Goal: Task Accomplishment & Management: Manage account settings

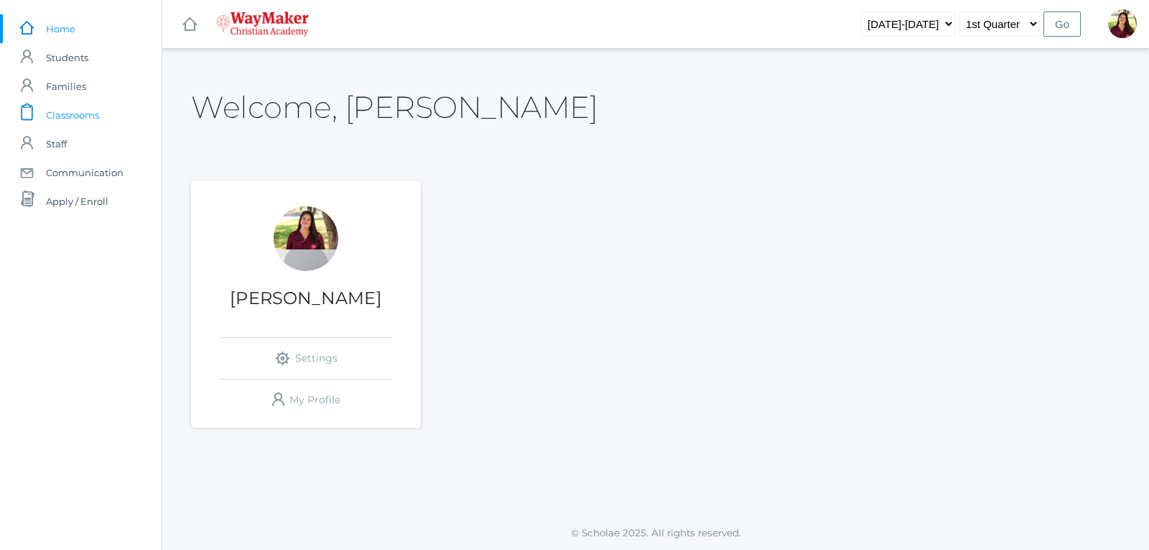
click at [76, 116] on span "Classrooms" at bounding box center [72, 115] width 53 height 29
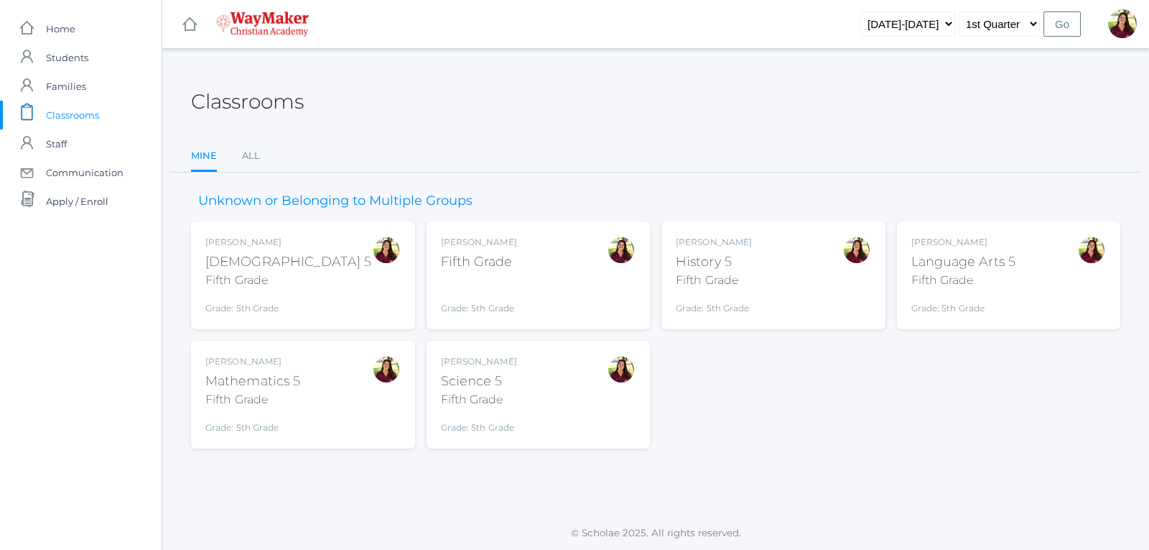
click at [479, 269] on div "Fifth Grade" at bounding box center [479, 261] width 76 height 19
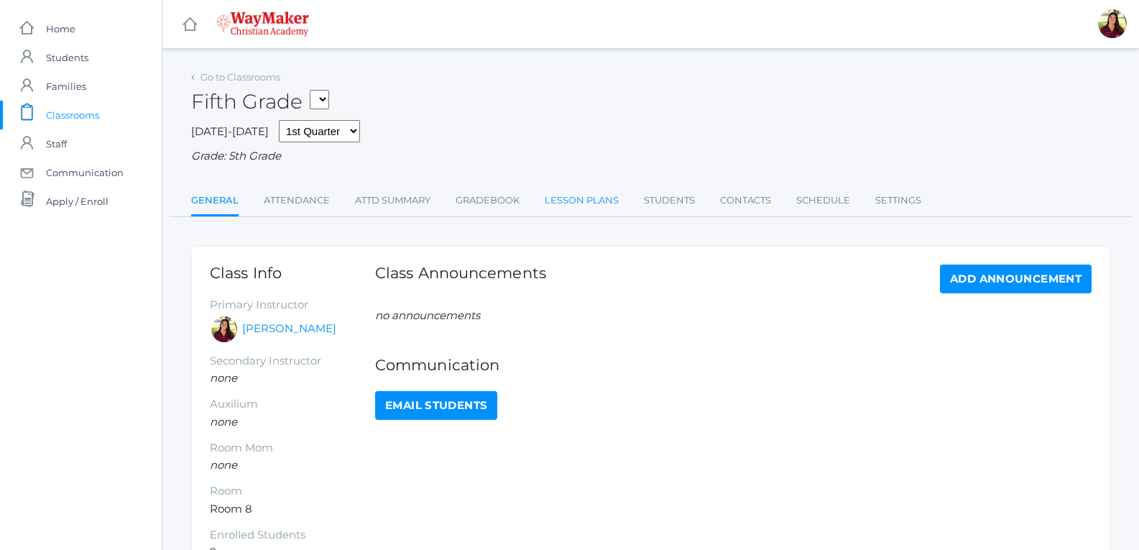
click at [555, 203] on link "Lesson Plans" at bounding box center [582, 200] width 74 height 29
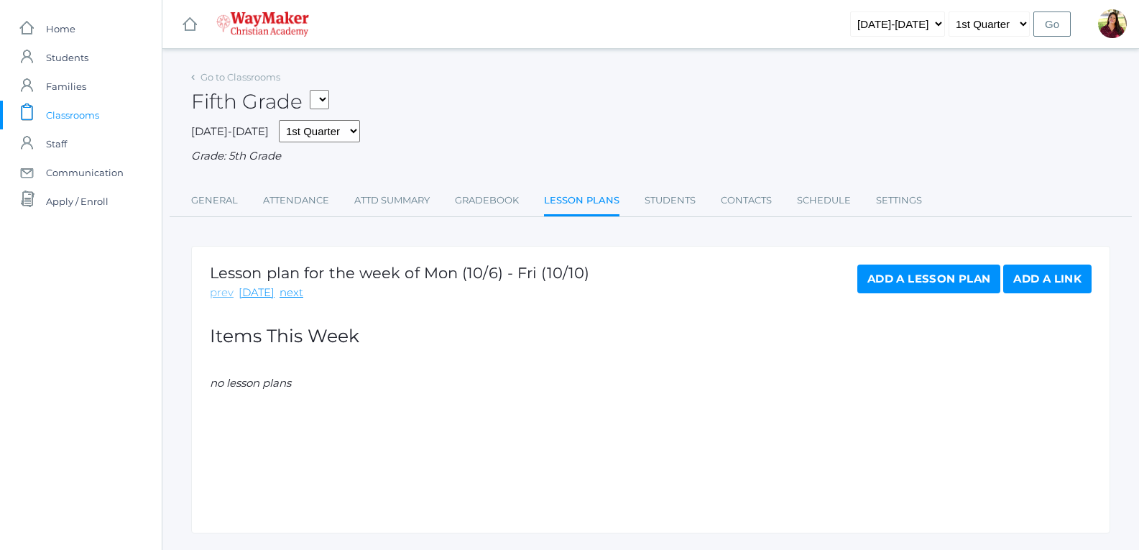
click at [223, 294] on link "prev" at bounding box center [222, 292] width 24 height 17
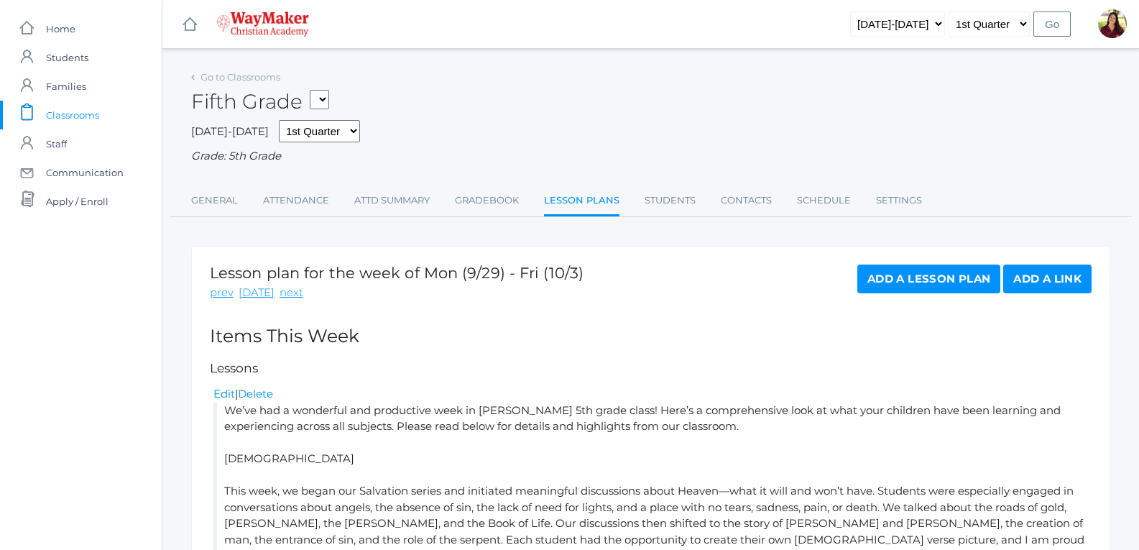
click at [223, 294] on link "prev" at bounding box center [222, 292] width 24 height 17
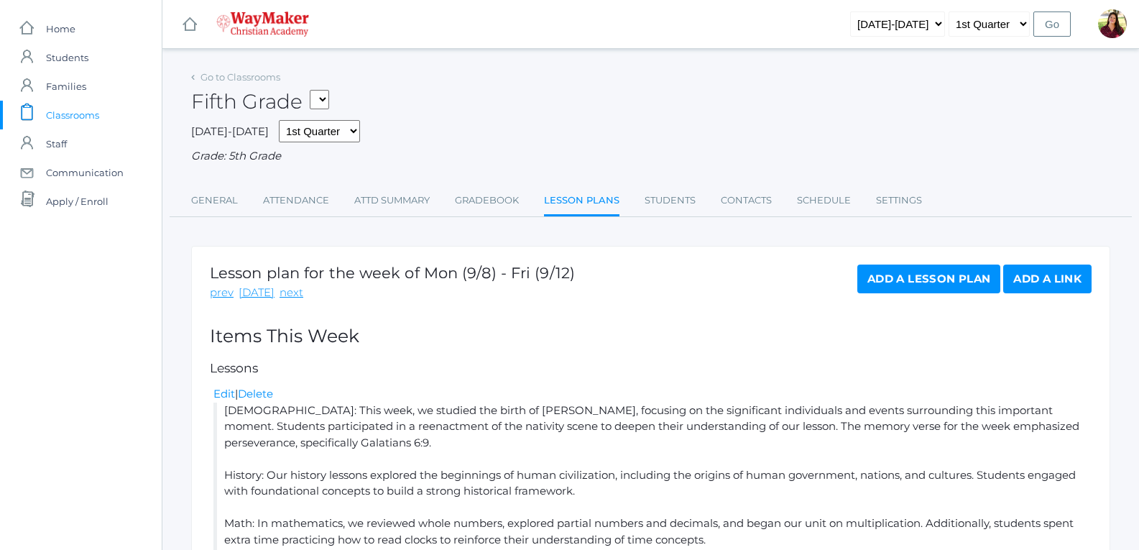
click at [223, 294] on link "prev" at bounding box center [222, 292] width 24 height 17
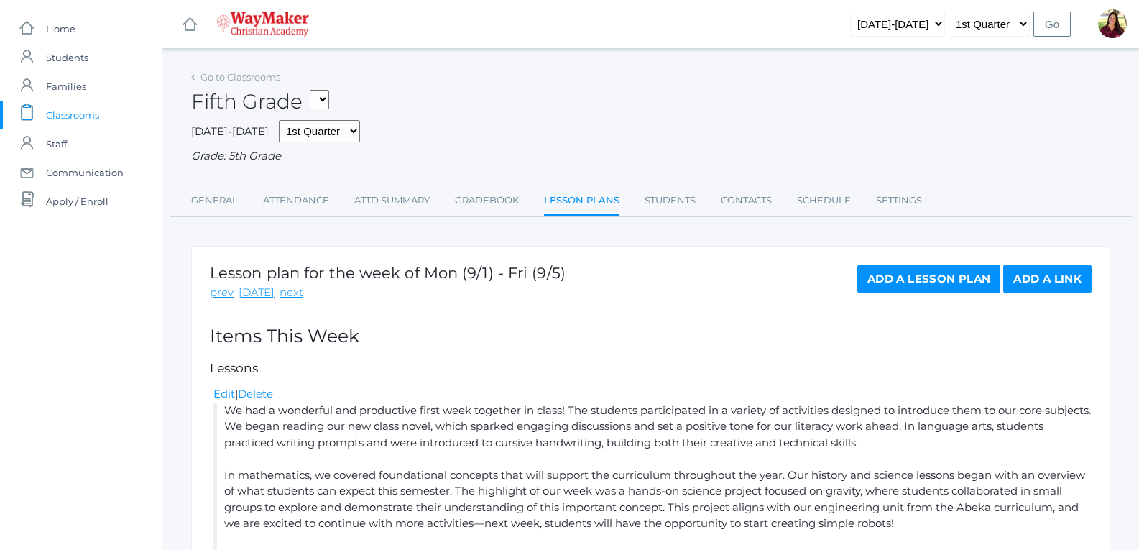
click at [223, 294] on link "prev" at bounding box center [222, 292] width 24 height 17
click at [249, 294] on link "today" at bounding box center [256, 292] width 36 height 17
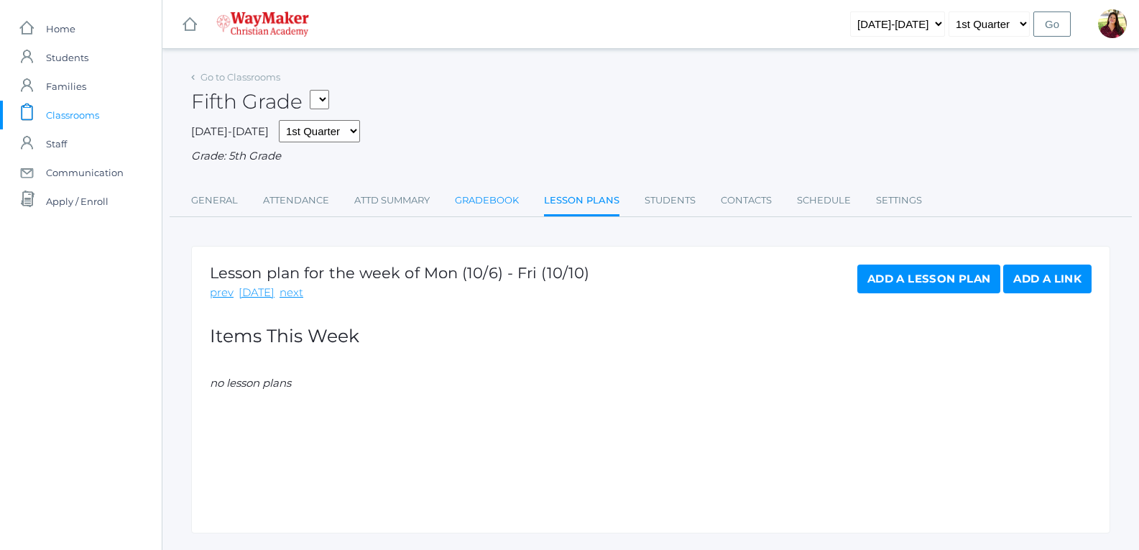
click at [488, 204] on link "Gradebook" at bounding box center [487, 200] width 64 height 29
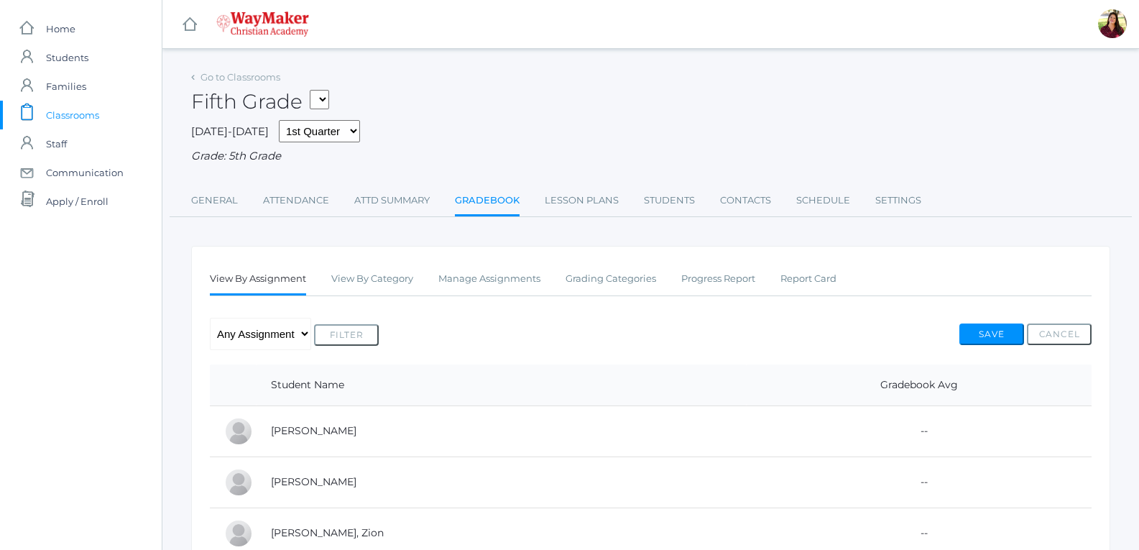
click at [74, 113] on span "Classrooms" at bounding box center [72, 115] width 53 height 29
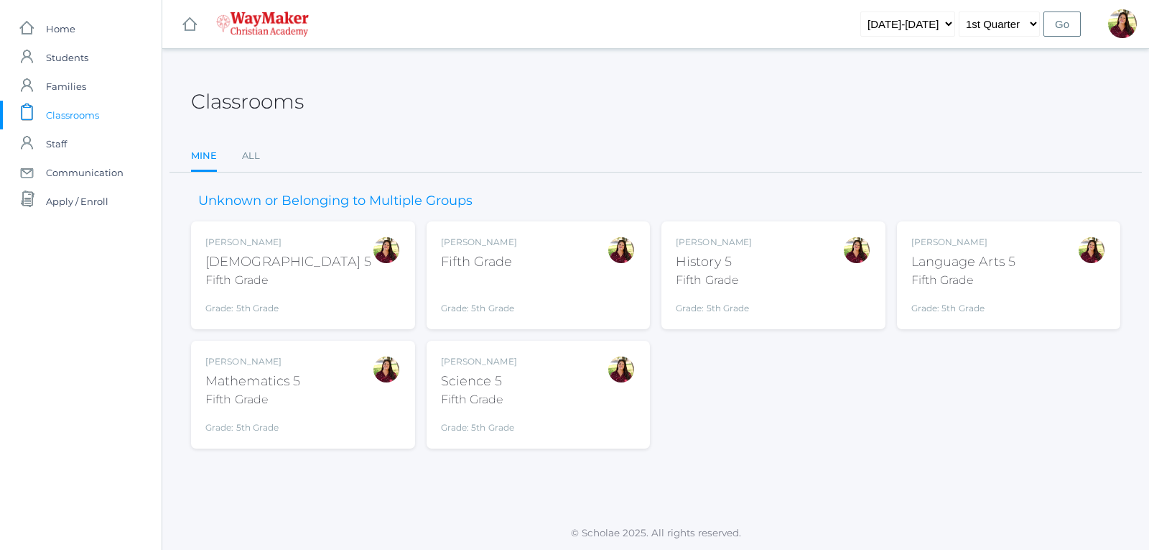
click at [925, 267] on div "Language Arts 5" at bounding box center [964, 261] width 105 height 19
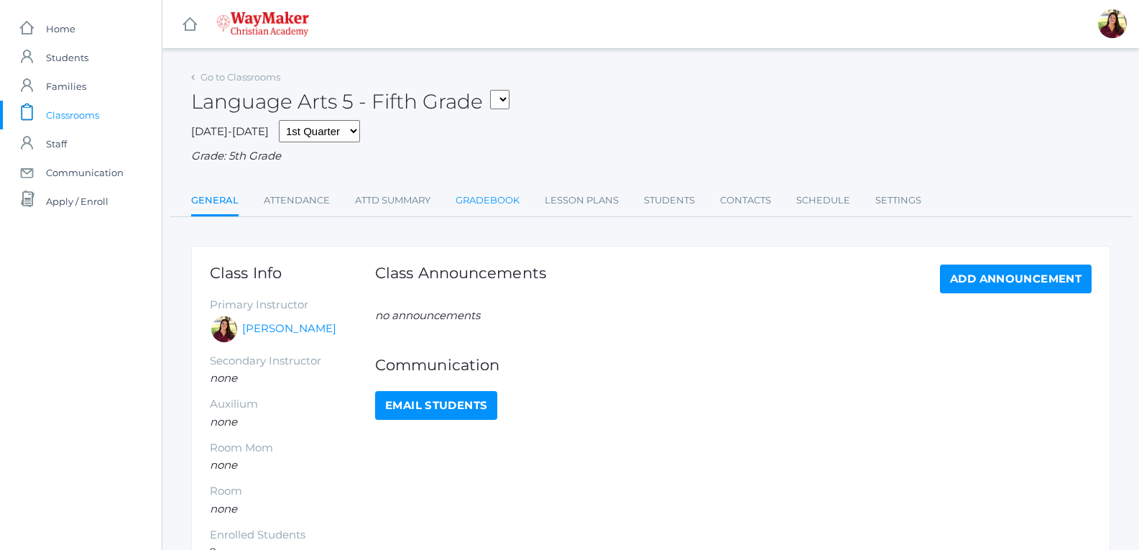
click at [494, 203] on link "Gradebook" at bounding box center [487, 200] width 64 height 29
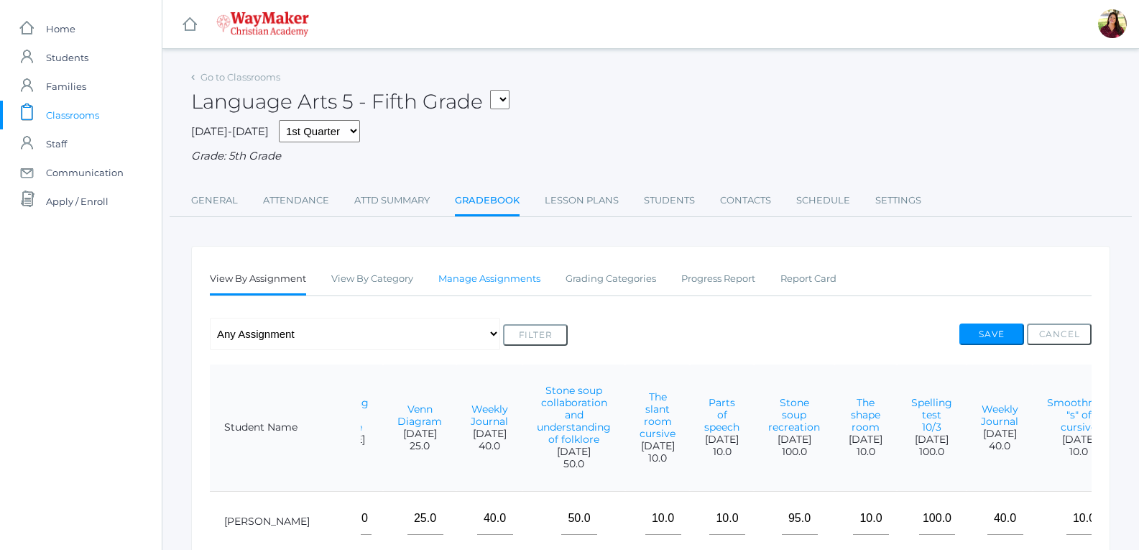
click at [536, 285] on link "Manage Assignments" at bounding box center [489, 278] width 102 height 29
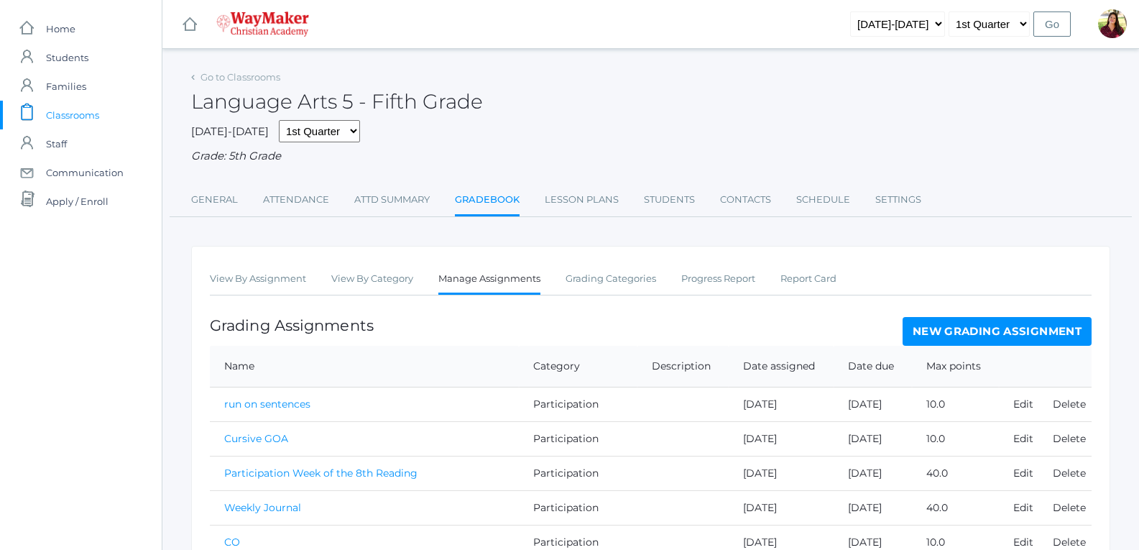
click at [1008, 330] on link "New Grading Assignment" at bounding box center [996, 331] width 189 height 29
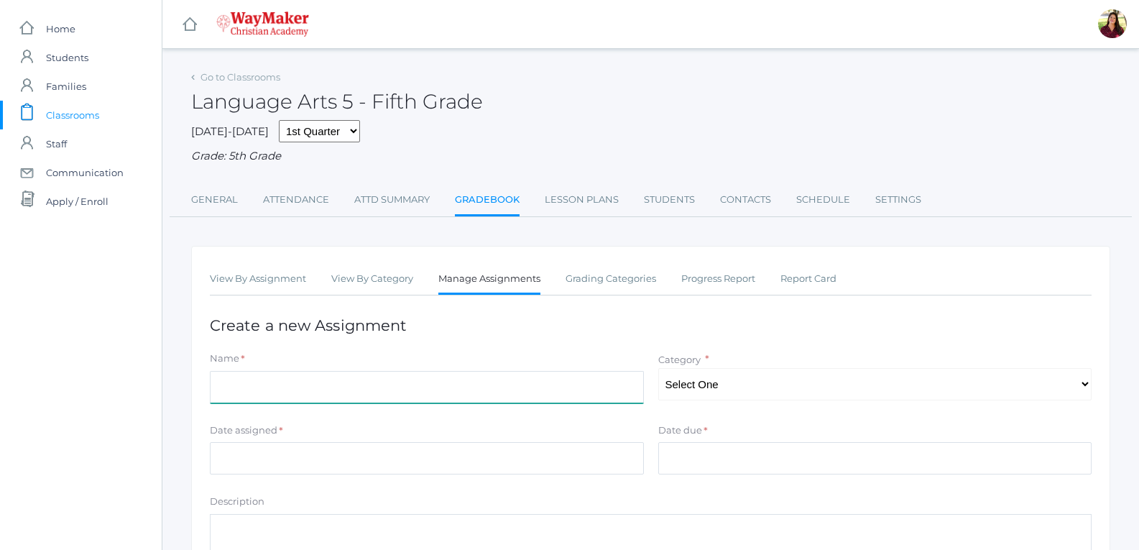
click at [601, 379] on input "Name" at bounding box center [427, 387] width 434 height 32
type input "Letter match cursive"
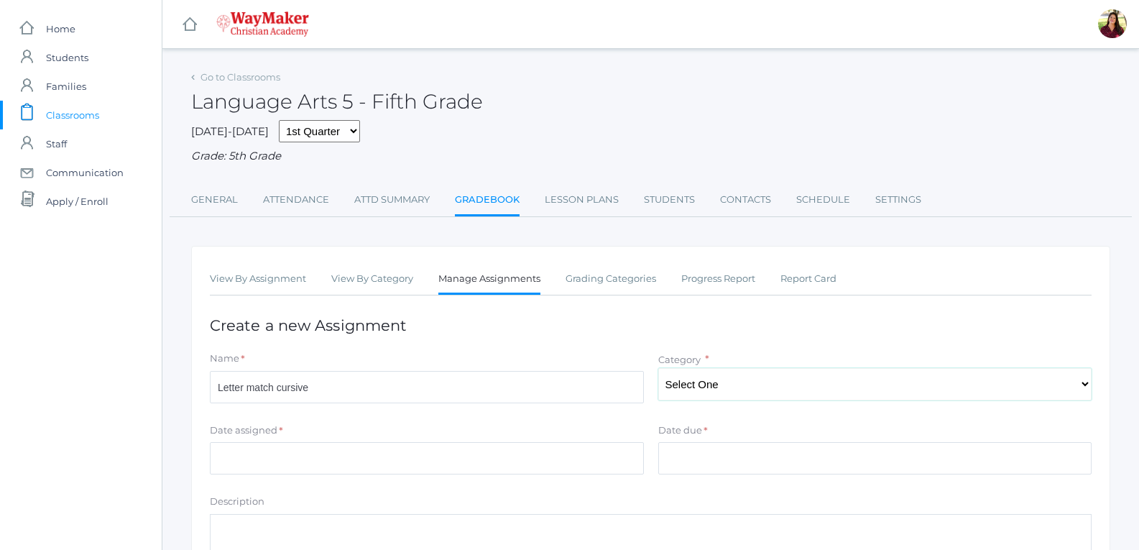
click at [667, 394] on select "Select One Participation Test/quizes Classwork/Projects" at bounding box center [875, 384] width 434 height 32
select select "1143"
click at [658, 369] on select "Select One Participation Test/quizes Classwork/Projects" at bounding box center [875, 384] width 434 height 32
click at [511, 457] on input "Date assigned" at bounding box center [427, 458] width 434 height 32
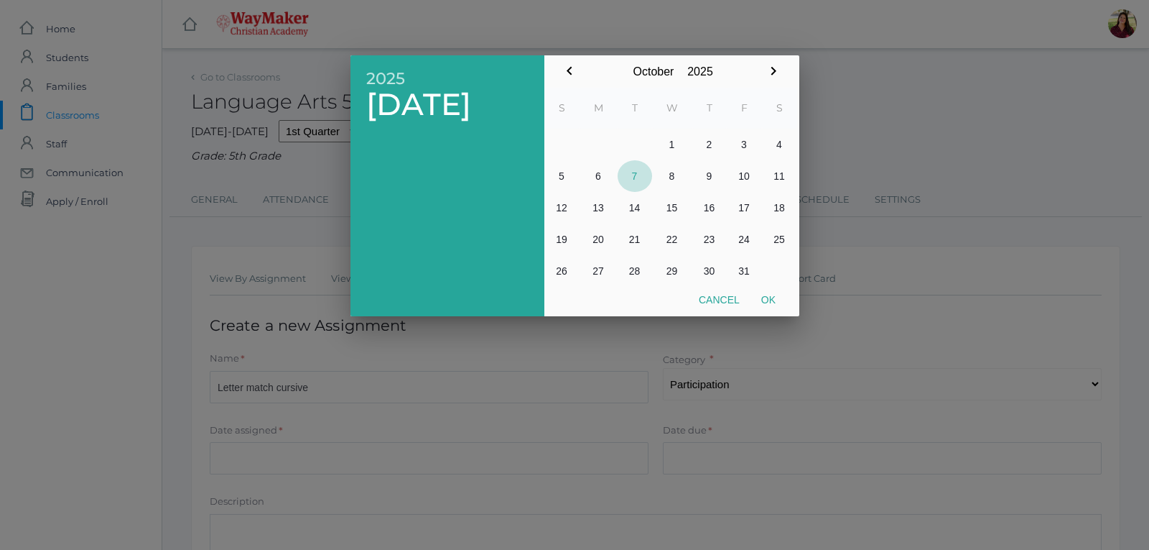
click at [636, 175] on button "7" at bounding box center [635, 176] width 34 height 32
click at [762, 294] on button "Ok" at bounding box center [769, 300] width 36 height 26
type input "[DATE]"
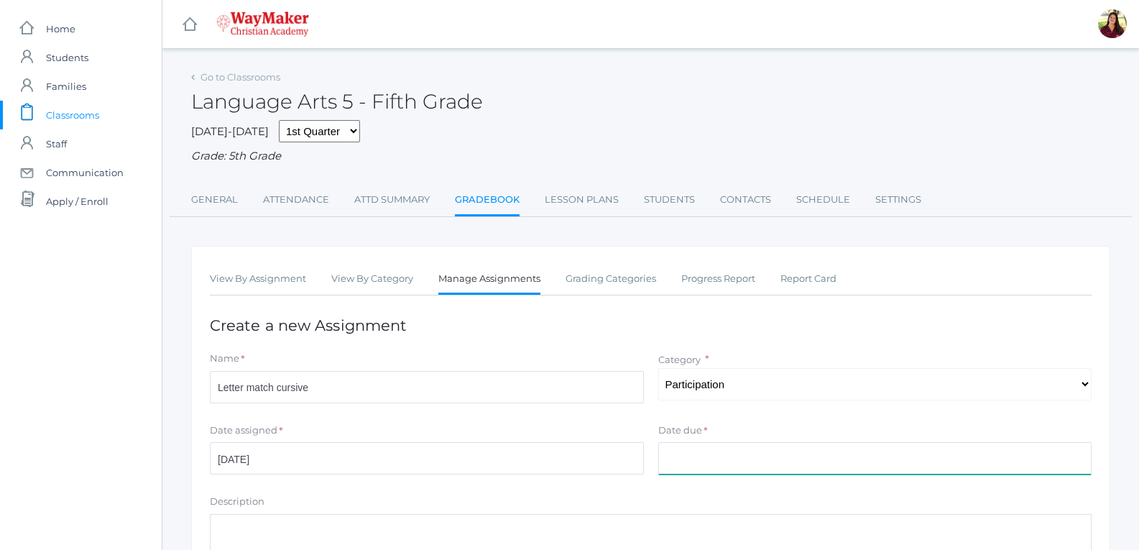
click at [697, 453] on input "Date due" at bounding box center [875, 458] width 434 height 32
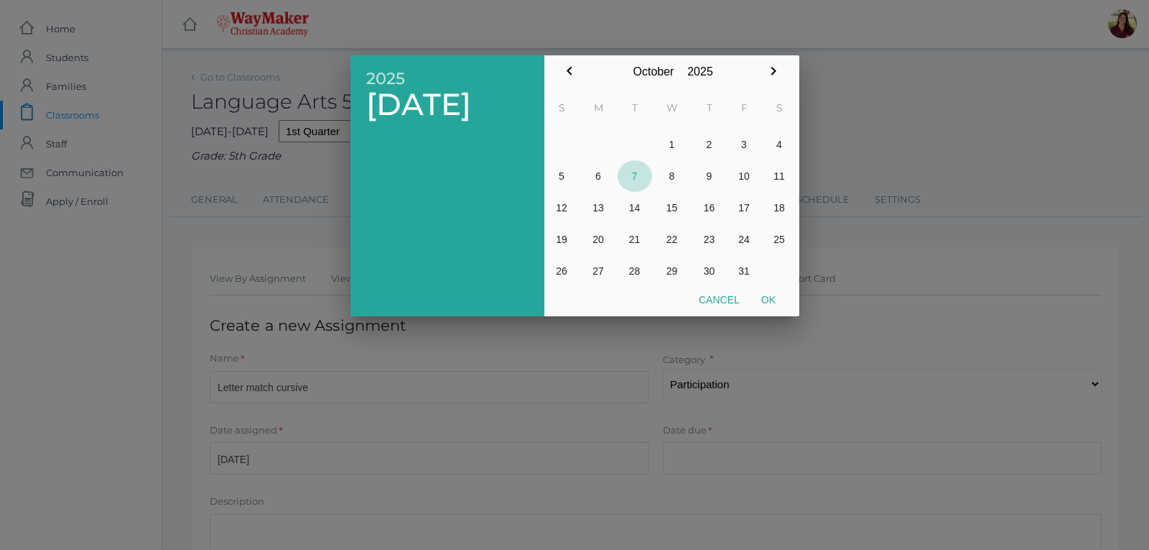
click at [631, 178] on button "7" at bounding box center [635, 176] width 34 height 32
click at [773, 297] on button "Ok" at bounding box center [769, 300] width 36 height 26
type input "[DATE]"
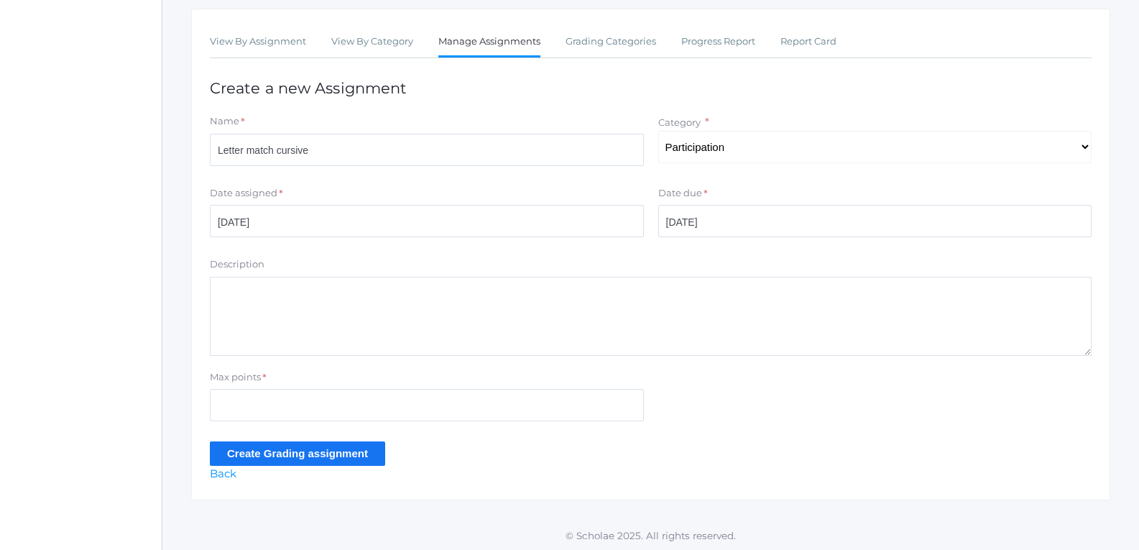
scroll to position [241, 0]
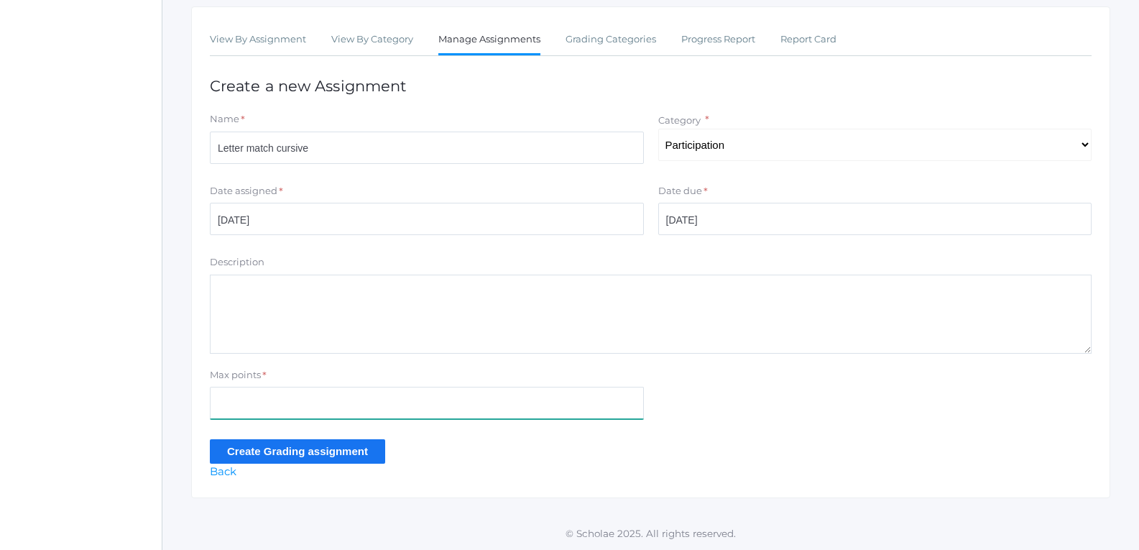
click at [379, 417] on input "Max points" at bounding box center [427, 402] width 434 height 32
type input "10"
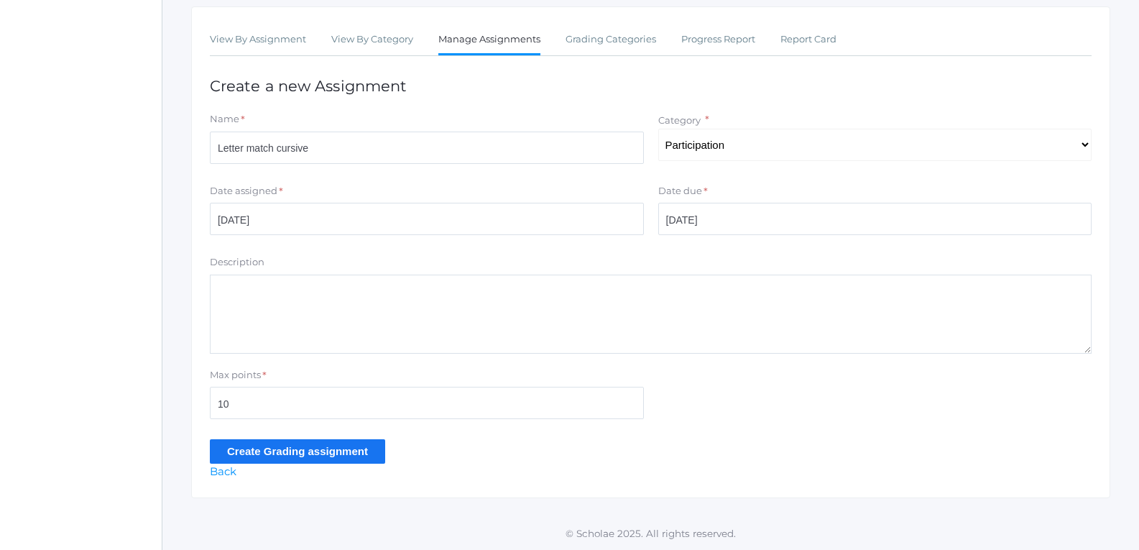
click at [279, 448] on input "Create Grading assignment" at bounding box center [297, 451] width 175 height 24
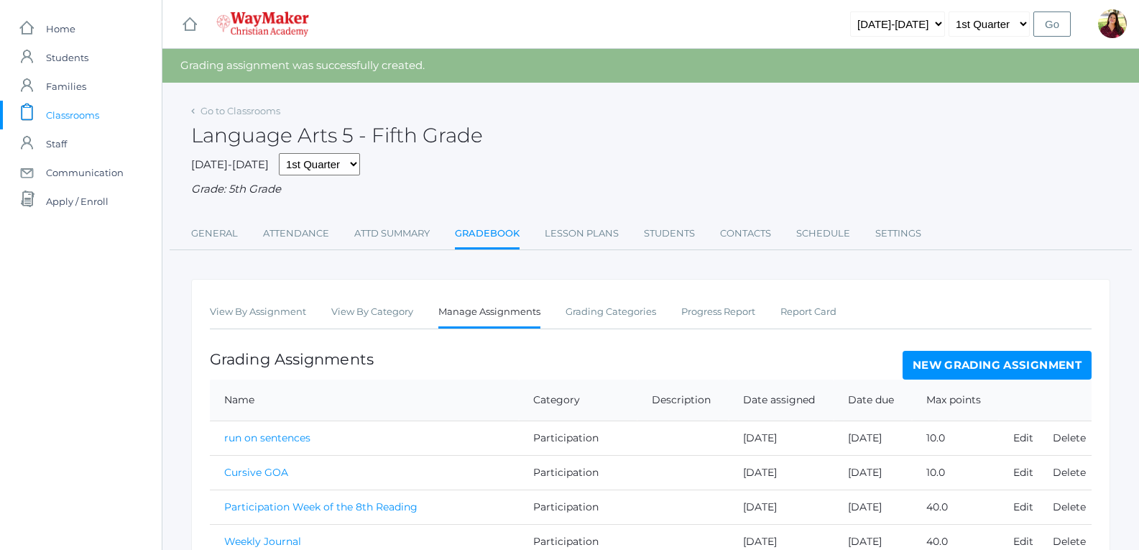
click at [221, 117] on div "Go to Classrooms" at bounding box center [235, 111] width 89 height 14
click at [218, 112] on link "Go to Classrooms" at bounding box center [240, 110] width 80 height 11
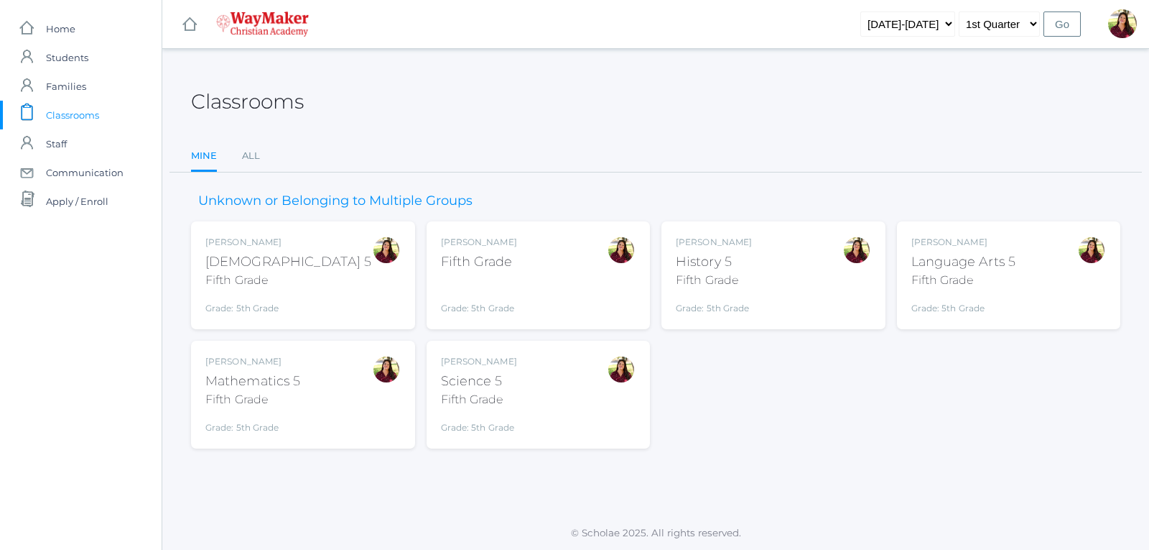
click at [280, 372] on div "Mathematics 5" at bounding box center [252, 380] width 95 height 19
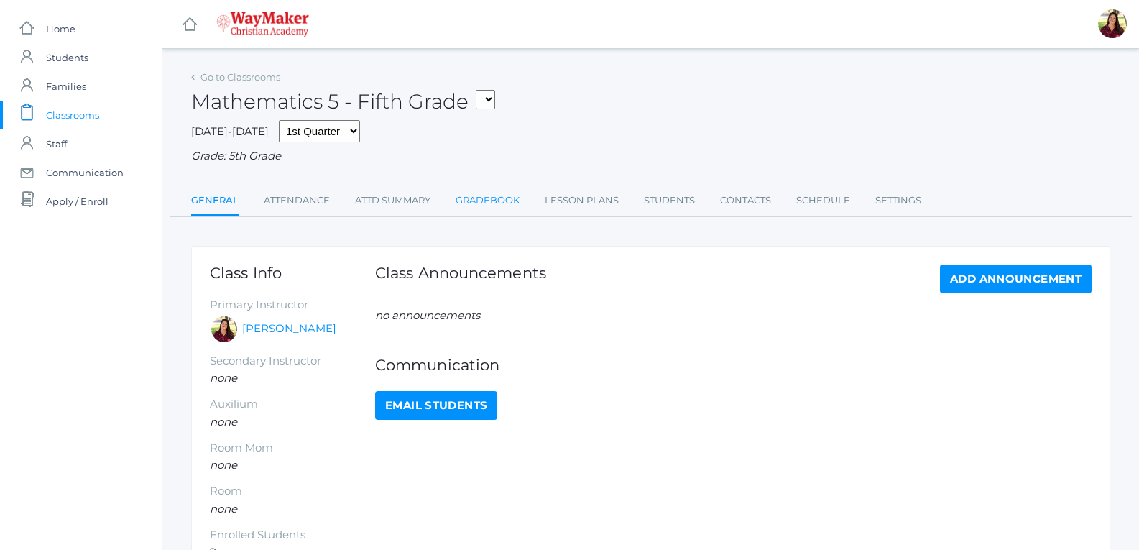
click at [491, 195] on link "Gradebook" at bounding box center [487, 200] width 64 height 29
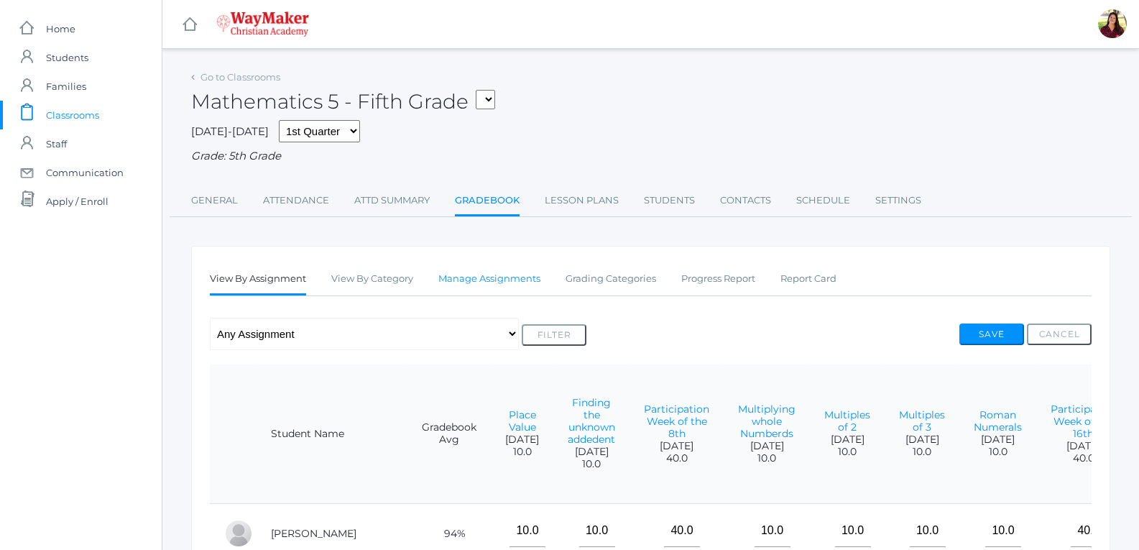
click at [499, 281] on link "Manage Assignments" at bounding box center [489, 278] width 102 height 29
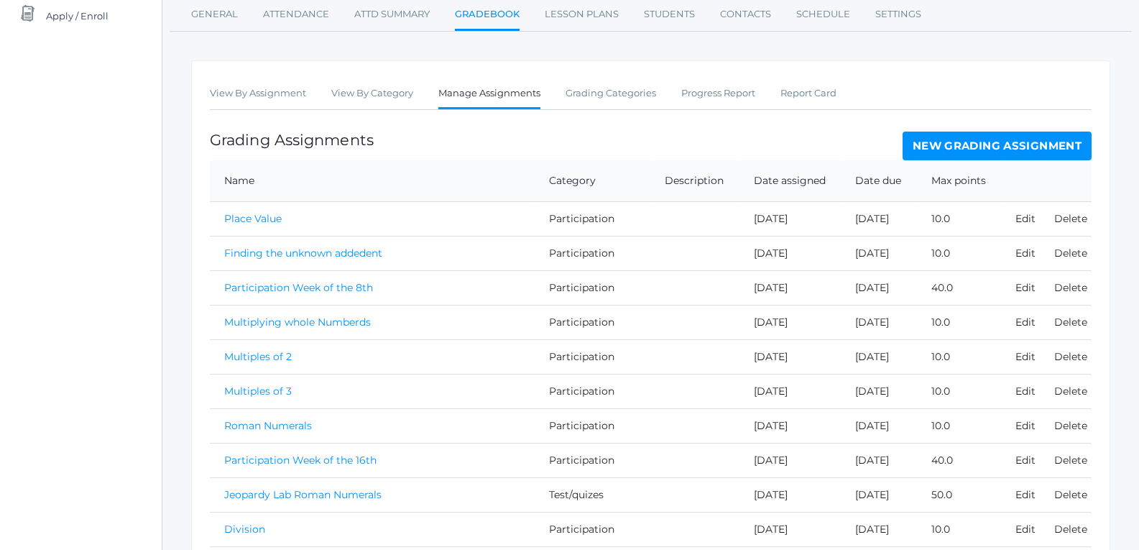
scroll to position [144, 0]
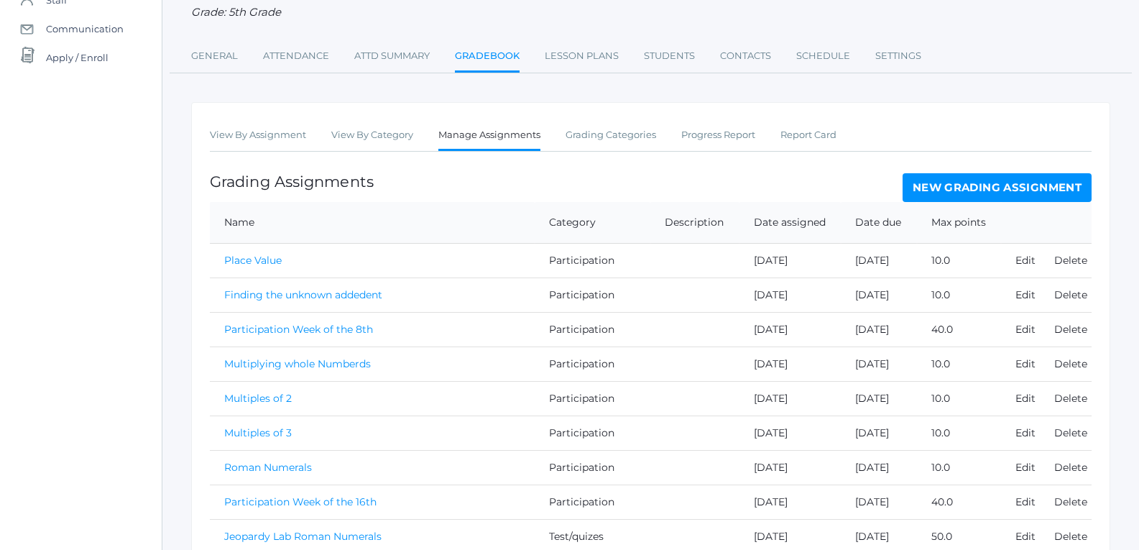
click at [950, 190] on link "New Grading Assignment" at bounding box center [996, 187] width 189 height 29
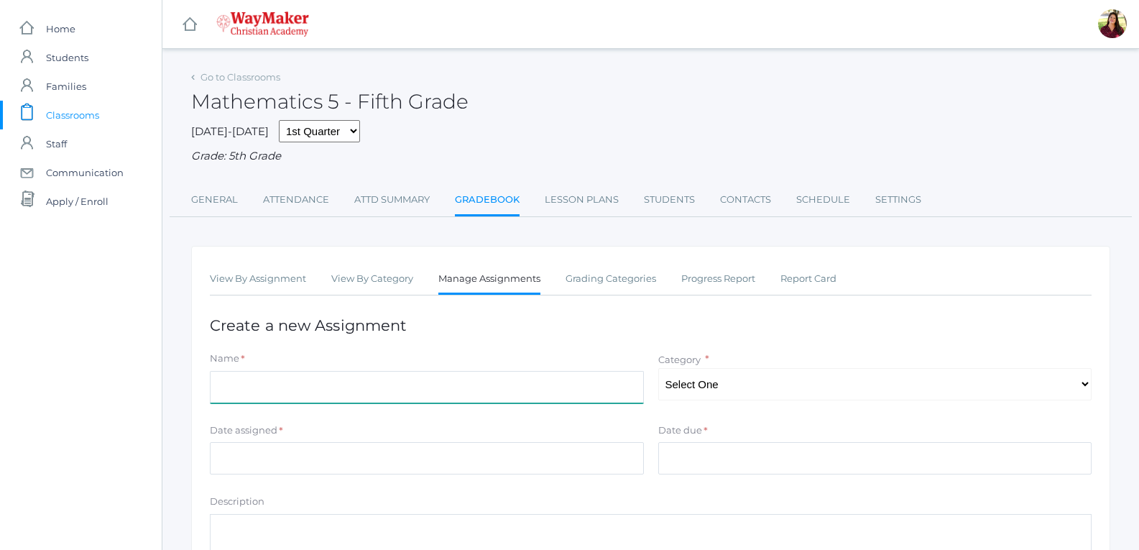
click at [405, 382] on input "Name" at bounding box center [427, 387] width 434 height 32
type input "Multiple concept quiz"
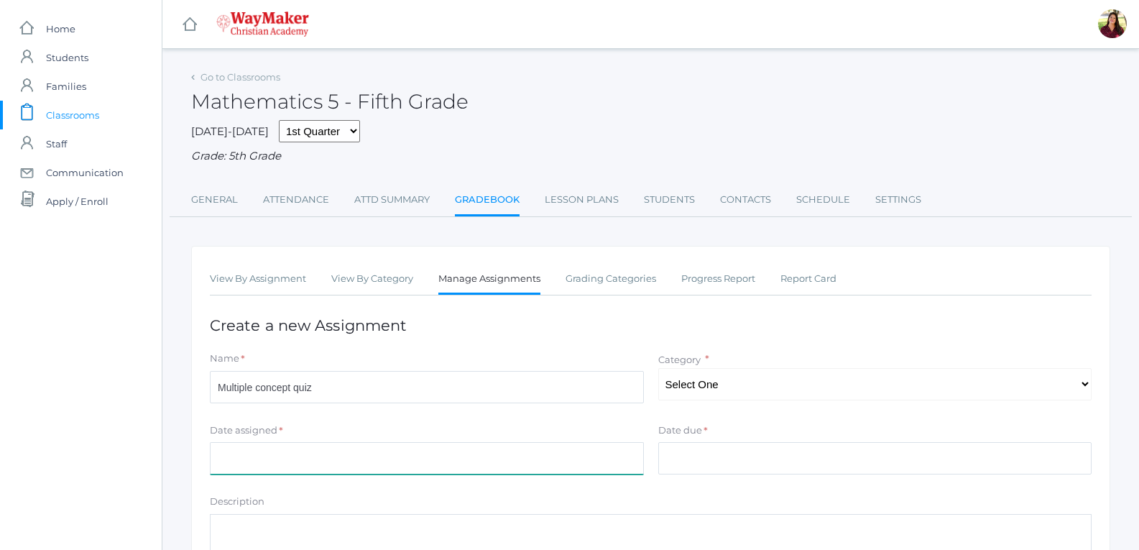
click at [348, 449] on input "Date assigned" at bounding box center [427, 458] width 434 height 32
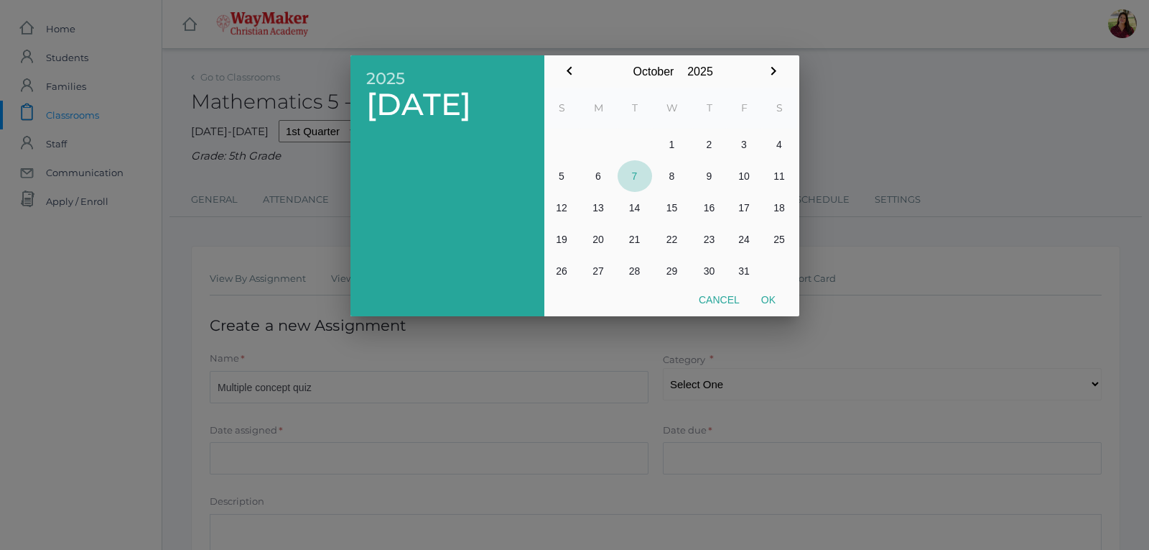
click at [634, 175] on button "7" at bounding box center [635, 176] width 34 height 32
click at [778, 300] on button "Ok" at bounding box center [769, 300] width 36 height 26
type input "2025-10-07"
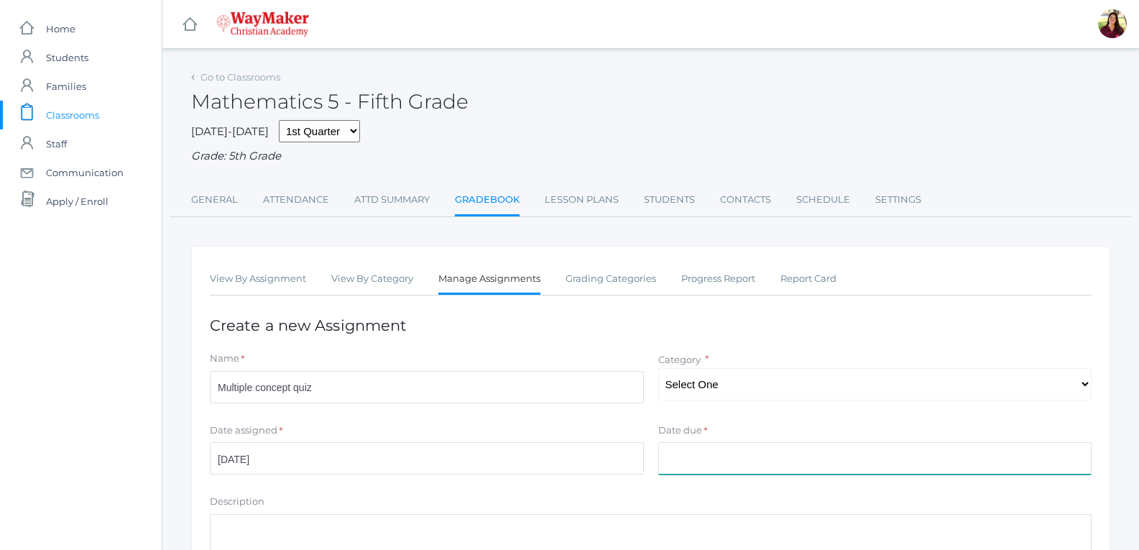
click at [708, 463] on input "Date due" at bounding box center [875, 458] width 434 height 32
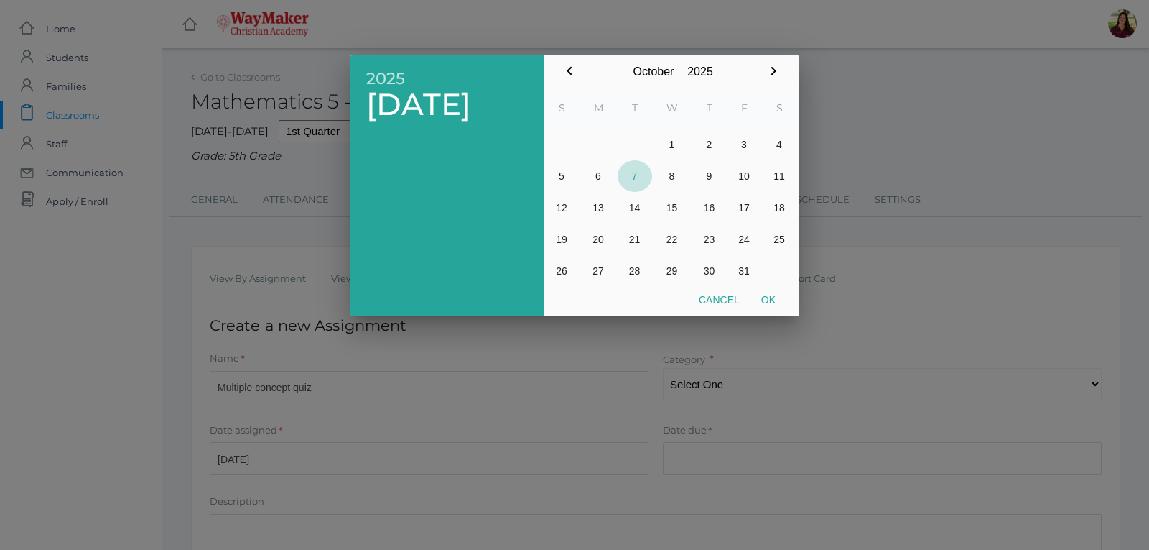
click at [637, 177] on button "7" at bounding box center [635, 176] width 34 height 32
click at [778, 305] on button "Ok" at bounding box center [769, 300] width 36 height 26
type input "2025-10-07"
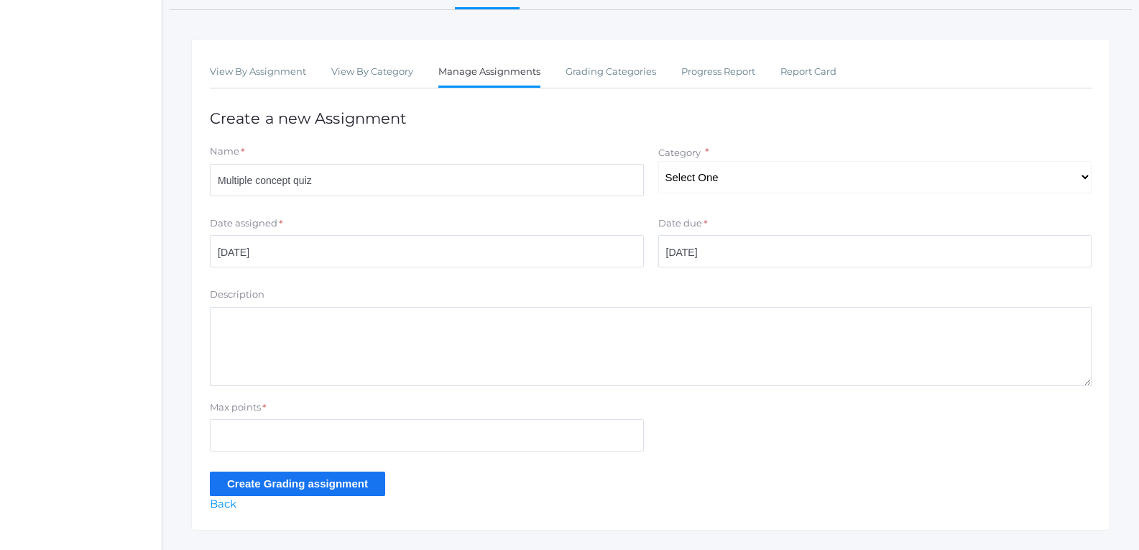
scroll to position [241, 0]
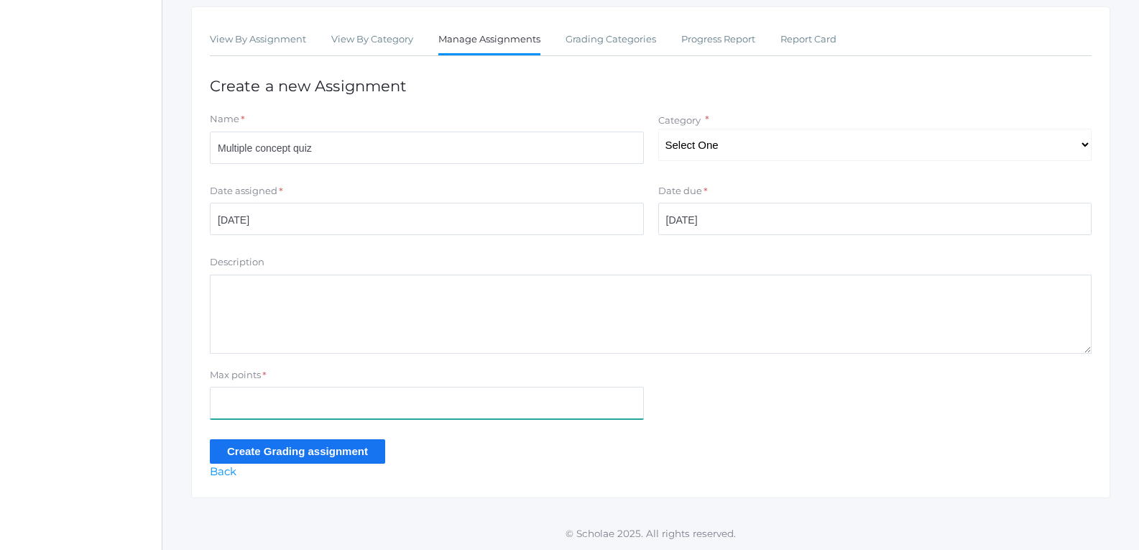
click at [450, 390] on input "Max points" at bounding box center [427, 402] width 434 height 32
type input "50"
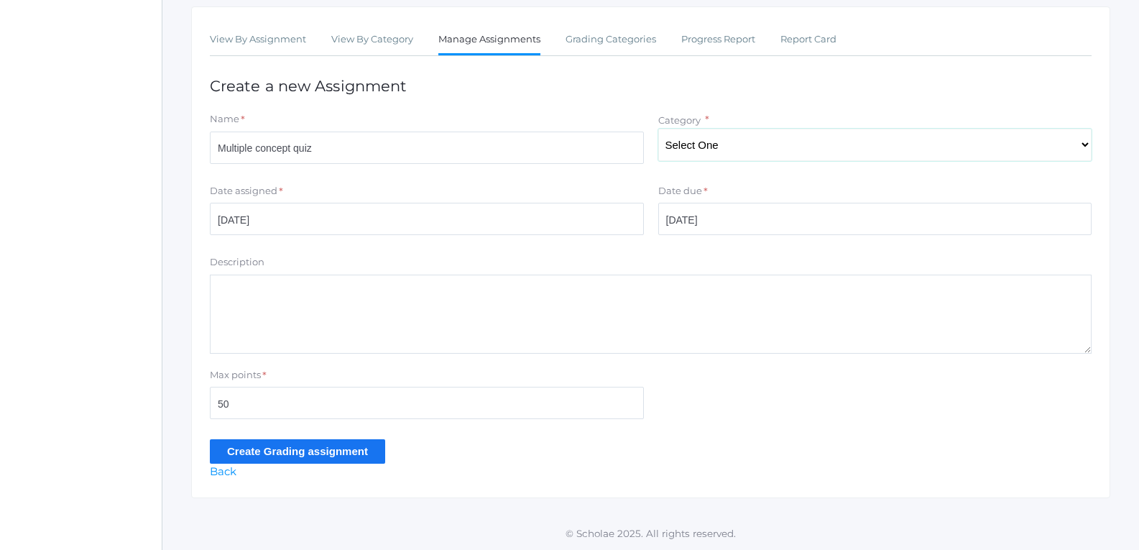
click at [696, 147] on select "Select One Classwork/Projects Test/quizes Participation" at bounding box center [875, 145] width 434 height 32
select select "1147"
click at [658, 129] on select "Select One Classwork/Projects Test/quizes Participation" at bounding box center [875, 145] width 434 height 32
click at [289, 448] on input "Create Grading assignment" at bounding box center [297, 451] width 175 height 24
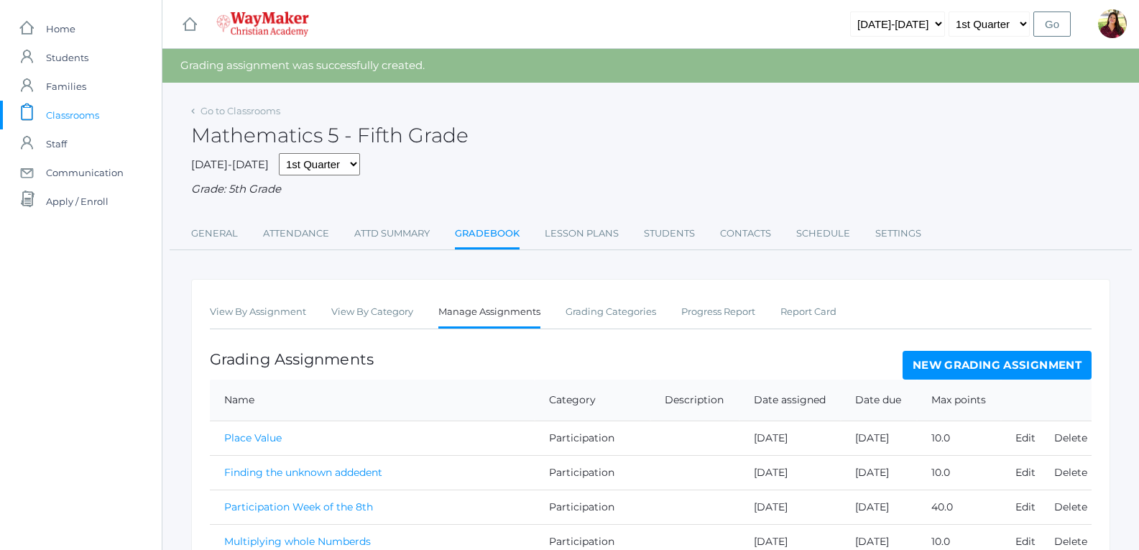
click at [307, 315] on ul "View By Assignment View By Category Manage Assignments Grading Categories Progr…" at bounding box center [650, 312] width 881 height 31
click at [263, 317] on link "View By Assignment" at bounding box center [258, 311] width 96 height 29
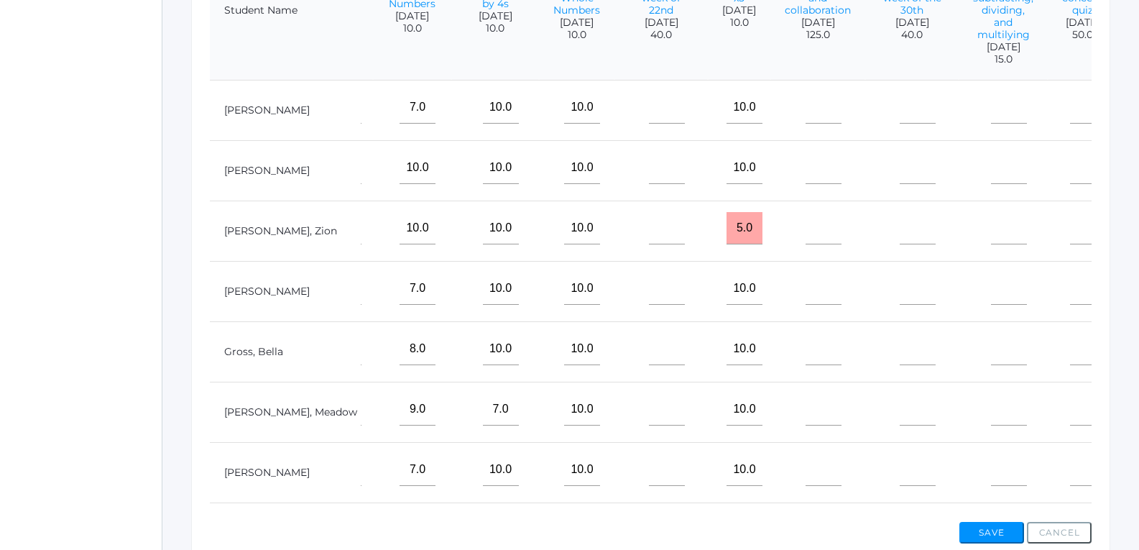
scroll to position [288, 0]
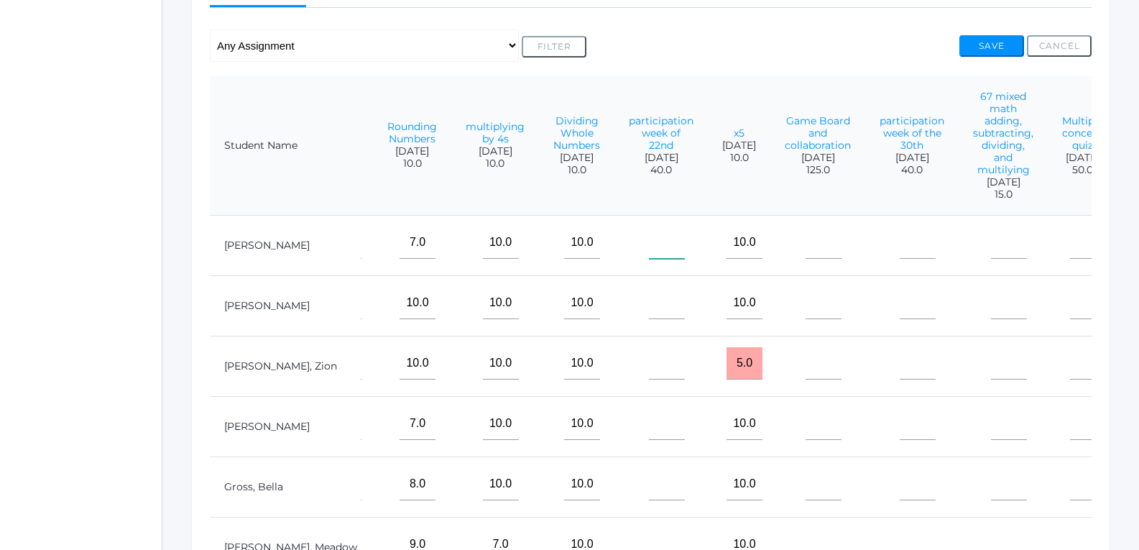
click at [649, 239] on input"] "text" at bounding box center [667, 242] width 36 height 32
type input"] "40"
click at [649, 305] on input"] "text" at bounding box center [667, 303] width 36 height 32
type input"] "40"
click at [649, 360] on input"] "text" at bounding box center [667, 363] width 36 height 32
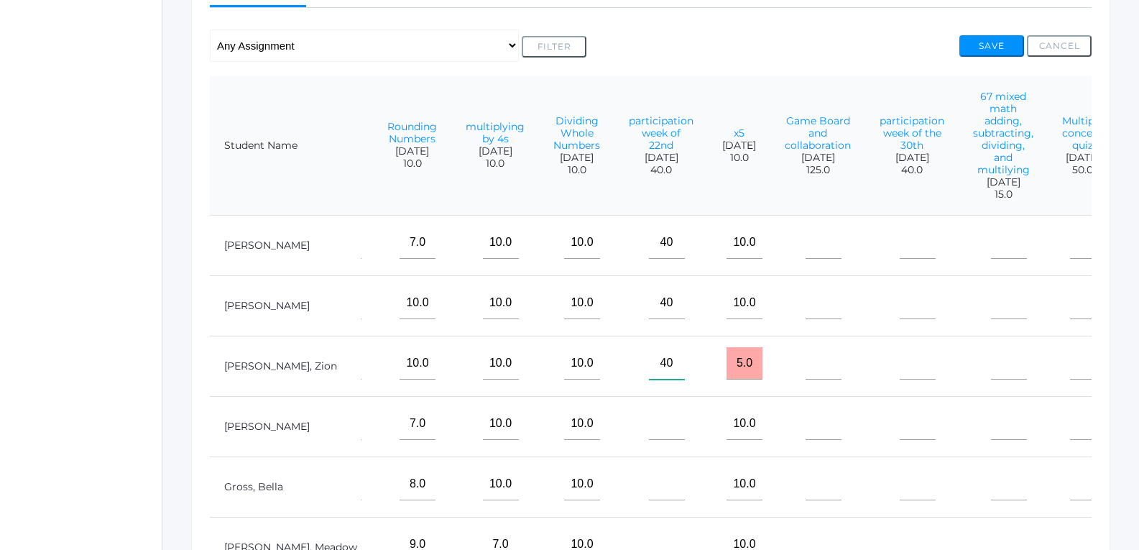
type input"] "40"
click at [649, 437] on input"] "text" at bounding box center [667, 423] width 36 height 32
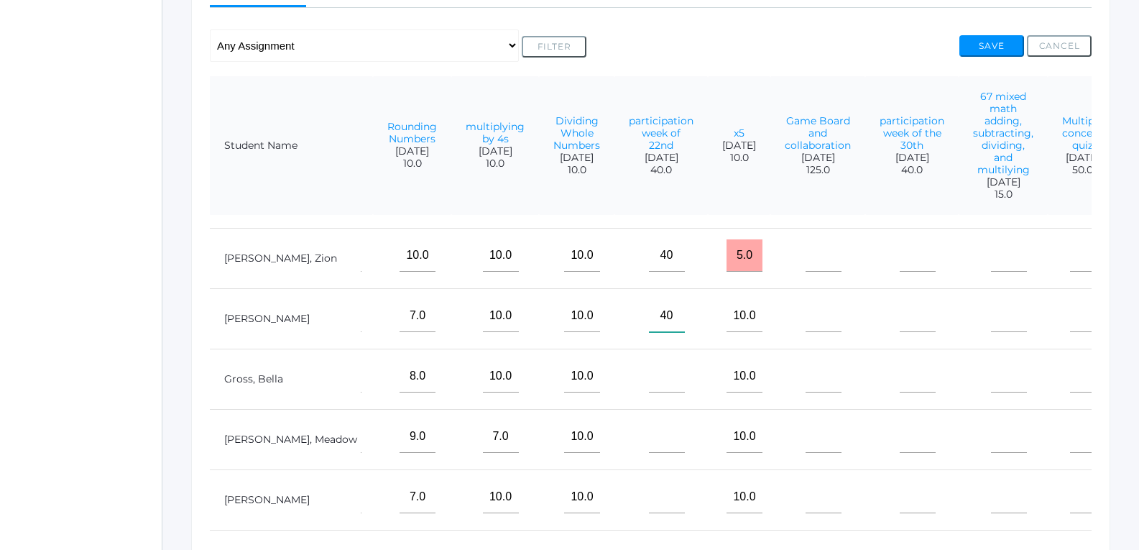
scroll to position [119, 904]
type input"] "40"
click at [649, 370] on input"] "text" at bounding box center [667, 376] width 36 height 32
type input"] "40"
click at [649, 434] on input"] "text" at bounding box center [667, 436] width 36 height 32
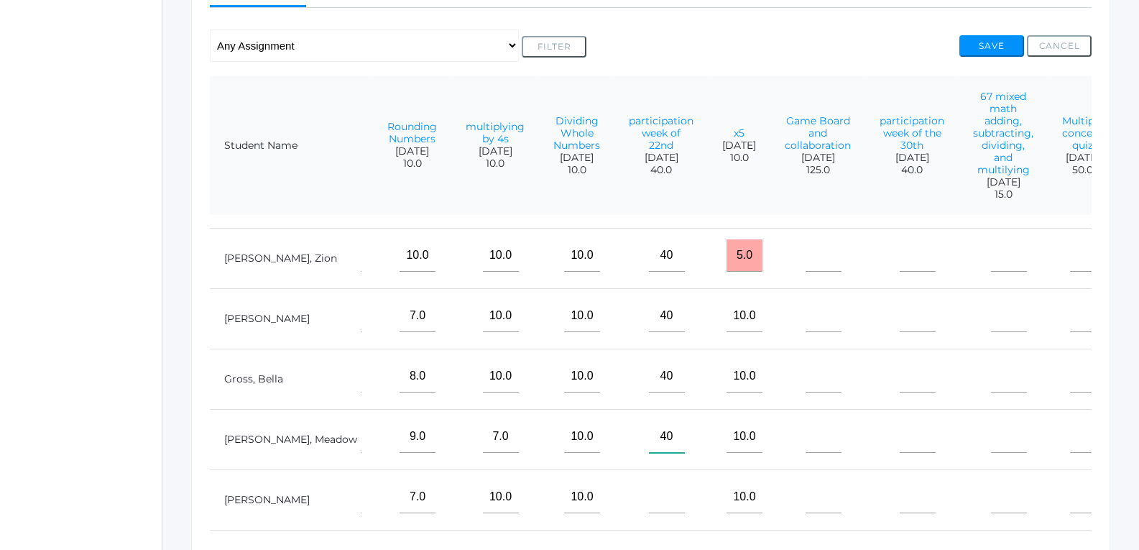
type input"] "40"
click at [649, 489] on input"] "text" at bounding box center [667, 497] width 36 height 32
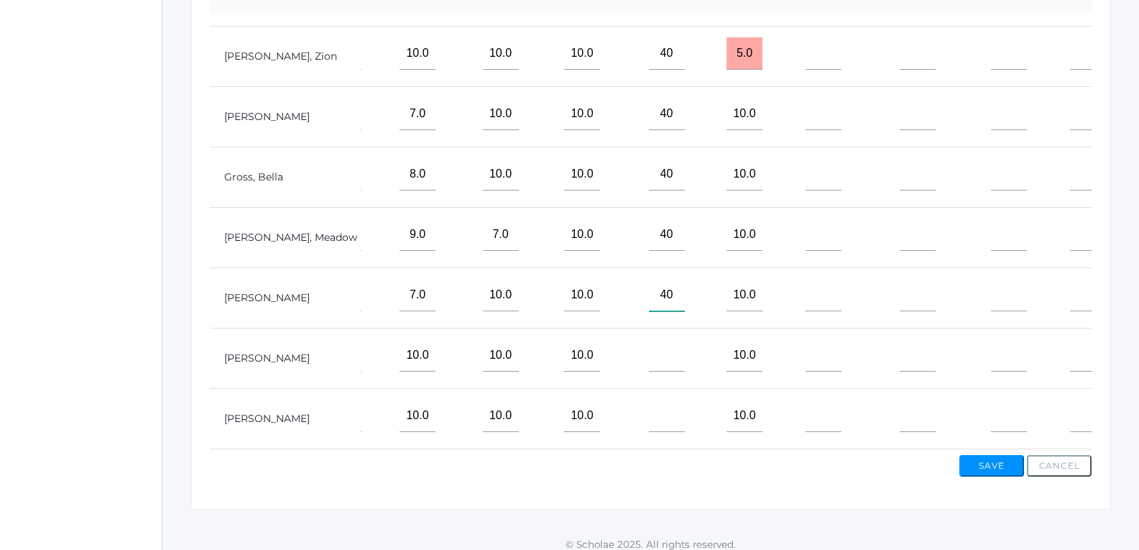
scroll to position [504, 0]
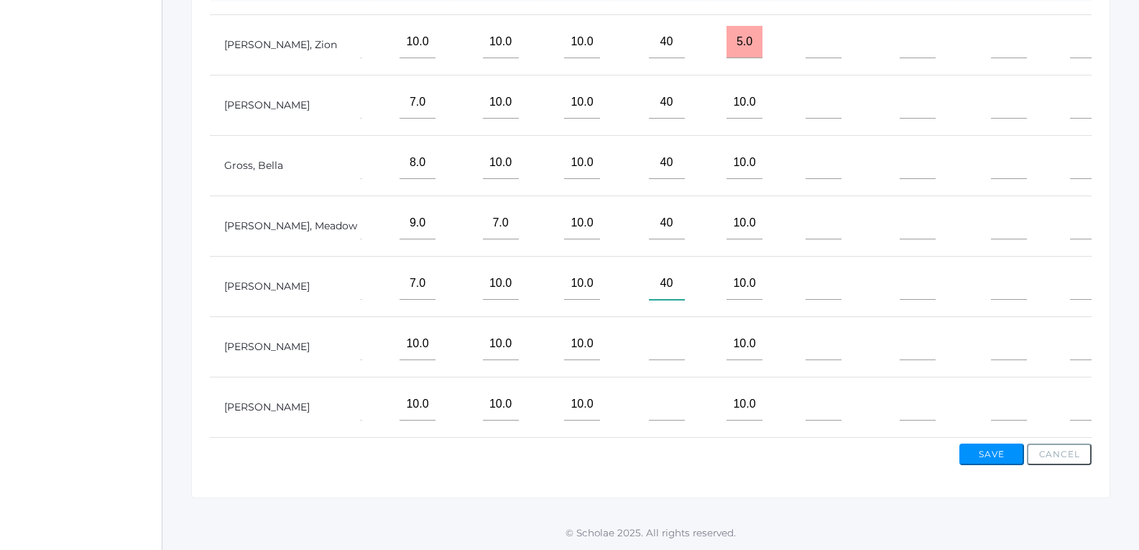
type input"] "40"
click at [649, 344] on input"] "text" at bounding box center [667, 344] width 36 height 32
type input"] "40"
click at [649, 402] on input"] "text" at bounding box center [667, 404] width 36 height 32
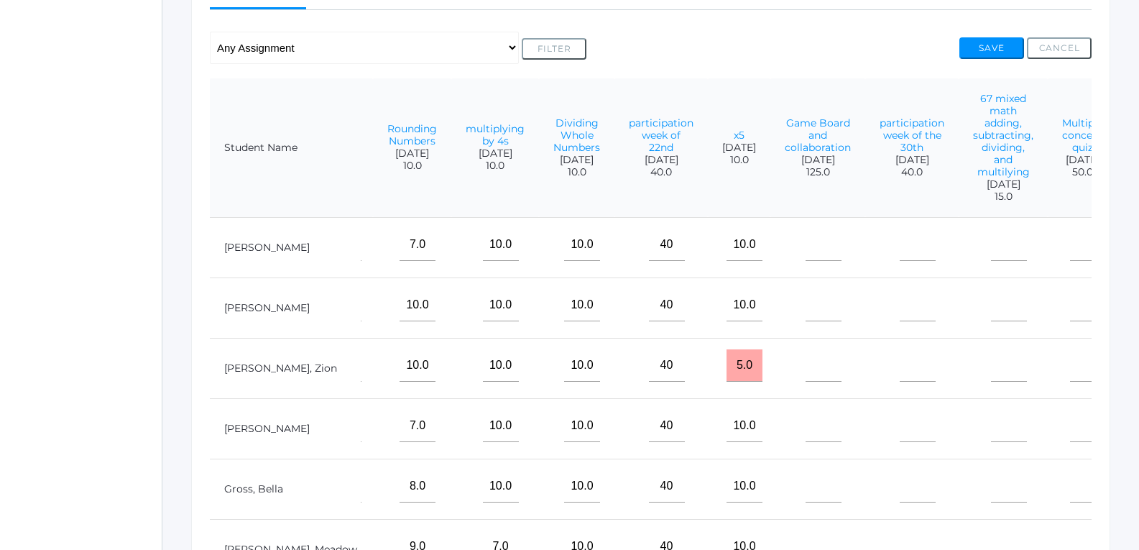
scroll to position [216, 0]
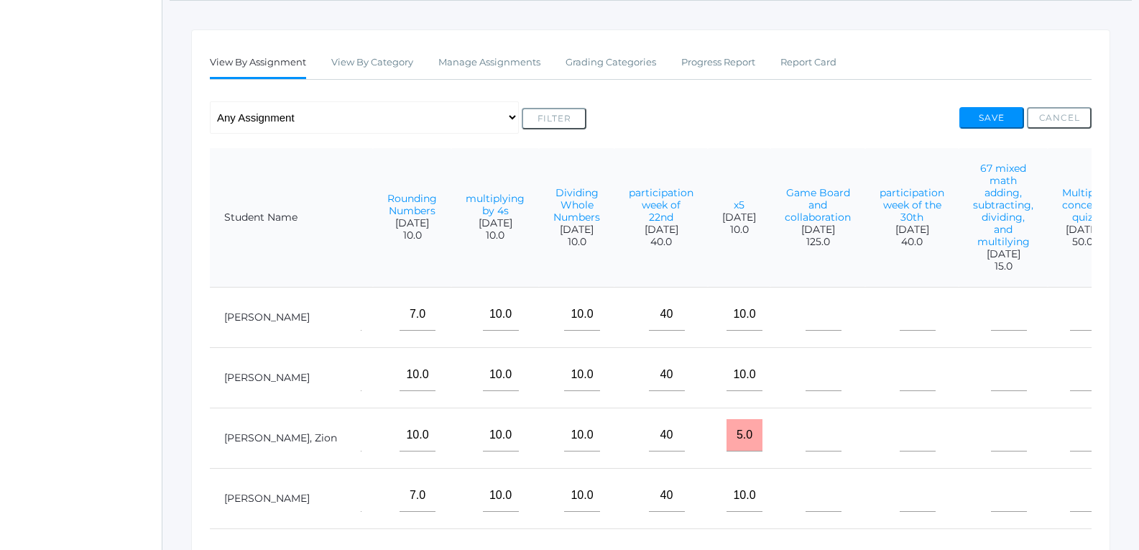
type input"] "40"
click at [899, 323] on input"] "text" at bounding box center [917, 314] width 36 height 32
type input"] "40"
click at [899, 382] on input"] "text" at bounding box center [917, 374] width 36 height 32
type input"] "40"
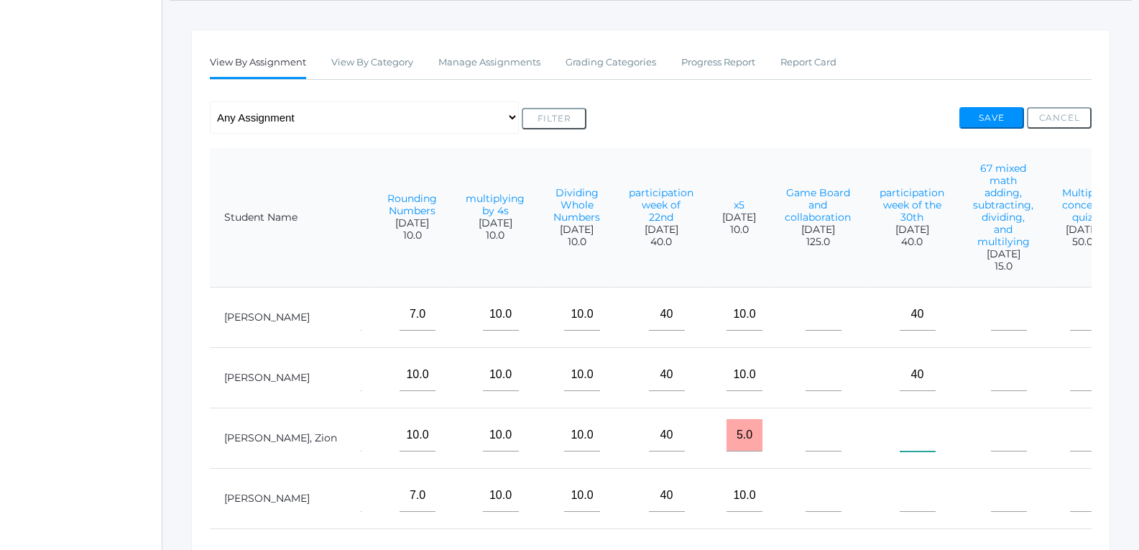
click at [899, 436] on input"] "text" at bounding box center [917, 435] width 36 height 32
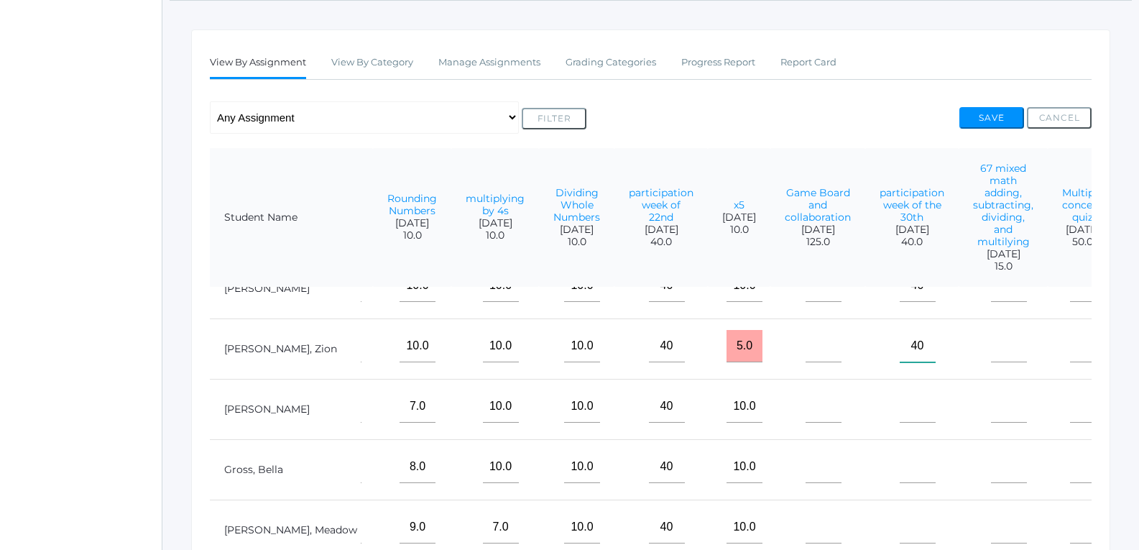
scroll to position [119, 904]
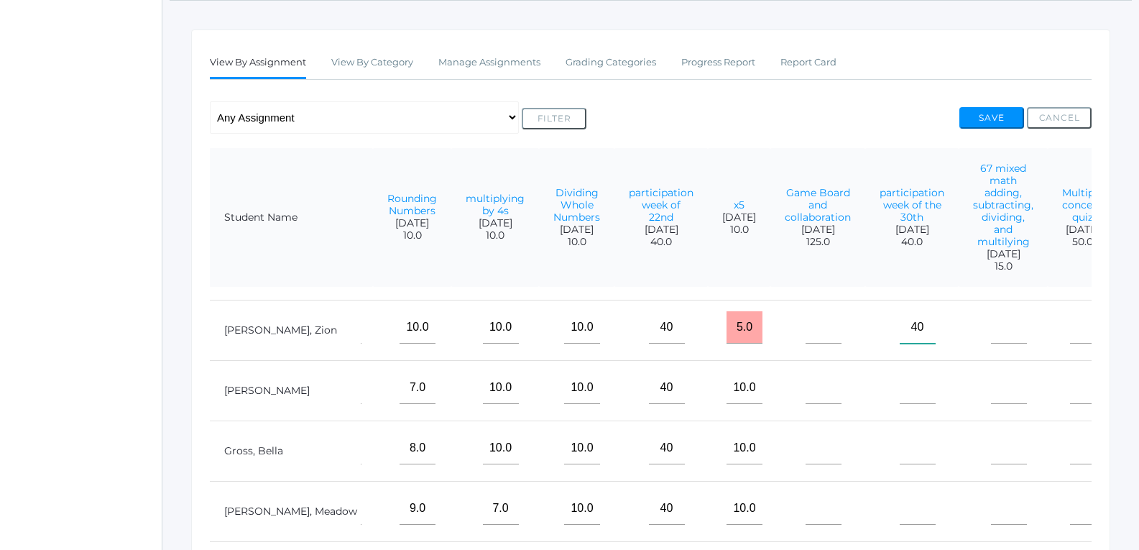
type input"] "40"
click at [899, 371] on input"] "text" at bounding box center [917, 387] width 36 height 32
type input"] "4"
click at [899, 439] on input"] "text" at bounding box center [917, 448] width 36 height 32
type input"] "40"
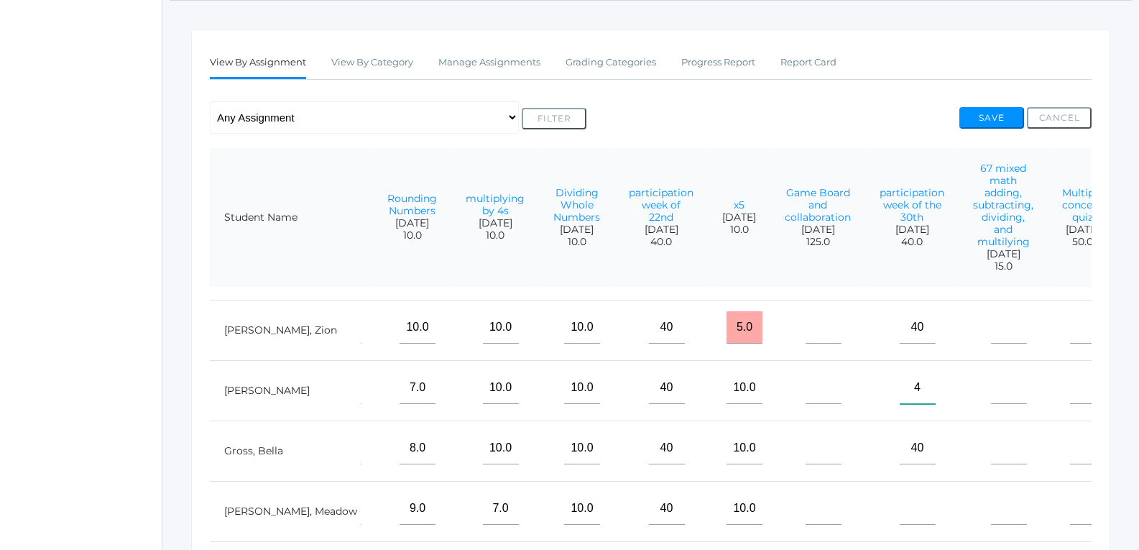
click at [899, 381] on input"] "4" at bounding box center [917, 387] width 36 height 32
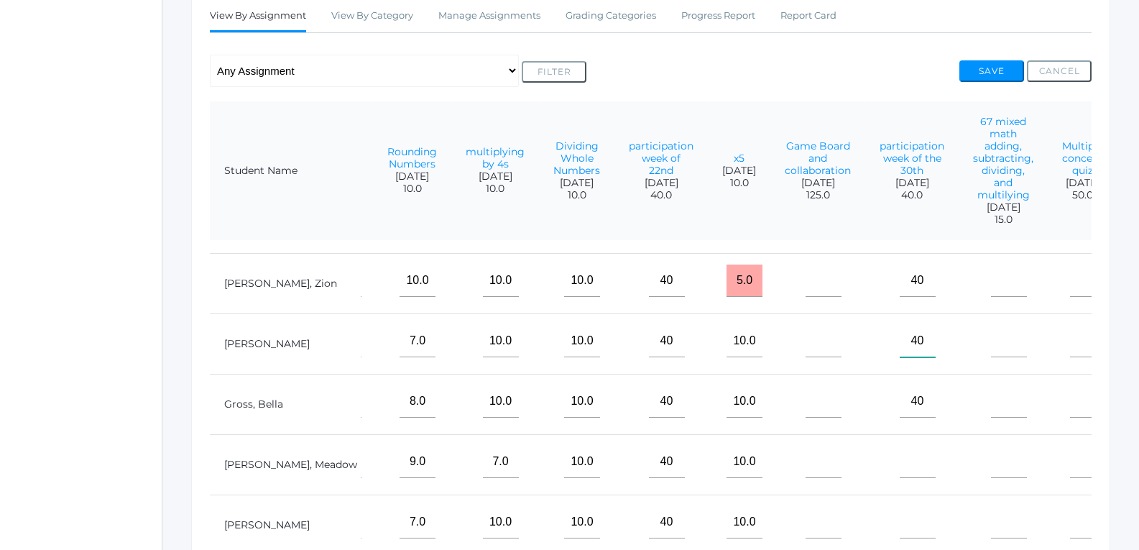
scroll to position [288, 0]
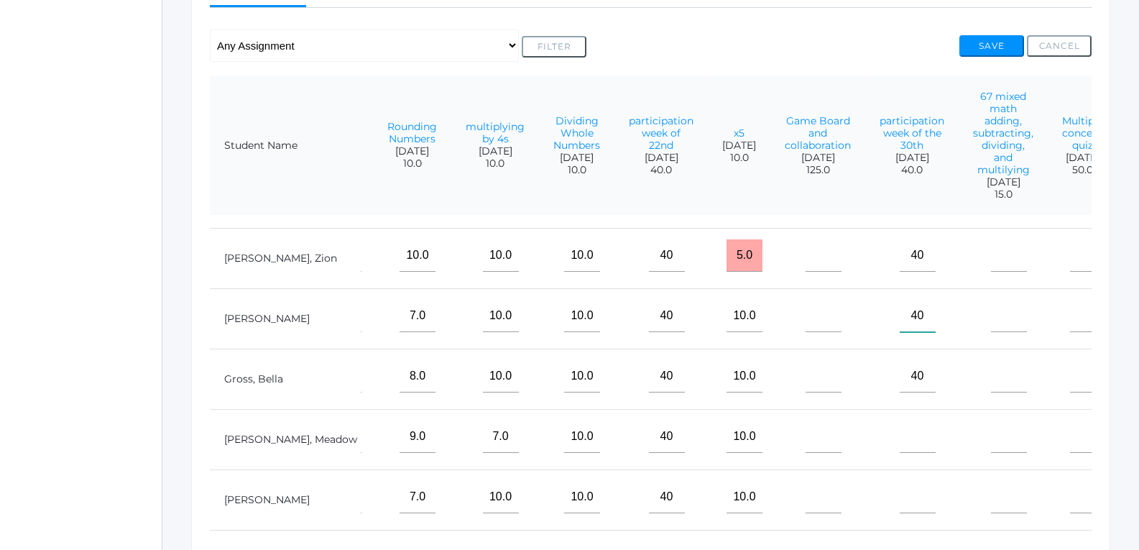
type input"] "40"
click at [899, 431] on input"] "text" at bounding box center [917, 436] width 36 height 32
type input"] "40"
click at [899, 481] on input"] "text" at bounding box center [917, 497] width 36 height 32
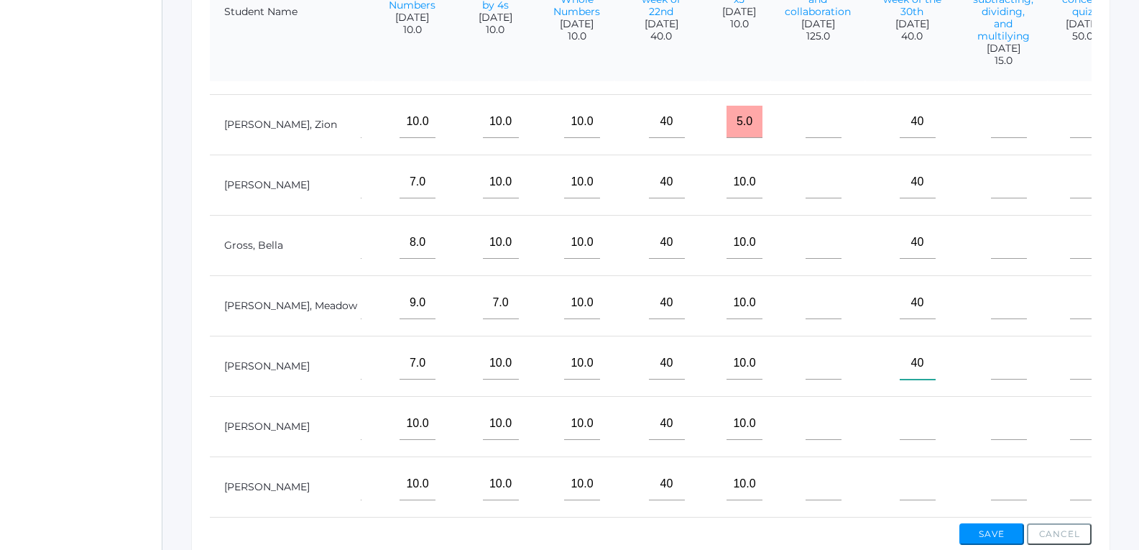
scroll to position [432, 0]
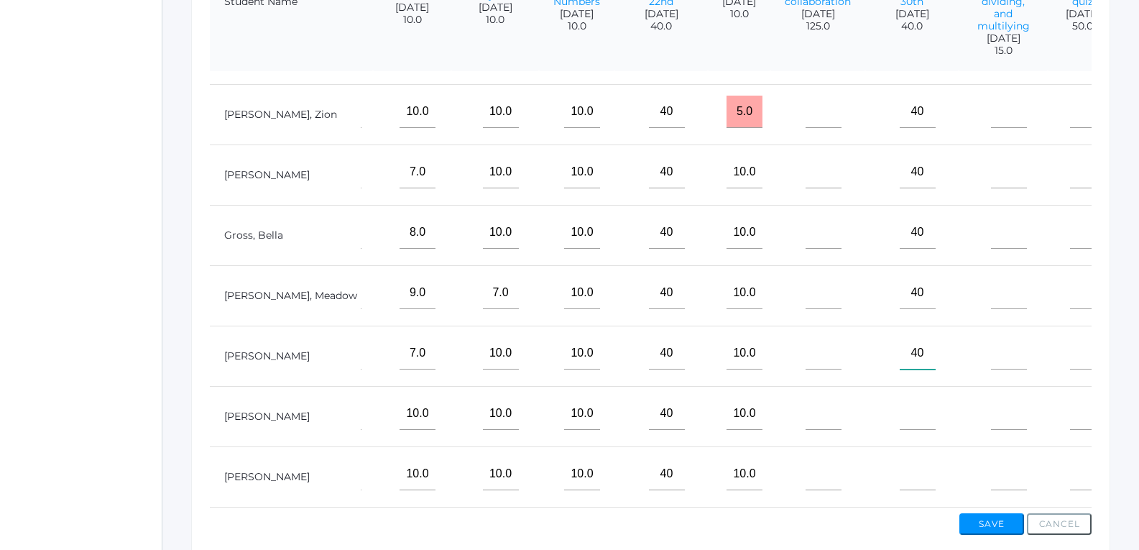
type input"] "40"
click at [899, 407] on input"] "text" at bounding box center [917, 413] width 36 height 32
type input"] "40"
click at [899, 461] on input"] "text" at bounding box center [917, 474] width 36 height 32
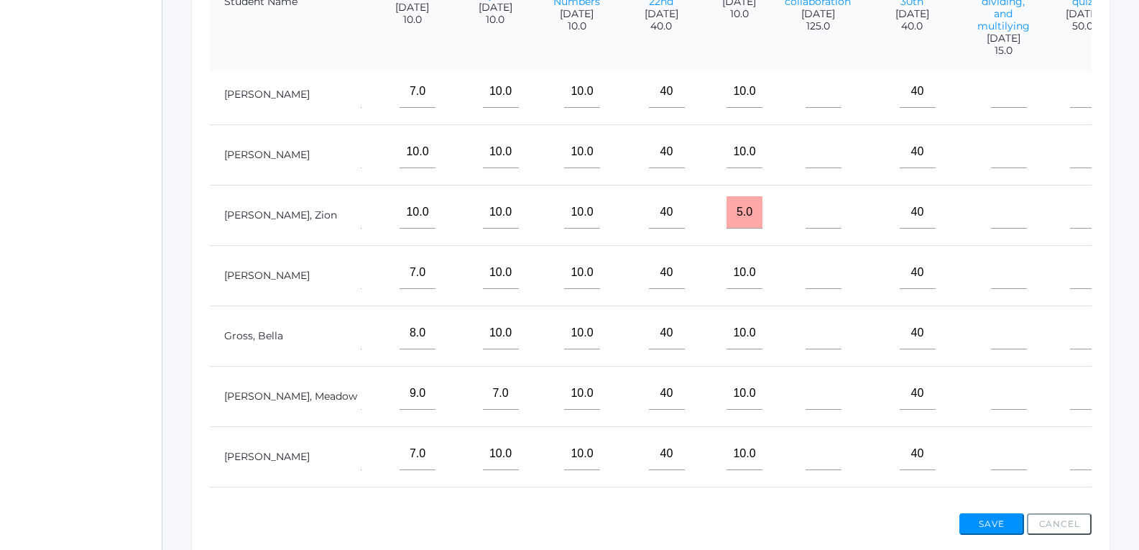
scroll to position [0, 904]
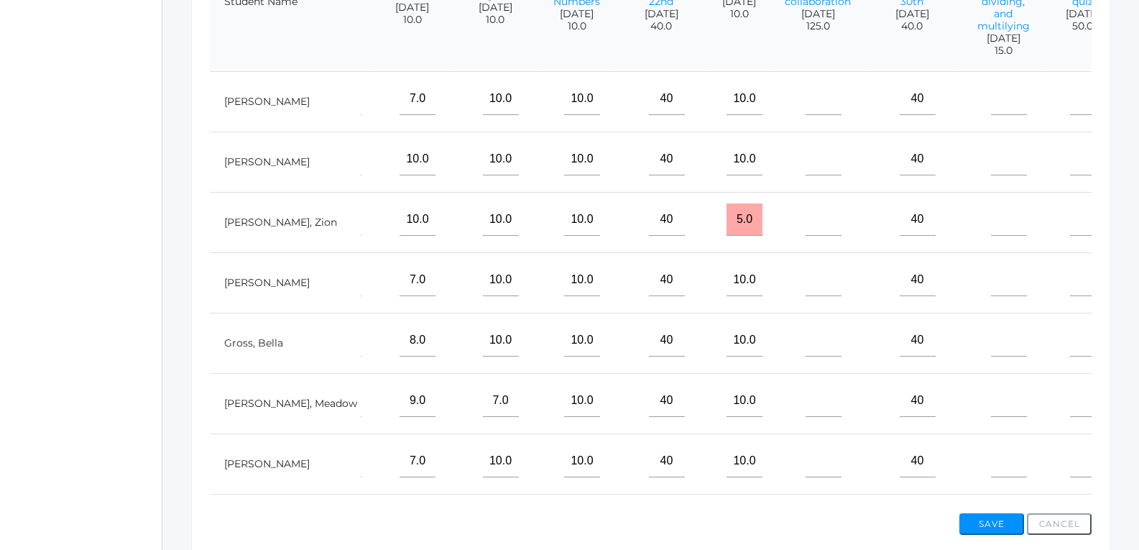
type input"] "40"
click at [899, 219] on input"] "40" at bounding box center [917, 219] width 36 height 32
type input"] "4"
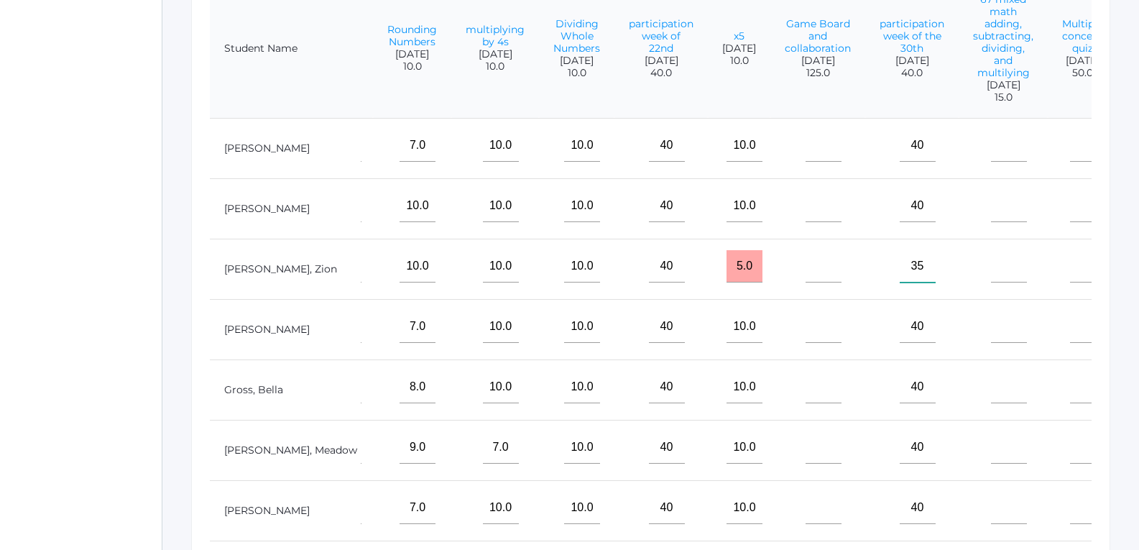
scroll to position [360, 0]
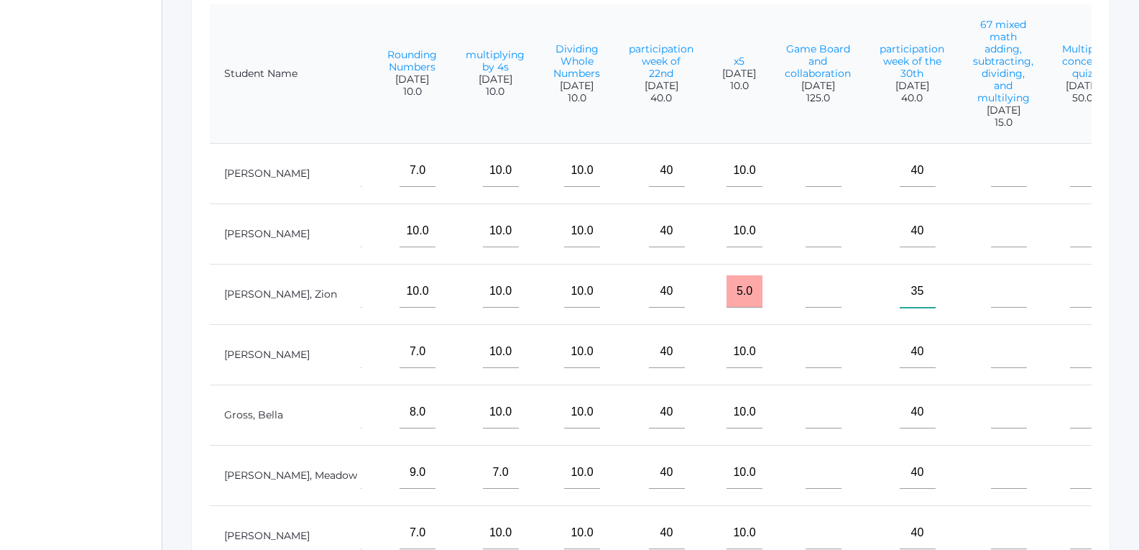
type input"] "35"
click at [991, 172] on input"] "text" at bounding box center [1009, 170] width 36 height 32
type input"] "15"
click at [991, 233] on input"] "text" at bounding box center [1009, 231] width 36 height 32
click at [991, 295] on input"] "text" at bounding box center [1009, 291] width 36 height 32
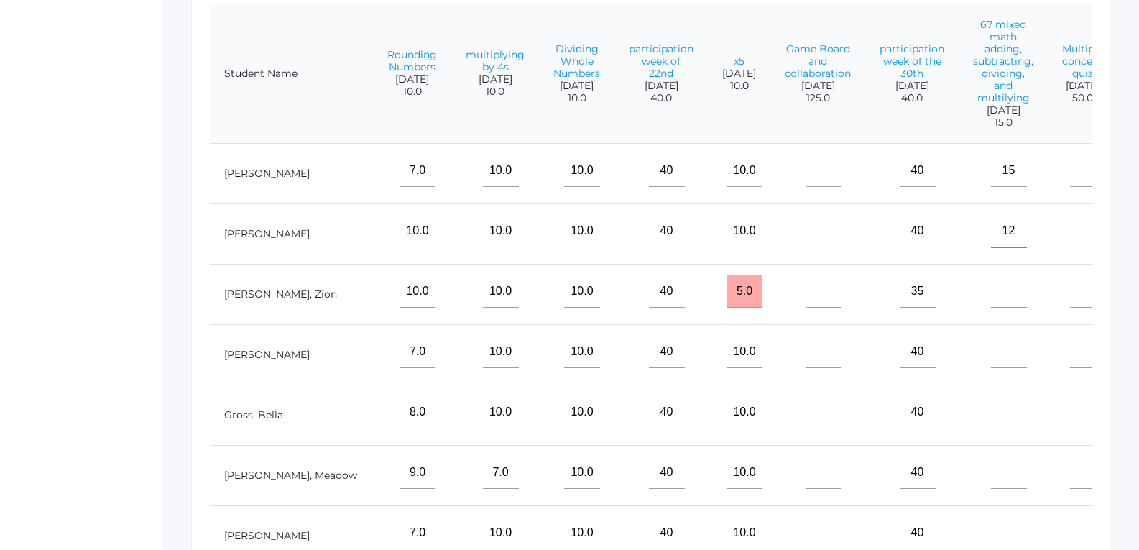
click at [991, 236] on input"] "12" at bounding box center [1009, 231] width 36 height 32
type input"] "15"
click at [991, 295] on input"] "text" at bounding box center [1009, 291] width 36 height 32
type input"] "15"
click at [991, 351] on input"] "text" at bounding box center [1009, 351] width 36 height 32
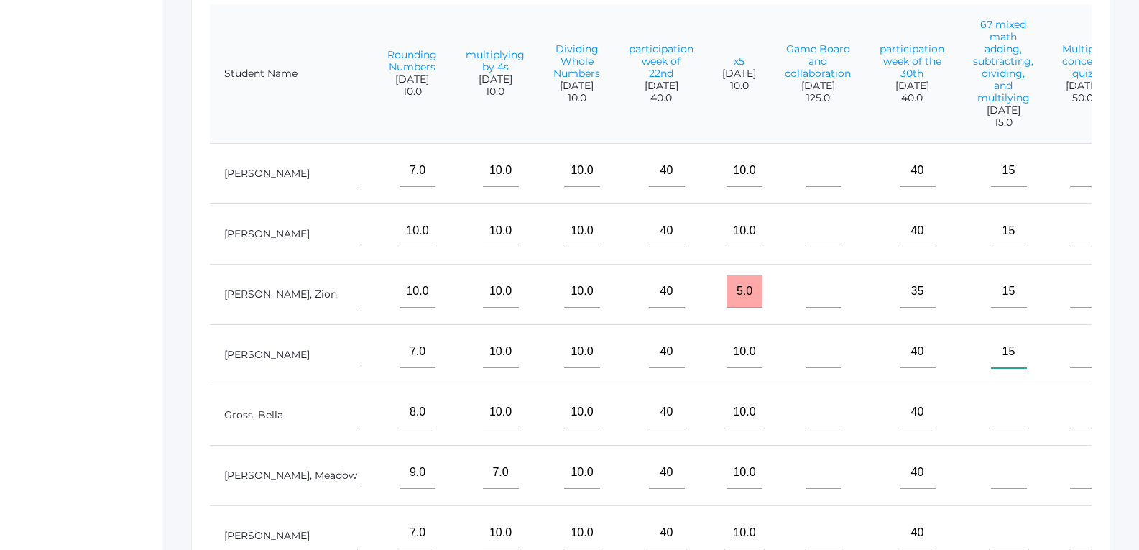
type input"] "15"
click at [991, 415] on input"] "text" at bounding box center [1009, 412] width 36 height 32
type input"] "15"
click at [991, 480] on input"] "text" at bounding box center [1009, 472] width 36 height 32
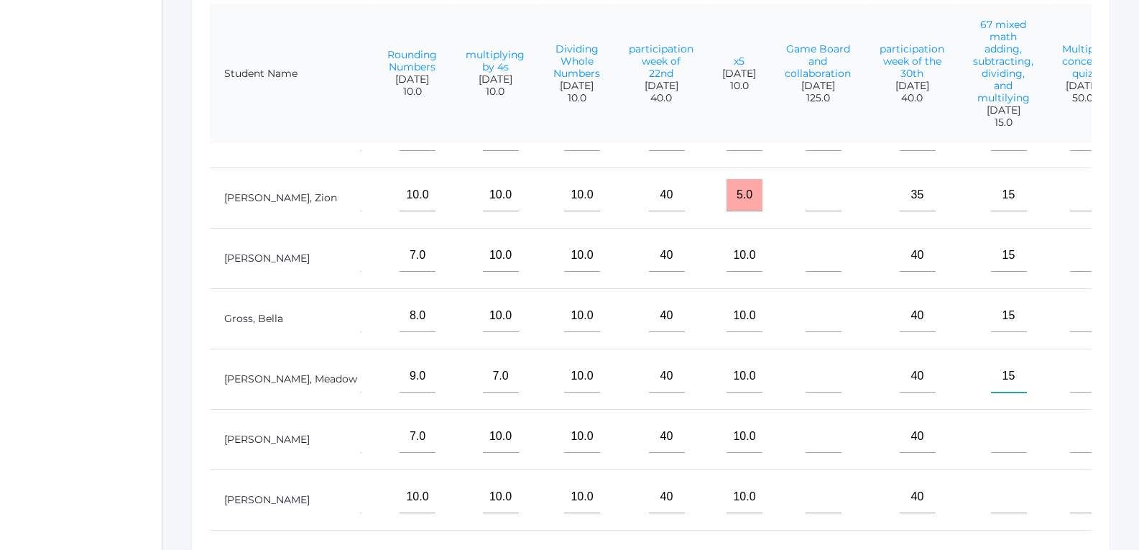
scroll to position [119, 904]
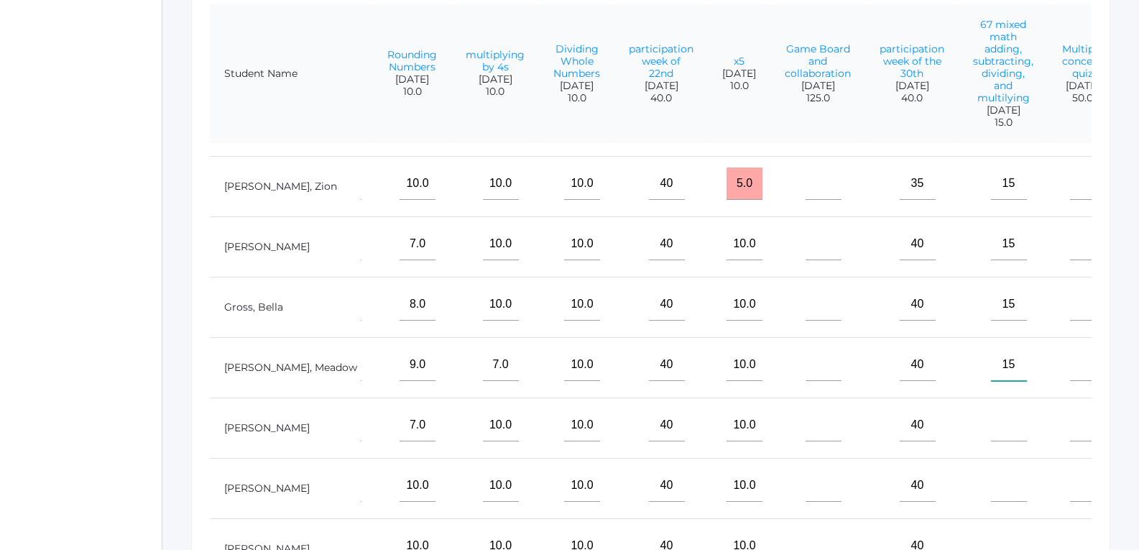
type input"] "15"
click at [991, 414] on input"] "text" at bounding box center [1009, 425] width 36 height 32
type input"] "15"
click at [991, 472] on input"] "text" at bounding box center [1009, 485] width 36 height 32
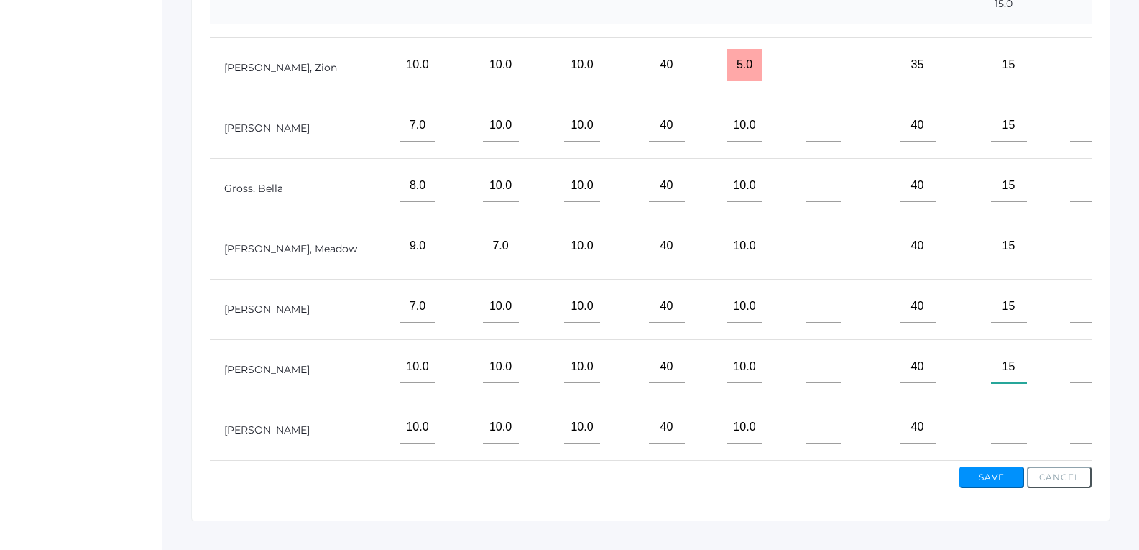
scroll to position [504, 0]
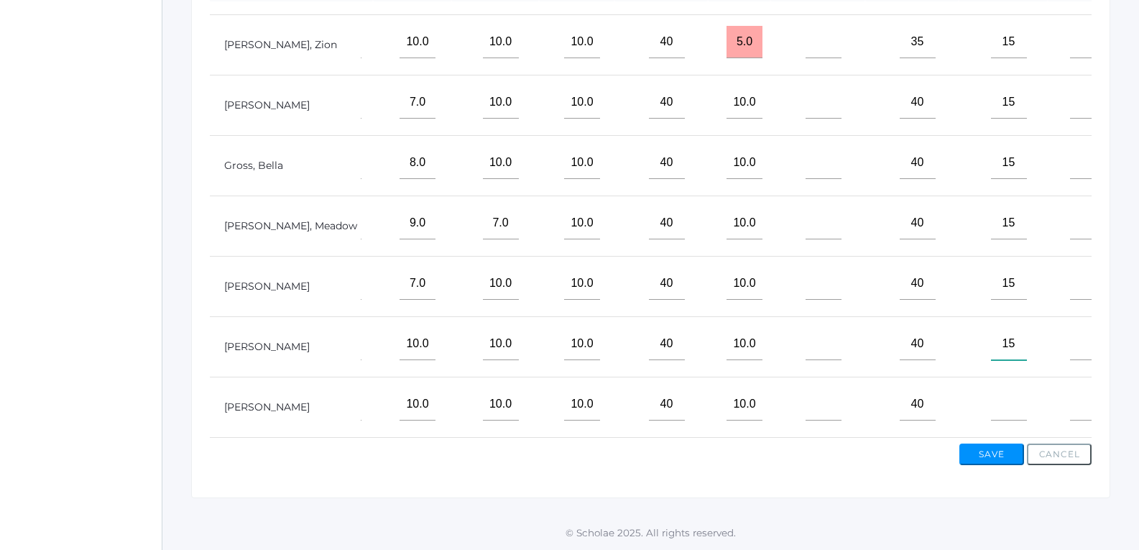
type input"] "15"
click at [991, 394] on input"] "text" at bounding box center [1009, 404] width 36 height 32
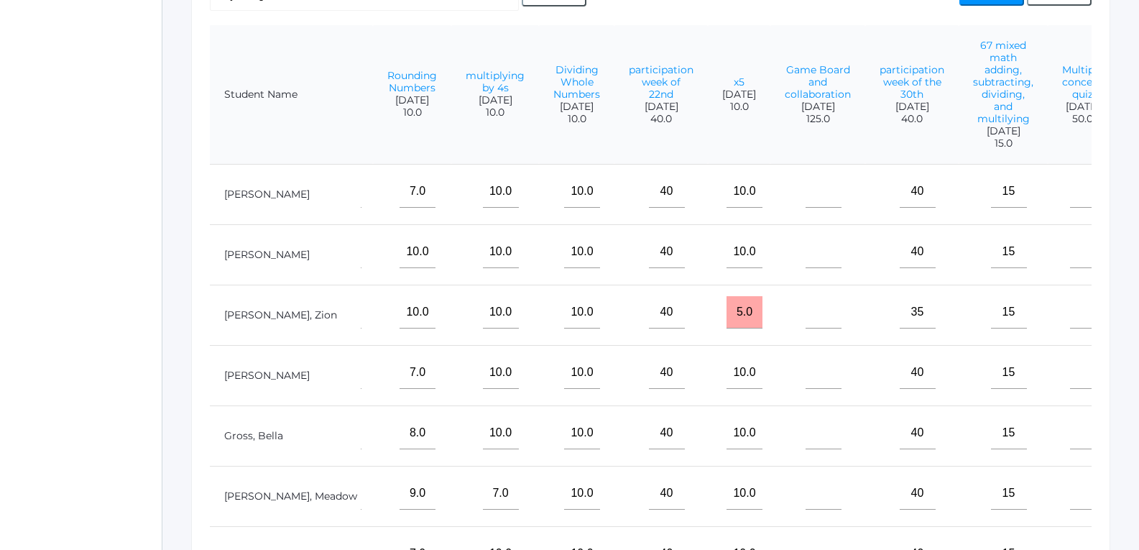
scroll to position [216, 0]
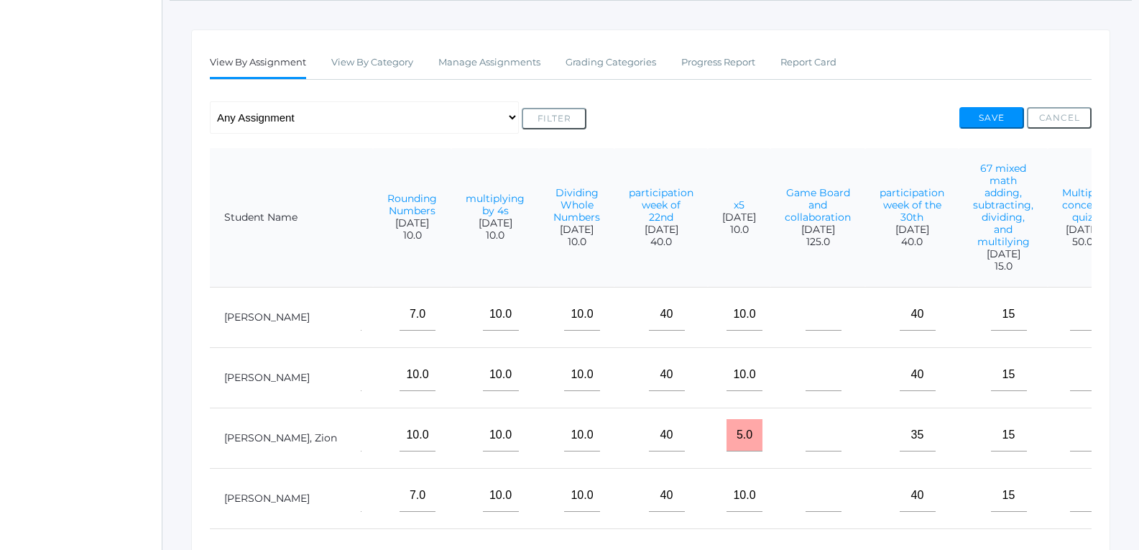
type input"] "15"
click at [1070, 301] on input"] "text" at bounding box center [1088, 314] width 36 height 32
type input"] "E"
click at [1070, 376] on input"] "text" at bounding box center [1088, 374] width 36 height 32
type input"] "45"
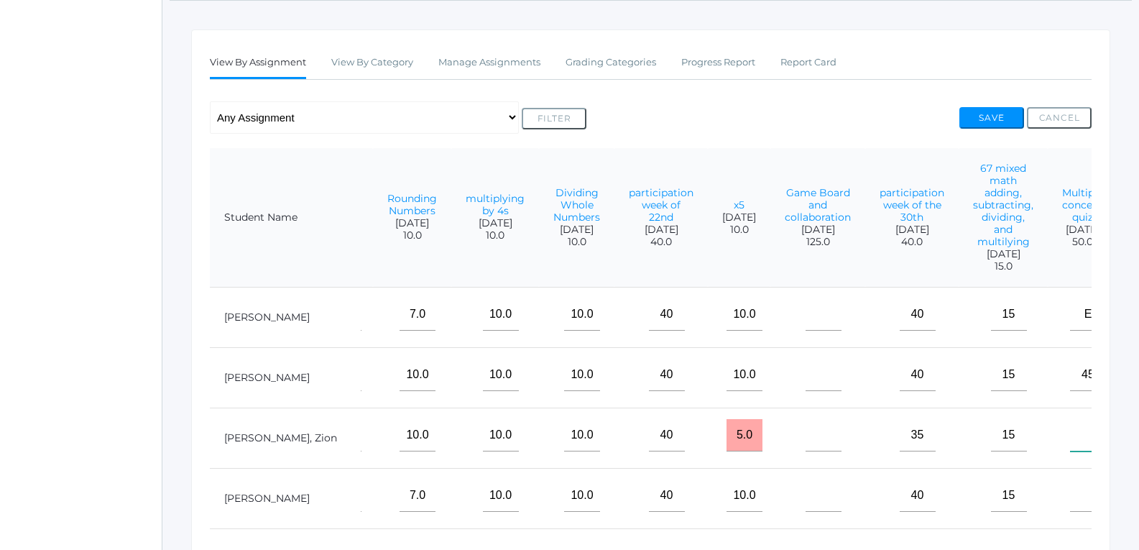
click at [1070, 448] on input"] "text" at bounding box center [1088, 435] width 36 height 32
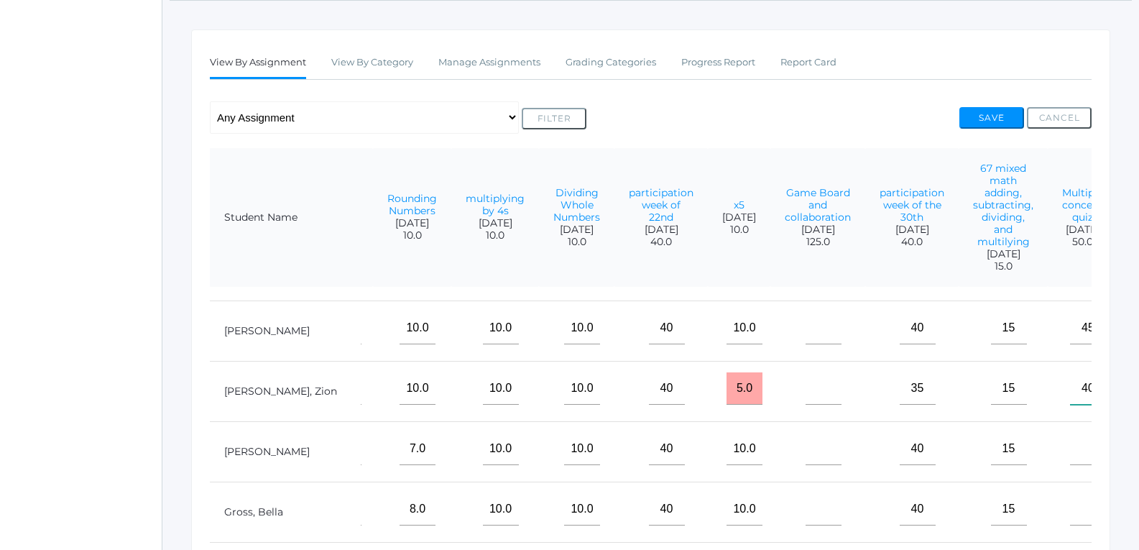
scroll to position [72, 904]
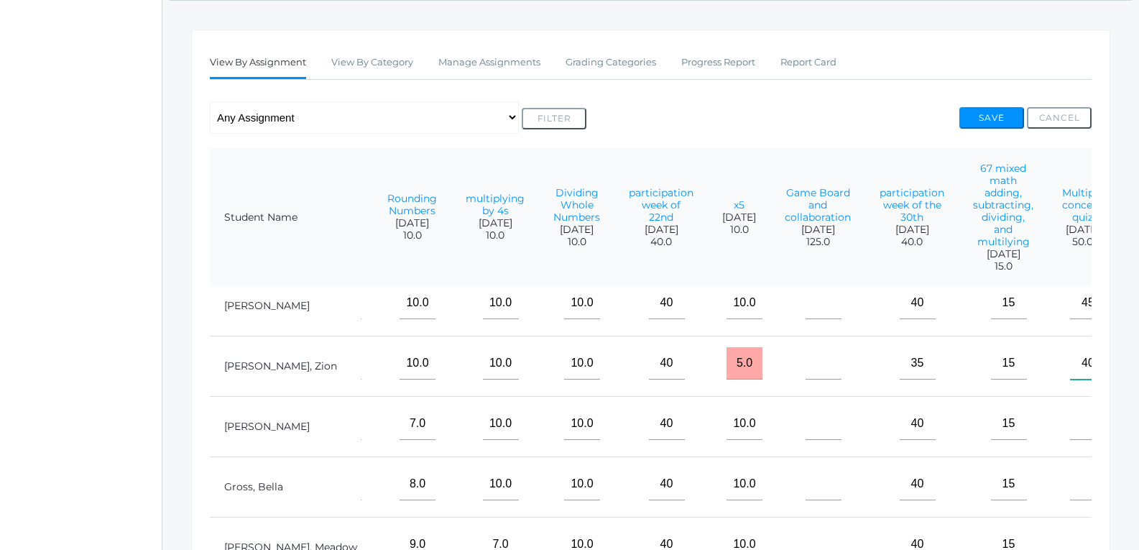
type input"] "40"
click at [1070, 432] on input"] "text" at bounding box center [1088, 423] width 36 height 32
type input"] "40"
click at [1070, 482] on input"] "text" at bounding box center [1088, 484] width 36 height 32
type input"] "4"
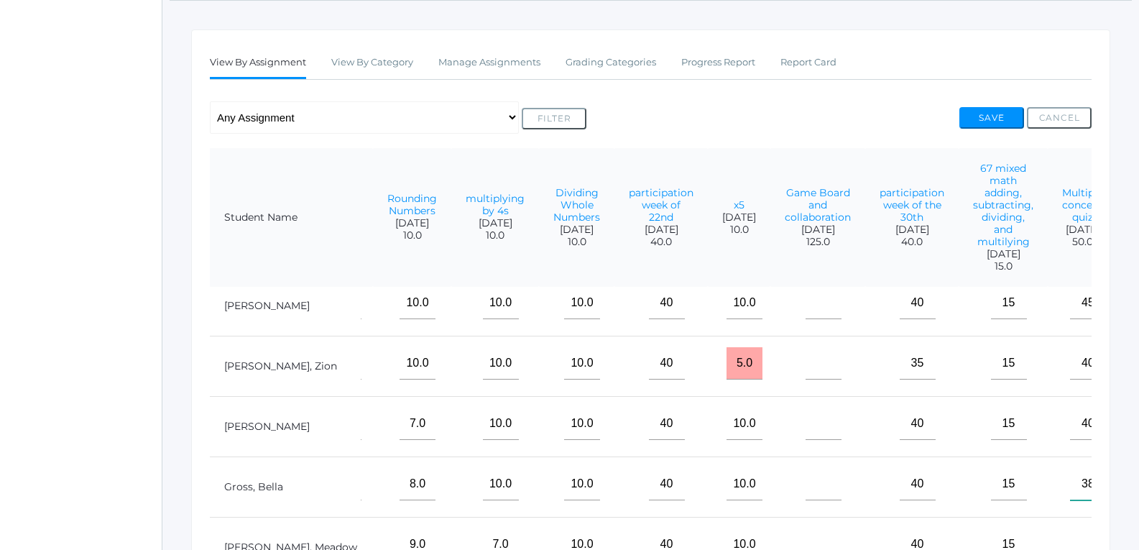
type input"] "38"
click at [1070, 425] on input"] "40" at bounding box center [1088, 423] width 36 height 32
type input"] "4"
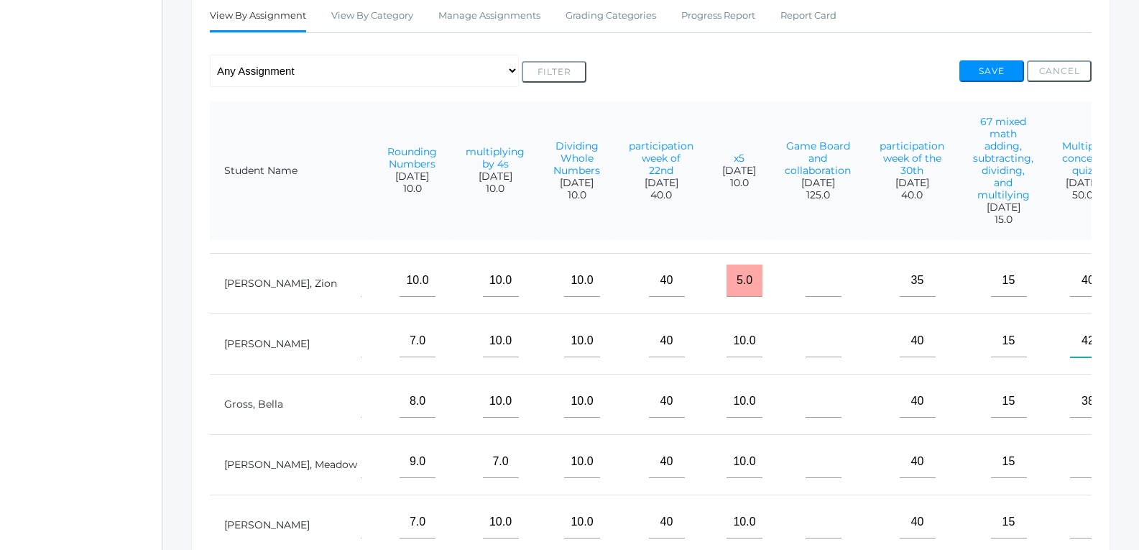
scroll to position [288, 0]
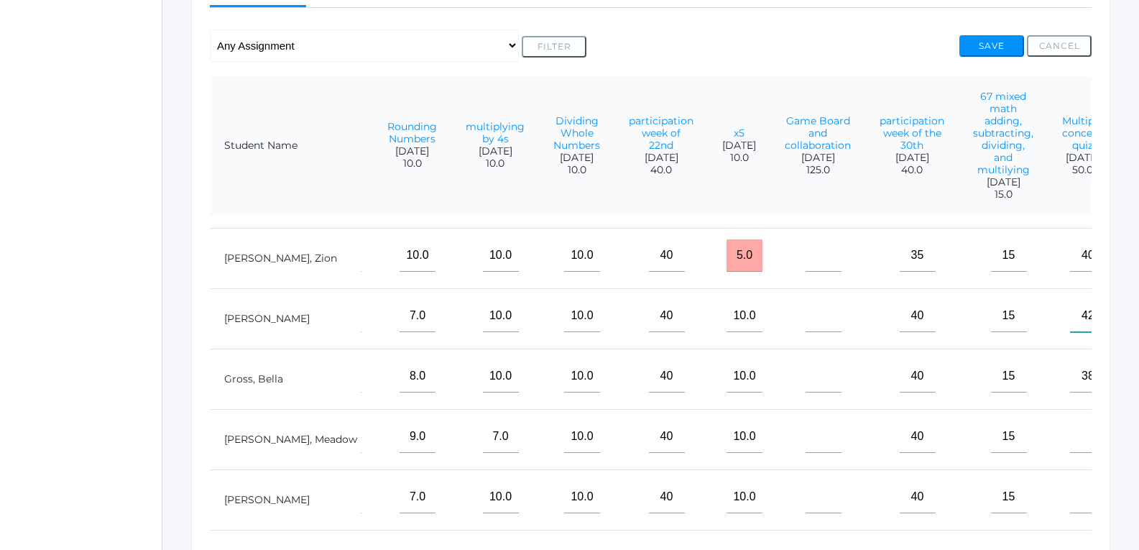
type input"] "42"
click at [1070, 430] on input"] "text" at bounding box center [1088, 436] width 36 height 32
type input"] "43"
click at [1070, 496] on input"] "text" at bounding box center [1088, 497] width 36 height 32
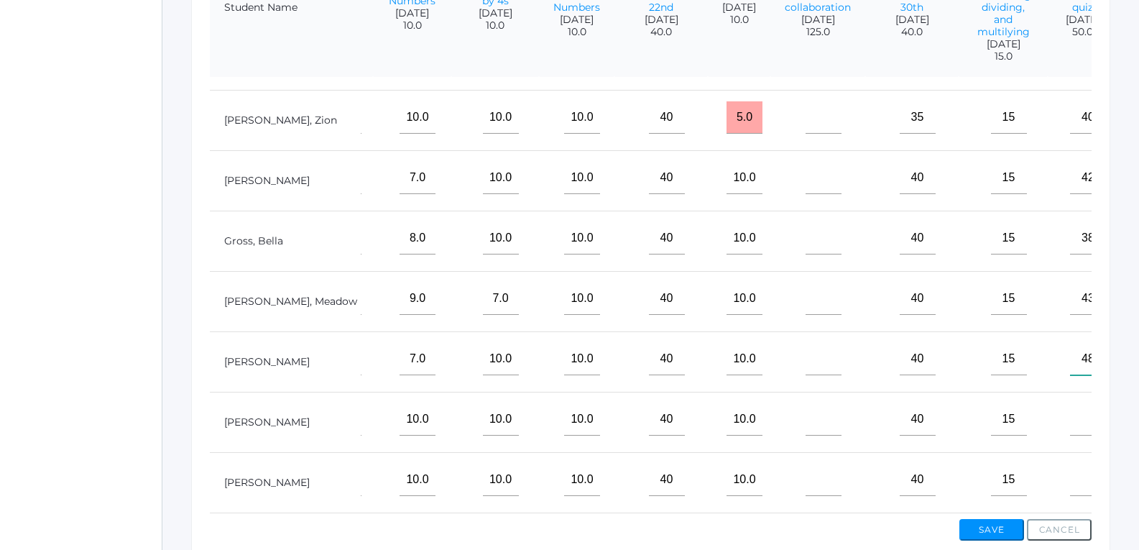
scroll to position [432, 0]
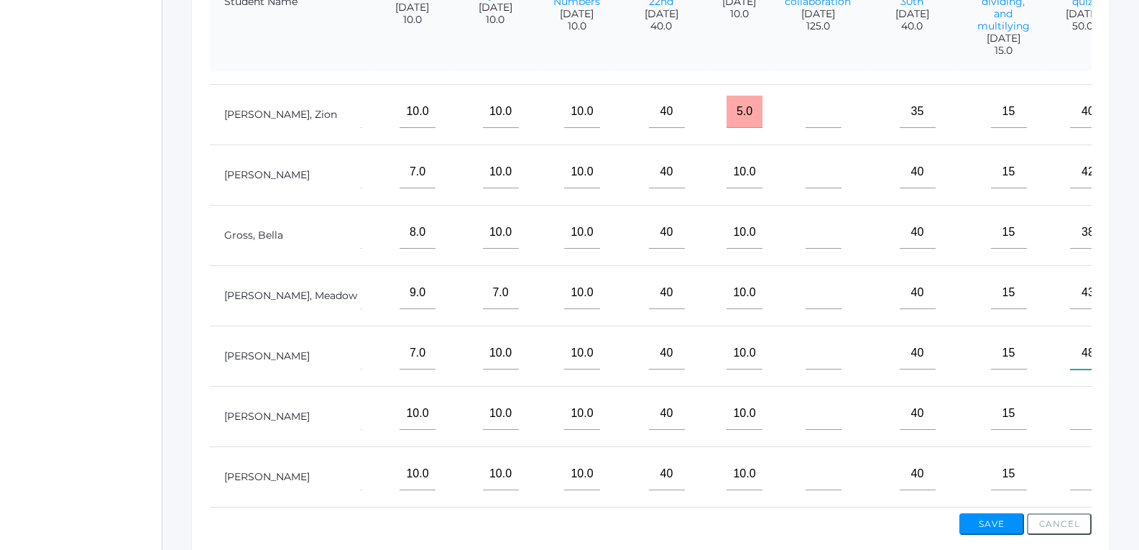
type input"] "48"
click at [1070, 414] on input"] "text" at bounding box center [1088, 413] width 36 height 32
type input"] "E"
click at [1070, 461] on input"] "text" at bounding box center [1088, 474] width 36 height 32
type input"] "48"
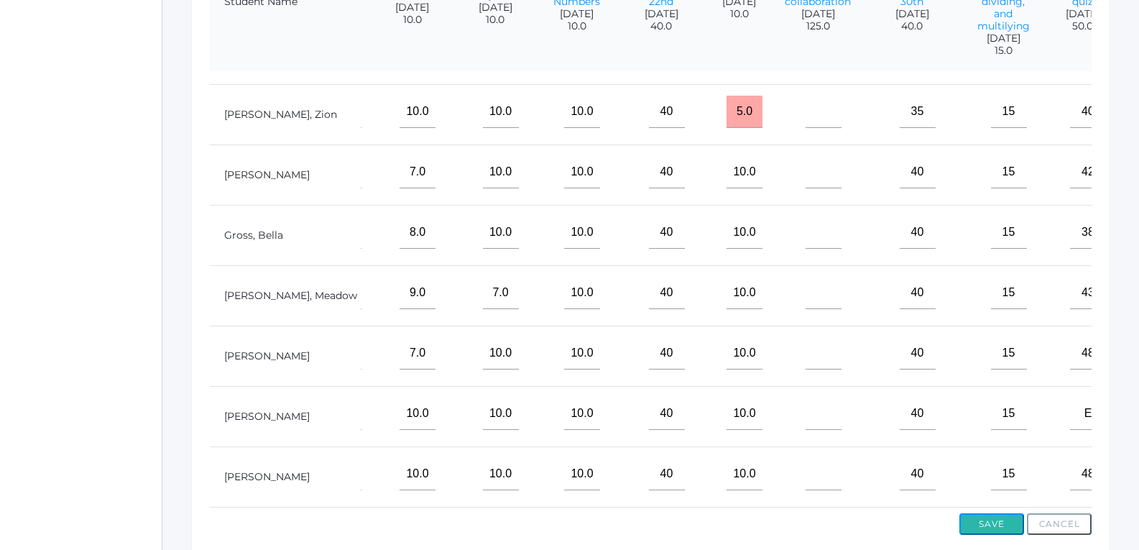
click at [1014, 525] on button "Save" at bounding box center [991, 524] width 65 height 22
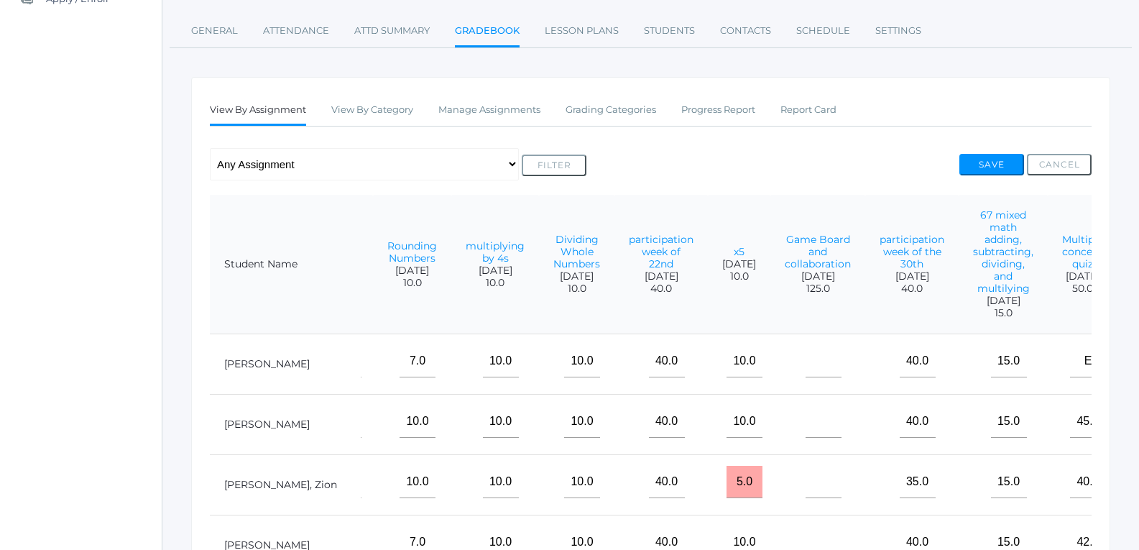
scroll to position [177, 0]
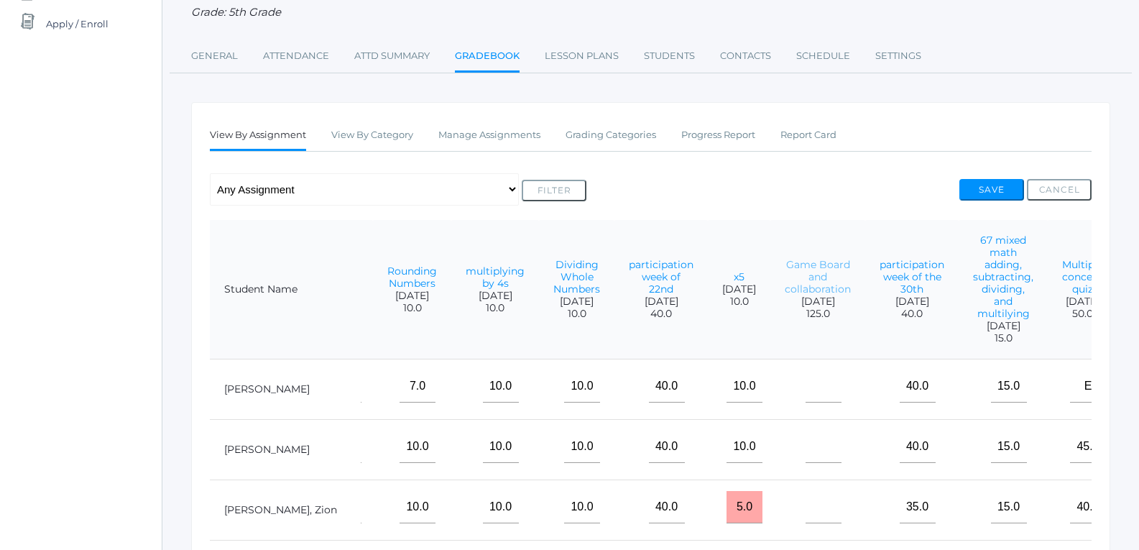
click at [784, 286] on link "Game Board and collaboration" at bounding box center [817, 276] width 66 height 37
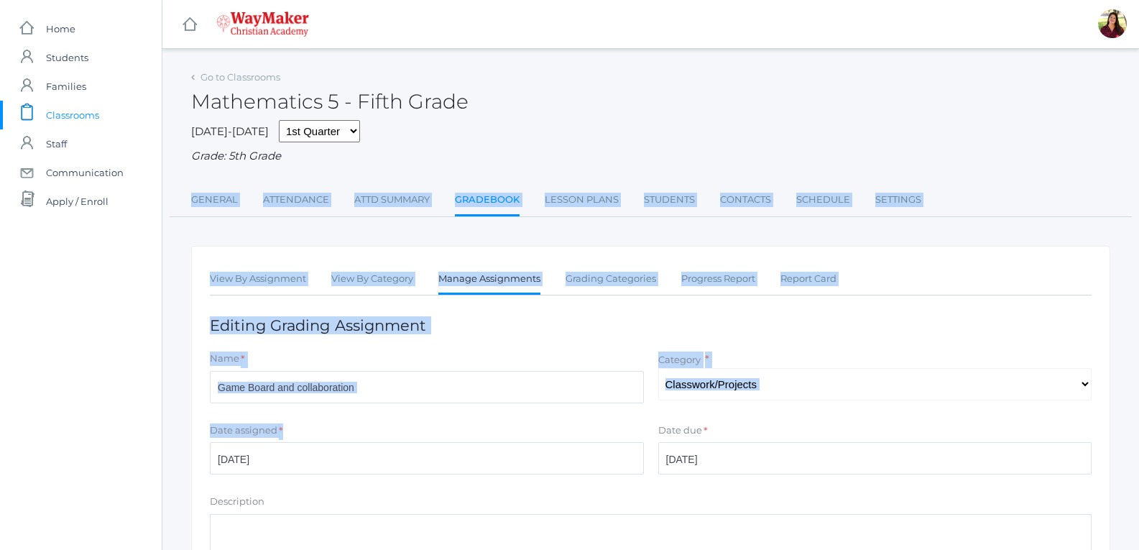
drag, startPoint x: 300, startPoint y: 166, endPoint x: 165, endPoint y: 575, distance: 430.7
click at [165, 549] on html "icons/ui/navigation/home Created with Sketch. Home icons/user/plain Created wit…" at bounding box center [569, 275] width 1139 height 550
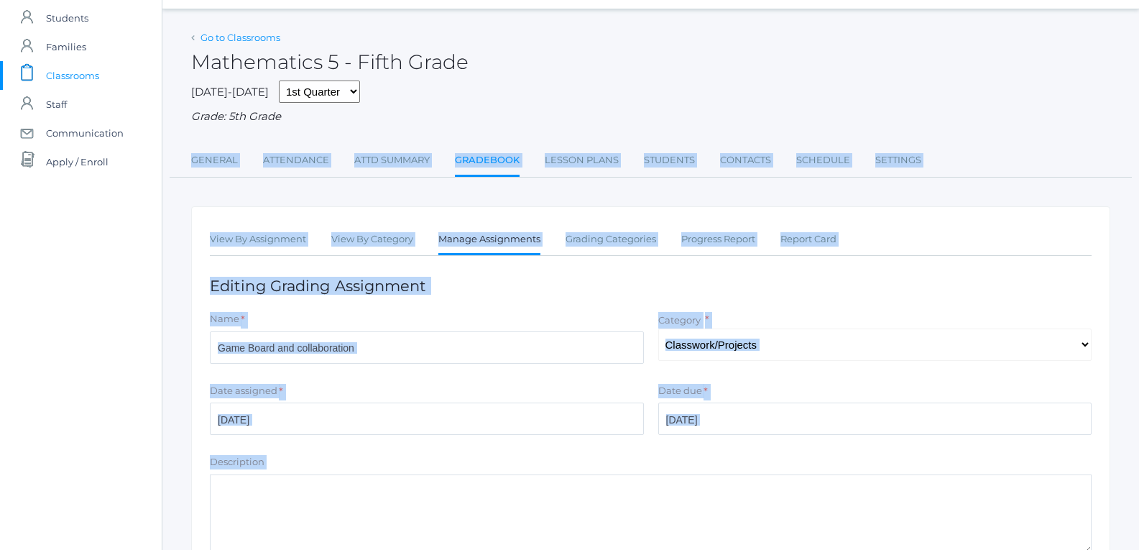
click at [227, 34] on link "Go to Classrooms" at bounding box center [240, 37] width 80 height 11
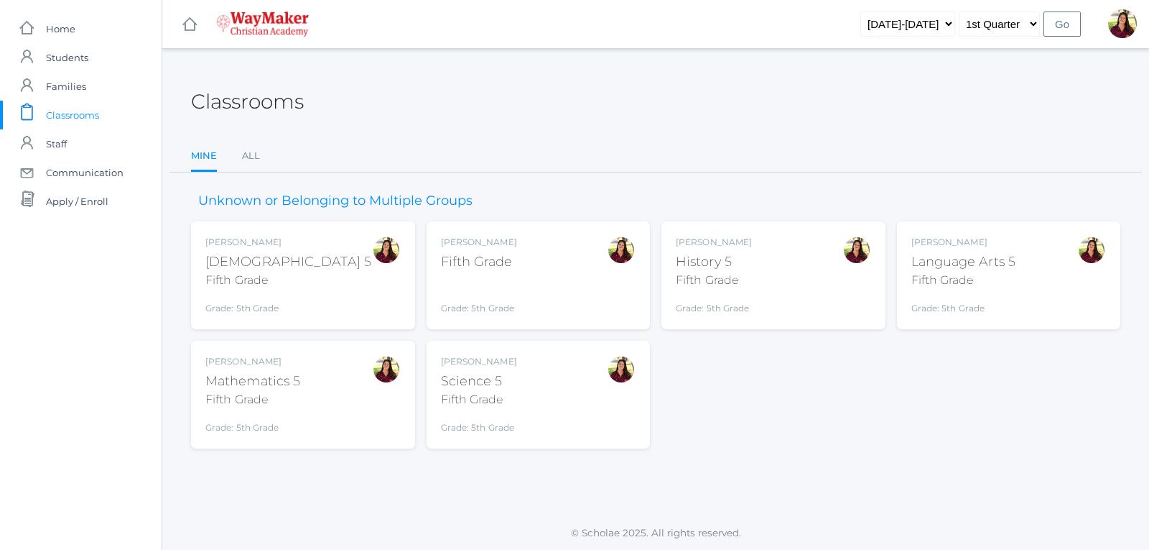
click at [239, 275] on div "Fifth Grade" at bounding box center [288, 280] width 166 height 17
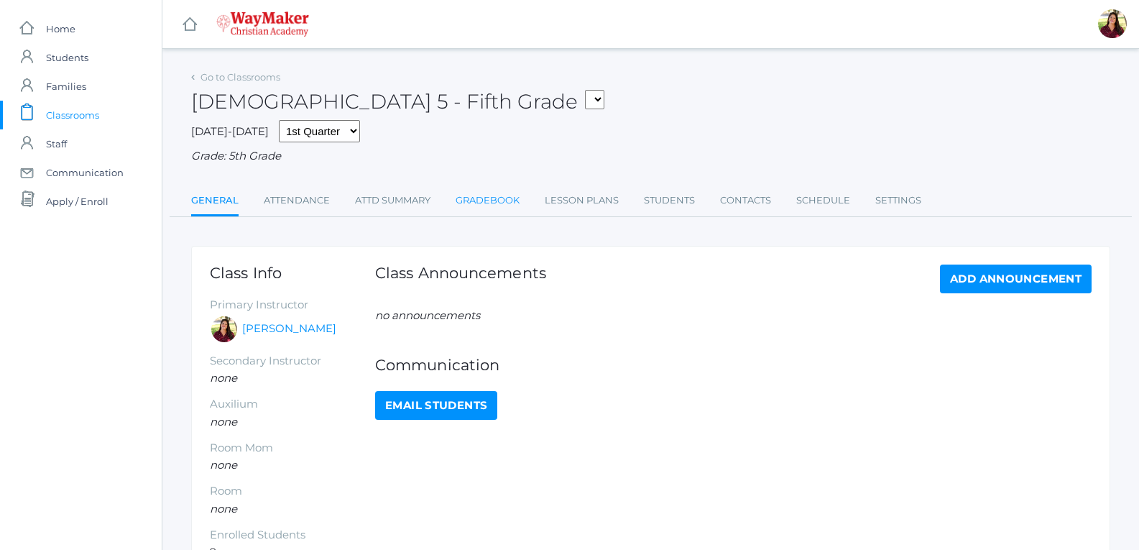
click at [506, 201] on link "Gradebook" at bounding box center [487, 200] width 64 height 29
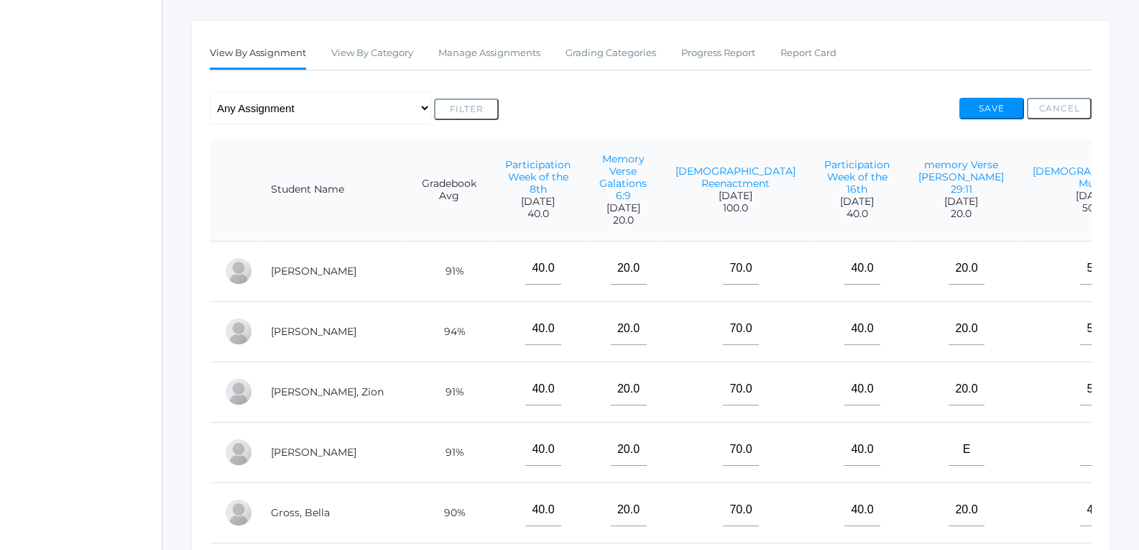
scroll to position [216, 0]
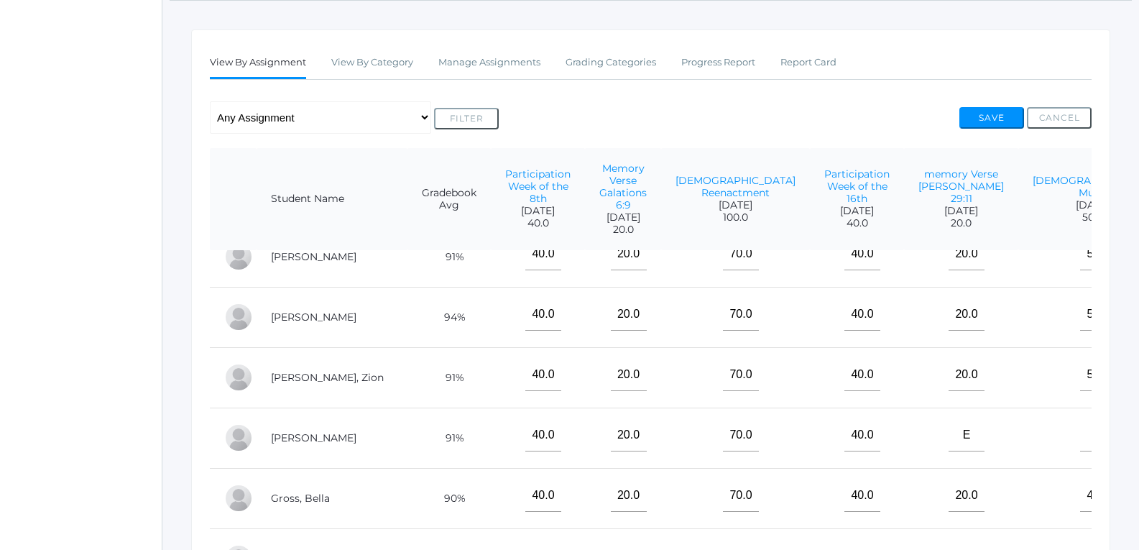
scroll to position [0, 0]
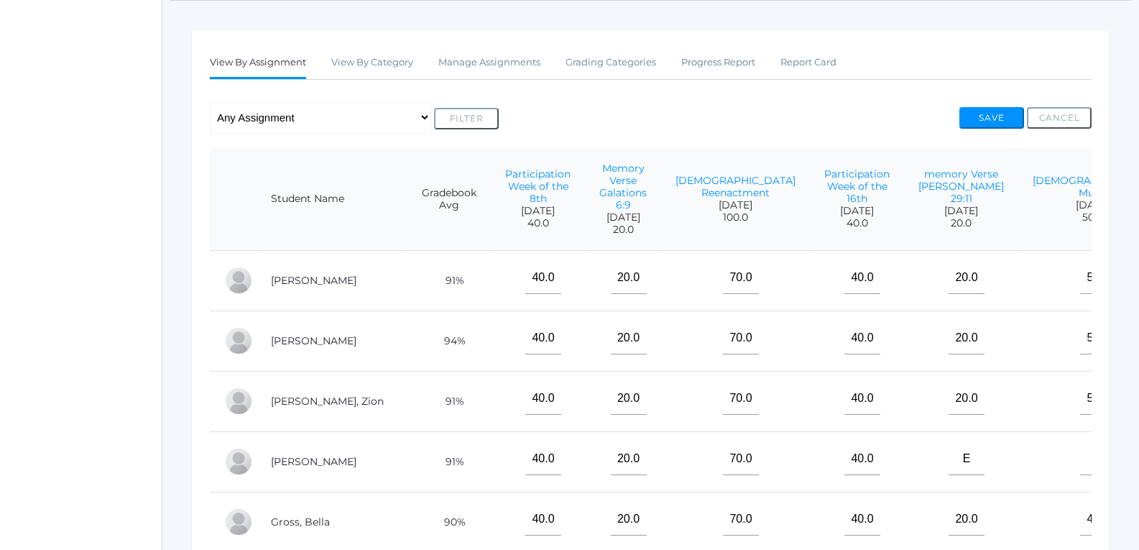
type input"] "90"
click at [991, 104] on div "Any Assignment Category: Classwork/Projects - [DEMOGRAPHIC_DATA] Mural - memory…" at bounding box center [650, 117] width 881 height 32
click at [989, 112] on button "Save" at bounding box center [991, 118] width 65 height 22
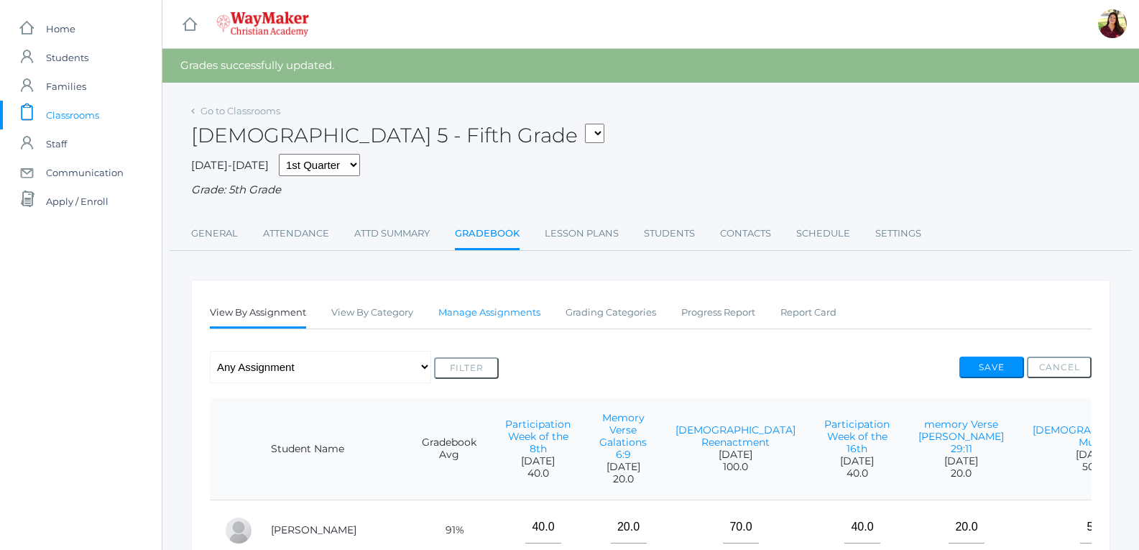
click at [486, 311] on link "Manage Assignments" at bounding box center [489, 312] width 102 height 29
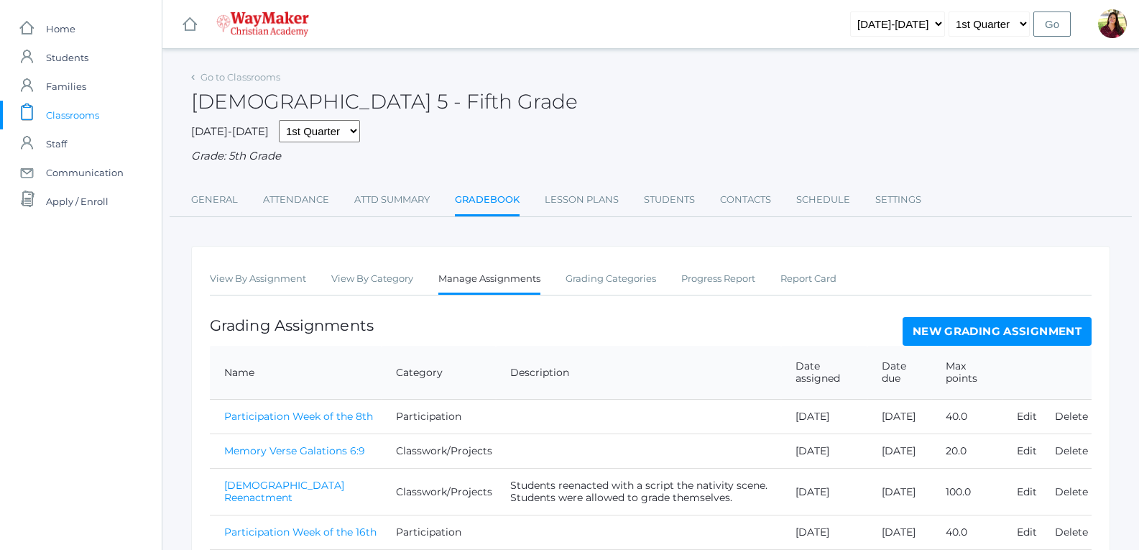
click at [983, 328] on link "New Grading Assignment" at bounding box center [996, 331] width 189 height 29
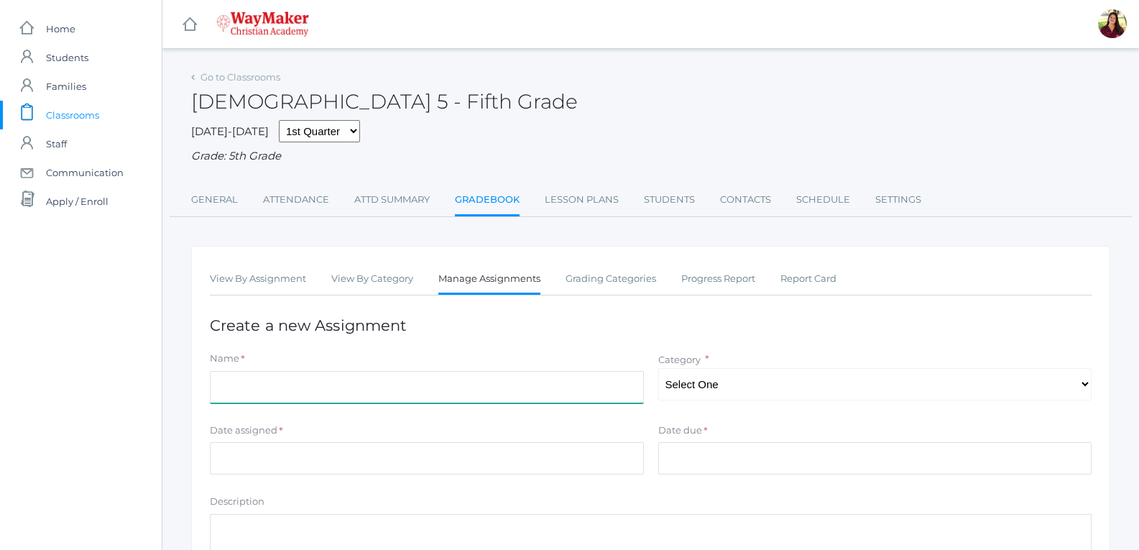
click at [537, 393] on input "Name" at bounding box center [427, 387] width 434 height 32
type input "participation week of 22nd"
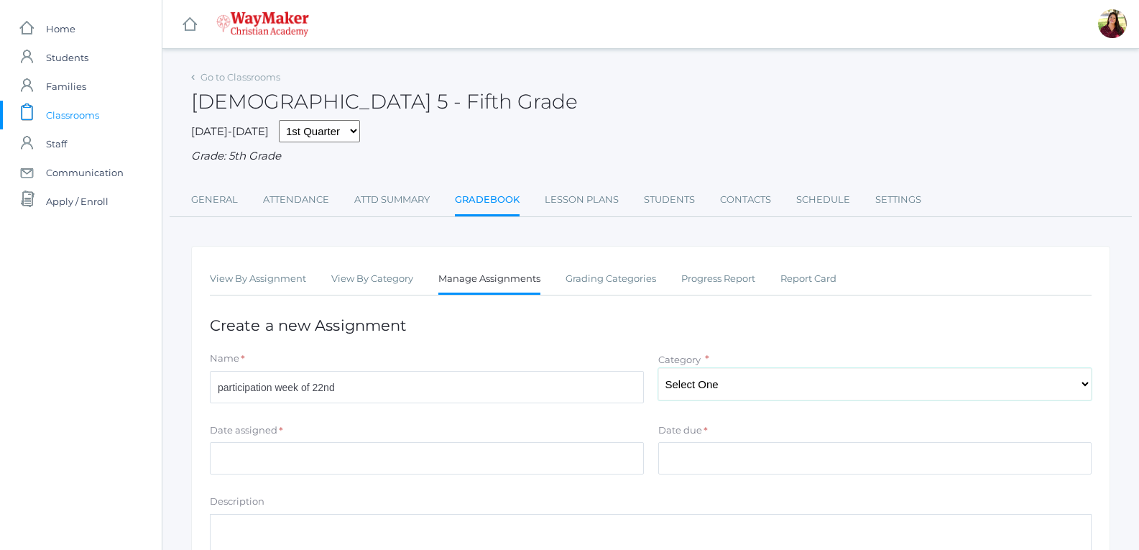
click at [783, 376] on select "Select One Test/quizes Classwork/Projects Participation" at bounding box center [875, 384] width 434 height 32
select select "1099"
click at [658, 369] on select "Select One Test/quizes Classwork/Projects Participation" at bounding box center [875, 384] width 434 height 32
click at [539, 472] on input "Date assigned" at bounding box center [427, 458] width 434 height 32
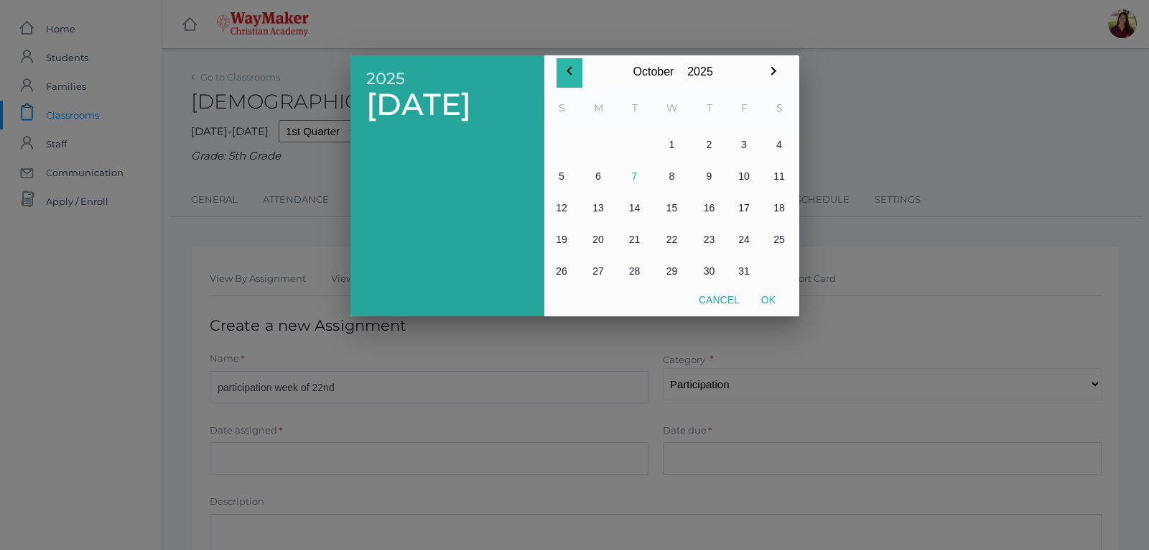
click at [574, 75] on icon "button" at bounding box center [569, 70] width 17 height 17
click at [631, 230] on button "23" at bounding box center [635, 239] width 34 height 32
click at [770, 289] on button "Ok" at bounding box center [769, 300] width 36 height 26
type input "[DATE]"
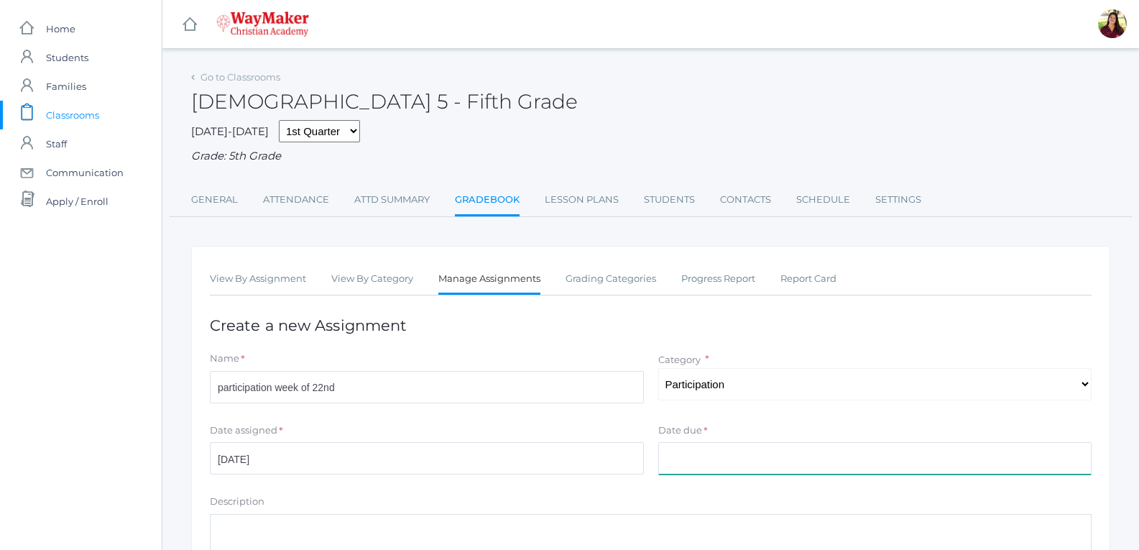
click at [744, 457] on input "Date due" at bounding box center [875, 458] width 434 height 32
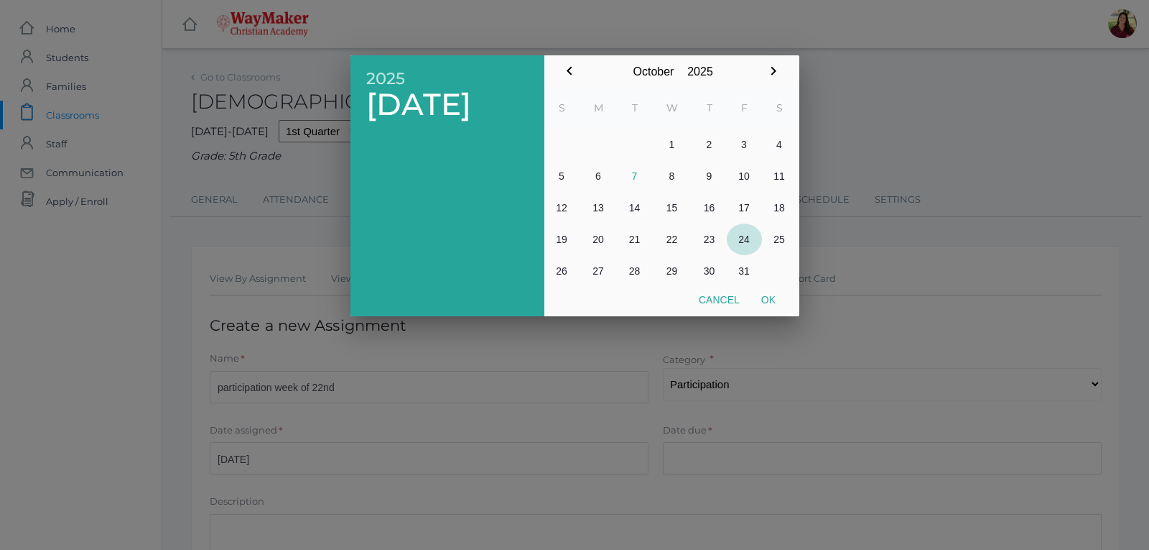
click at [747, 233] on button "24" at bounding box center [744, 239] width 35 height 32
click at [765, 292] on button "Ok" at bounding box center [769, 300] width 36 height 26
type input "2025-10-24"
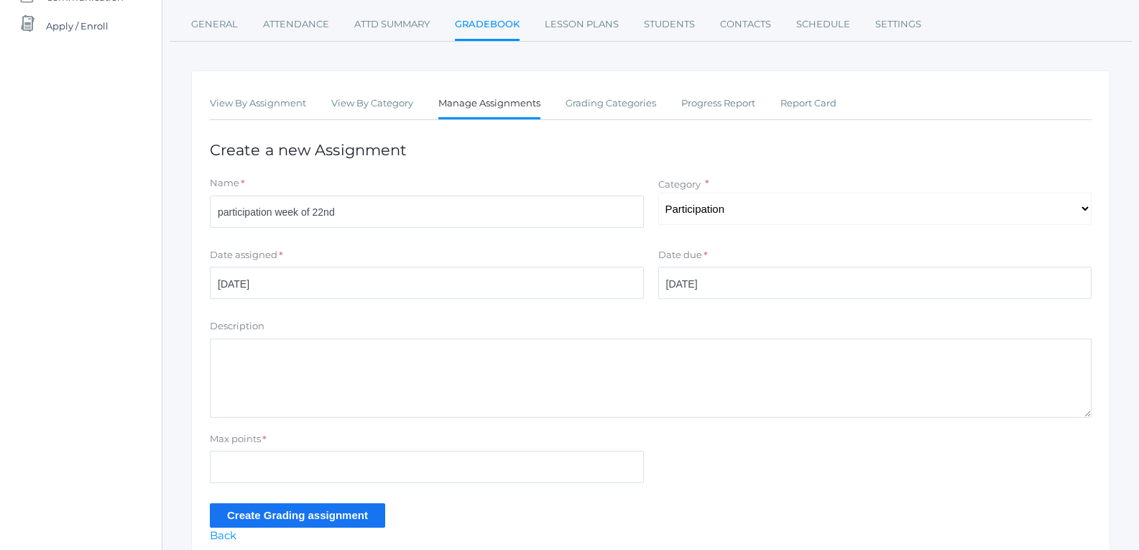
scroll to position [216, 0]
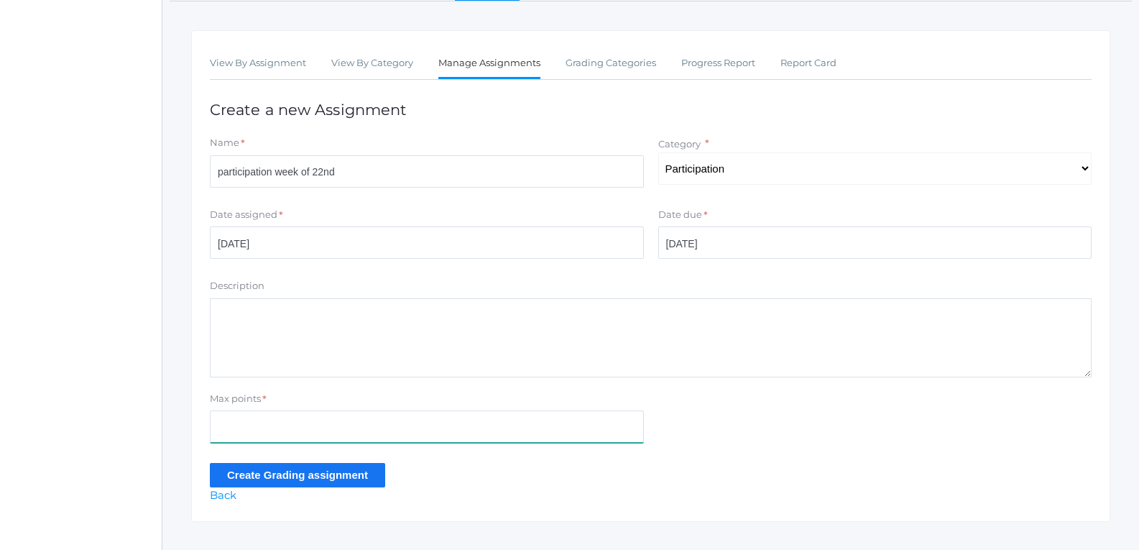
click at [277, 416] on input "Max points" at bounding box center [427, 426] width 434 height 32
type input "40"
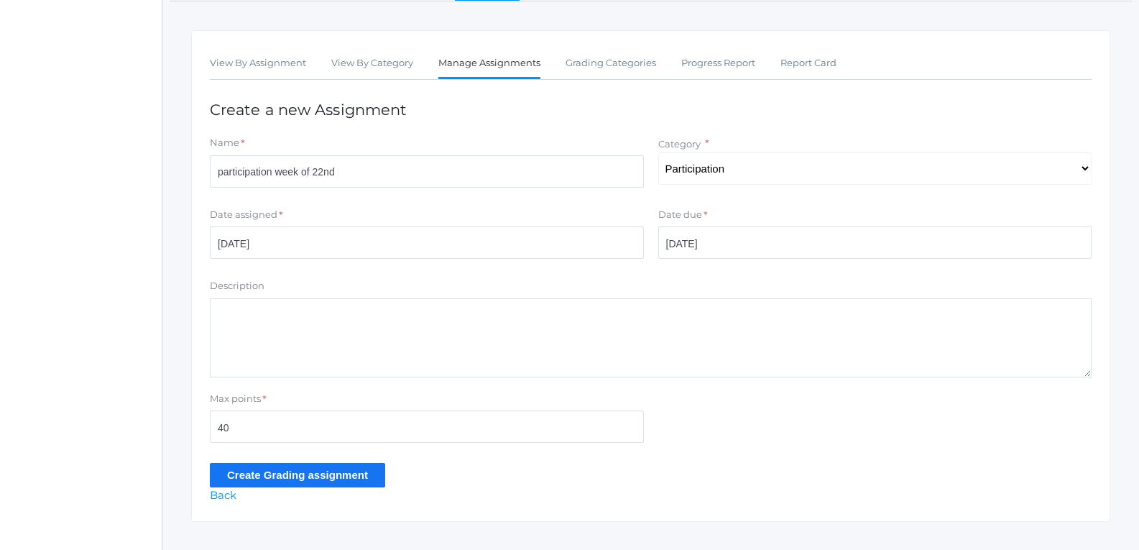
drag, startPoint x: 330, startPoint y: 534, endPoint x: 305, endPoint y: 481, distance: 58.8
click at [305, 481] on input "Create Grading assignment" at bounding box center [297, 475] width 175 height 24
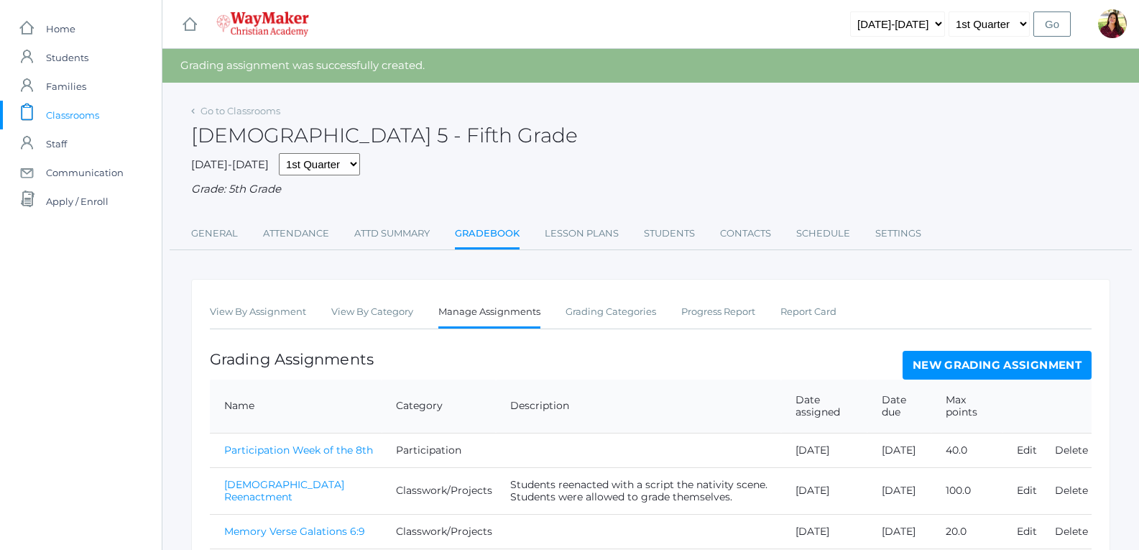
click at [1050, 374] on link "New Grading Assignment" at bounding box center [996, 365] width 189 height 29
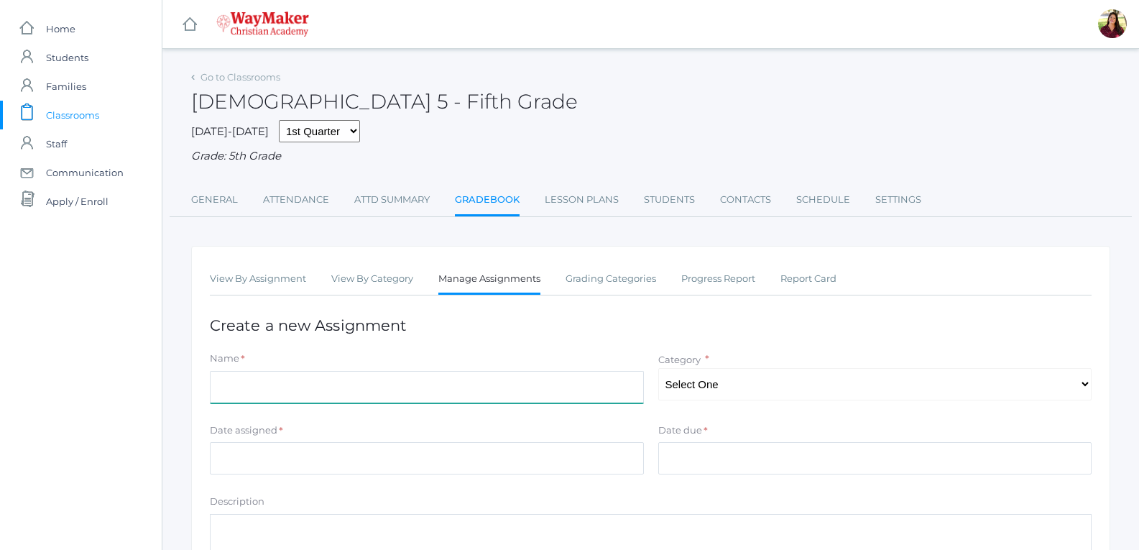
click at [302, 388] on input "Name" at bounding box center [427, 387] width 434 height 32
type input "participation week of the 30th"
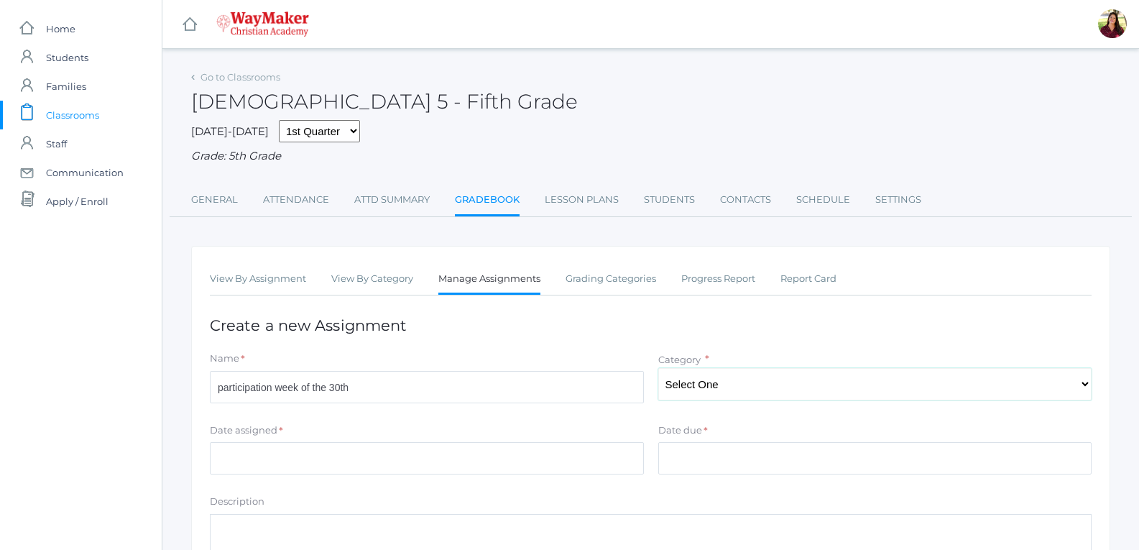
click at [740, 379] on select "Select One Test/quizes Classwork/Projects Participation" at bounding box center [875, 384] width 434 height 32
select select "1099"
click at [658, 369] on select "Select One Test/quizes Classwork/Projects Participation" at bounding box center [875, 384] width 434 height 32
click at [580, 466] on input "Date assigned" at bounding box center [427, 458] width 434 height 32
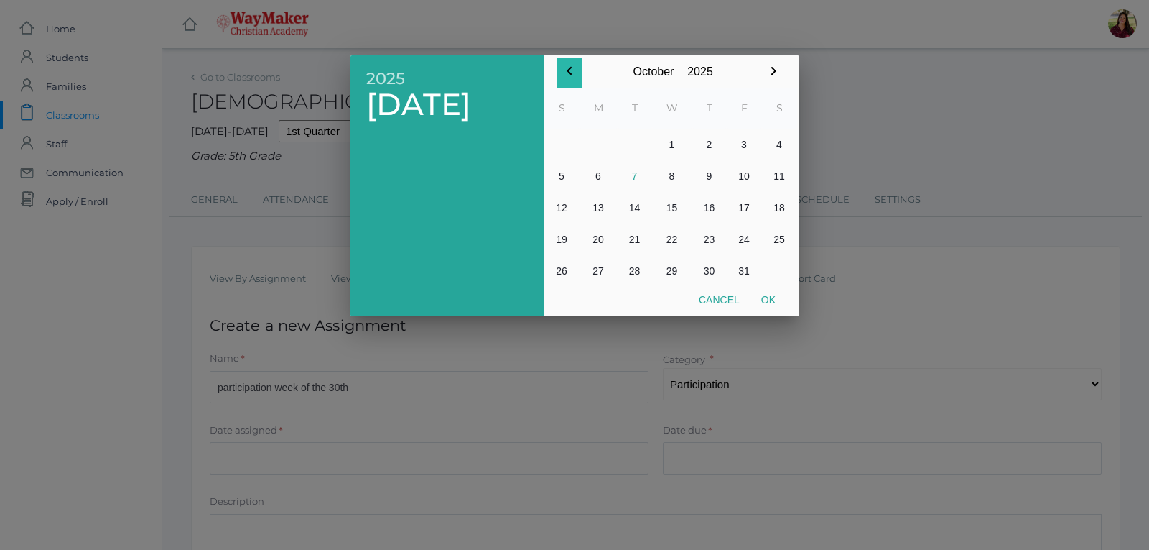
click at [569, 66] on icon "button" at bounding box center [569, 70] width 17 height 17
click at [636, 267] on button "30" at bounding box center [635, 271] width 34 height 32
click at [773, 299] on button "Ok" at bounding box center [769, 300] width 36 height 26
type input "[DATE]"
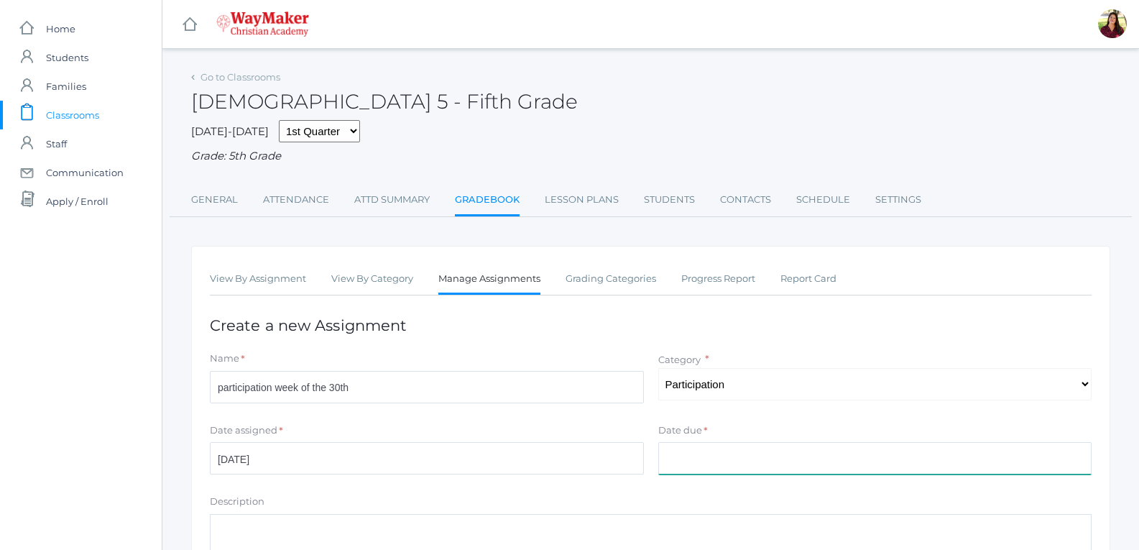
click at [692, 456] on input "Date due" at bounding box center [875, 458] width 434 height 32
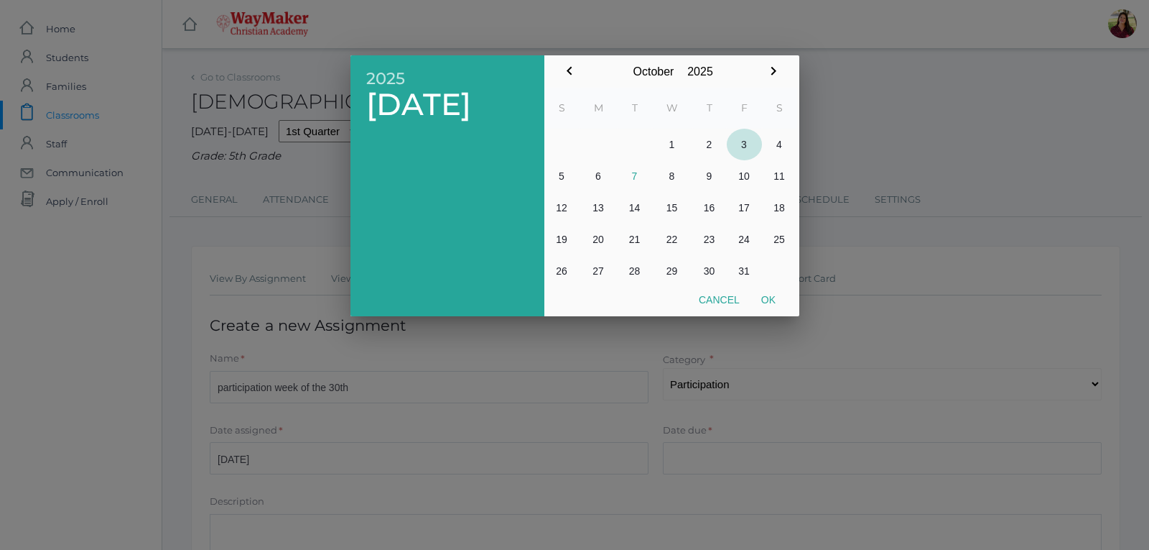
click at [745, 147] on button "3" at bounding box center [744, 145] width 35 height 32
click at [764, 305] on button "Ok" at bounding box center [769, 300] width 36 height 26
type input "[DATE]"
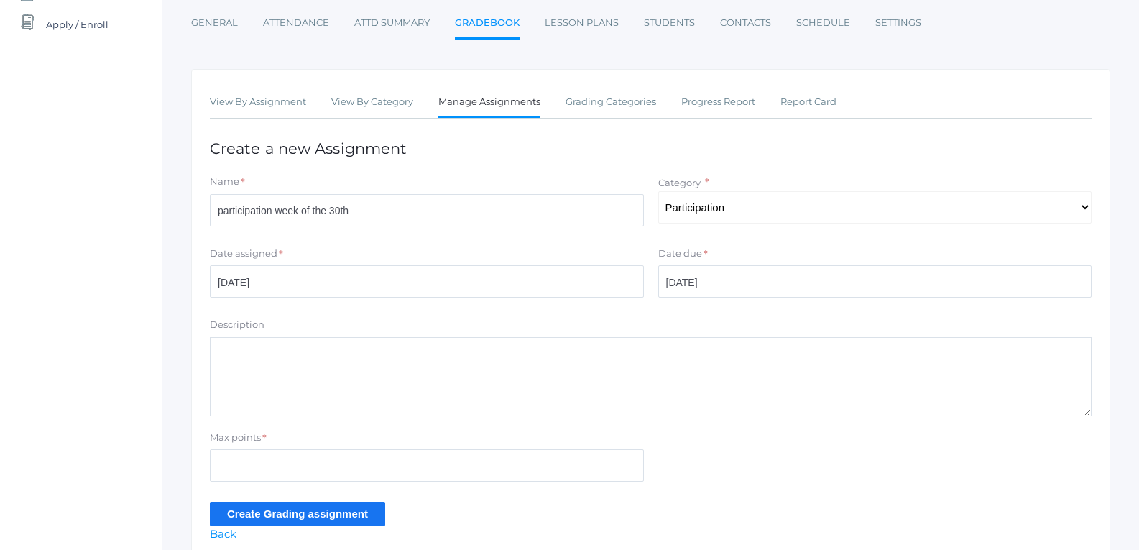
scroll to position [216, 0]
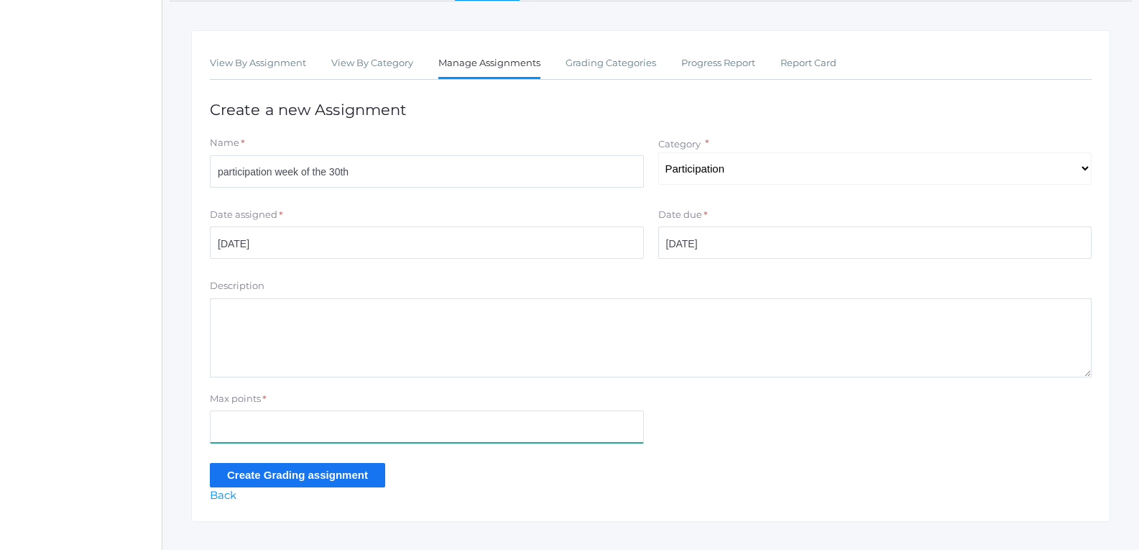
click at [590, 437] on input "Max points" at bounding box center [427, 426] width 434 height 32
type input "40"
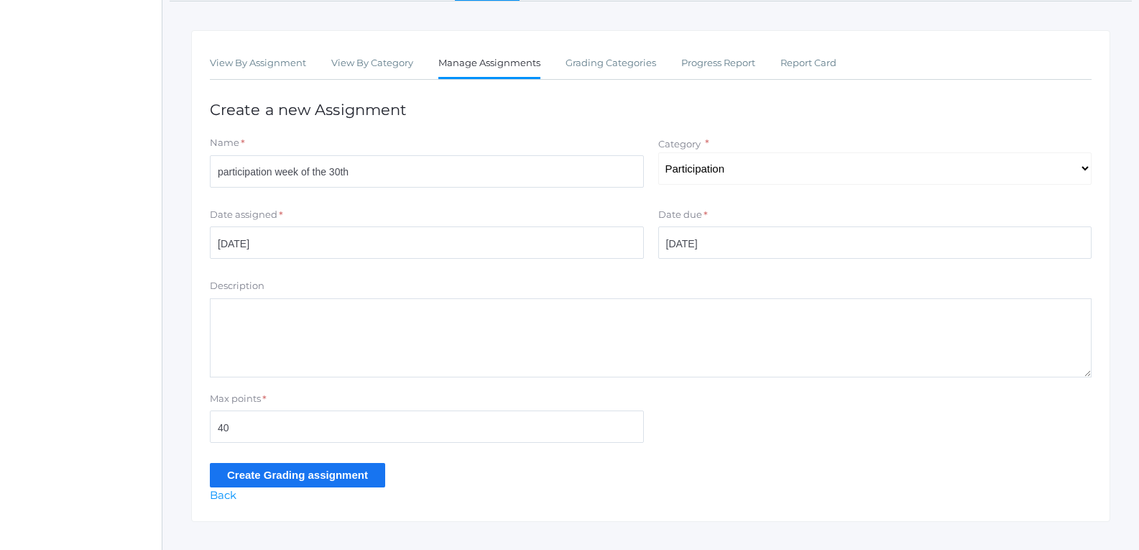
click at [326, 473] on input "Create Grading assignment" at bounding box center [297, 475] width 175 height 24
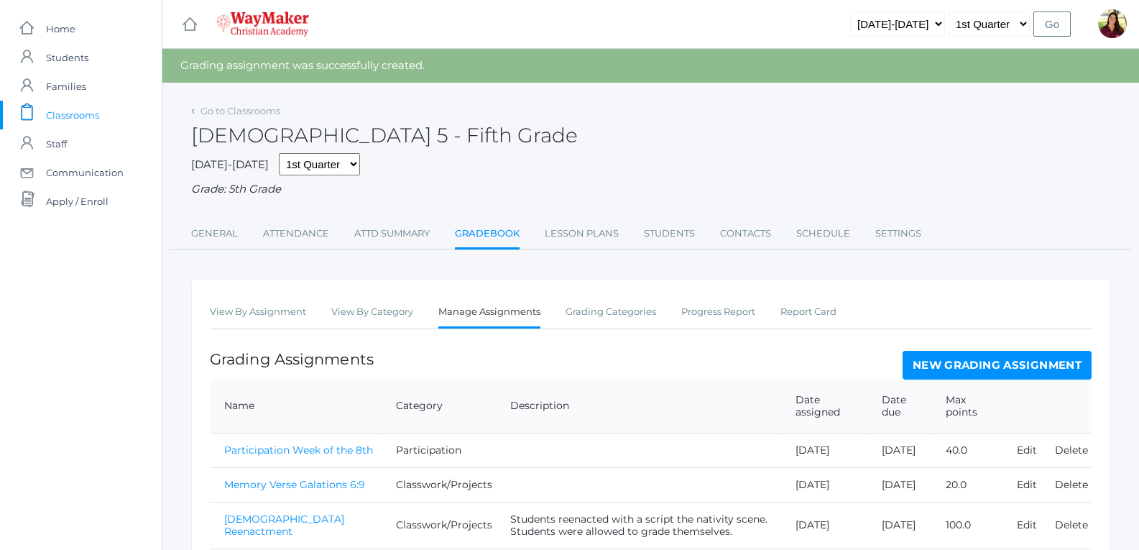
click at [966, 363] on link "New Grading Assignment" at bounding box center [996, 365] width 189 height 29
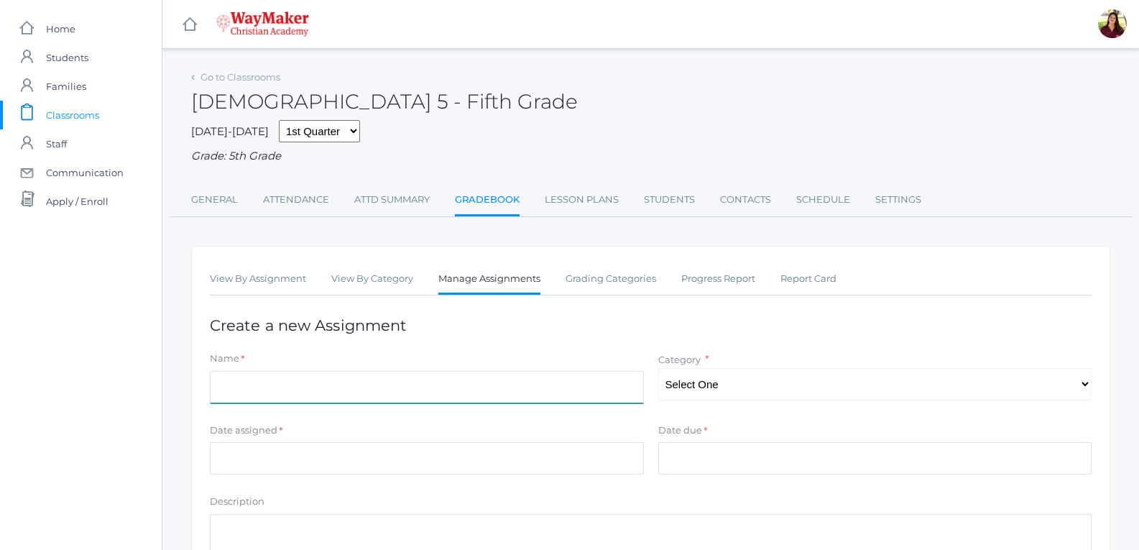
click at [306, 395] on input "Name" at bounding box center [427, 387] width 434 height 32
type input "Memory Verse 13:17 pic"
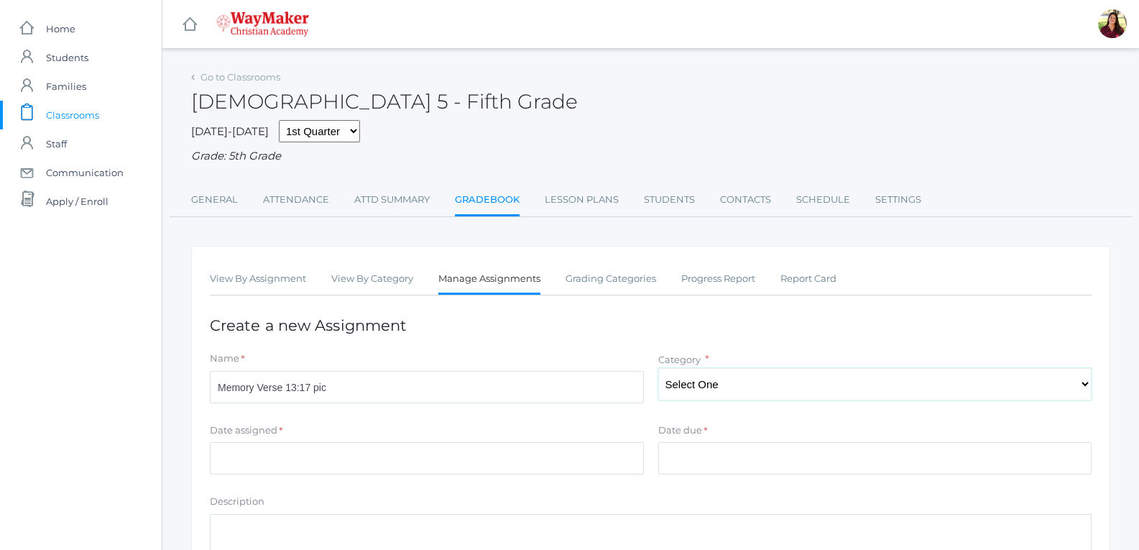
click at [708, 382] on select "Select One Test/quizes Classwork/Projects Participation" at bounding box center [875, 384] width 434 height 32
select select "1098"
click at [658, 369] on select "Select One Test/quizes Classwork/Projects Participation" at bounding box center [875, 384] width 434 height 32
click at [467, 473] on input "Date assigned" at bounding box center [427, 458] width 434 height 32
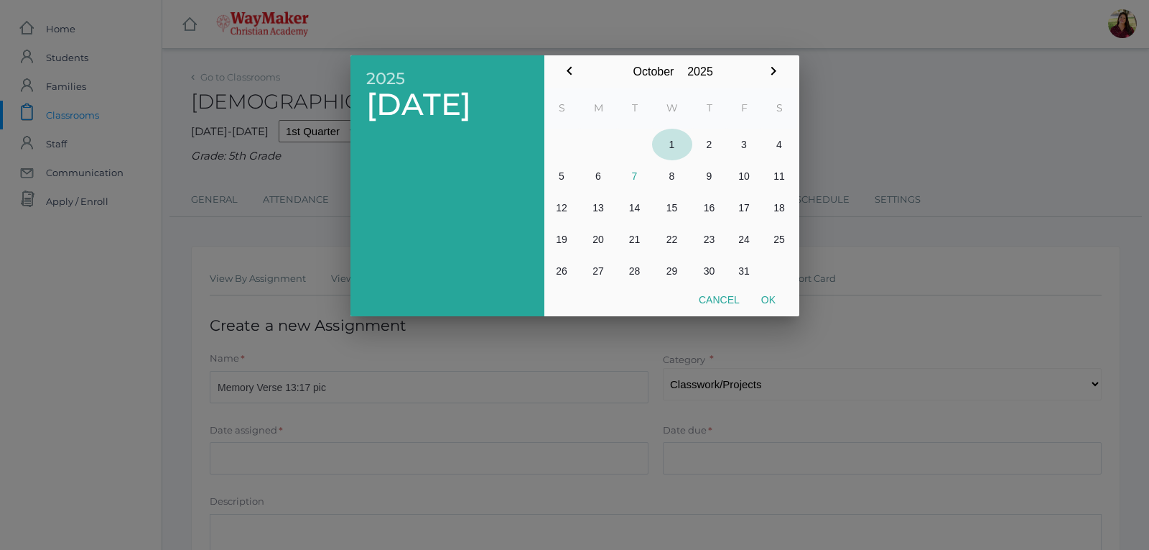
click at [666, 141] on button "1" at bounding box center [672, 145] width 40 height 32
click at [771, 293] on button "Ok" at bounding box center [769, 300] width 36 height 26
type input "2025-10-01"
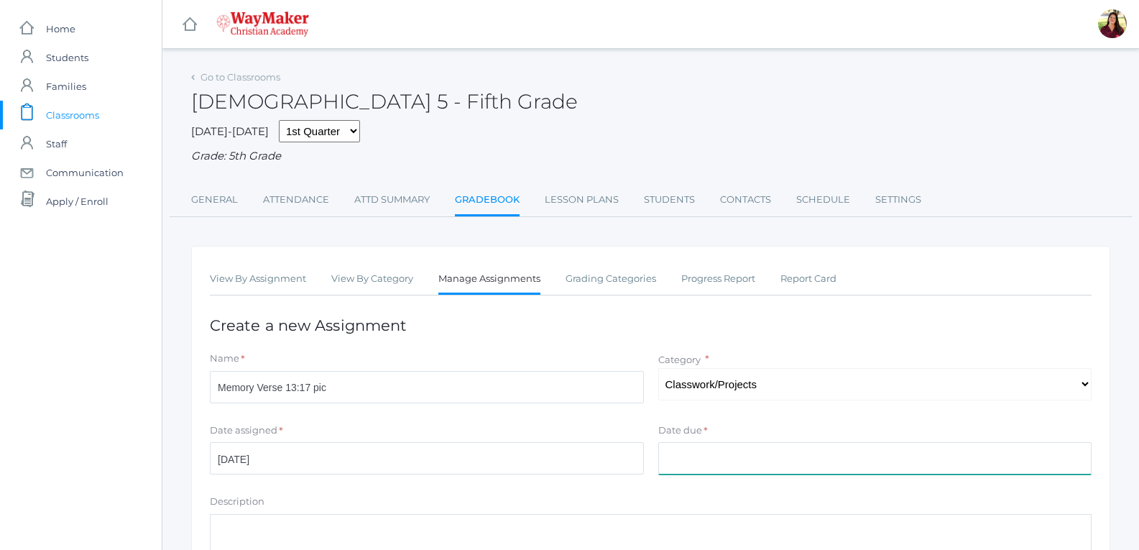
click at [720, 445] on input "Date due" at bounding box center [875, 458] width 434 height 32
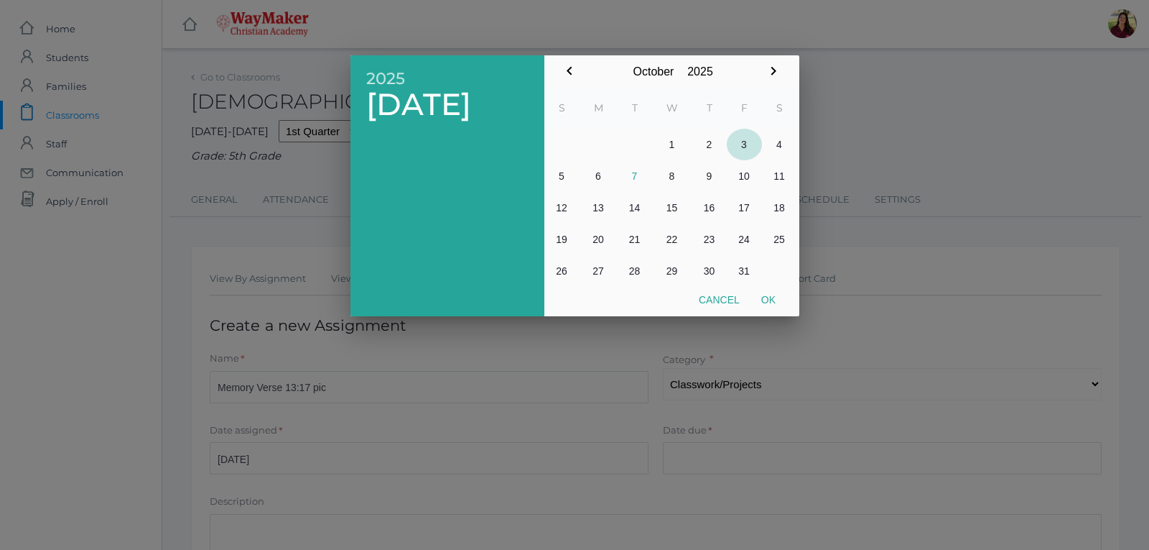
click at [741, 150] on button "3" at bounding box center [744, 145] width 35 height 32
click at [764, 294] on button "Ok" at bounding box center [769, 300] width 36 height 26
type input "2025-10-03"
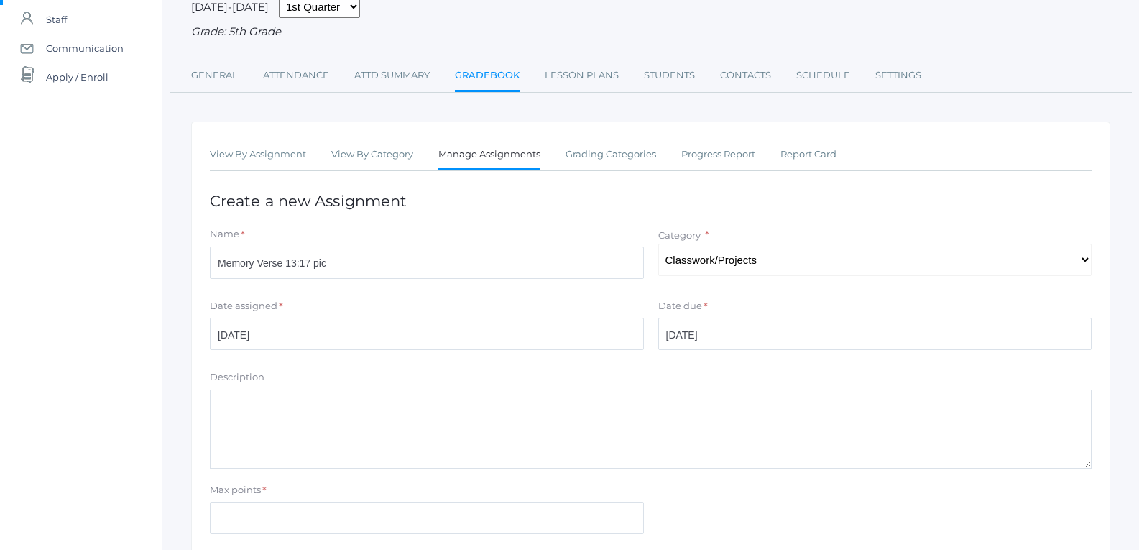
scroll to position [144, 0]
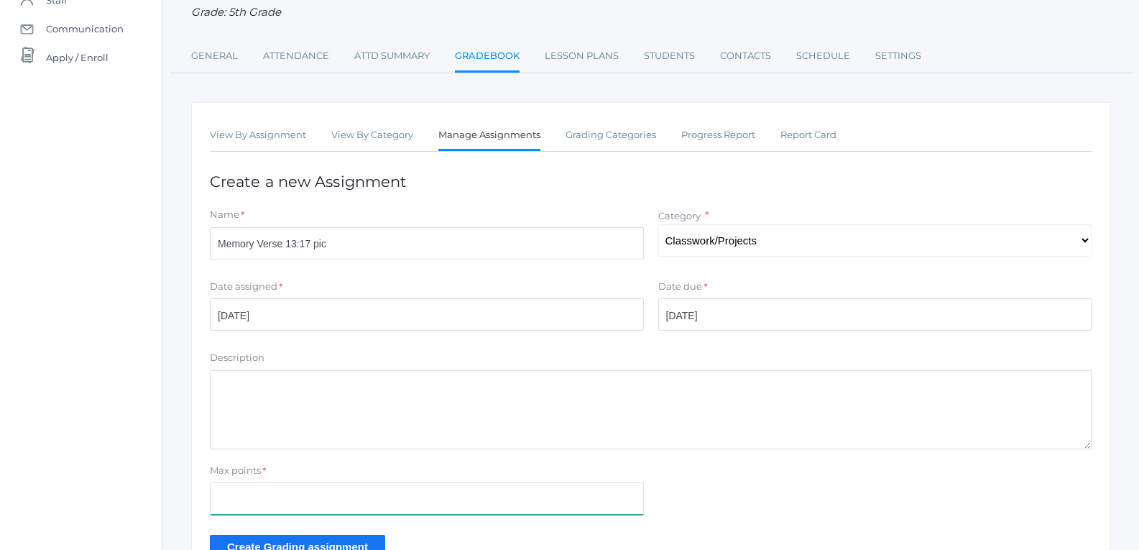
click at [248, 501] on input "Max points" at bounding box center [427, 498] width 434 height 32
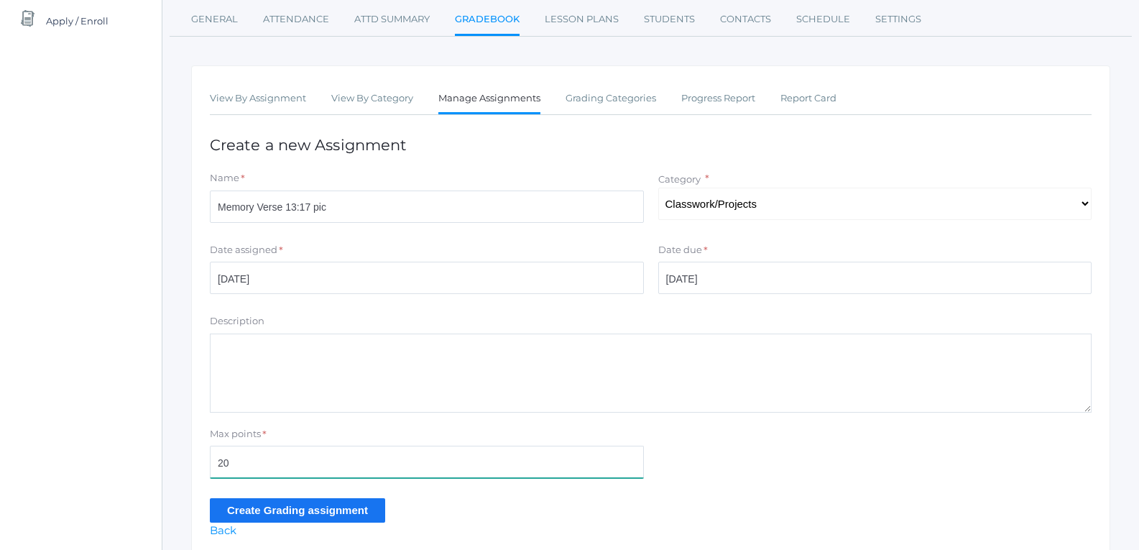
scroll to position [241, 0]
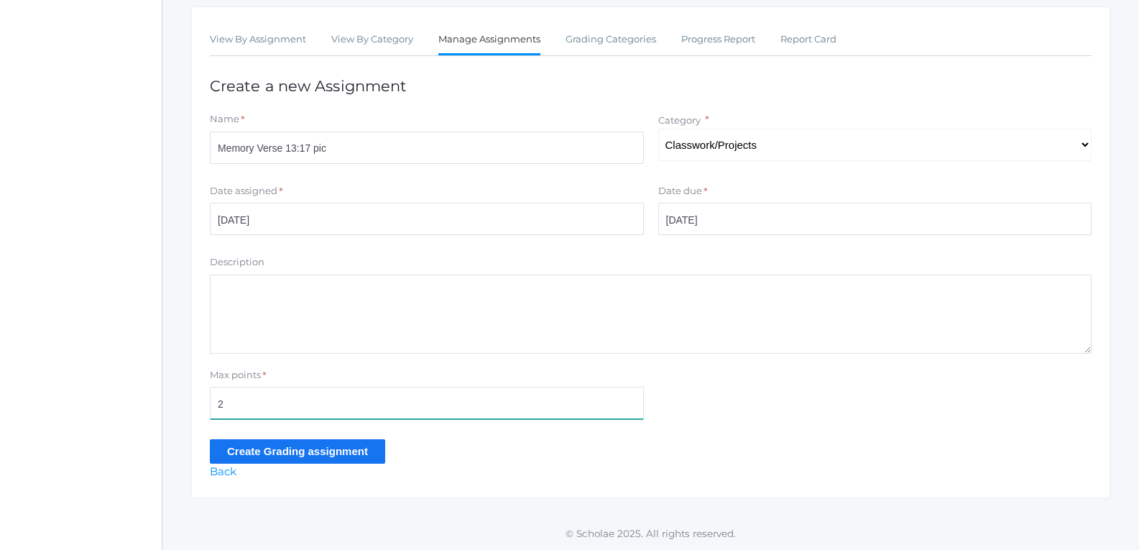
type input "20"
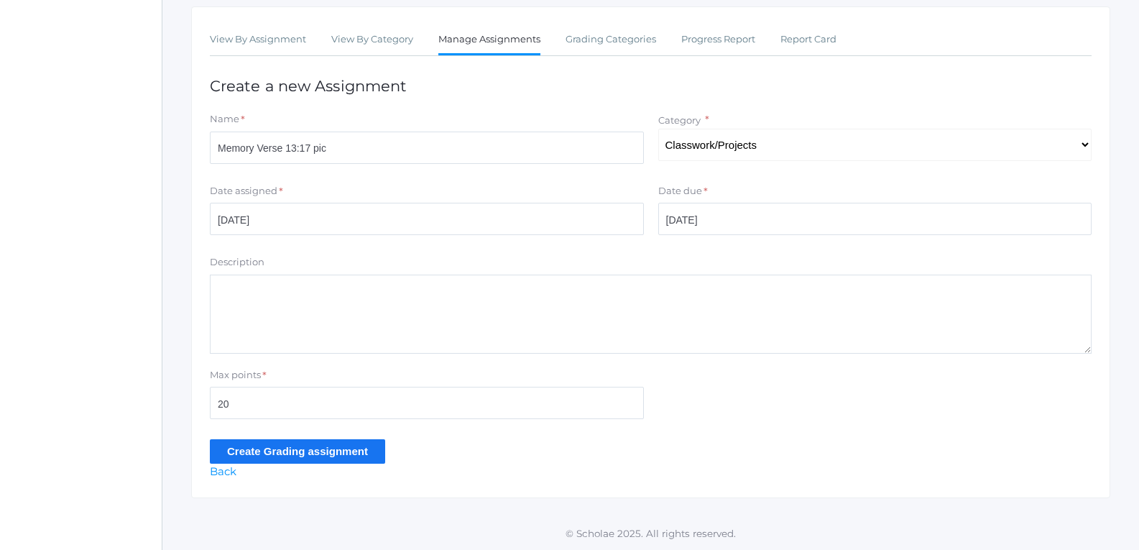
click at [264, 454] on input "Create Grading assignment" at bounding box center [297, 451] width 175 height 24
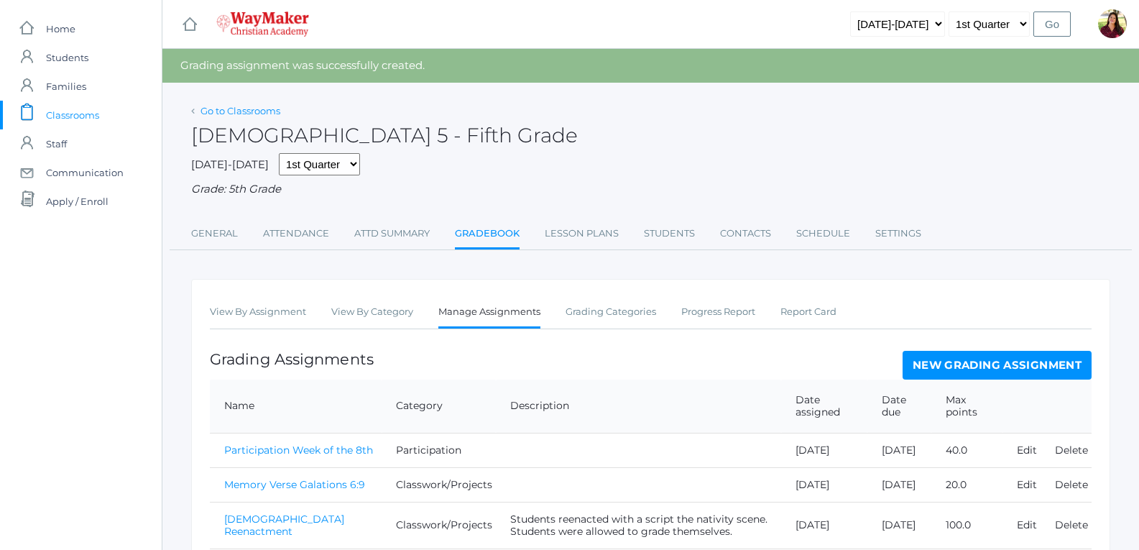
click at [220, 114] on link "Go to Classrooms" at bounding box center [240, 110] width 80 height 11
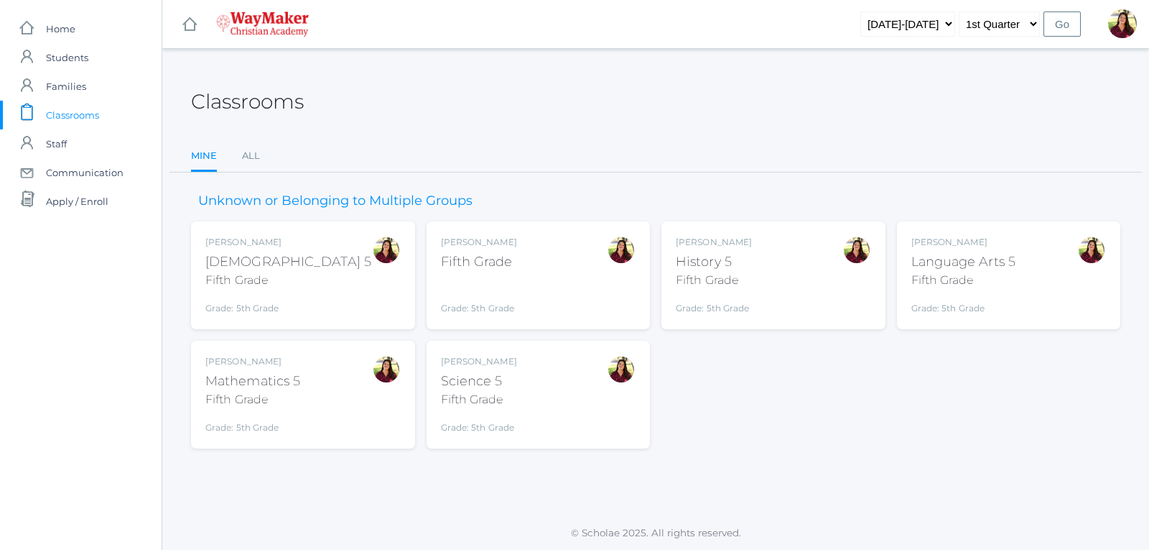
click at [676, 265] on div "History 5" at bounding box center [714, 261] width 76 height 19
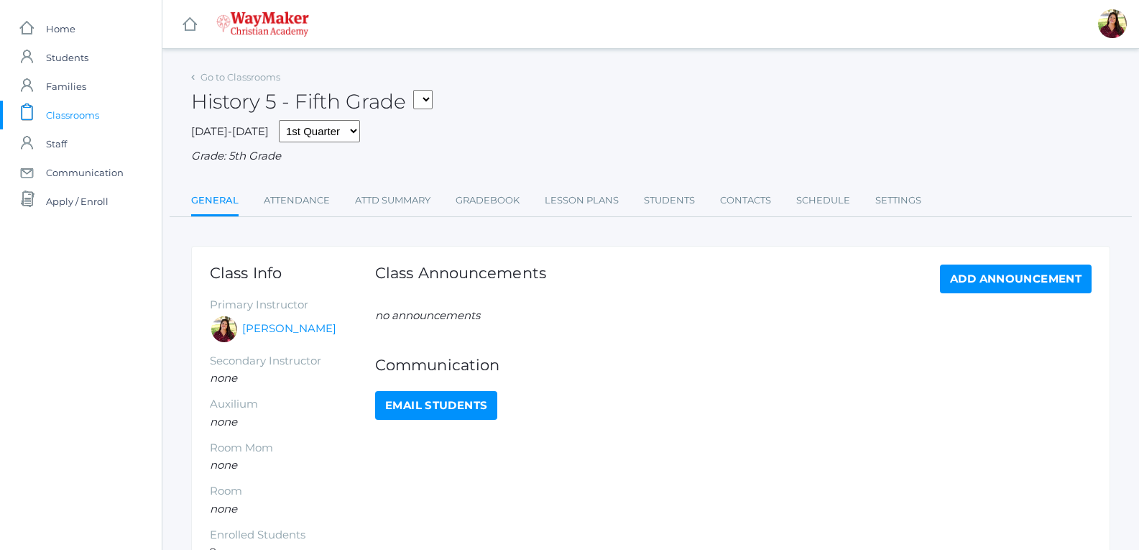
scroll to position [72, 0]
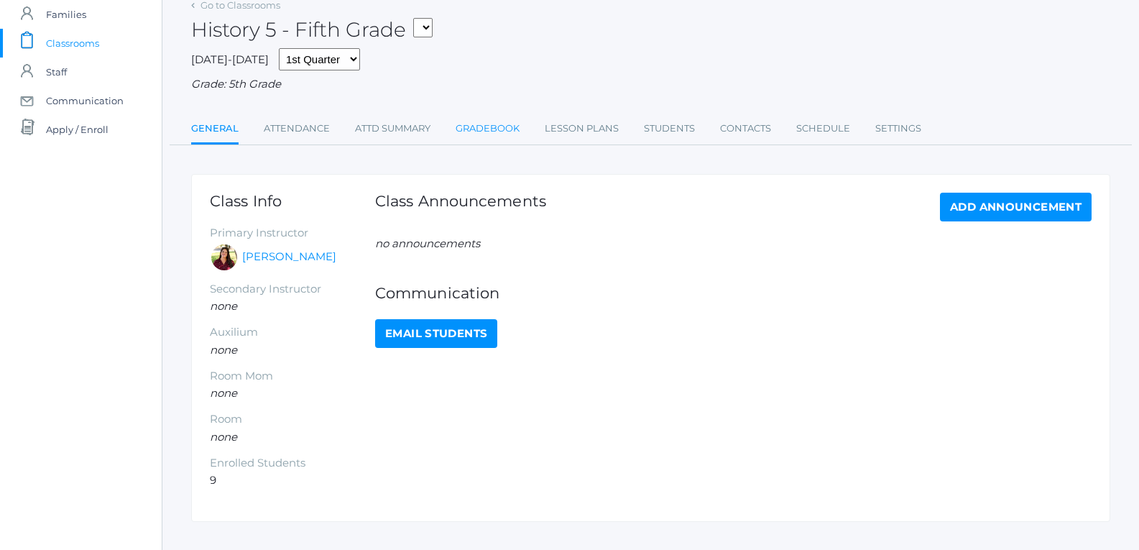
click at [513, 130] on link "Gradebook" at bounding box center [487, 128] width 64 height 29
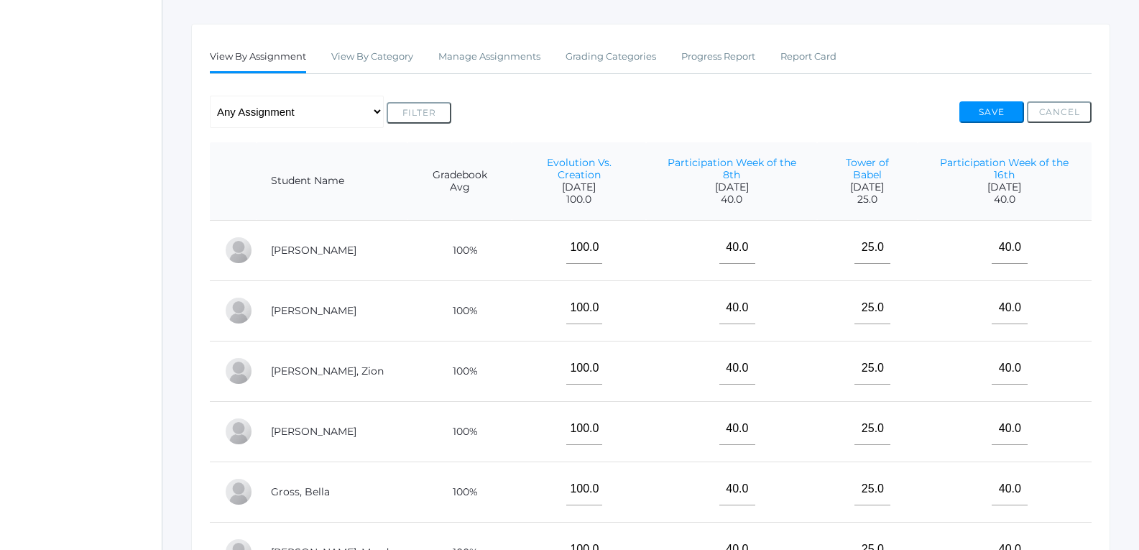
scroll to position [216, 0]
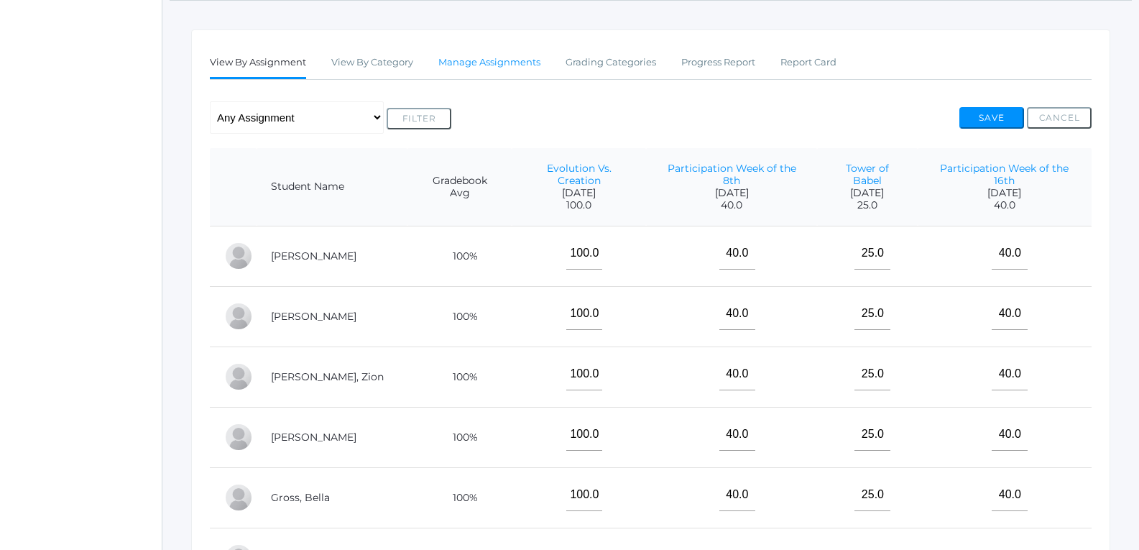
click at [503, 75] on link "Manage Assignments" at bounding box center [489, 62] width 102 height 29
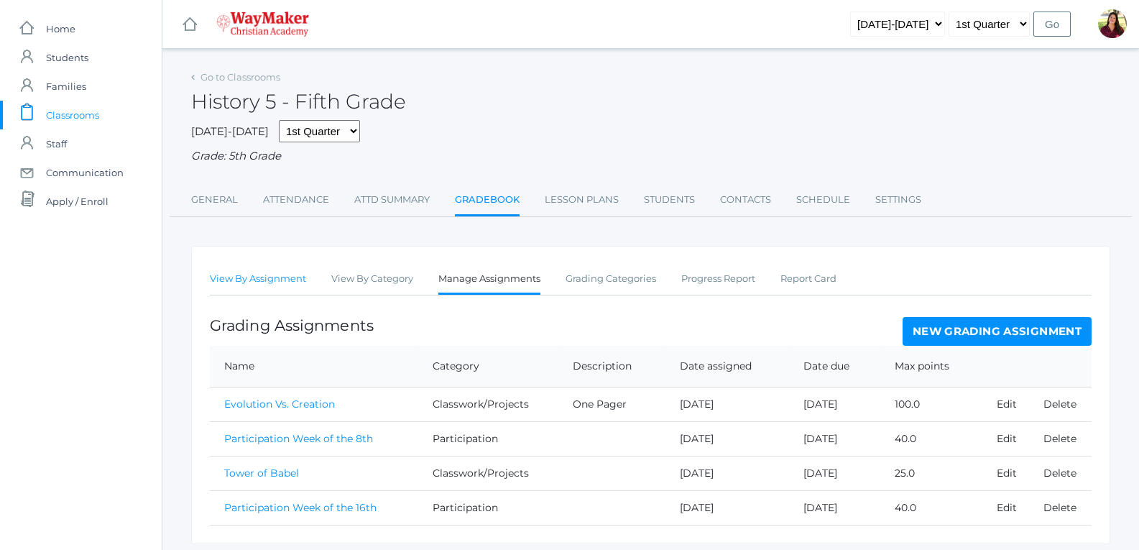
click at [292, 285] on link "View By Assignment" at bounding box center [258, 278] width 96 height 29
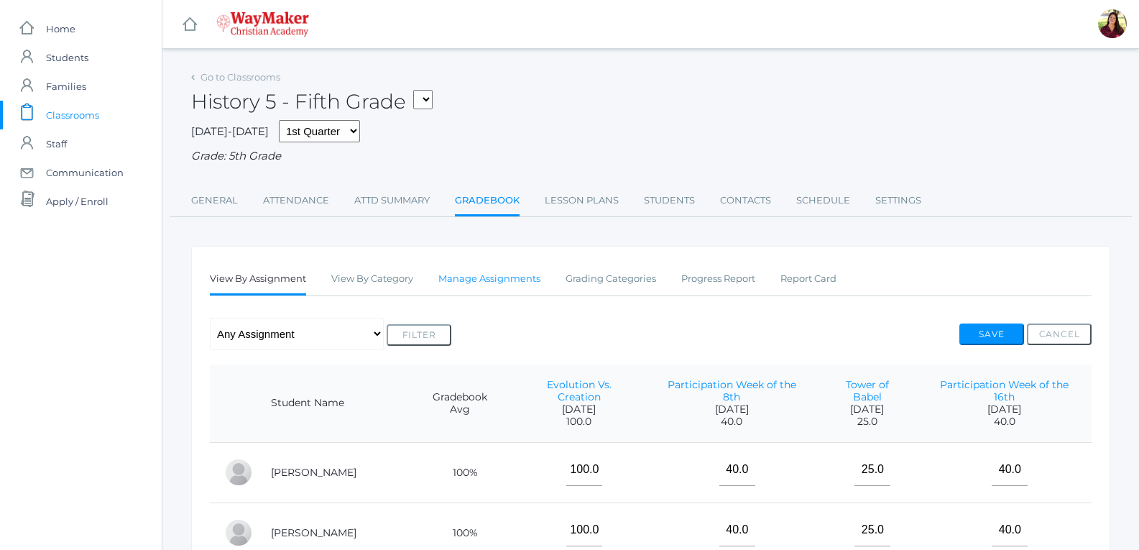
click at [456, 278] on link "Manage Assignments" at bounding box center [489, 278] width 102 height 29
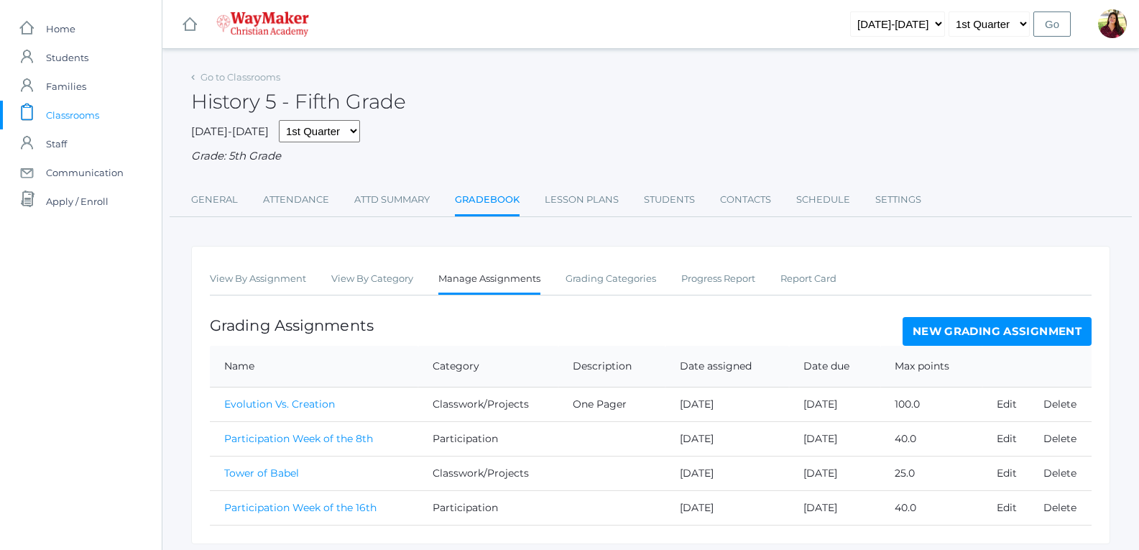
click at [965, 328] on link "New Grading Assignment" at bounding box center [996, 331] width 189 height 29
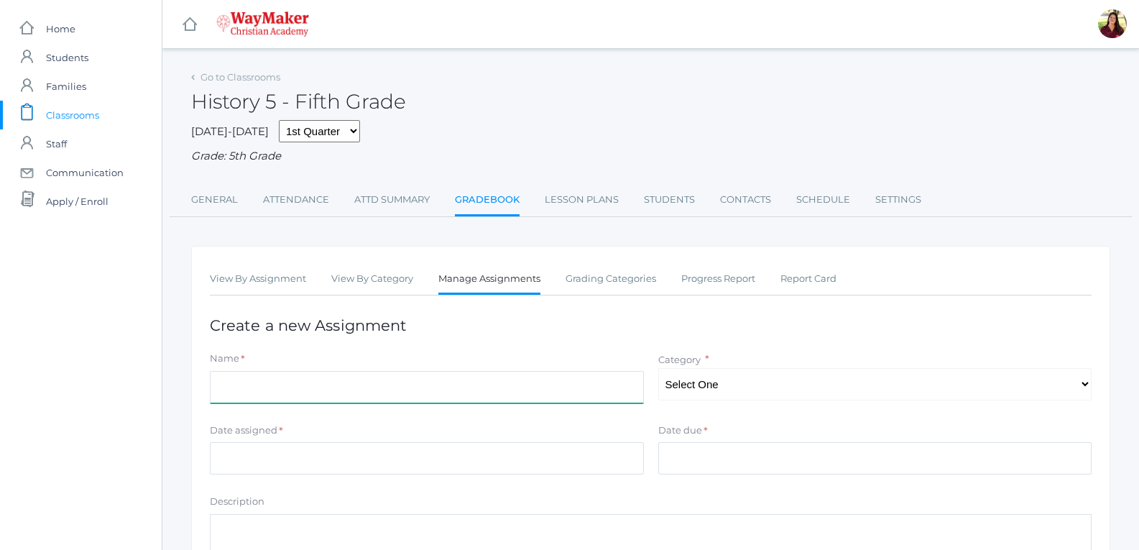
click at [385, 384] on input "Name" at bounding box center [427, 387] width 434 height 32
type input "participation week of 22nd"
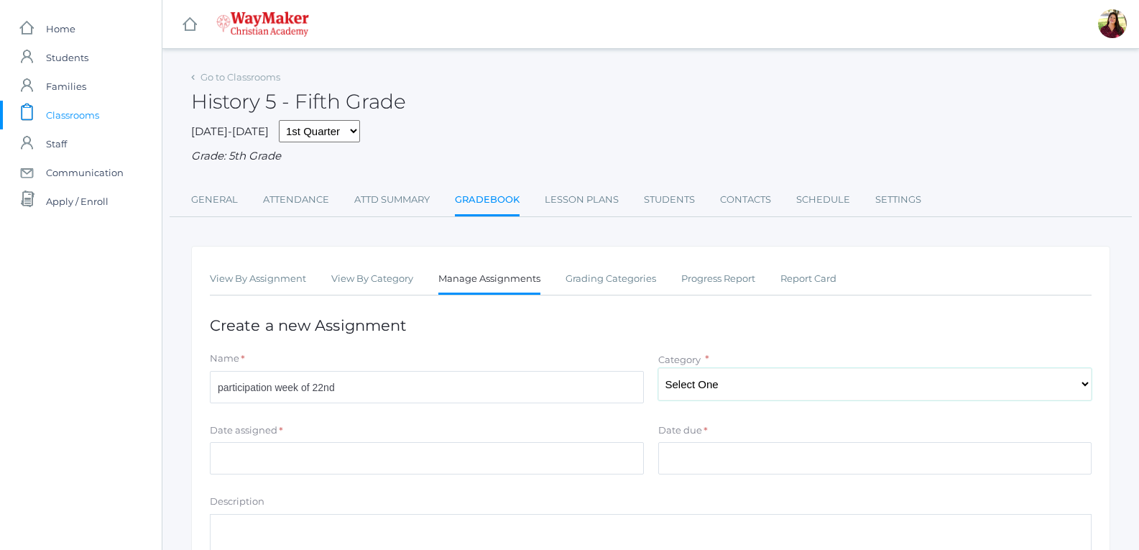
click at [744, 390] on select "Select One Participation Tests/quizes Classwork/Projects" at bounding box center [875, 384] width 434 height 32
select select "1140"
click at [658, 369] on select "Select One Participation Tests/quizes Classwork/Projects" at bounding box center [875, 384] width 434 height 32
click at [553, 458] on input "Date assigned" at bounding box center [427, 458] width 434 height 32
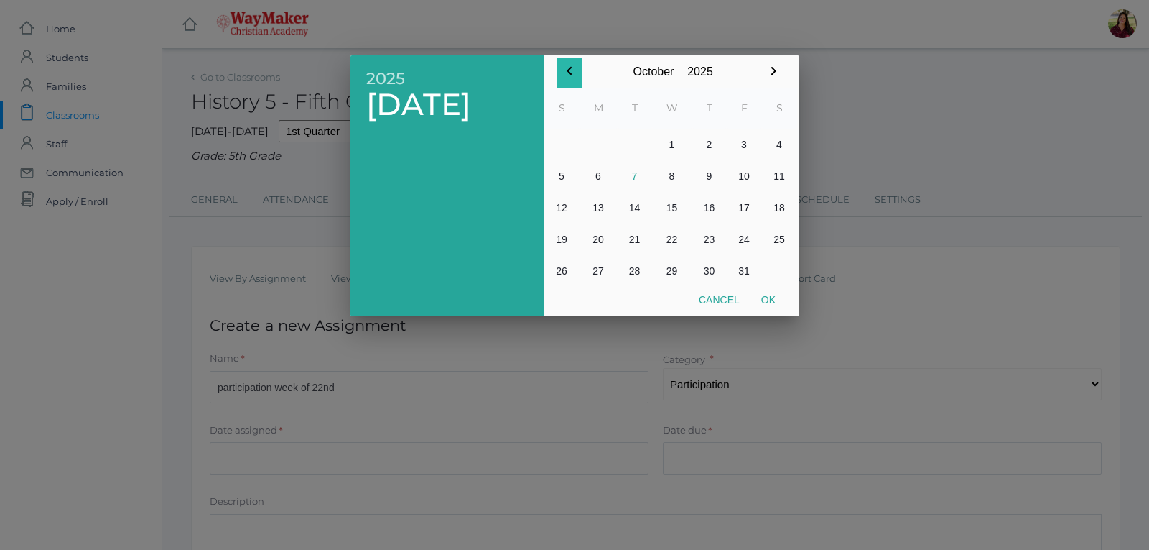
click at [558, 55] on div "October January February March April May June July August September October Nov…" at bounding box center [672, 71] width 230 height 32
click at [637, 238] on button "21" at bounding box center [635, 239] width 34 height 32
click at [757, 292] on button "Ok" at bounding box center [769, 300] width 36 height 26
type input "2025-10-21"
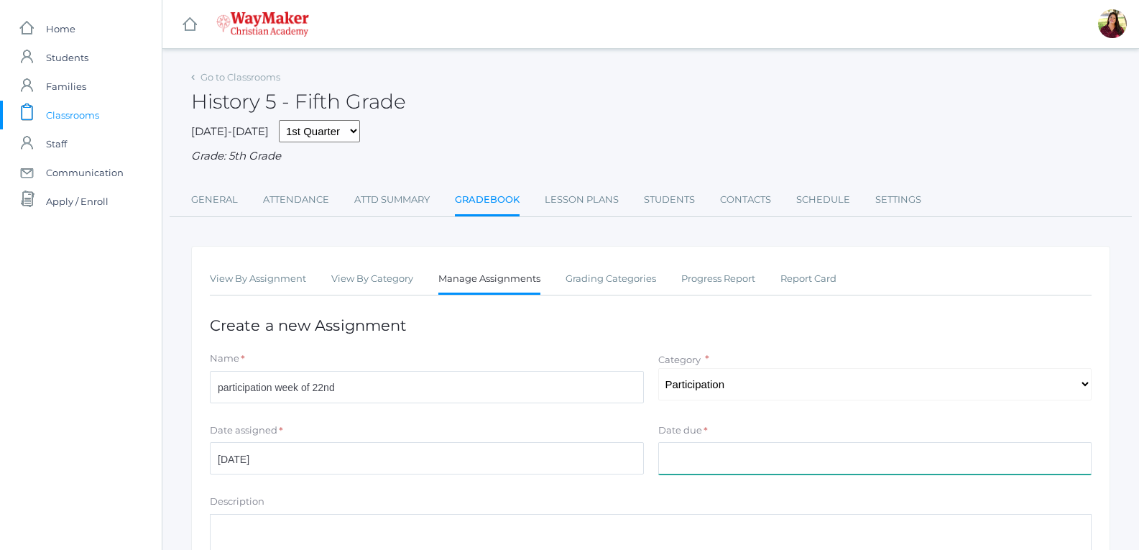
click at [719, 444] on input "Date due" at bounding box center [875, 458] width 434 height 32
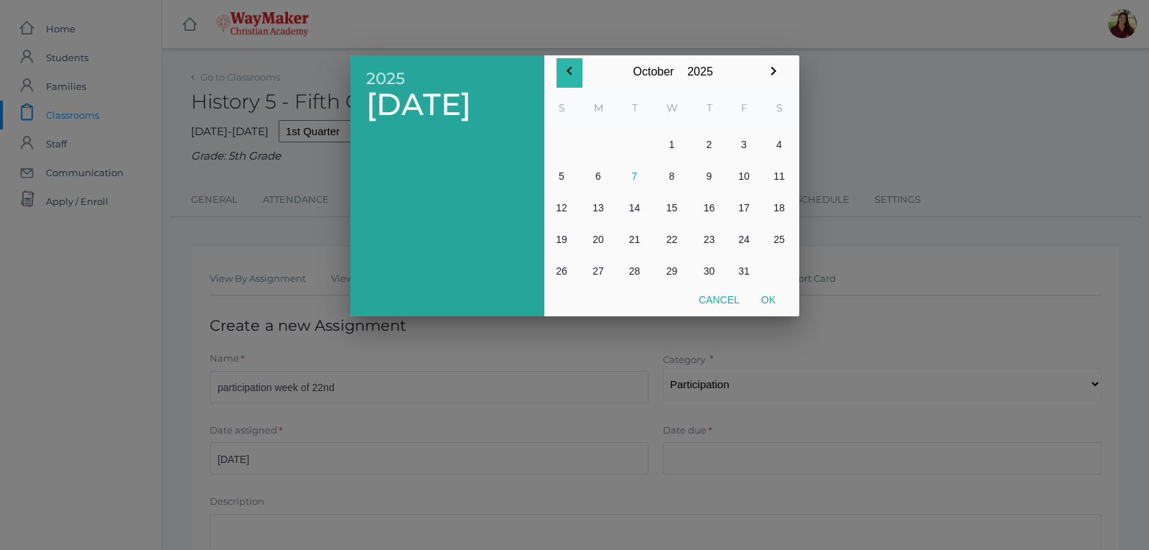
click at [573, 73] on icon "button" at bounding box center [569, 70] width 17 height 17
click at [568, 73] on icon "button" at bounding box center [569, 70] width 17 height 17
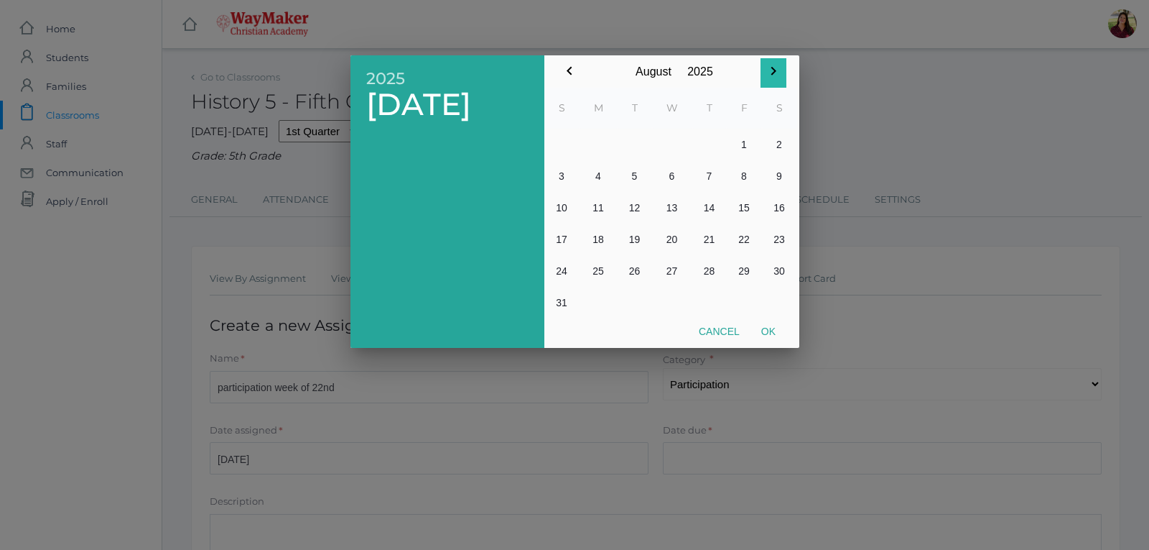
click at [779, 69] on icon "button" at bounding box center [773, 70] width 17 height 17
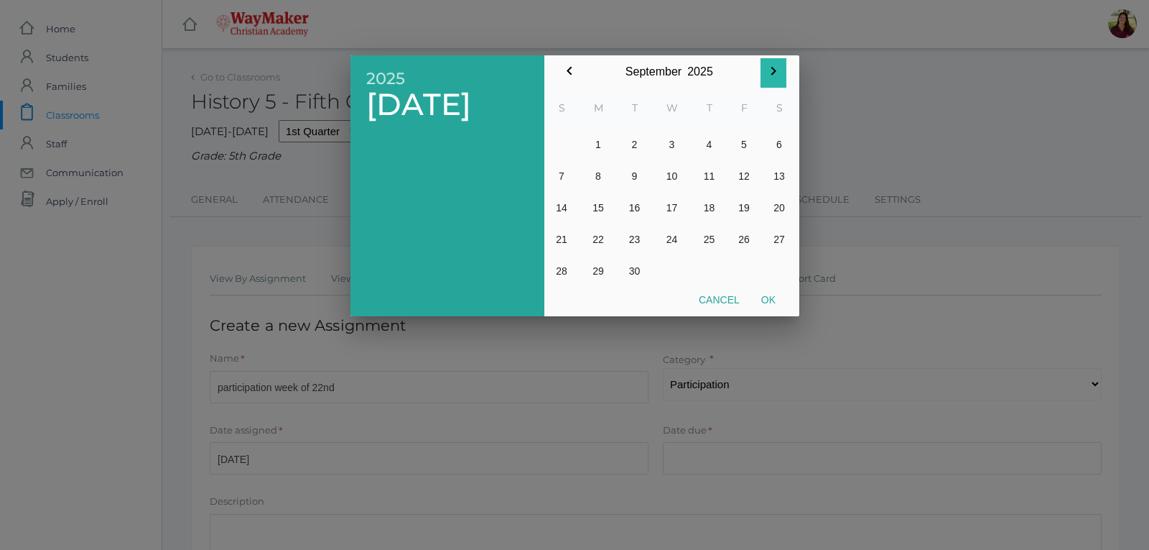
click at [779, 70] on icon "button" at bounding box center [773, 70] width 17 height 17
click at [568, 70] on icon "button" at bounding box center [569, 71] width 5 height 9
click at [741, 241] on button "26" at bounding box center [744, 239] width 35 height 32
click at [768, 301] on button "Ok" at bounding box center [769, 300] width 36 height 26
type input "[DATE]"
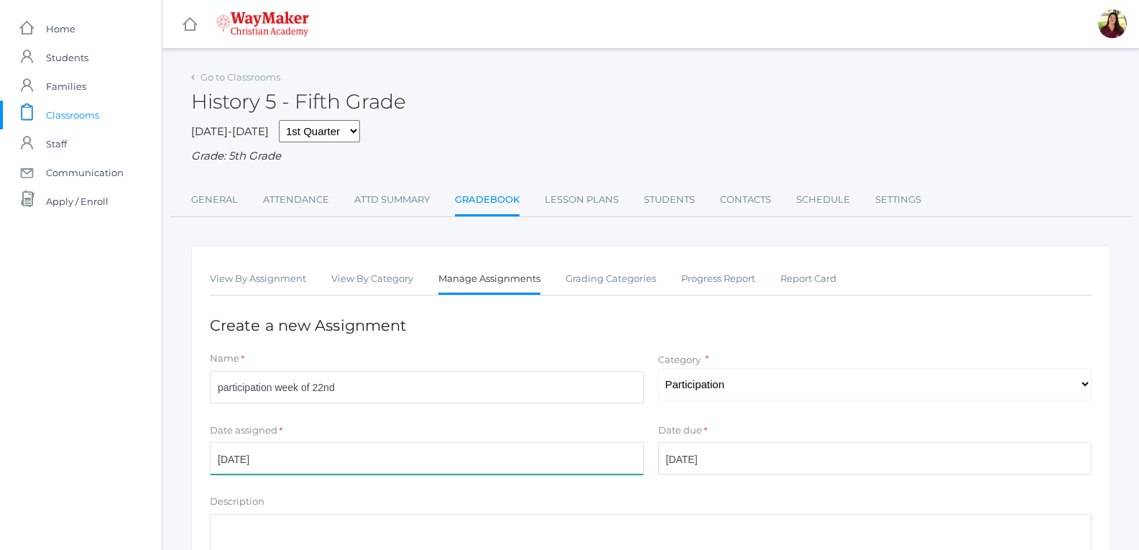
click at [511, 464] on input "2025-10-21" at bounding box center [427, 458] width 434 height 32
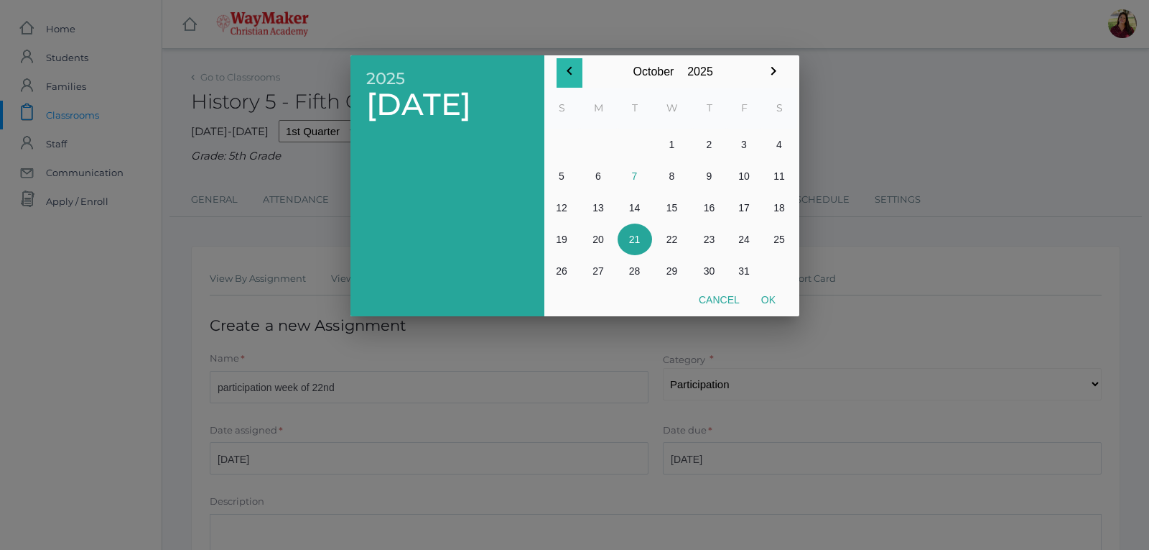
click at [568, 74] on icon "button" at bounding box center [569, 70] width 17 height 17
click at [629, 237] on button "23" at bounding box center [635, 239] width 34 height 32
click at [769, 287] on button "Ok" at bounding box center [769, 300] width 36 height 26
type input "[DATE]"
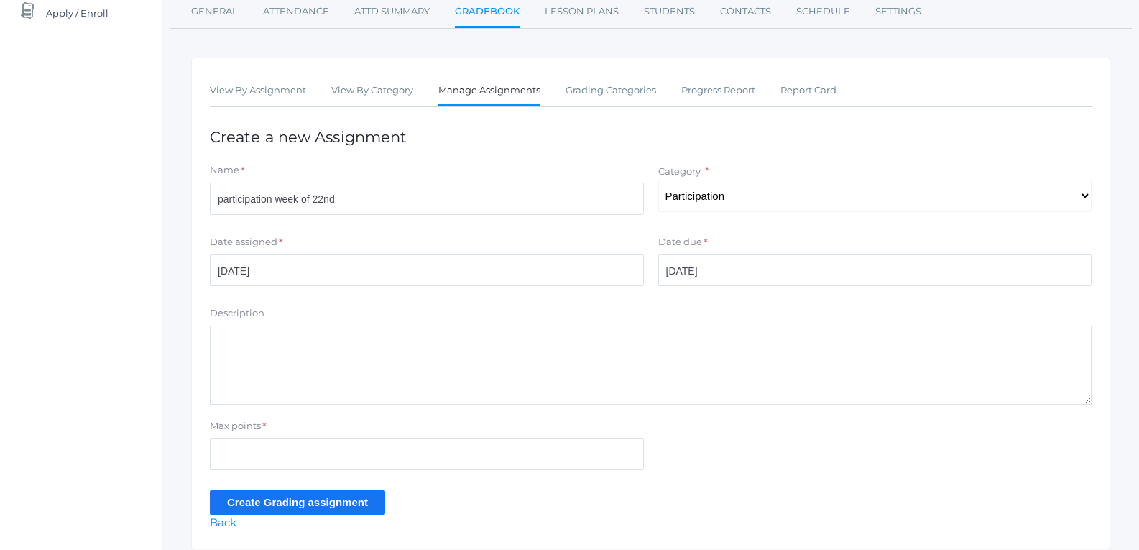
scroll to position [216, 0]
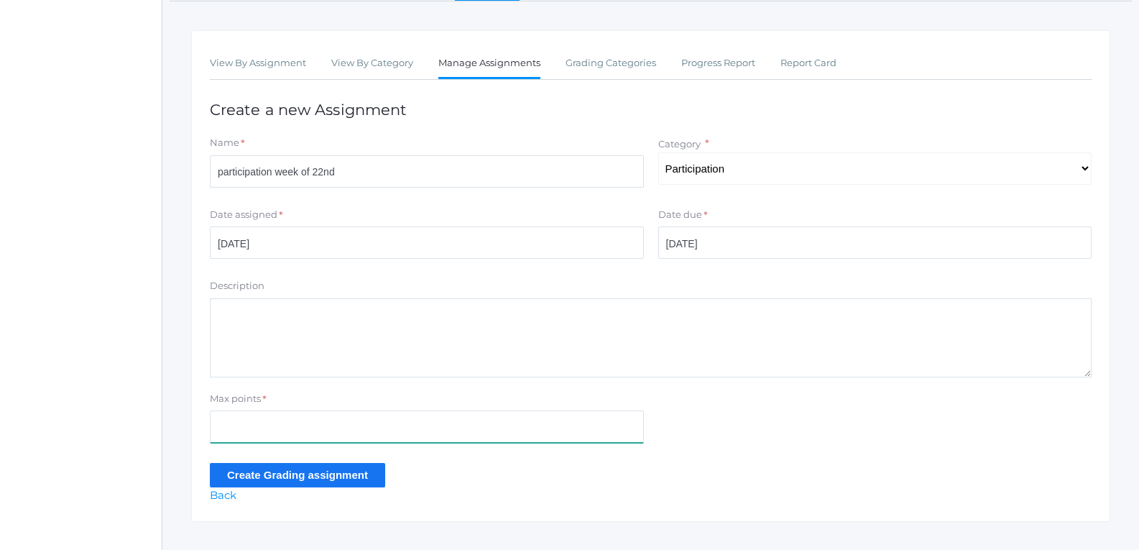
click at [445, 416] on input "Max points" at bounding box center [427, 426] width 434 height 32
type input "40"
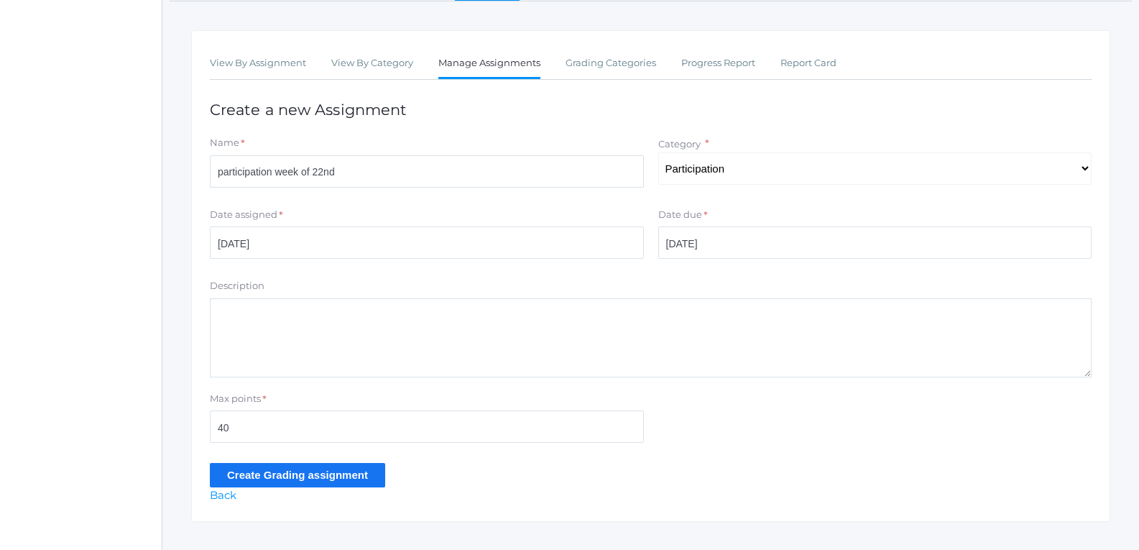
click at [361, 471] on input "Create Grading assignment" at bounding box center [297, 475] width 175 height 24
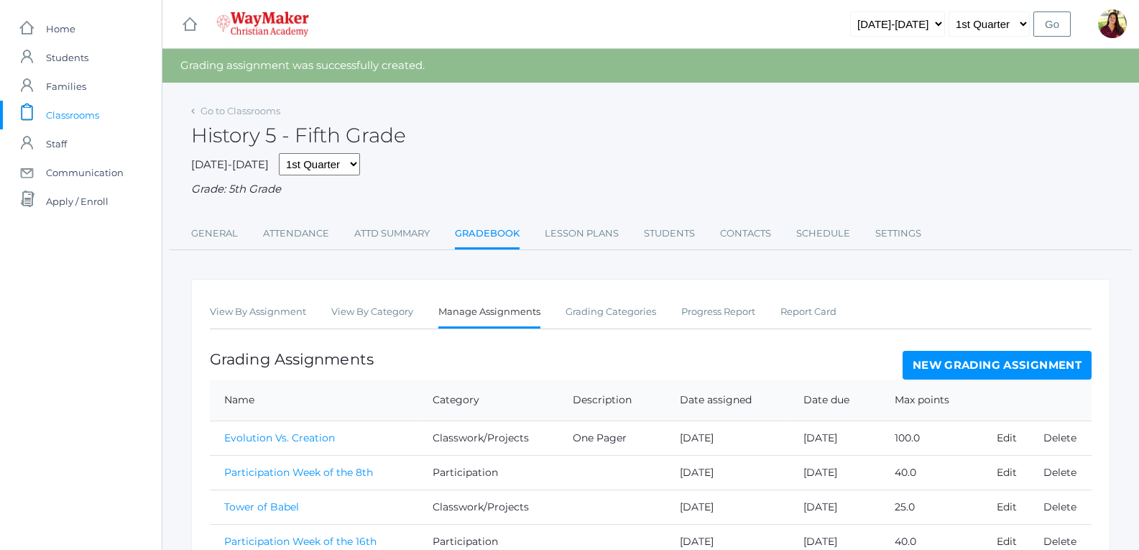
scroll to position [116, 0]
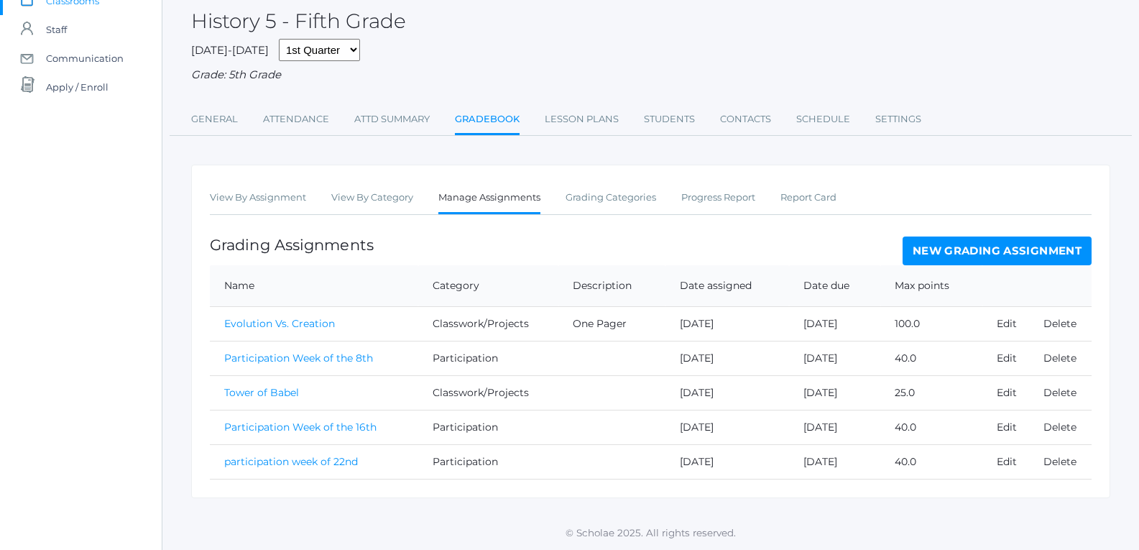
click at [968, 253] on link "New Grading Assignment" at bounding box center [996, 250] width 189 height 29
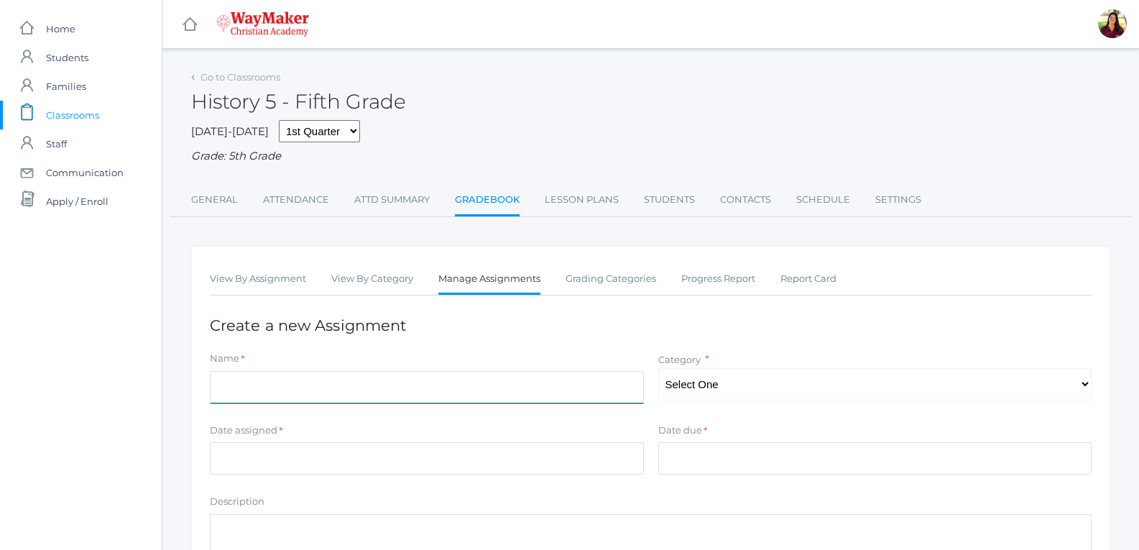
click at [423, 397] on input "Name" at bounding box center [427, 387] width 434 height 32
type input "participation week of the 30th"
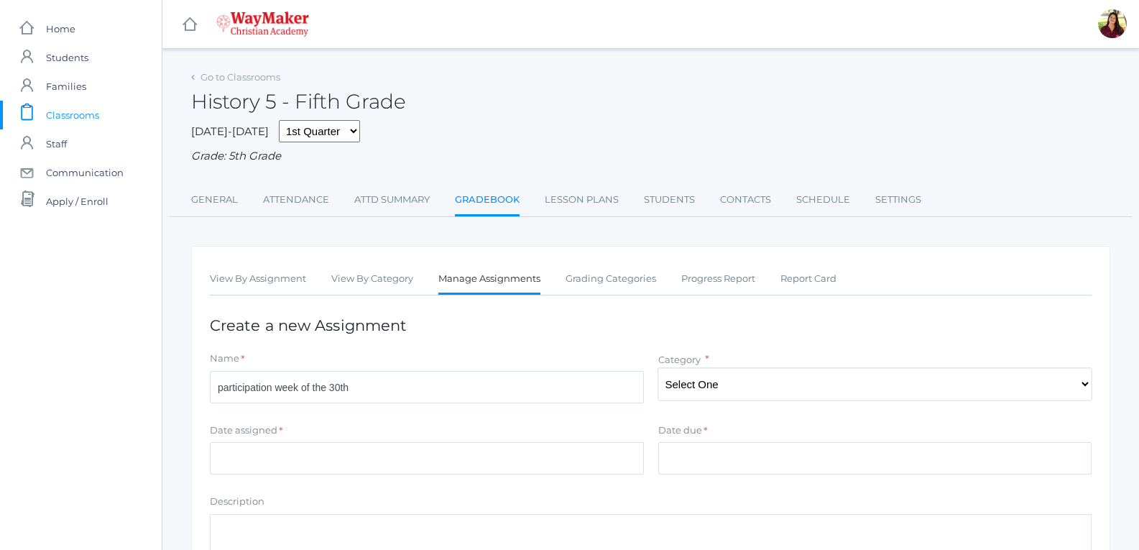
click at [777, 392] on select "Select One Participation Tests/quizes Classwork/Projects" at bounding box center [875, 384] width 434 height 32
select select "1140"
click at [658, 369] on select "Select One Participation Tests/quizes Classwork/Projects" at bounding box center [875, 384] width 434 height 32
click at [524, 453] on input "Date assigned" at bounding box center [427, 458] width 434 height 32
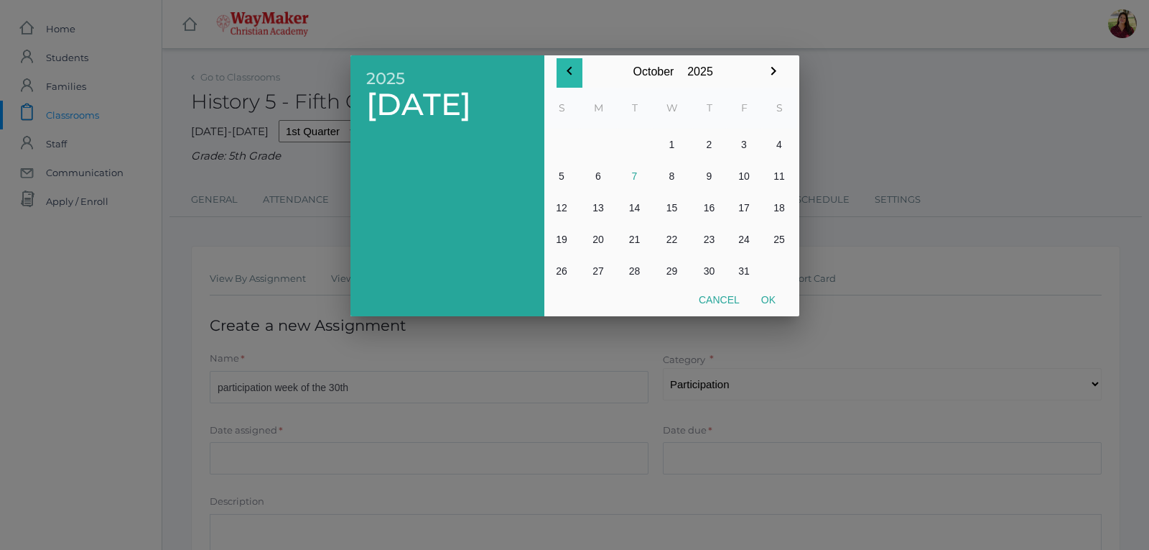
click at [575, 82] on button "button" at bounding box center [570, 72] width 26 height 29
click at [633, 272] on button "30" at bounding box center [635, 271] width 34 height 32
click at [774, 303] on button "Ok" at bounding box center [769, 300] width 36 height 26
type input "[DATE]"
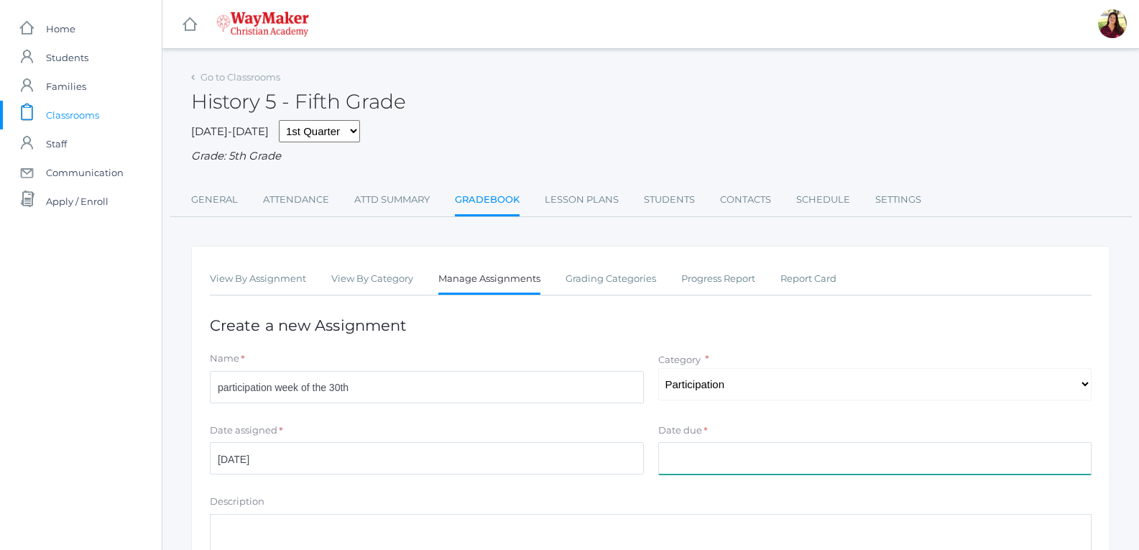
click at [701, 455] on input "Date due" at bounding box center [875, 458] width 434 height 32
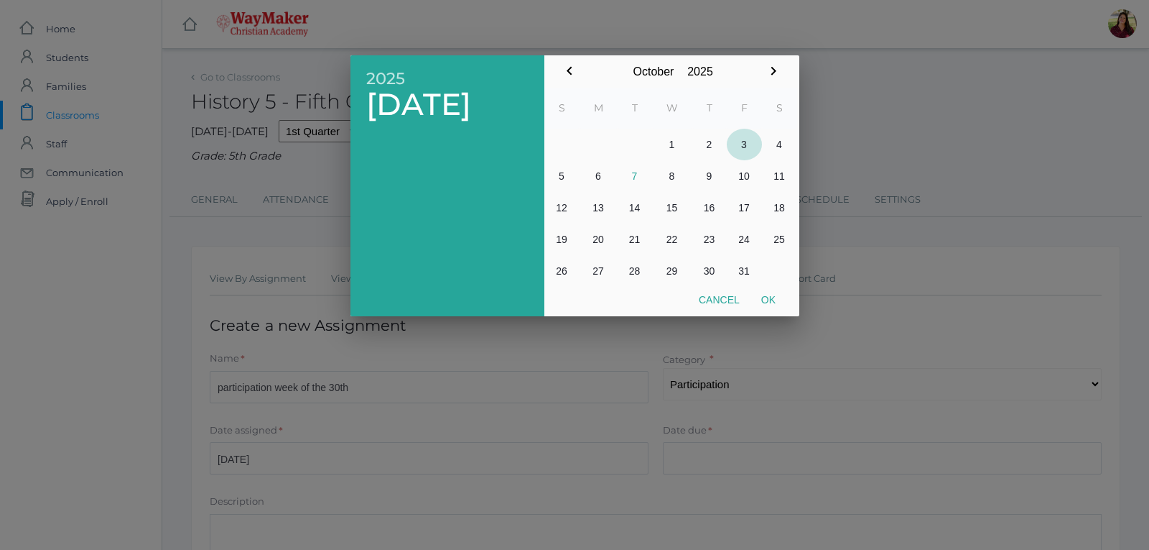
click at [747, 139] on button "3" at bounding box center [744, 145] width 35 height 32
click at [764, 302] on button "Ok" at bounding box center [769, 300] width 36 height 26
type input "[DATE]"
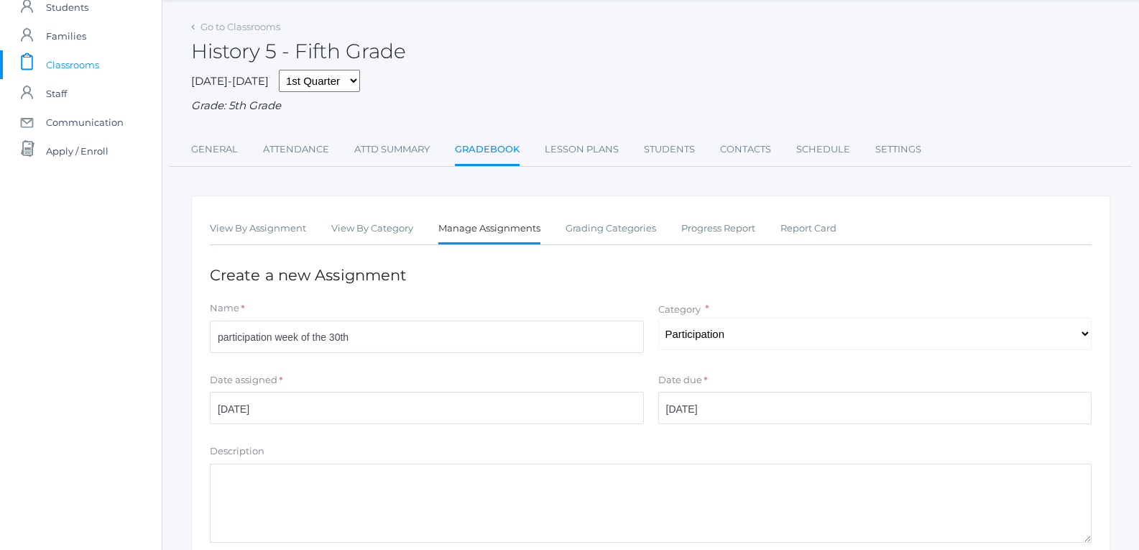
scroll to position [241, 0]
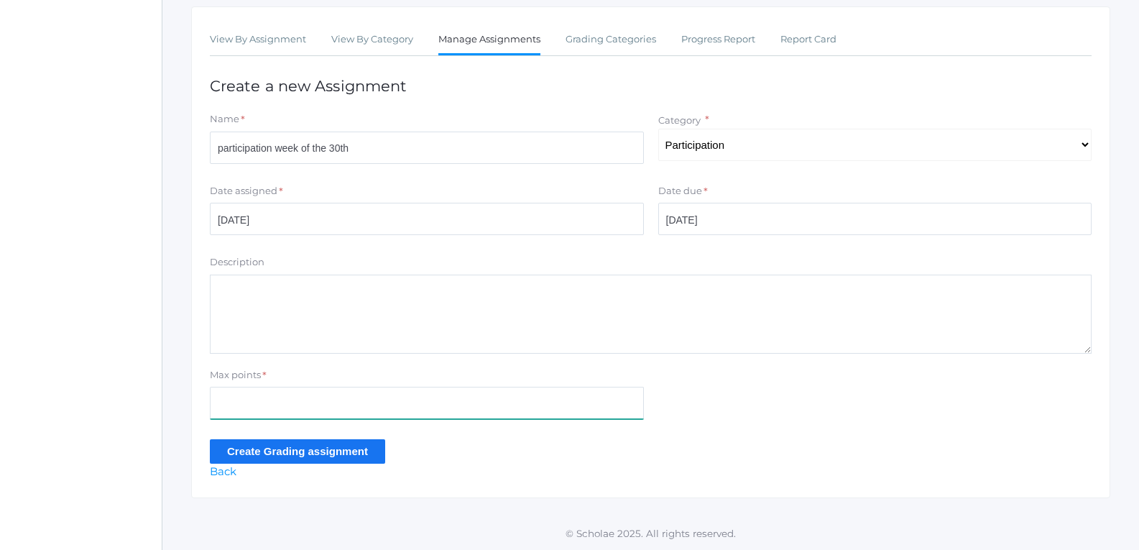
click at [390, 398] on input "Max points" at bounding box center [427, 402] width 434 height 32
type input "40"
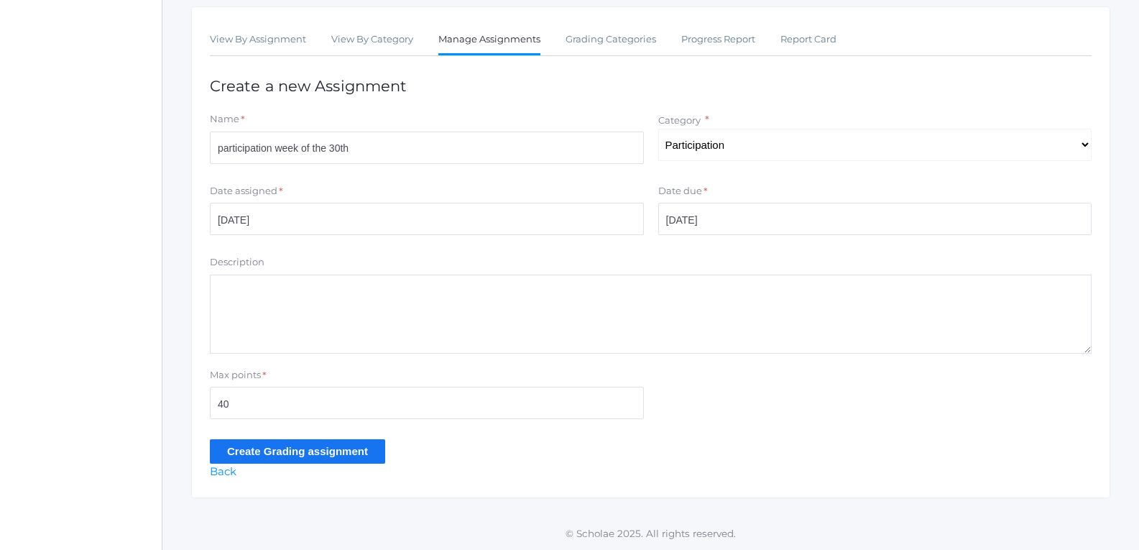
click at [368, 448] on input "Create Grading assignment" at bounding box center [297, 451] width 175 height 24
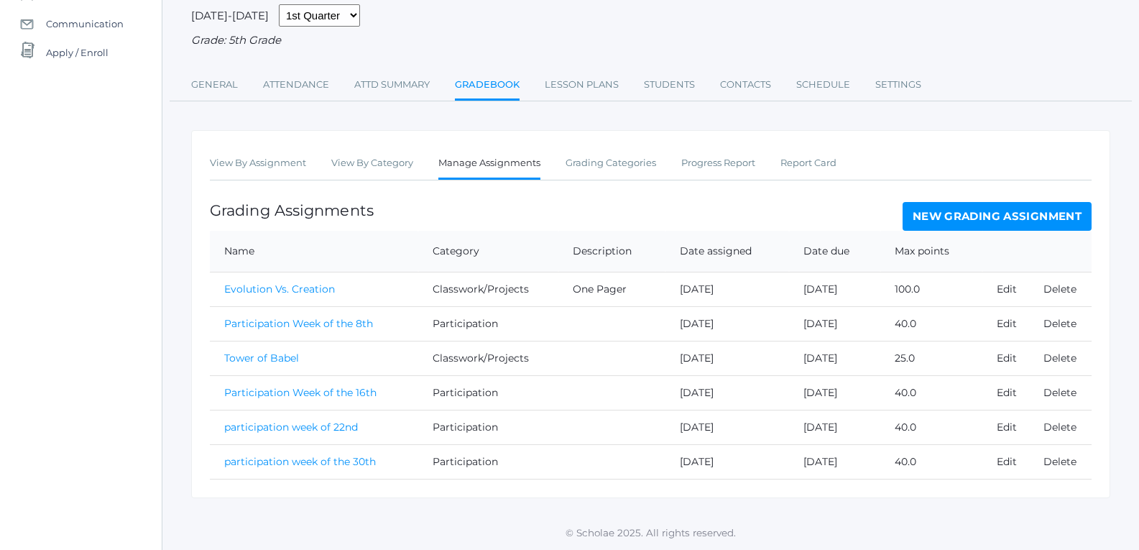
scroll to position [151, 0]
click at [927, 218] on link "New Grading Assignment" at bounding box center [996, 216] width 189 height 29
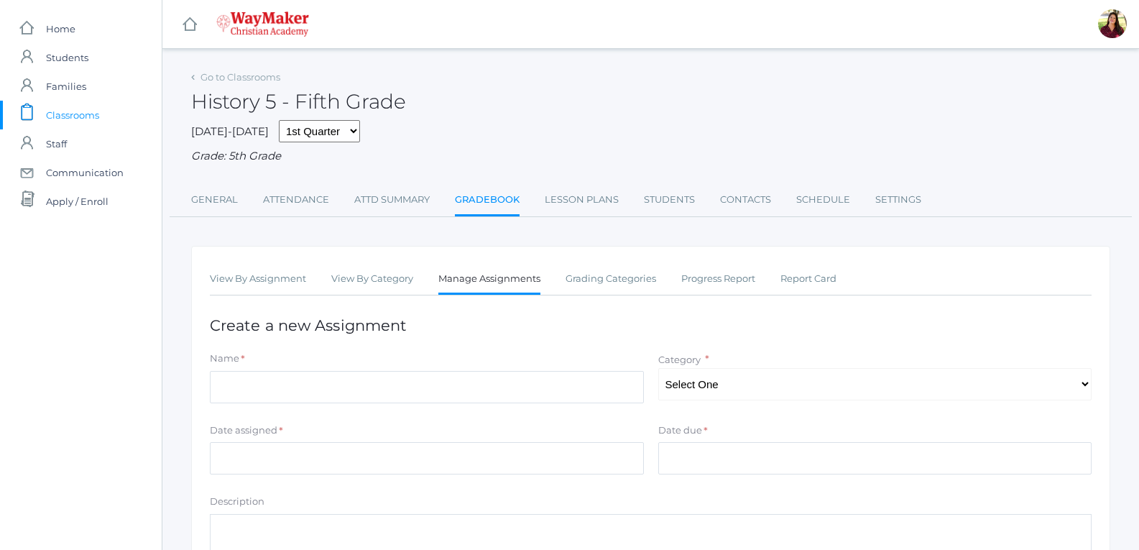
click at [682, 402] on div "Name * Category * Select One Participation Tests/quizes Classwork/Projects" at bounding box center [651, 379] width 896 height 57
click at [694, 384] on select "Select One Participation Tests/quizes Classwork/Projects" at bounding box center [875, 384] width 434 height 32
select select "1141"
click at [658, 369] on select "Select One Participation Tests/quizes Classwork/Projects" at bounding box center [875, 384] width 434 height 32
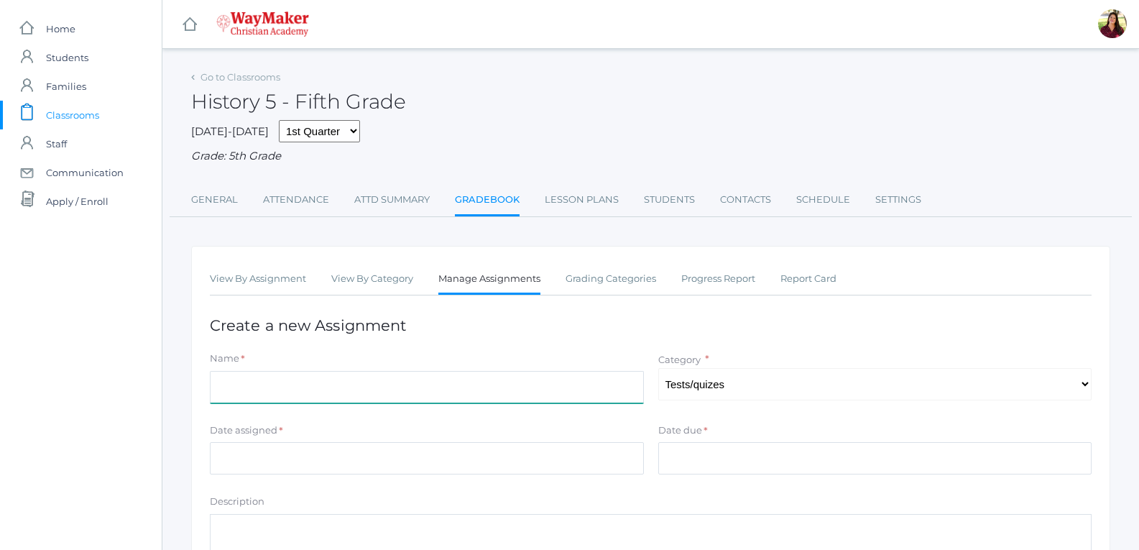
click at [550, 387] on input "Name" at bounding box center [427, 387] width 434 height 32
click at [269, 394] on input "Mesopatamia and 2 rivers" at bounding box center [427, 387] width 434 height 32
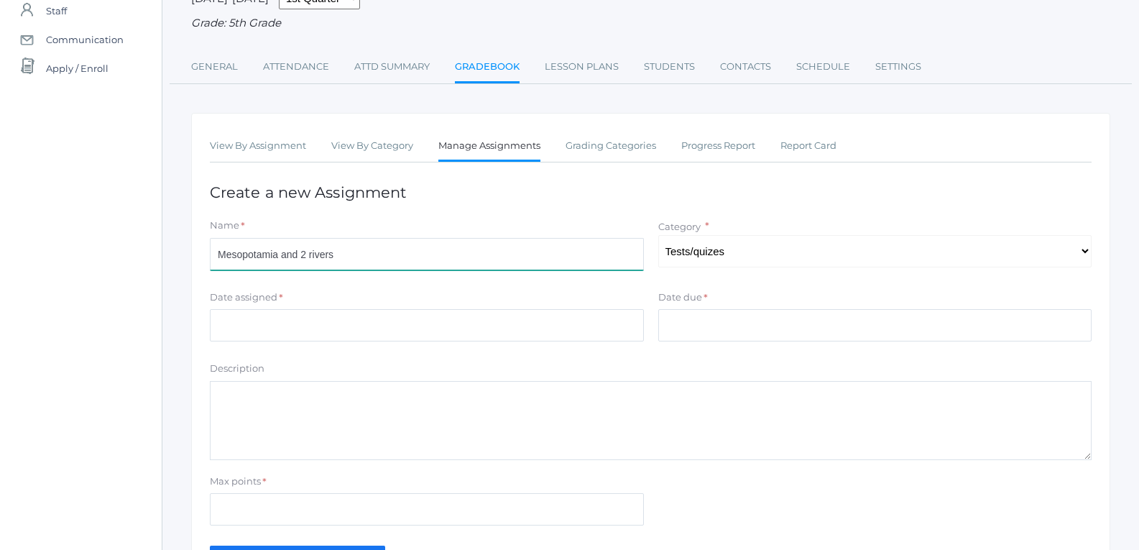
scroll to position [144, 0]
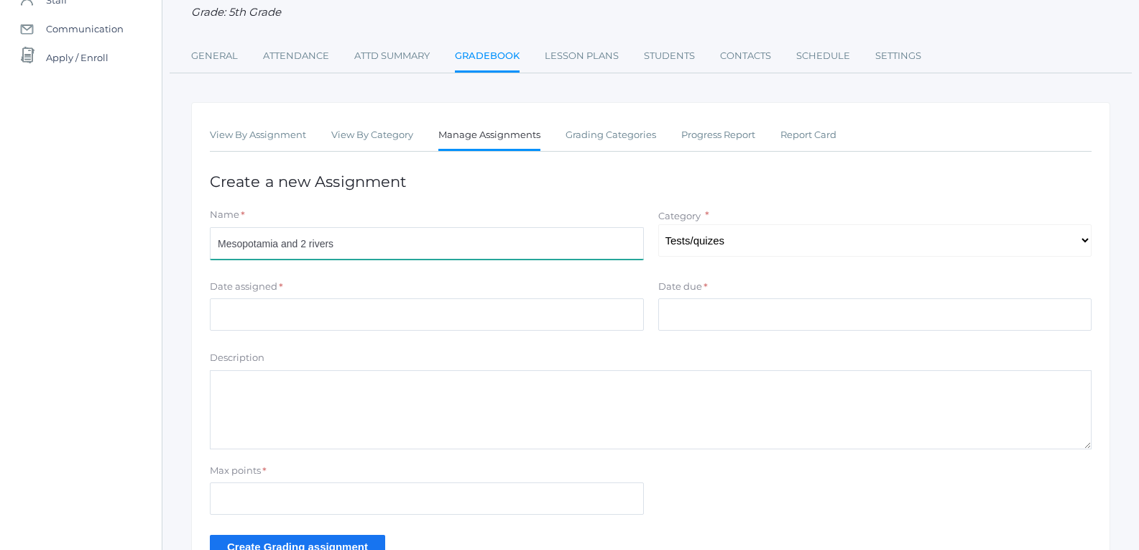
type input "Mesopotamia and 2 rivers"
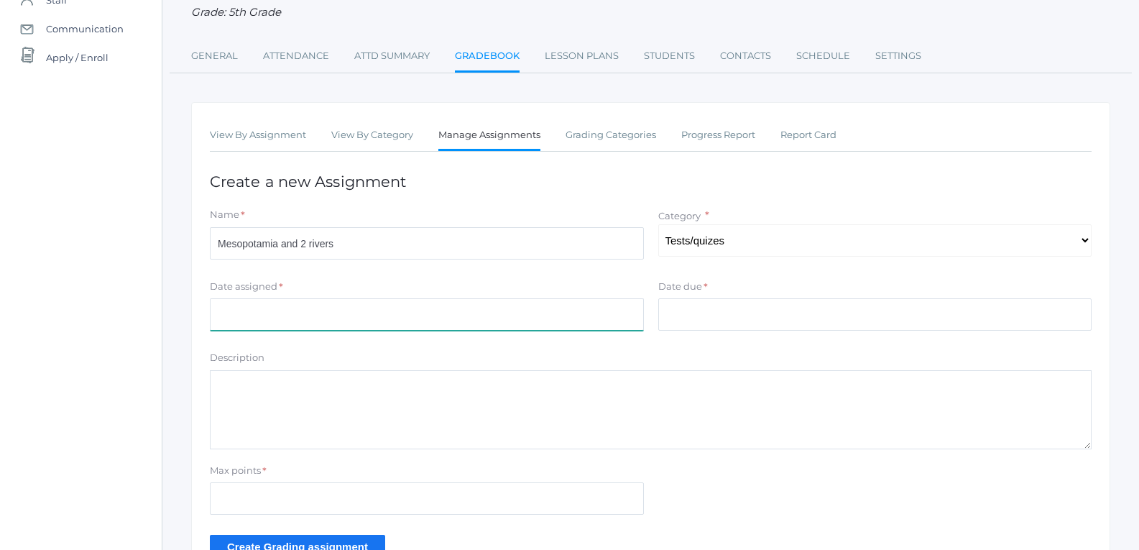
click at [251, 320] on input "Date assigned" at bounding box center [427, 314] width 434 height 32
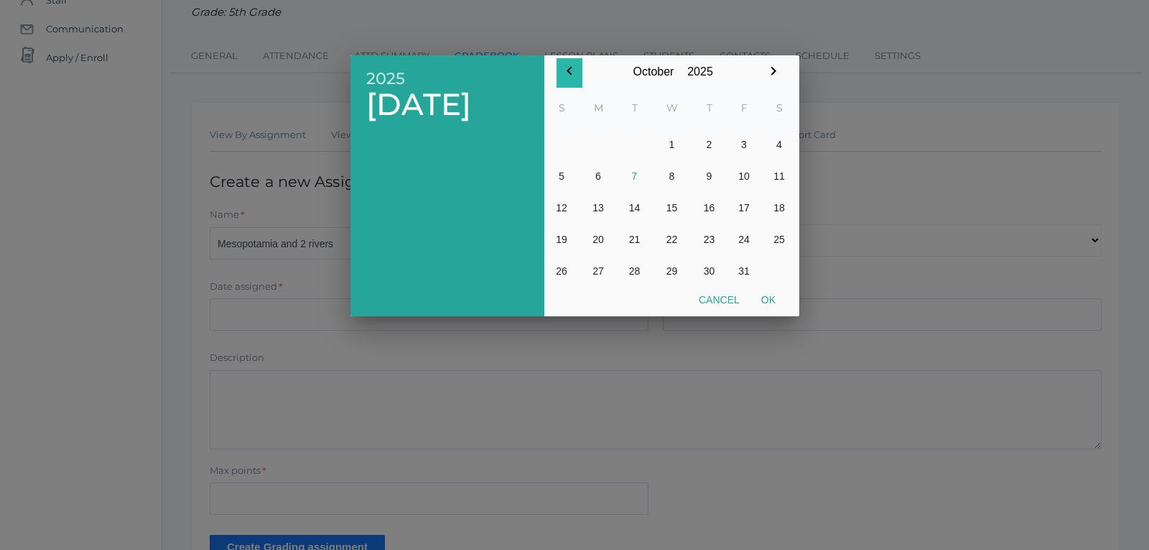
click at [571, 68] on icon "button" at bounding box center [569, 71] width 5 height 9
click at [715, 207] on button "18" at bounding box center [709, 208] width 34 height 32
click at [774, 297] on button "Ok" at bounding box center [769, 300] width 36 height 26
type input "[DATE]"
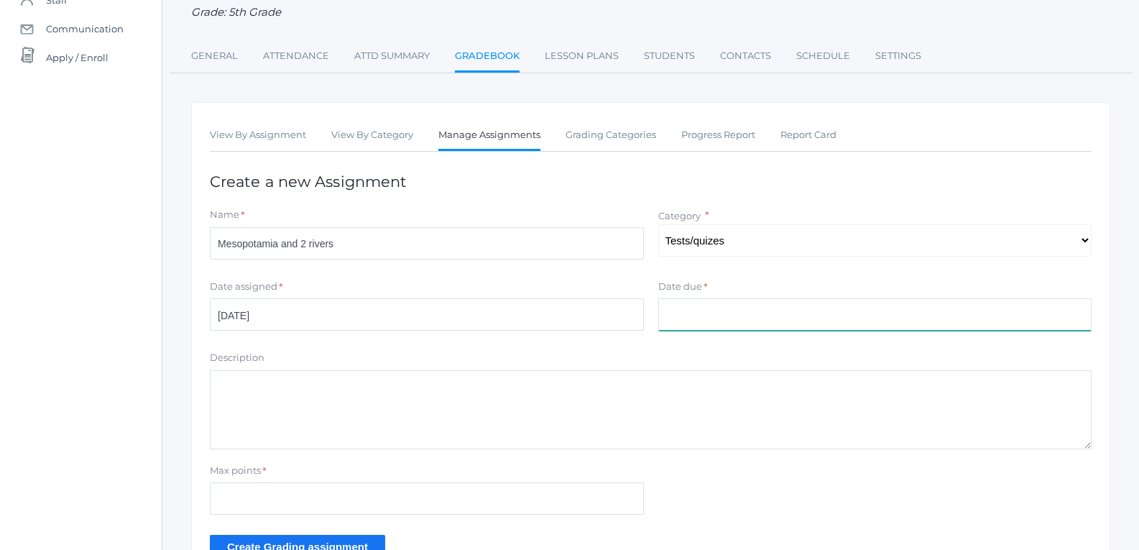
click at [769, 308] on input "Date due" at bounding box center [875, 314] width 434 height 32
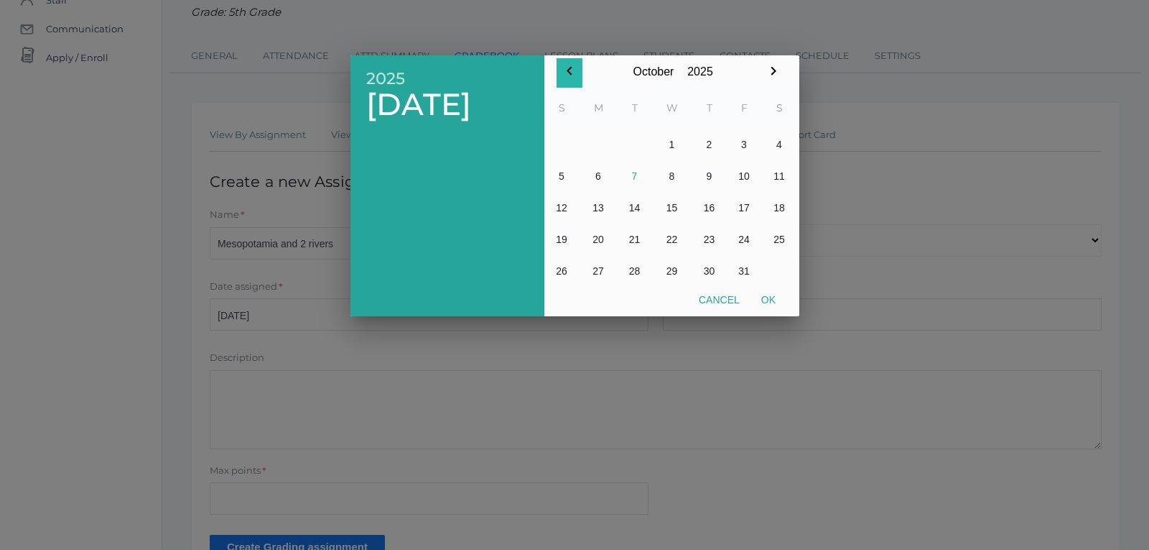
click at [564, 70] on icon "button" at bounding box center [569, 70] width 17 height 17
click at [706, 206] on button "18" at bounding box center [709, 208] width 34 height 32
click at [770, 297] on button "Ok" at bounding box center [769, 300] width 36 height 26
type input "[DATE]"
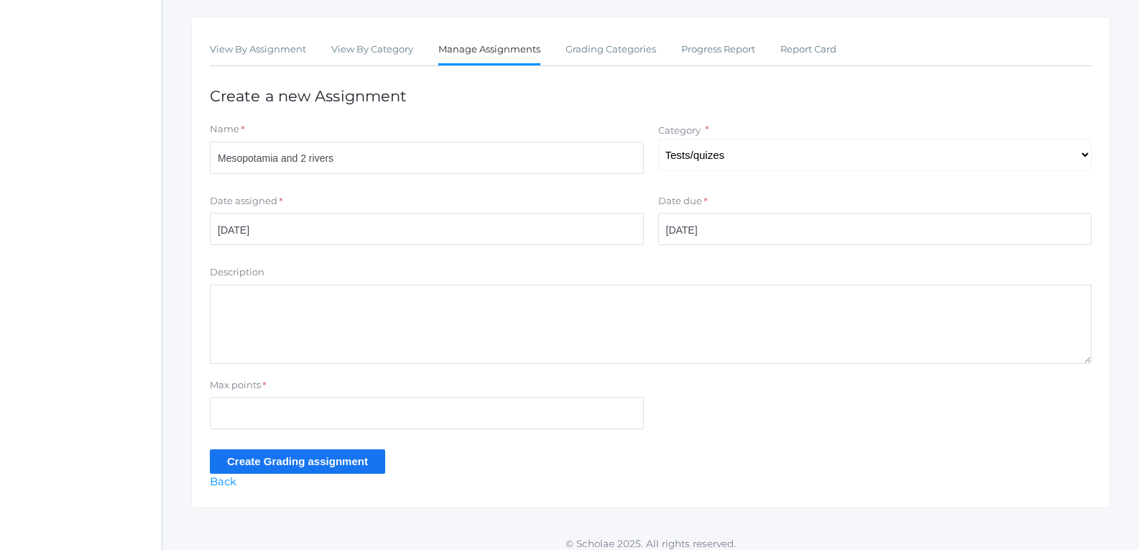
scroll to position [241, 0]
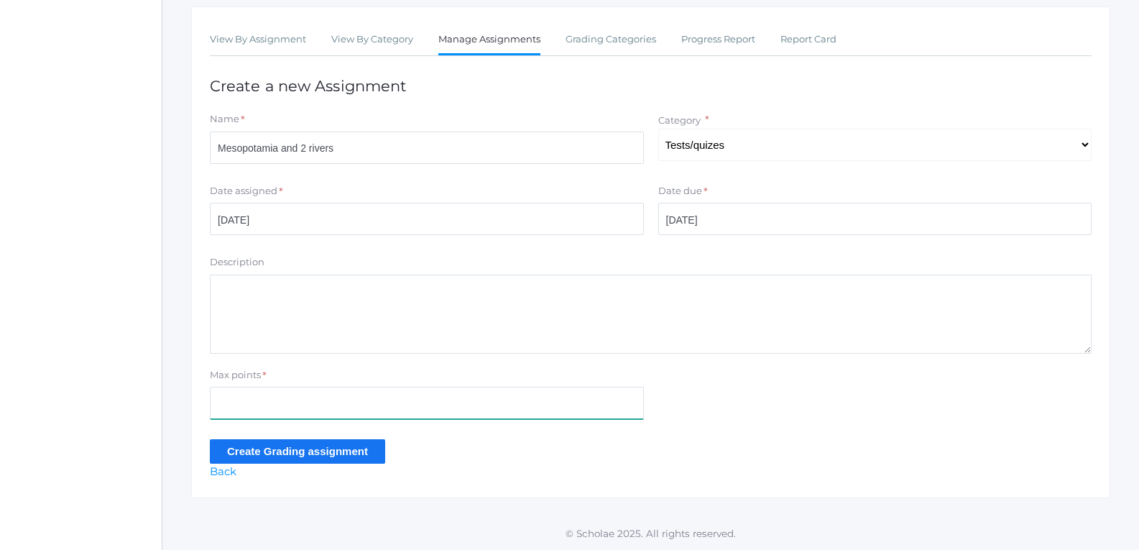
click at [380, 411] on input "Max points" at bounding box center [427, 402] width 434 height 32
type input "50"
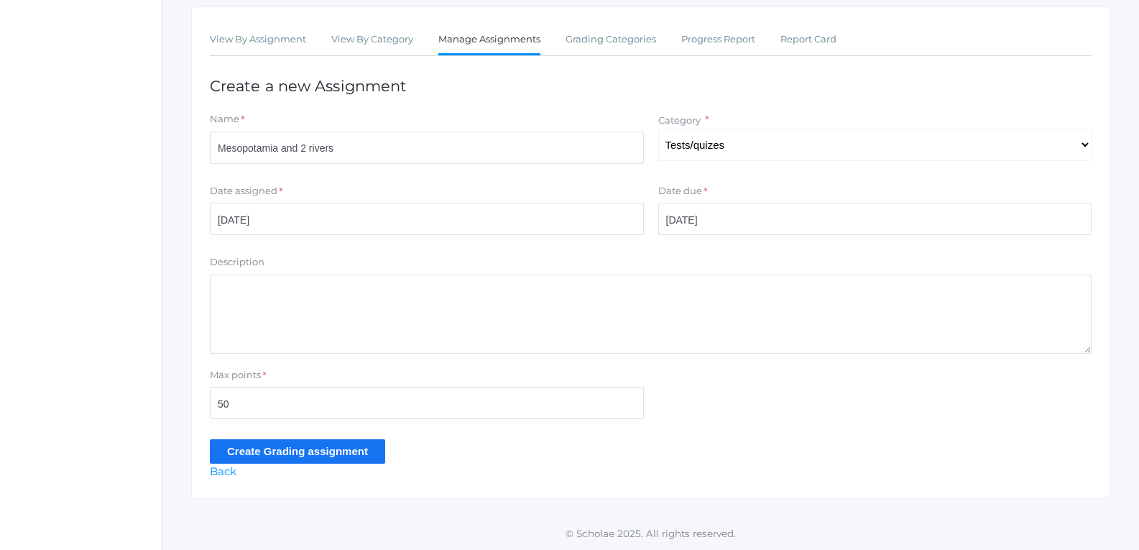
click at [347, 458] on input "Create Grading assignment" at bounding box center [297, 451] width 175 height 24
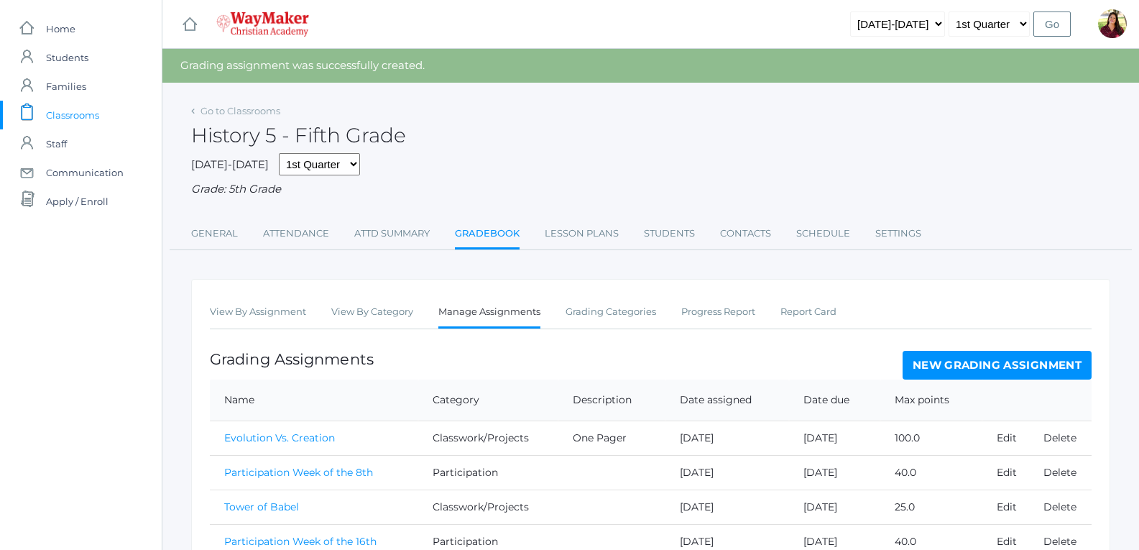
scroll to position [185, 0]
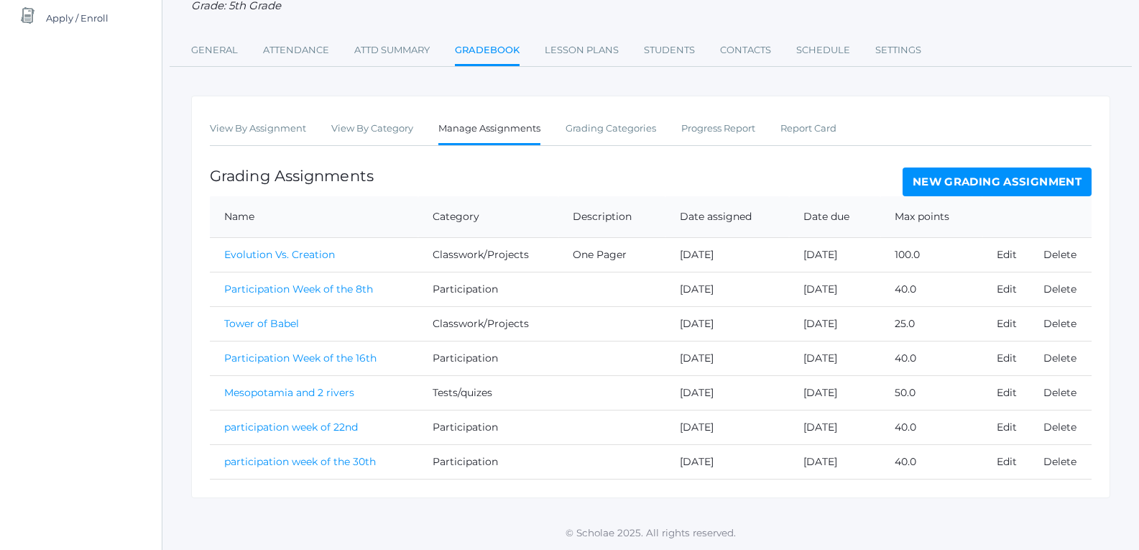
click at [955, 185] on link "New Grading Assignment" at bounding box center [996, 181] width 189 height 29
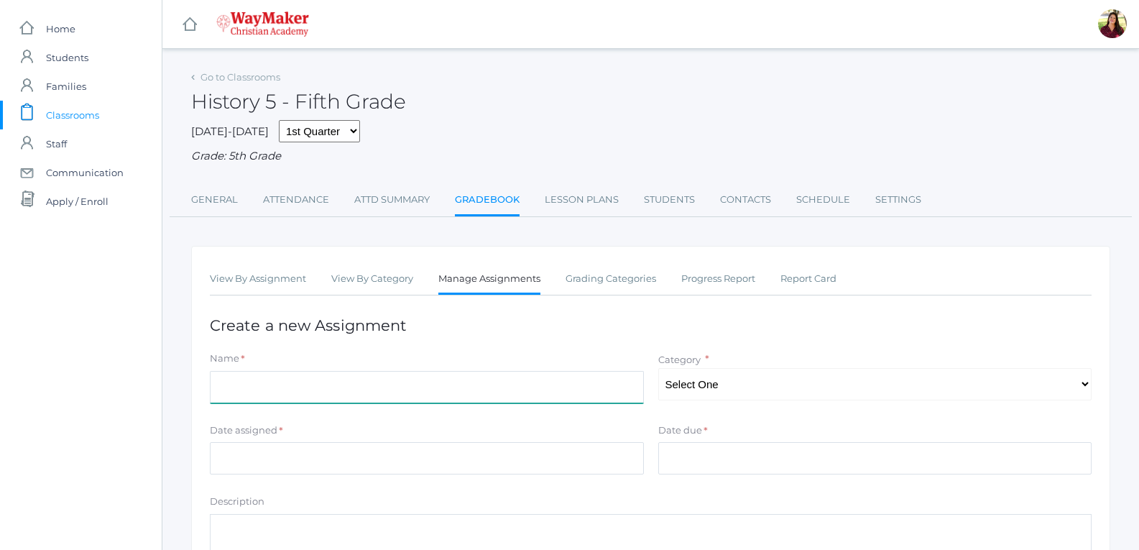
click at [483, 394] on input "Name" at bounding box center [427, 387] width 434 height 32
click at [386, 394] on input "Name" at bounding box center [427, 387] width 434 height 32
drag, startPoint x: 425, startPoint y: 392, endPoint x: 372, endPoint y: 386, distance: 52.8
click at [372, 386] on input "Drawing and meaning of names in WSumar" at bounding box center [427, 387] width 434 height 32
type input "Drawing and meaning of names in [GEOGRAPHIC_DATA]"
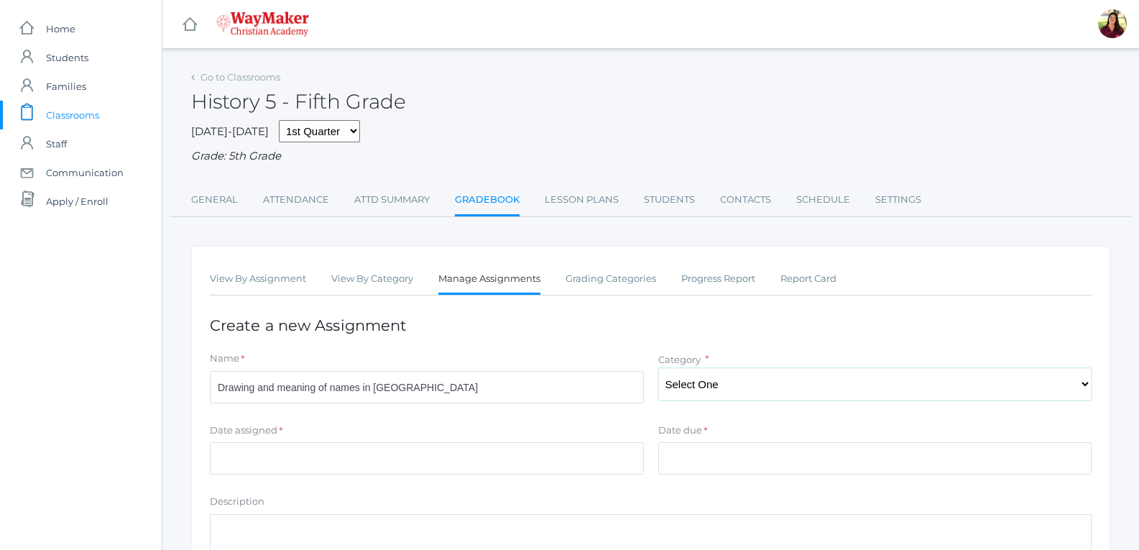
click at [675, 379] on select "Select One Participation Tests/quizes Classwork/Projects" at bounding box center [875, 384] width 434 height 32
select select "1142"
click at [658, 369] on select "Select One Participation Tests/quizes Classwork/Projects" at bounding box center [875, 384] width 434 height 32
click at [345, 470] on input "Date assigned" at bounding box center [427, 458] width 434 height 32
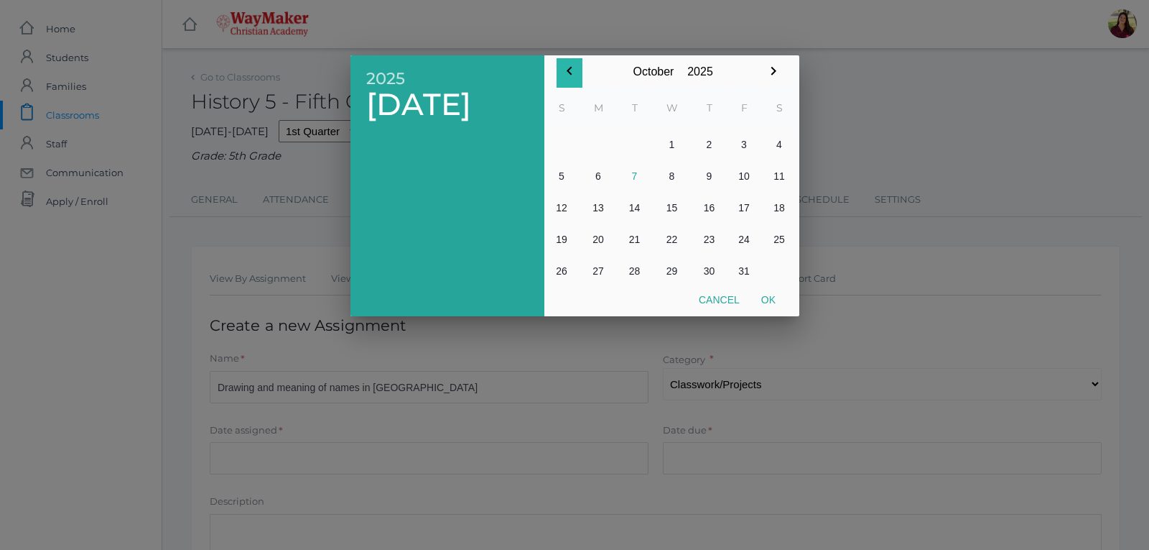
click at [568, 69] on icon "button" at bounding box center [569, 70] width 17 height 17
click at [715, 239] on button "25" at bounding box center [709, 239] width 34 height 32
click at [766, 289] on button "Ok" at bounding box center [769, 300] width 36 height 26
type input "[DATE]"
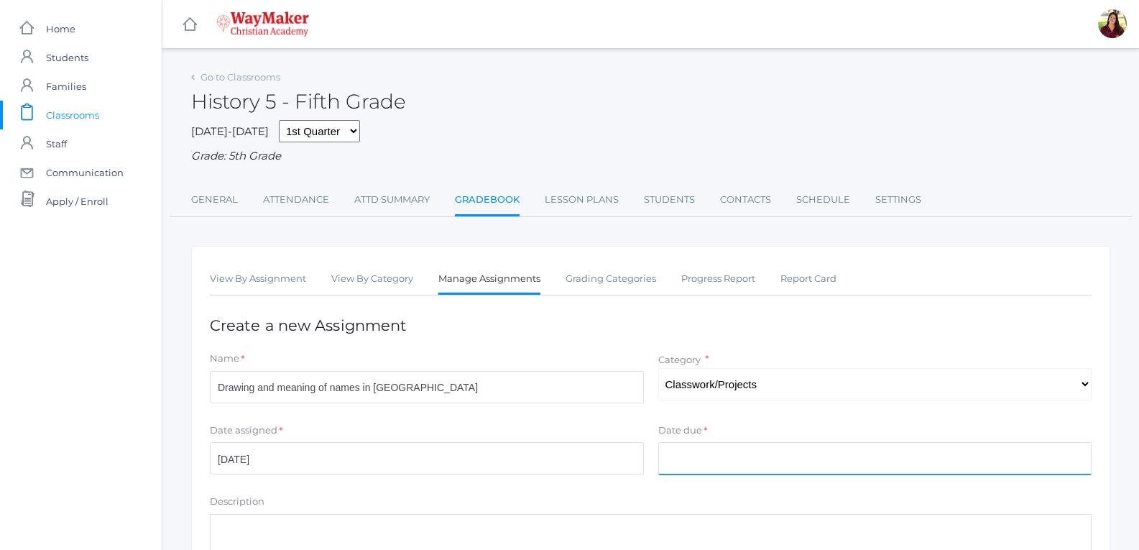
click at [736, 471] on input "Date due" at bounding box center [875, 458] width 434 height 32
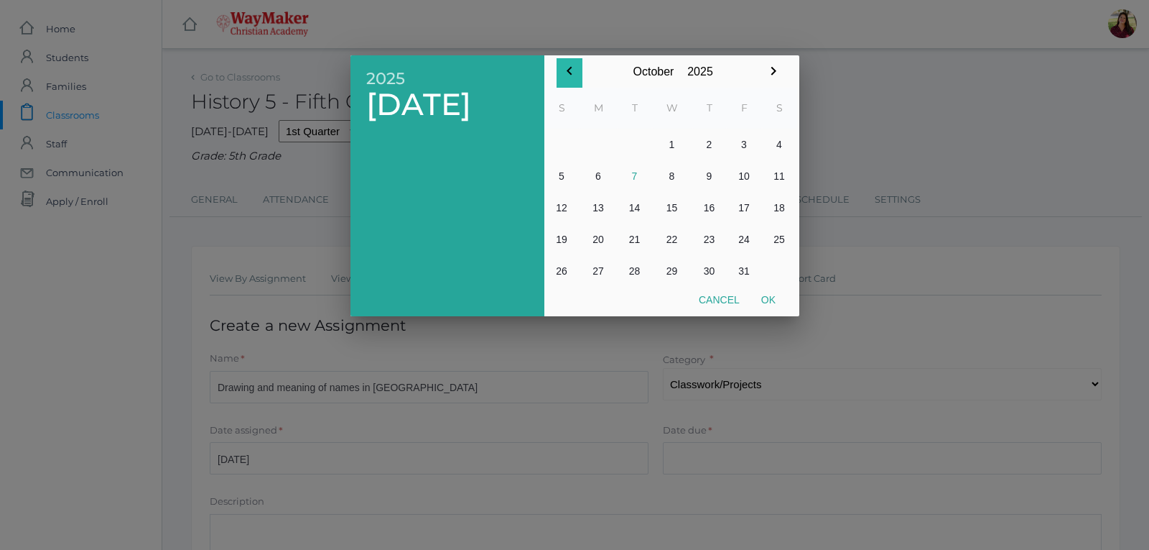
click at [573, 78] on icon "button" at bounding box center [569, 70] width 17 height 17
click at [710, 239] on button "25" at bounding box center [709, 239] width 34 height 32
click at [774, 292] on button "Ok" at bounding box center [769, 300] width 36 height 26
type input "[DATE]"
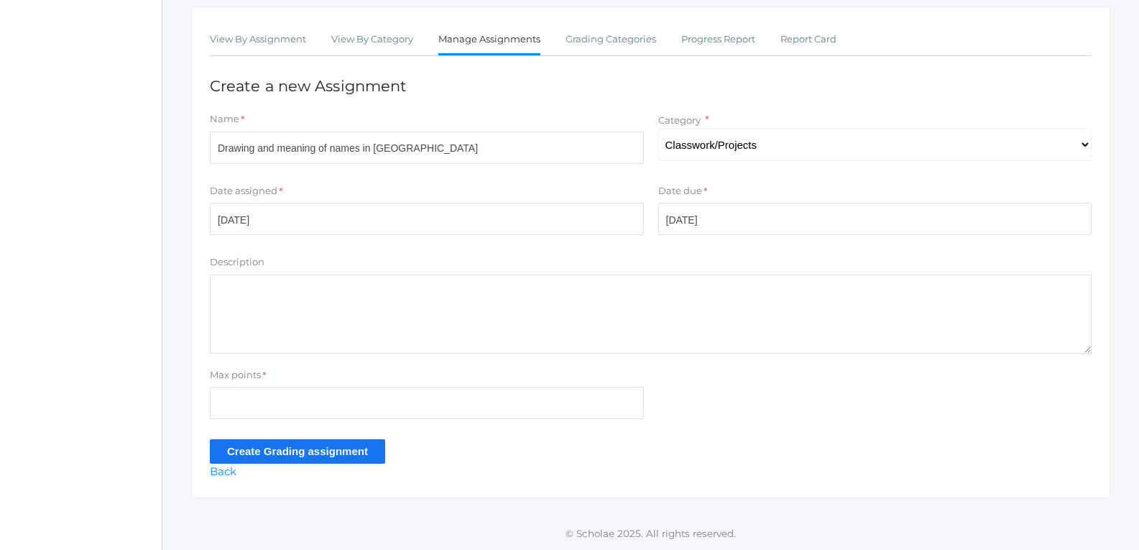
scroll to position [241, 0]
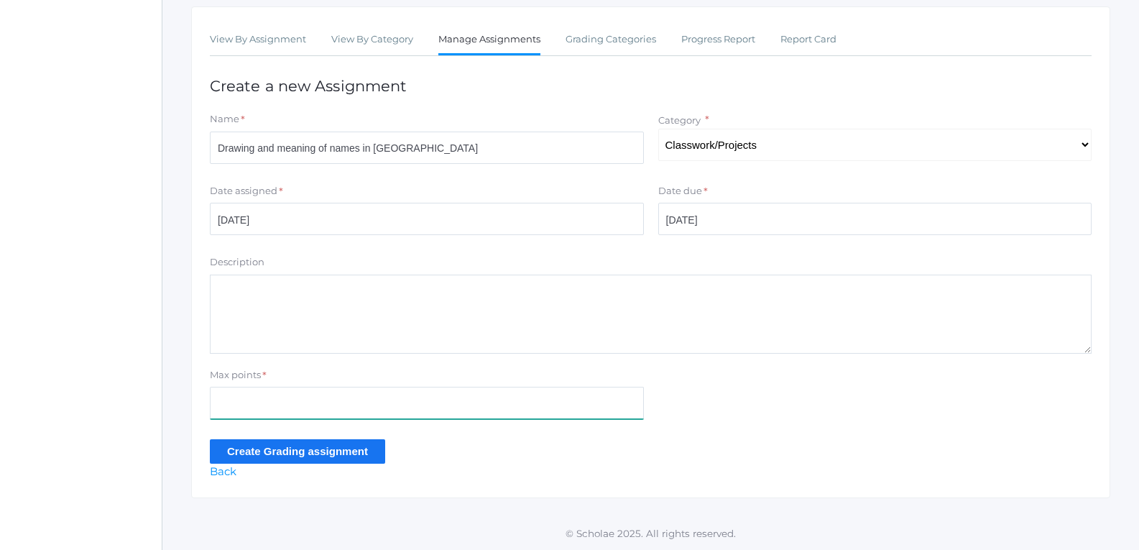
click at [360, 396] on input "Max points" at bounding box center [427, 402] width 434 height 32
type input "25"
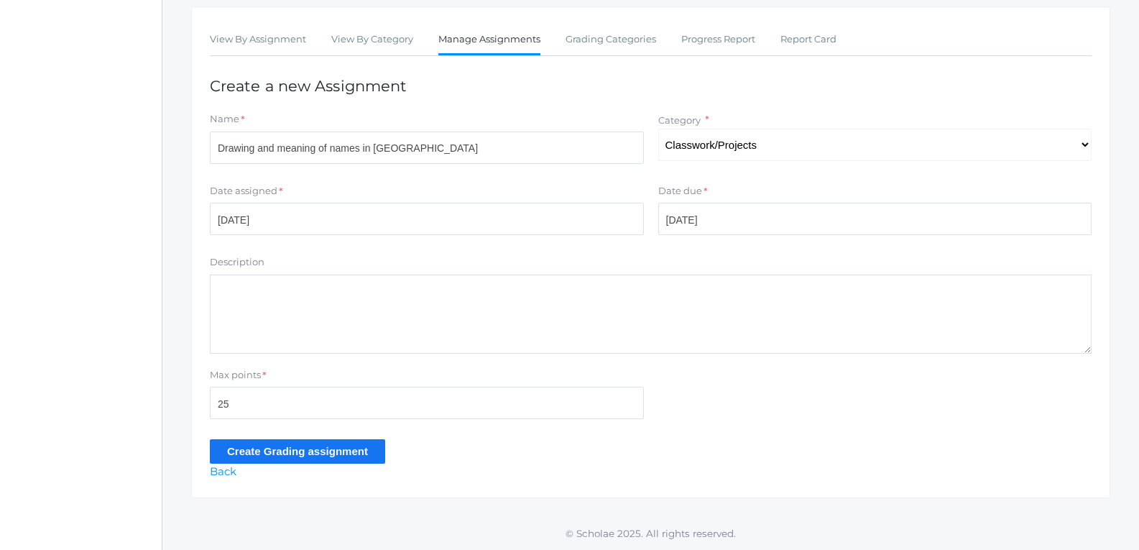
click at [352, 446] on input "Create Grading assignment" at bounding box center [297, 451] width 175 height 24
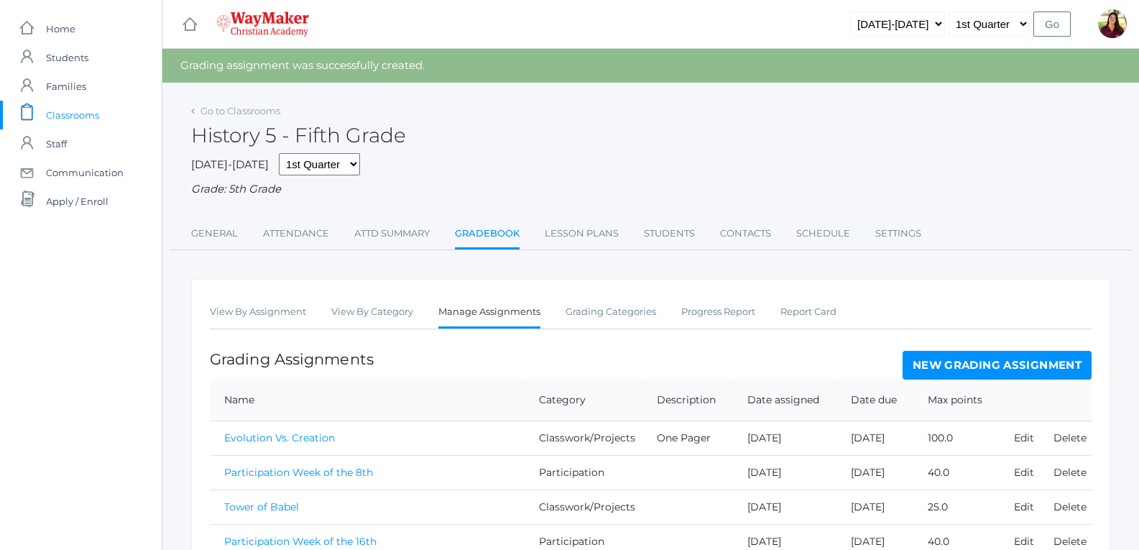
click at [1042, 371] on link "New Grading Assignment" at bounding box center [996, 365] width 189 height 29
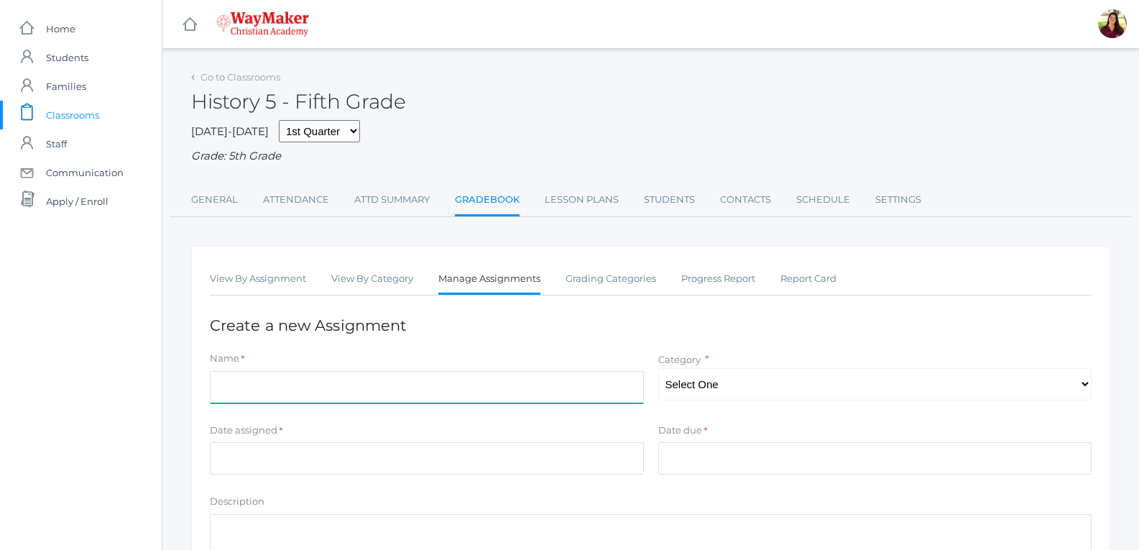
click at [337, 392] on input "Name" at bounding box center [427, 387] width 434 height 32
click at [304, 394] on input "Creation of Cuniform and taablet" at bounding box center [427, 387] width 434 height 32
click at [355, 394] on input "Creation of Cuneiform and taablet" at bounding box center [427, 387] width 434 height 32
click at [216, 388] on input "Creation of Cuneiform and tblet" at bounding box center [427, 387] width 434 height 32
click at [389, 389] on input "outline for Creation of Cuneiform and tblet" at bounding box center [427, 387] width 434 height 32
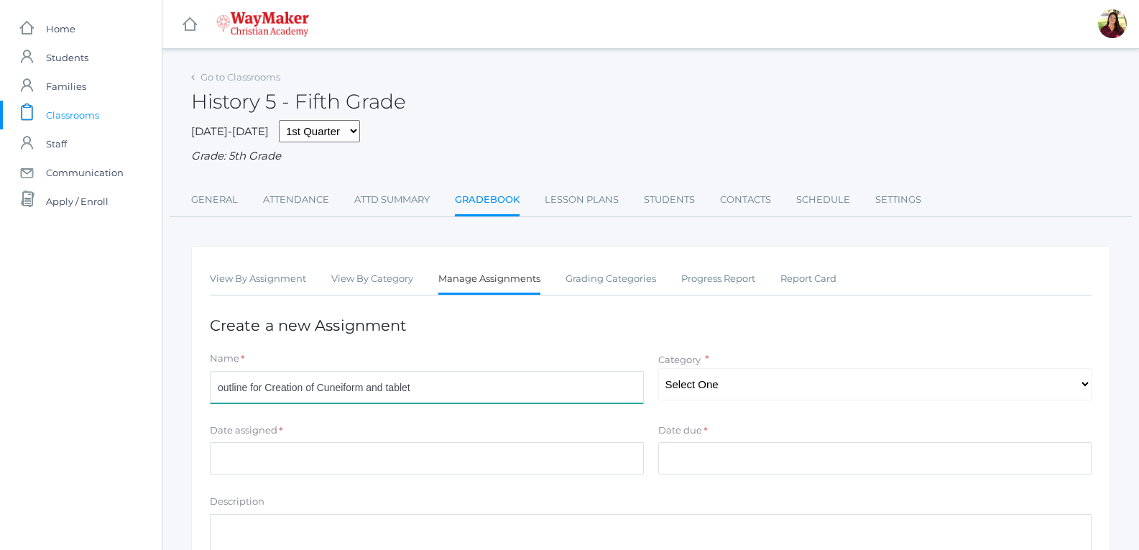
type input "outline for Creation of Cuneiform and tablet"
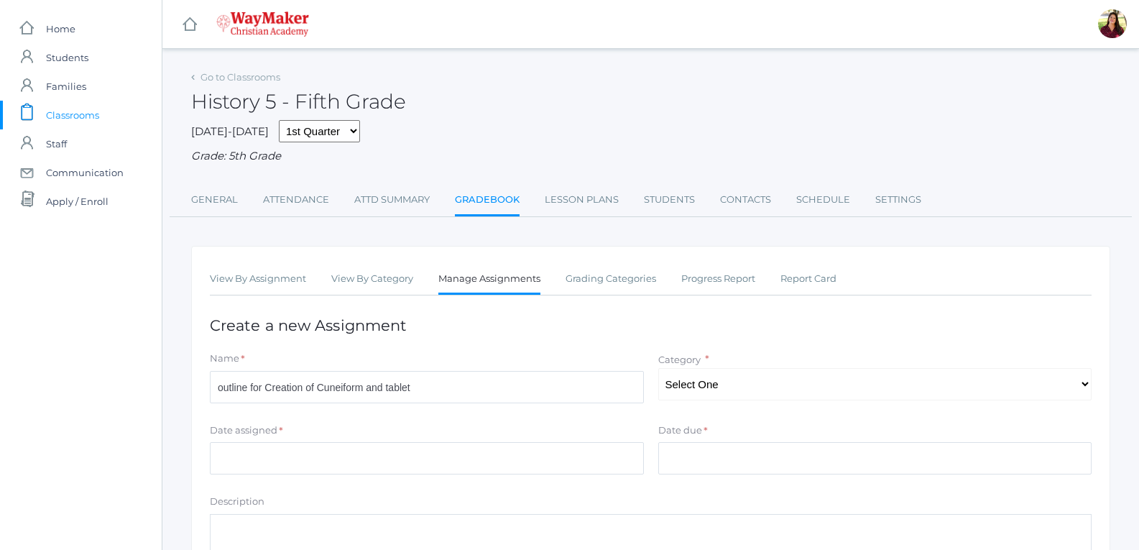
click at [714, 405] on div "Name * outline for Creation of Cuneiform and tablet Category * Select One Parti…" at bounding box center [651, 379] width 896 height 57
click at [715, 386] on select "Select One Participation Tests/quizes Classwork/Projects" at bounding box center [875, 384] width 434 height 32
select select "1142"
click at [658, 369] on select "Select One Participation Tests/quizes Classwork/Projects" at bounding box center [875, 384] width 434 height 32
click at [611, 467] on input "Date assigned" at bounding box center [427, 458] width 434 height 32
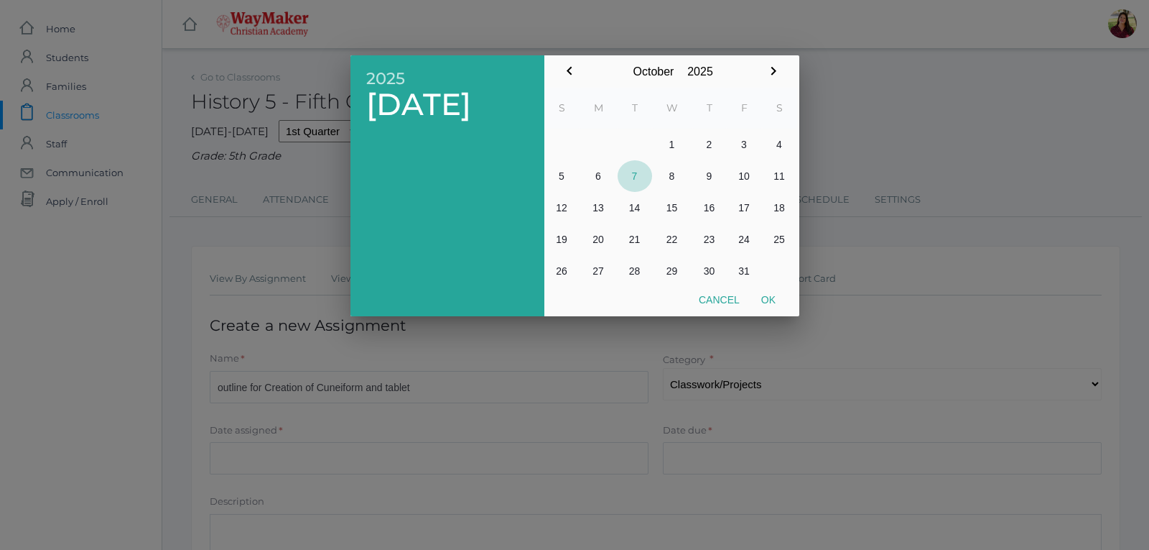
click at [636, 170] on button "7" at bounding box center [635, 176] width 34 height 32
click at [756, 291] on button "Ok" at bounding box center [769, 300] width 36 height 26
type input "2025-10-07"
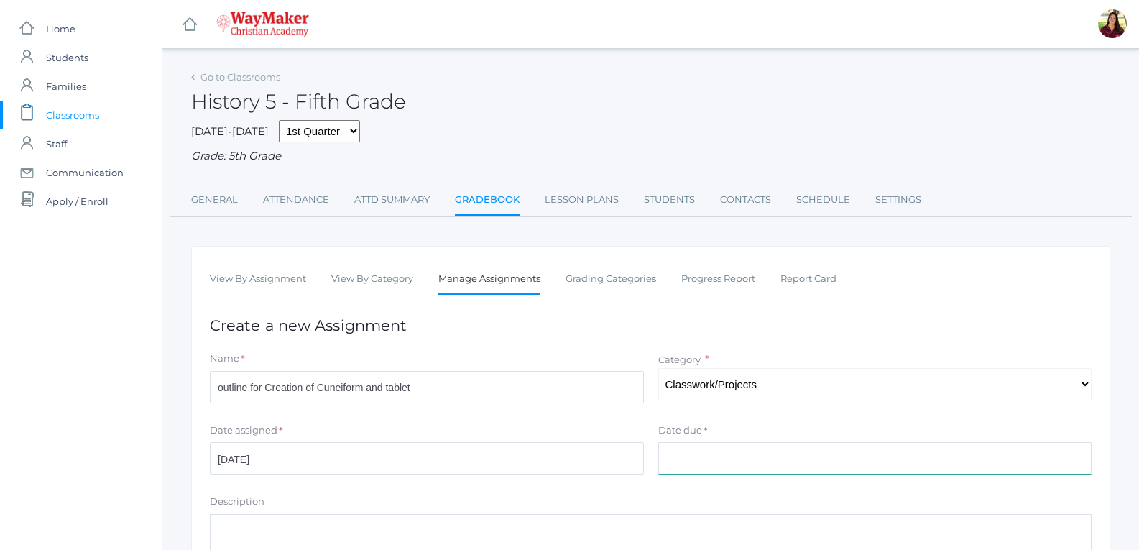
click at [710, 463] on input "Date due" at bounding box center [875, 458] width 434 height 32
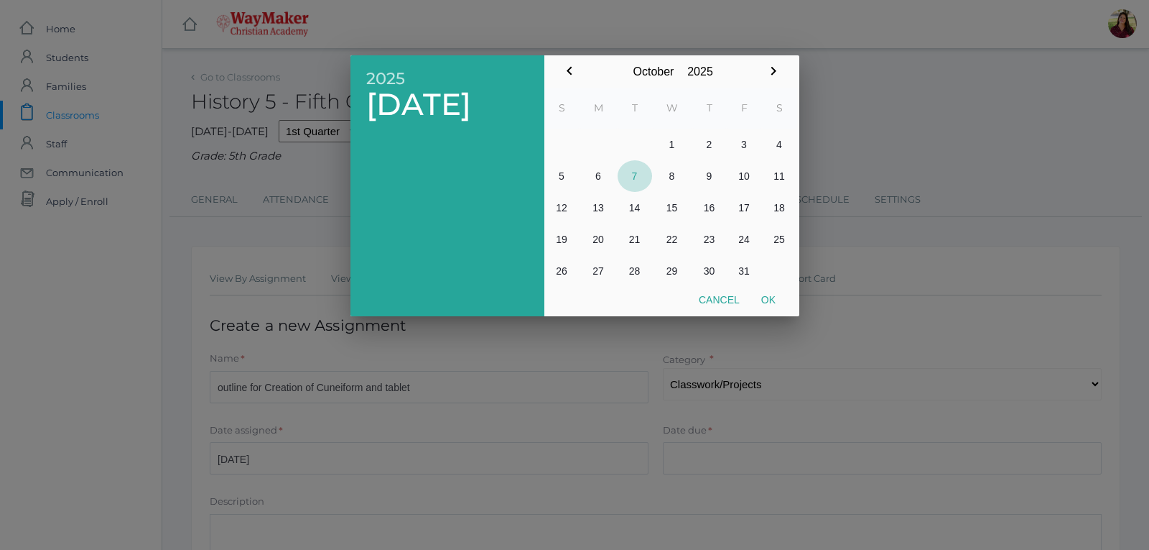
click at [634, 173] on button "7" at bounding box center [635, 176] width 34 height 32
click at [771, 302] on button "Ok" at bounding box center [769, 300] width 36 height 26
type input "2025-10-07"
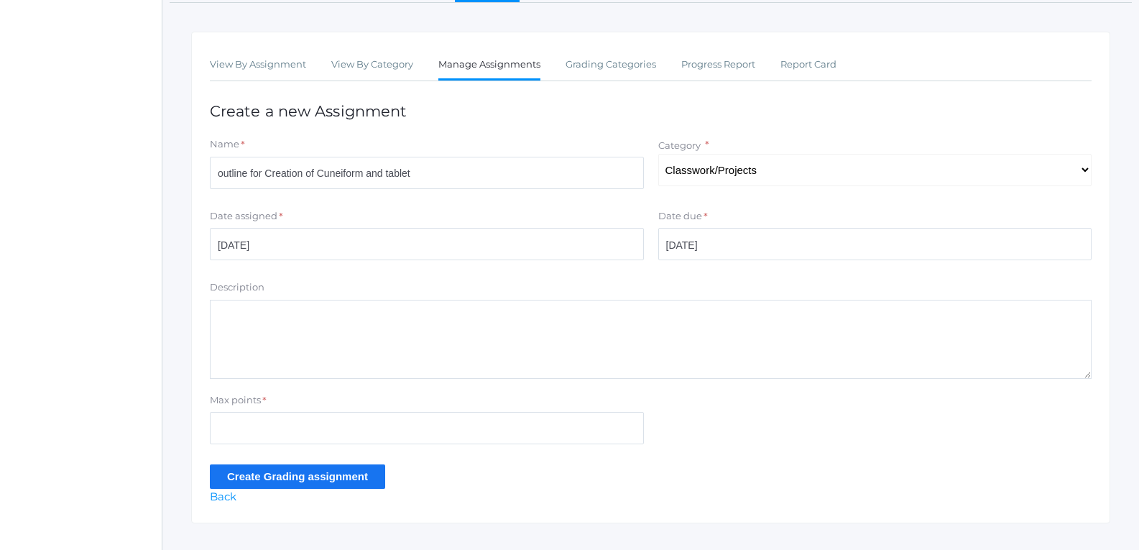
scroll to position [216, 0]
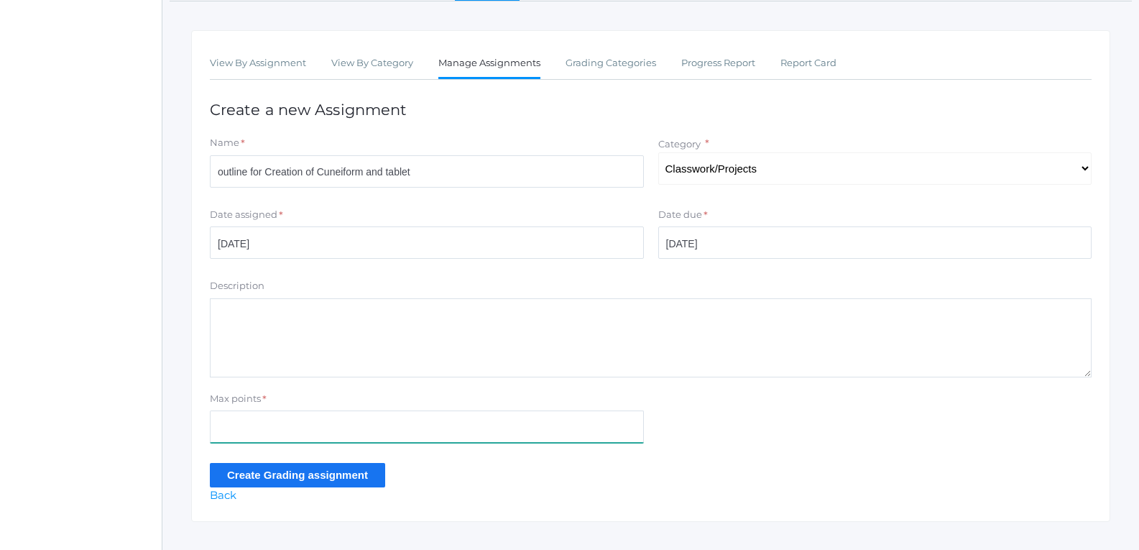
click at [528, 439] on input "Max points" at bounding box center [427, 426] width 434 height 32
type input "25"
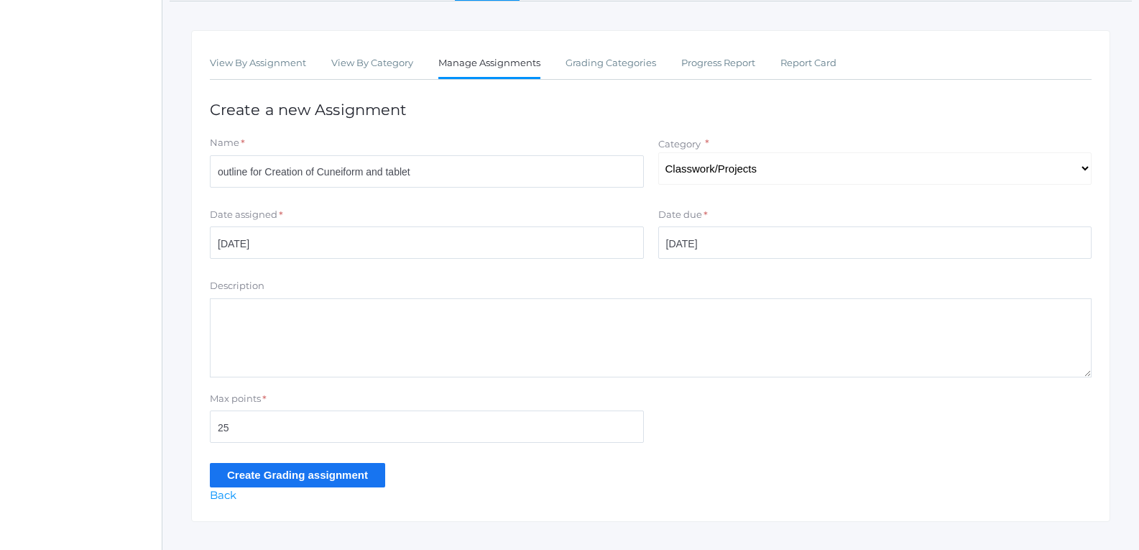
click at [249, 468] on input "Create Grading assignment" at bounding box center [297, 475] width 175 height 24
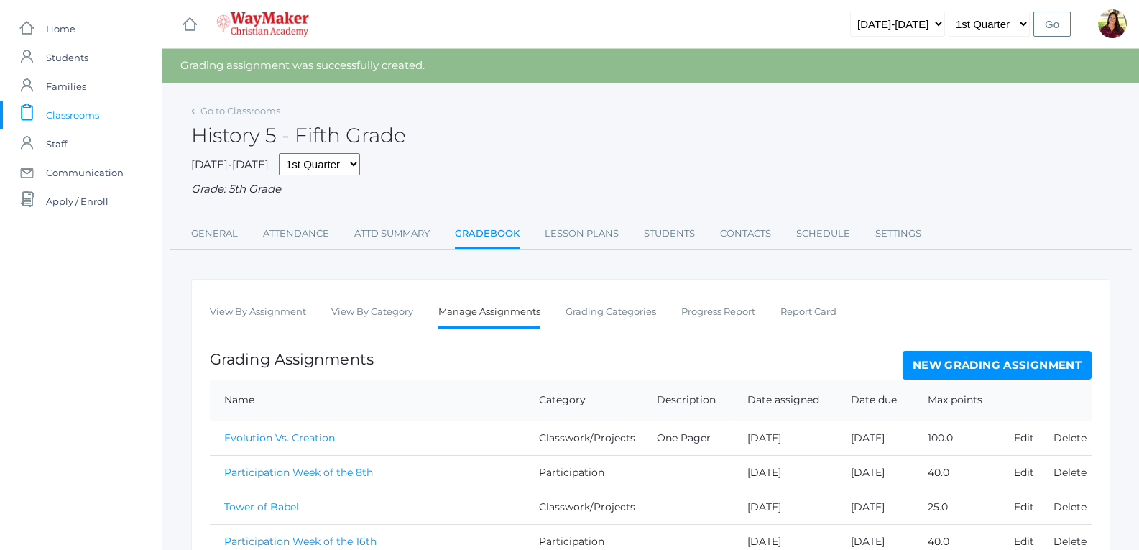
click at [953, 365] on link "New Grading Assignment" at bounding box center [996, 365] width 189 height 29
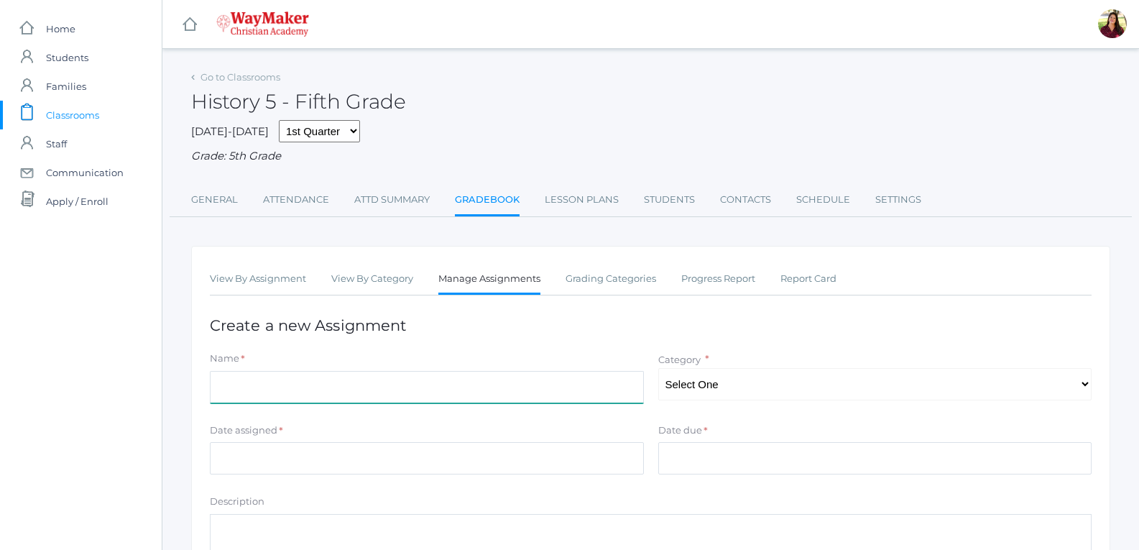
click at [545, 385] on input "Name" at bounding box center [427, 387] width 434 height 32
click at [291, 389] on input "creation of cunieforn tablet following rubric" at bounding box center [427, 387] width 434 height 32
type input "creation of cuneiform tablet following rubric"
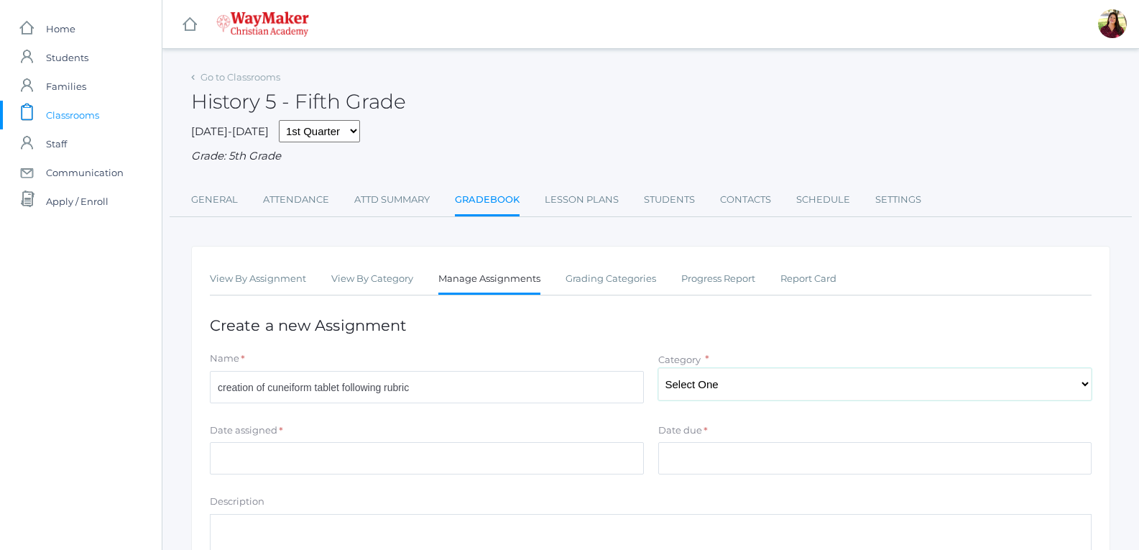
click at [779, 389] on select "Select One Participation Tests/quizes Classwork/Projects" at bounding box center [875, 384] width 434 height 32
select select "1142"
click at [658, 369] on select "Select One Participation Tests/quizes Classwork/Projects" at bounding box center [875, 384] width 434 height 32
click at [494, 463] on input "Date assigned" at bounding box center [427, 458] width 434 height 32
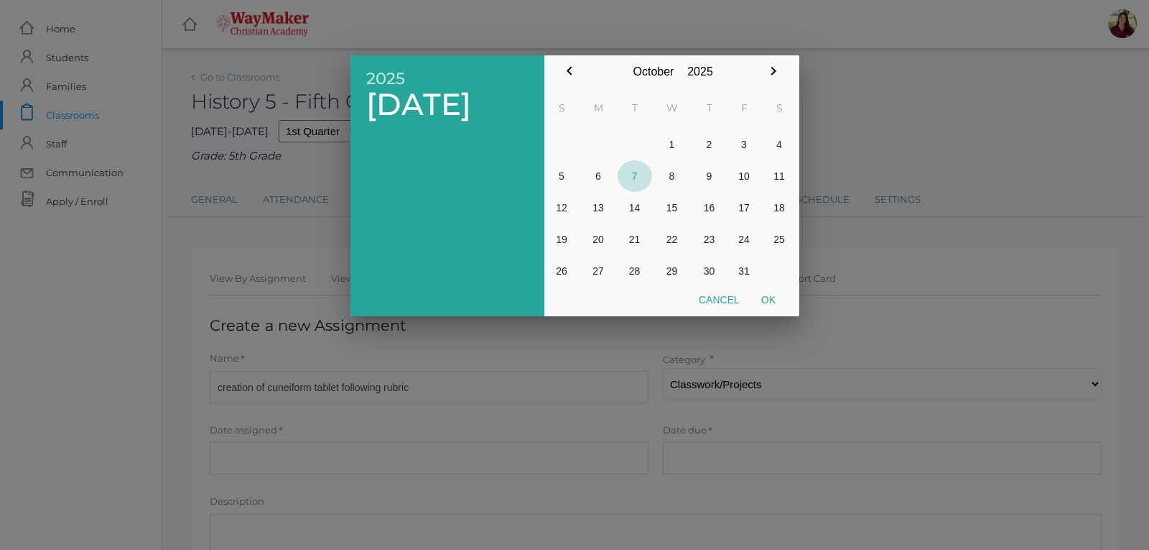
click at [634, 173] on button "7" at bounding box center [635, 176] width 34 height 32
click at [778, 305] on button "Ok" at bounding box center [769, 300] width 36 height 26
type input "2025-10-07"
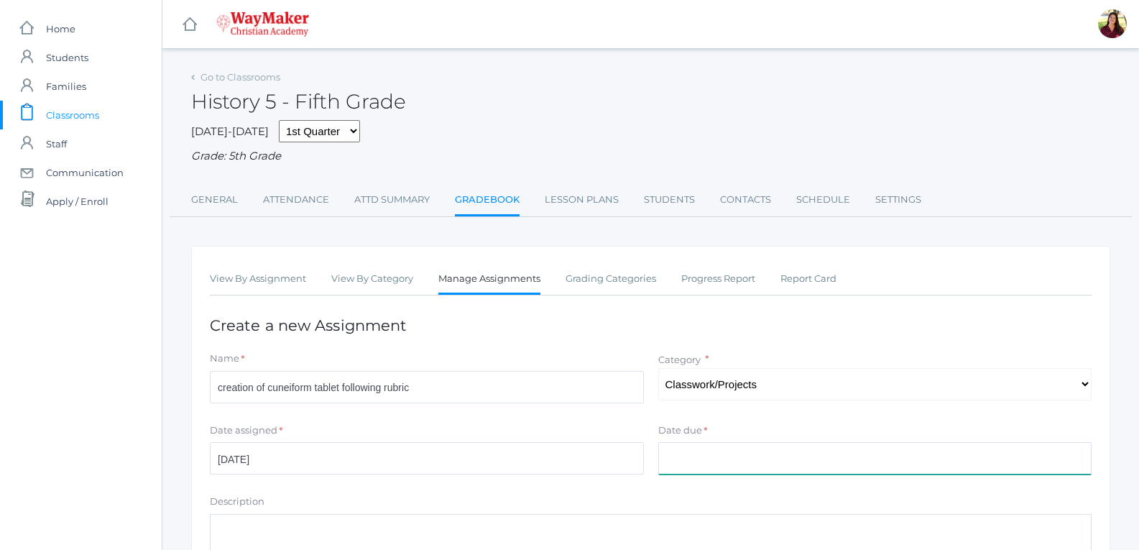
click at [745, 453] on input "Date due" at bounding box center [875, 458] width 434 height 32
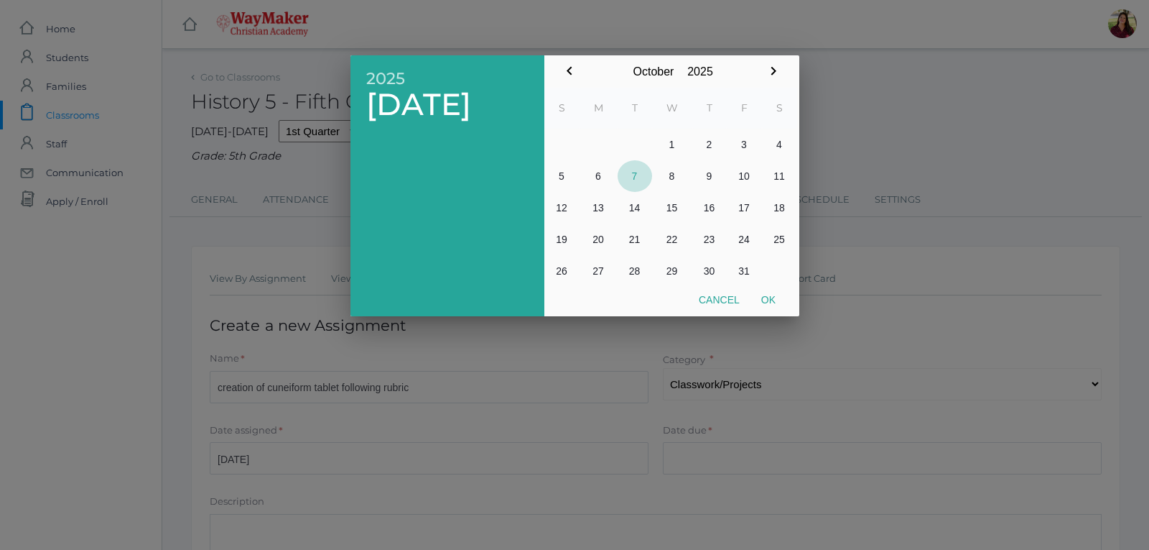
click at [638, 180] on button "7" at bounding box center [635, 176] width 34 height 32
click at [766, 301] on button "Ok" at bounding box center [769, 300] width 36 height 26
type input "2025-10-07"
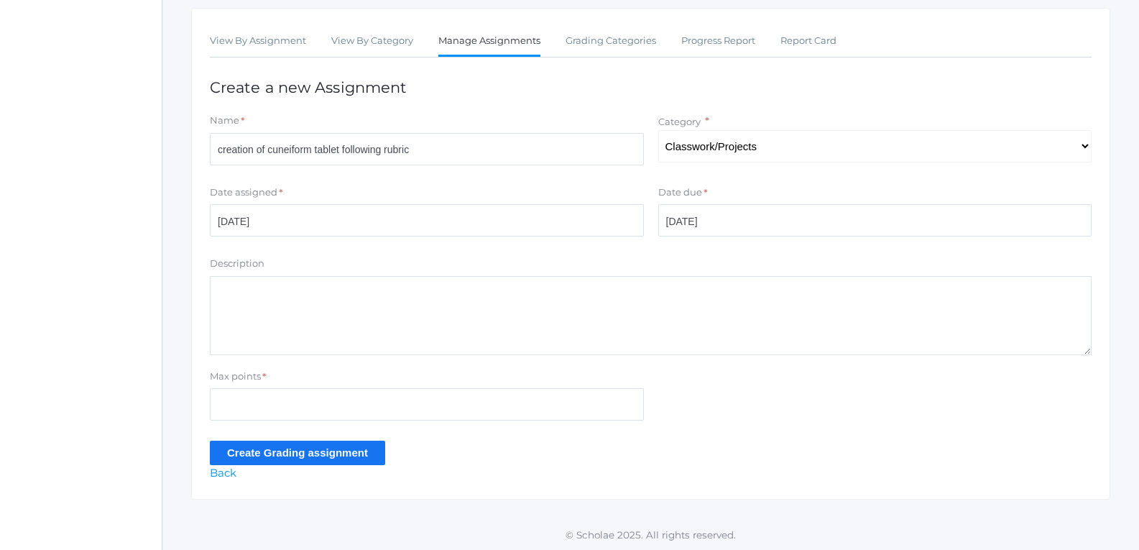
scroll to position [241, 0]
click at [369, 396] on input "Max points" at bounding box center [427, 402] width 434 height 32
type input "100"
click at [340, 450] on input "Create Grading assignment" at bounding box center [297, 451] width 175 height 24
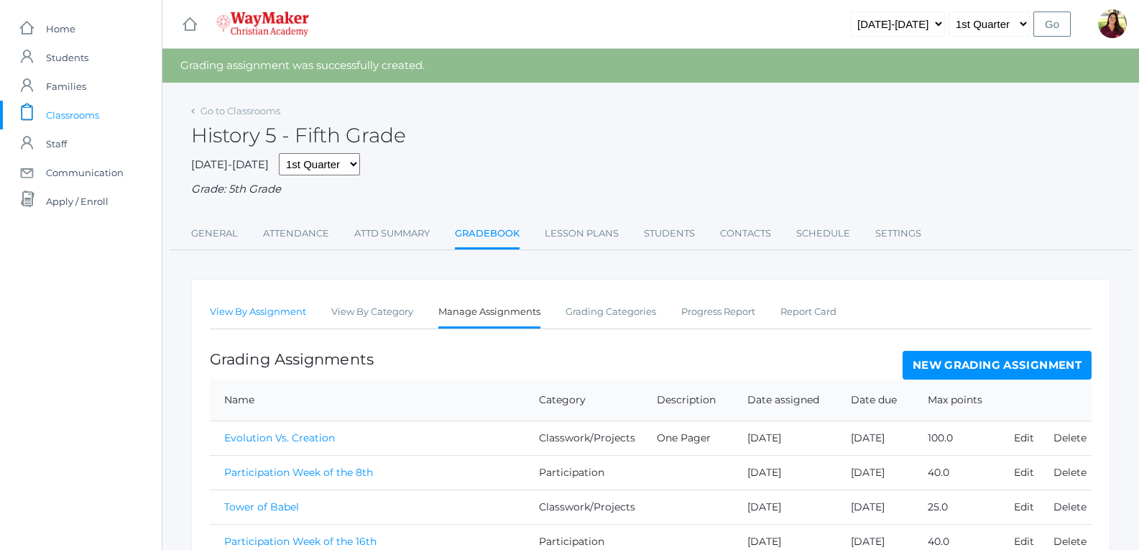
click at [282, 315] on link "View By Assignment" at bounding box center [258, 311] width 96 height 29
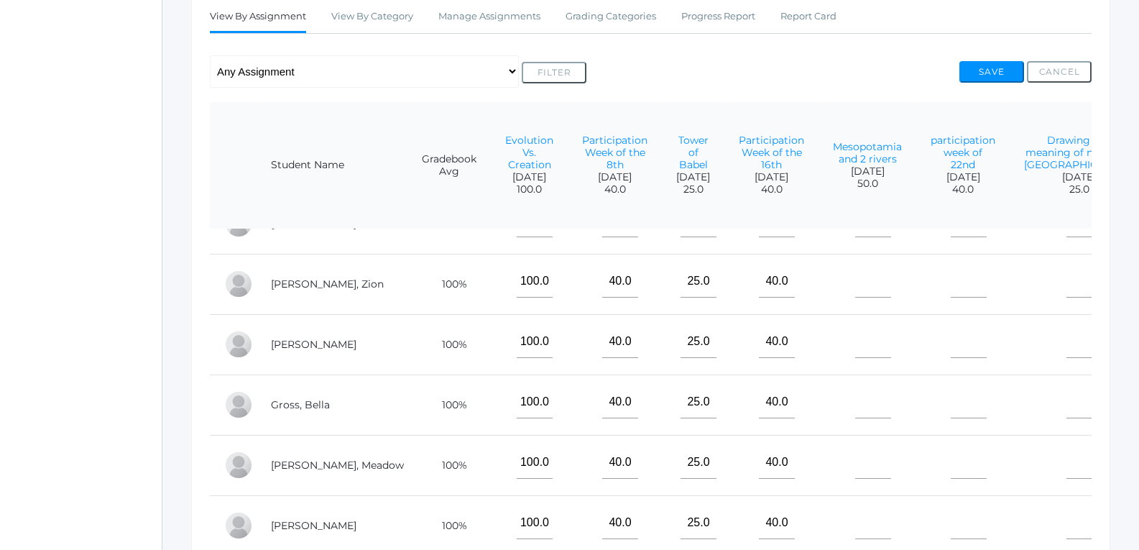
scroll to position [359, 0]
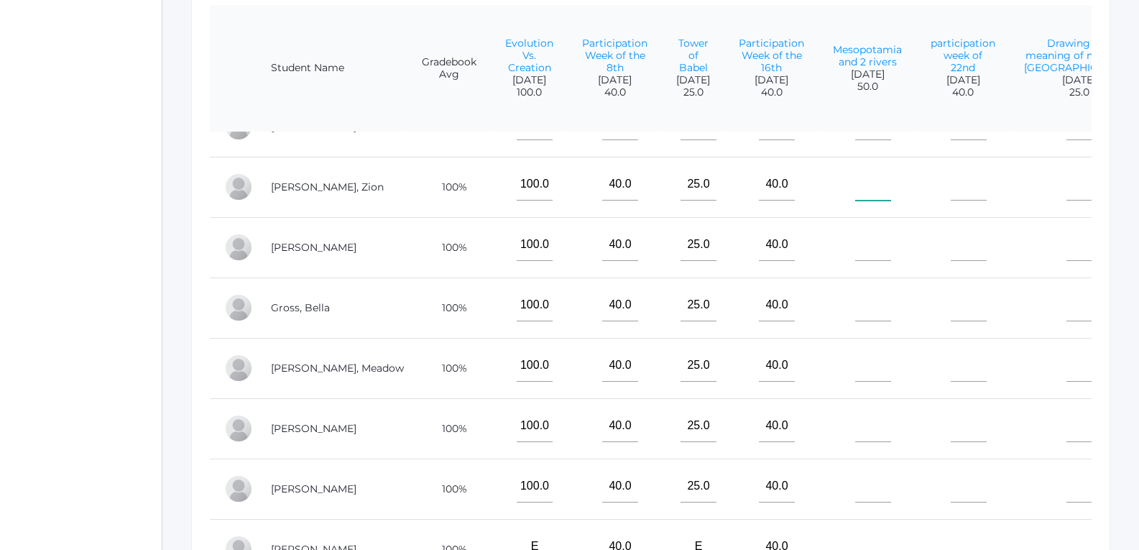
click at [855, 180] on input"] "text" at bounding box center [873, 184] width 36 height 32
type input"] "45"
click at [855, 229] on input"] "text" at bounding box center [873, 244] width 36 height 32
type input"] "45"
click at [855, 302] on input"] "text" at bounding box center [873, 305] width 36 height 32
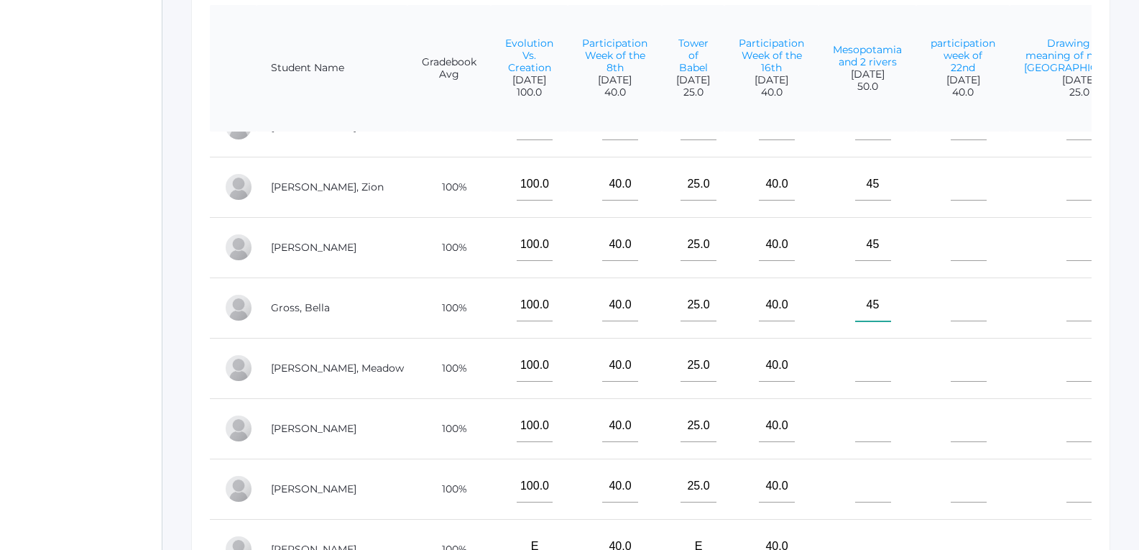
type input"] "45"
click at [855, 354] on input"] "text" at bounding box center [873, 365] width 36 height 32
type input"] "45"
click at [855, 412] on input"] "text" at bounding box center [873, 425] width 36 height 32
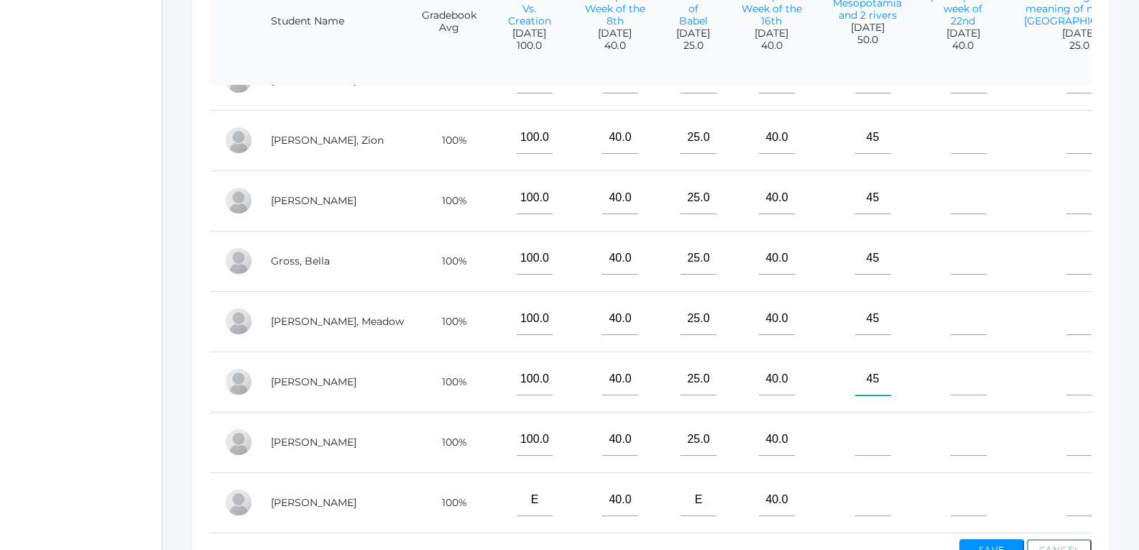
scroll to position [431, 0]
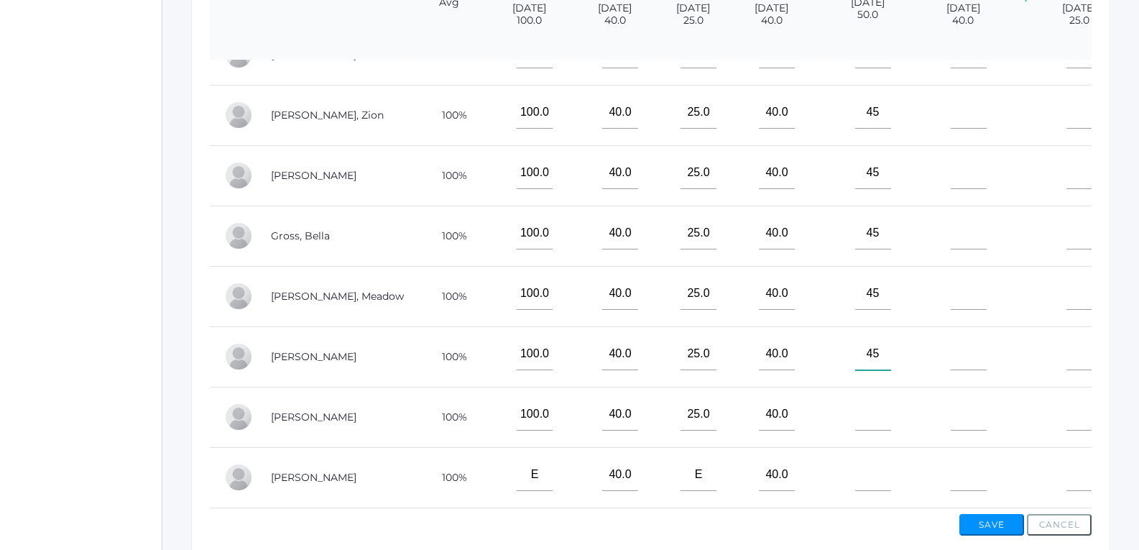
type input"] "45"
click at [855, 398] on input"] "text" at bounding box center [873, 414] width 36 height 32
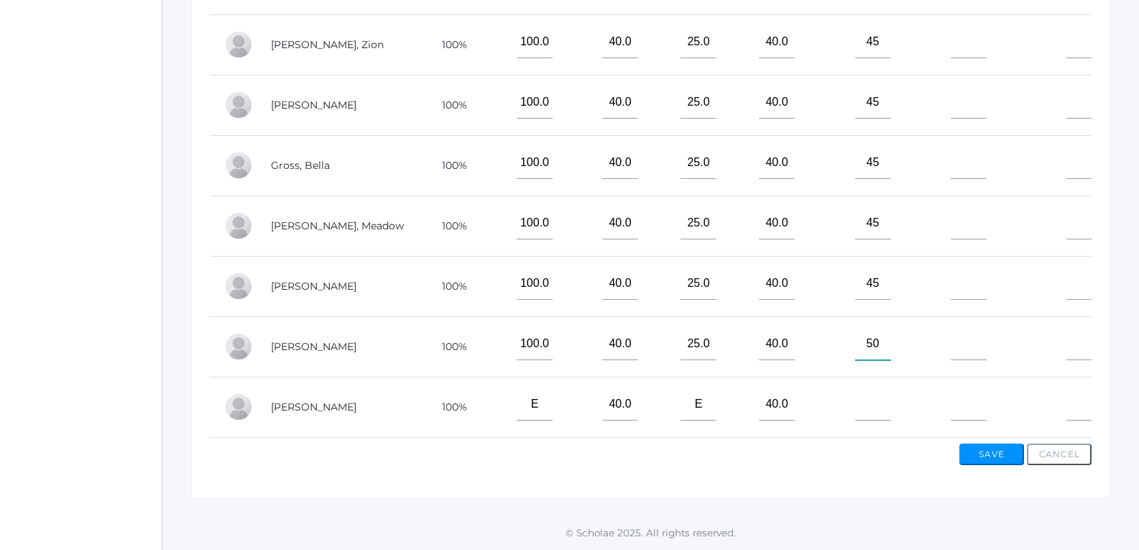
scroll to position [504, 0]
type input"] "50"
click at [855, 397] on input"] "text" at bounding box center [873, 404] width 36 height 32
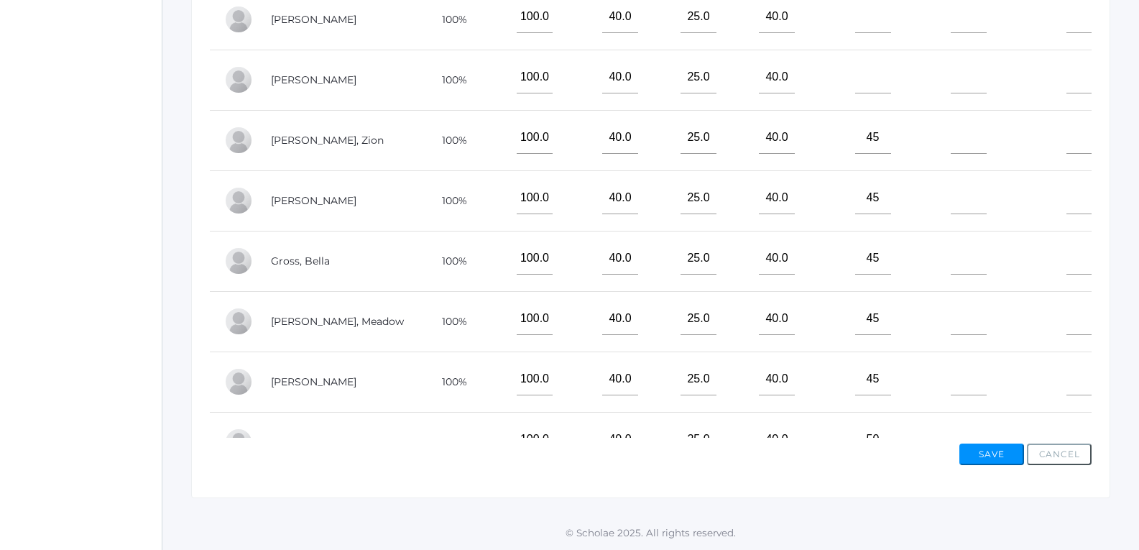
scroll to position [432, 0]
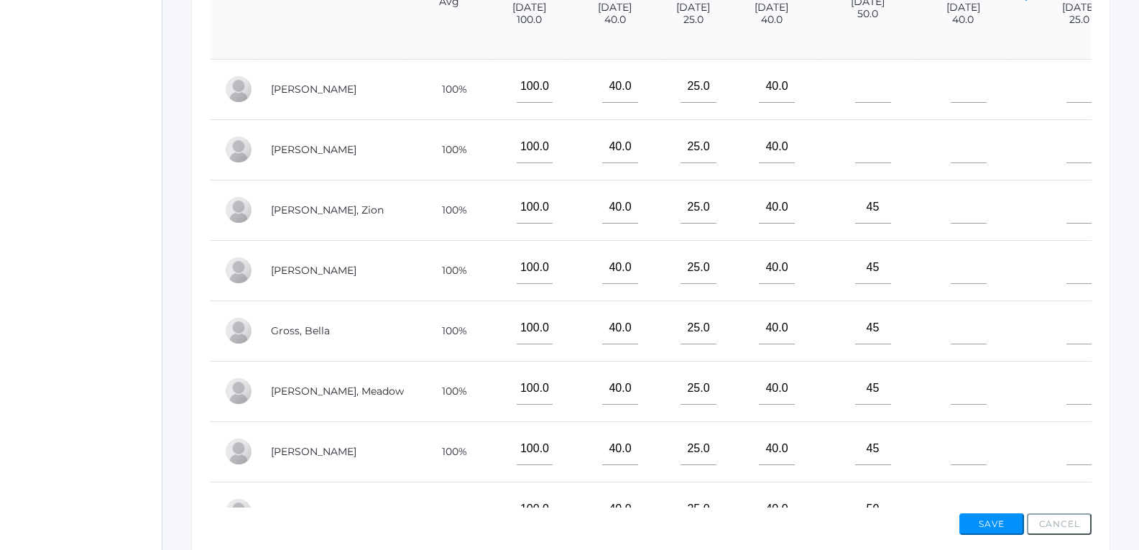
type input"] "50"
click at [855, 163] on input"] "text" at bounding box center [873, 147] width 36 height 32
type input"] "45"
click at [855, 103] on input"] "text" at bounding box center [873, 86] width 36 height 32
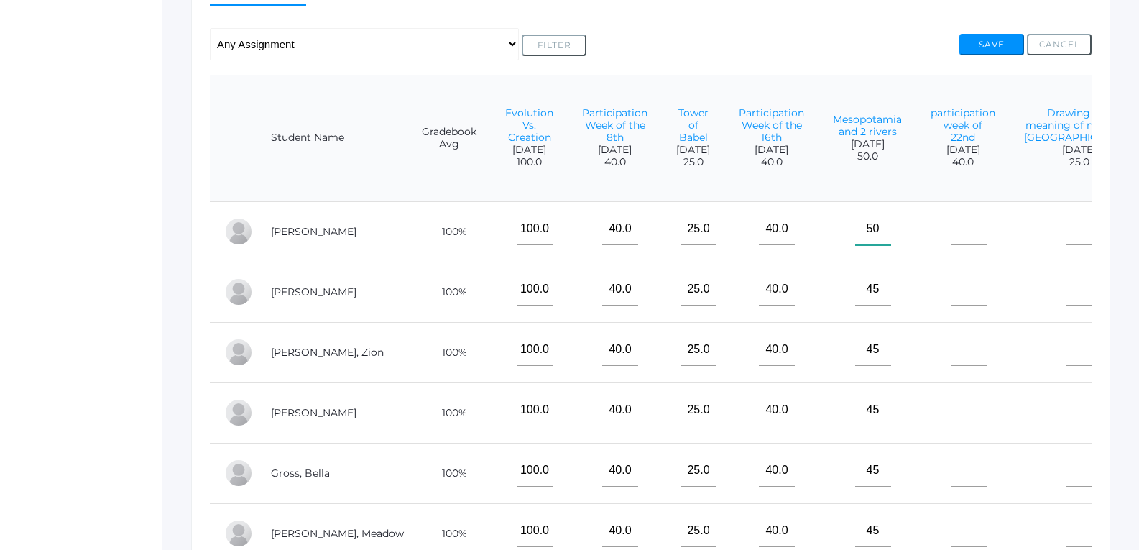
scroll to position [288, 0]
type input"] "50"
click at [950, 246] on input"] "text" at bounding box center [968, 230] width 36 height 32
type input"] "40"
click at [950, 307] on input"] "text" at bounding box center [968, 290] width 36 height 32
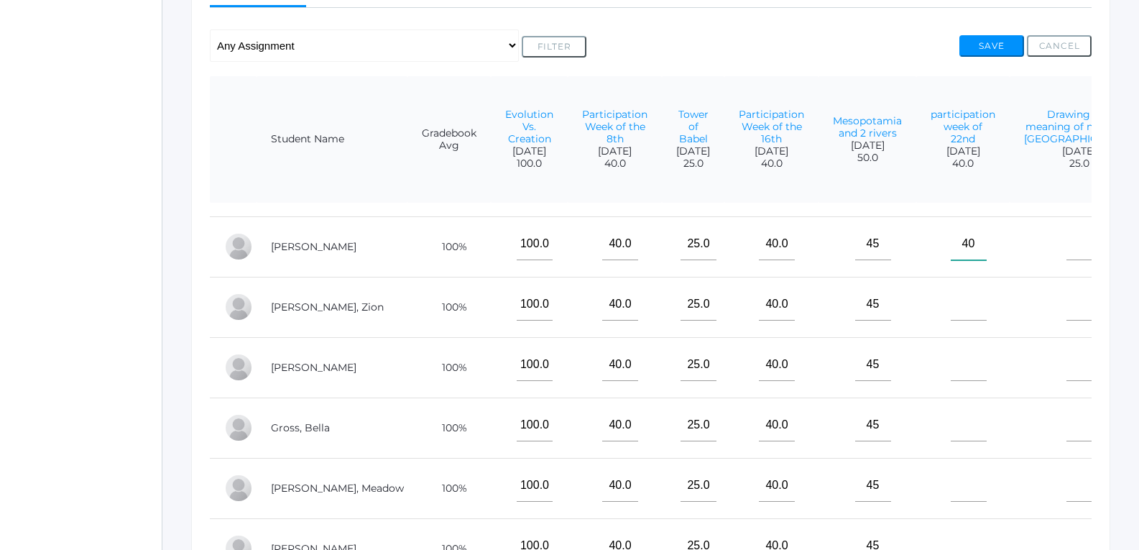
scroll to position [72, 0]
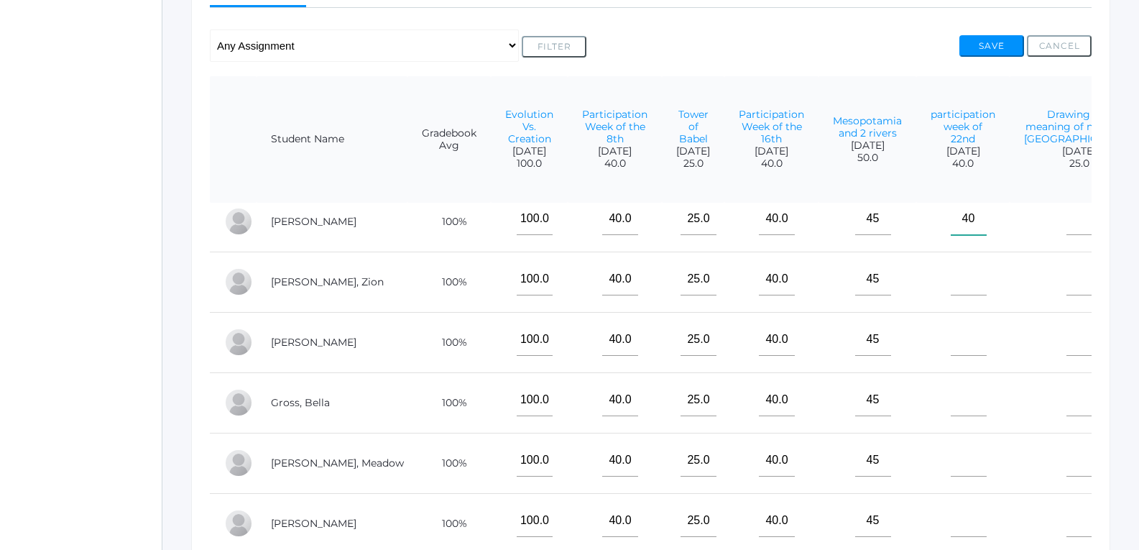
type input"] "40"
click at [950, 295] on input"] "text" at bounding box center [968, 279] width 36 height 32
type input"] "40"
click at [950, 356] on input"] "text" at bounding box center [968, 339] width 36 height 32
type input"] "40"
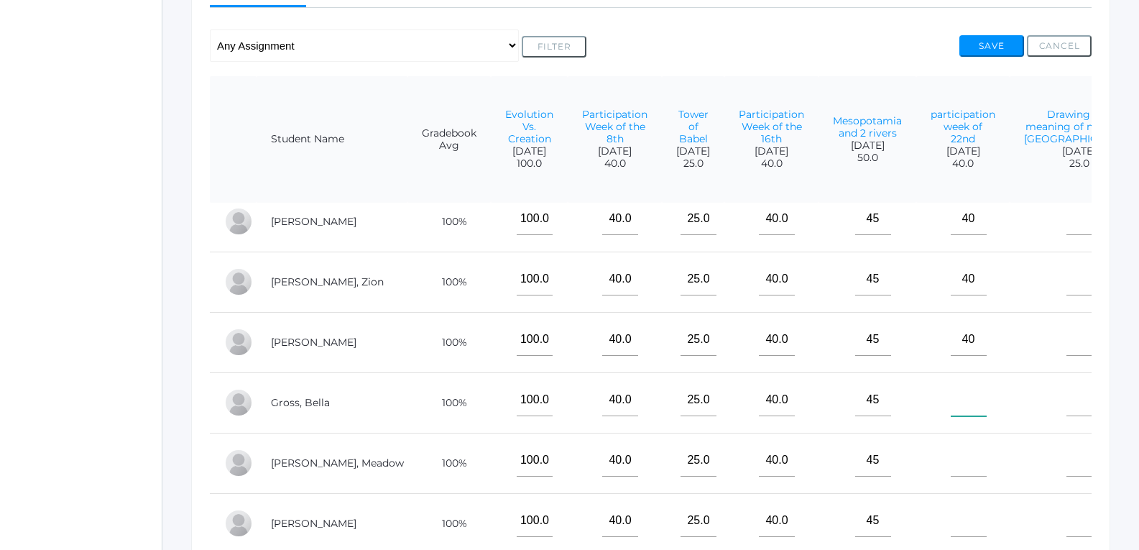
click at [950, 416] on input"] "text" at bounding box center [968, 400] width 36 height 32
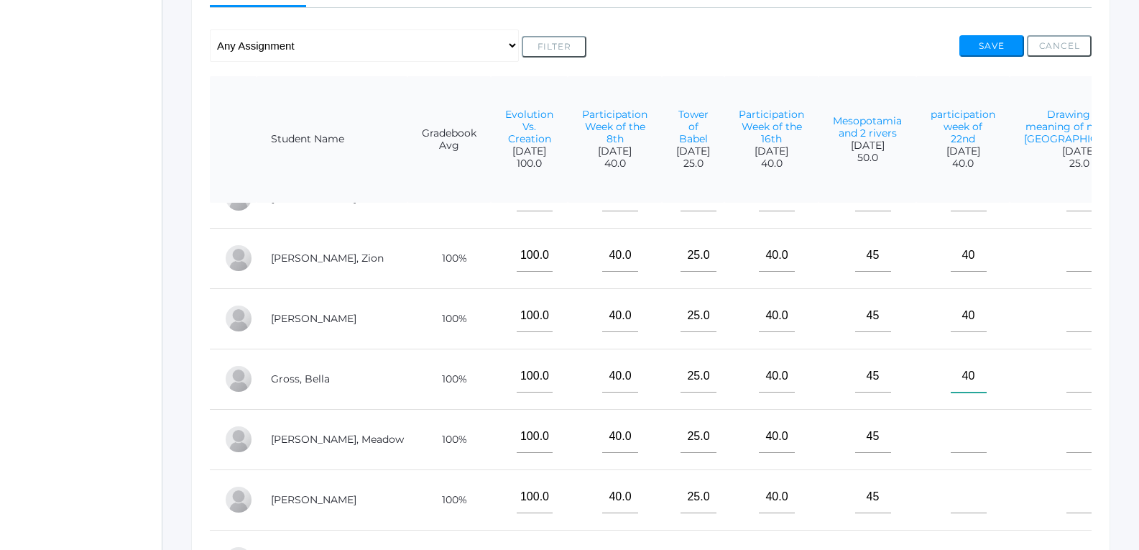
type input"] "40"
click at [950, 437] on input"] "text" at bounding box center [968, 436] width 36 height 32
type input"] "40"
click at [950, 481] on input"] "text" at bounding box center [968, 497] width 36 height 32
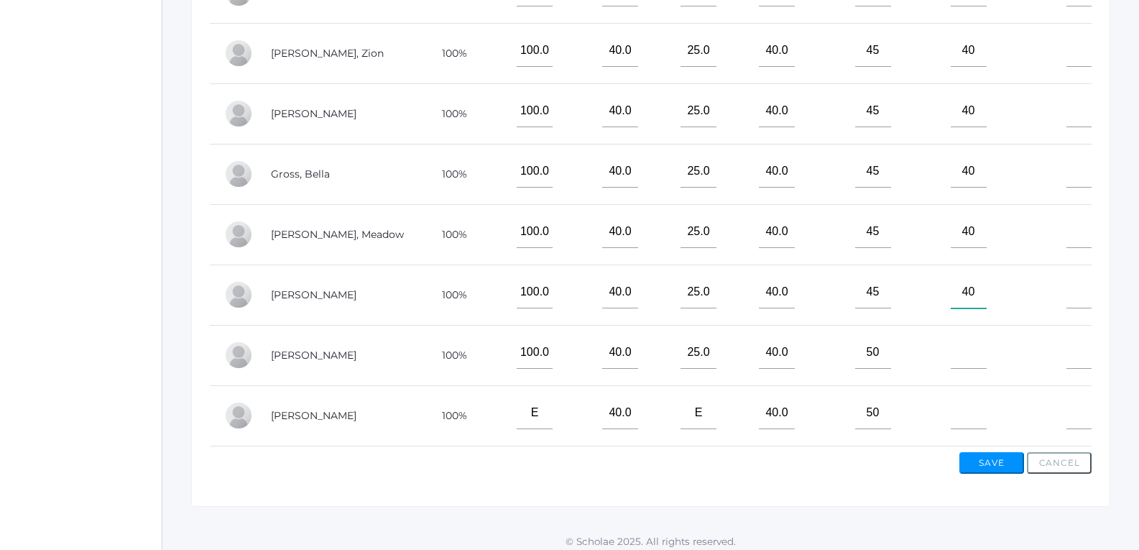
scroll to position [504, 0]
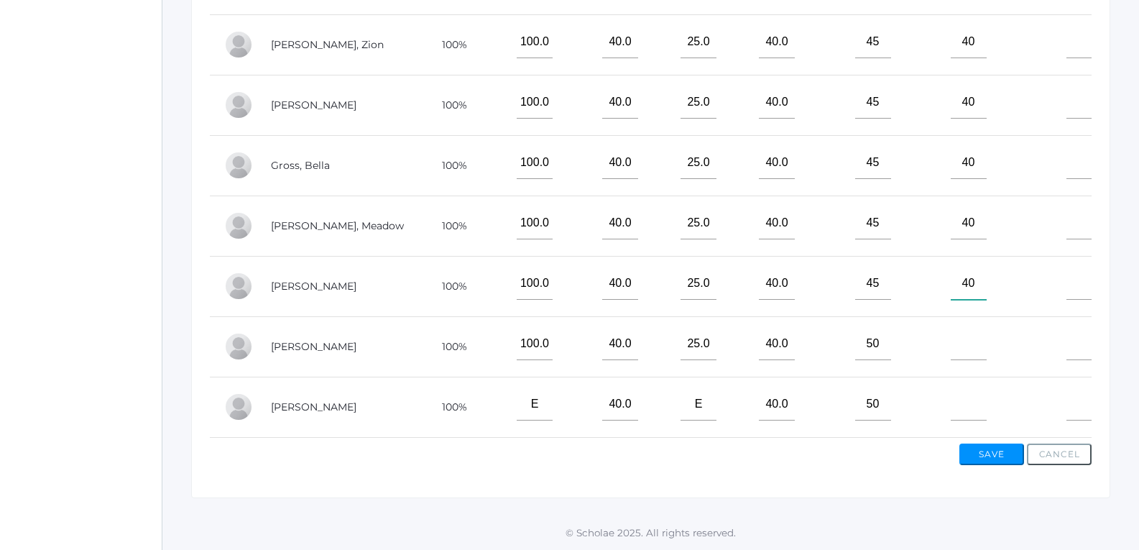
type input"] "40"
click at [953, 328] on input"] "text" at bounding box center [968, 344] width 36 height 32
type input"] "40"
click at [950, 397] on input"] "text" at bounding box center [968, 404] width 36 height 32
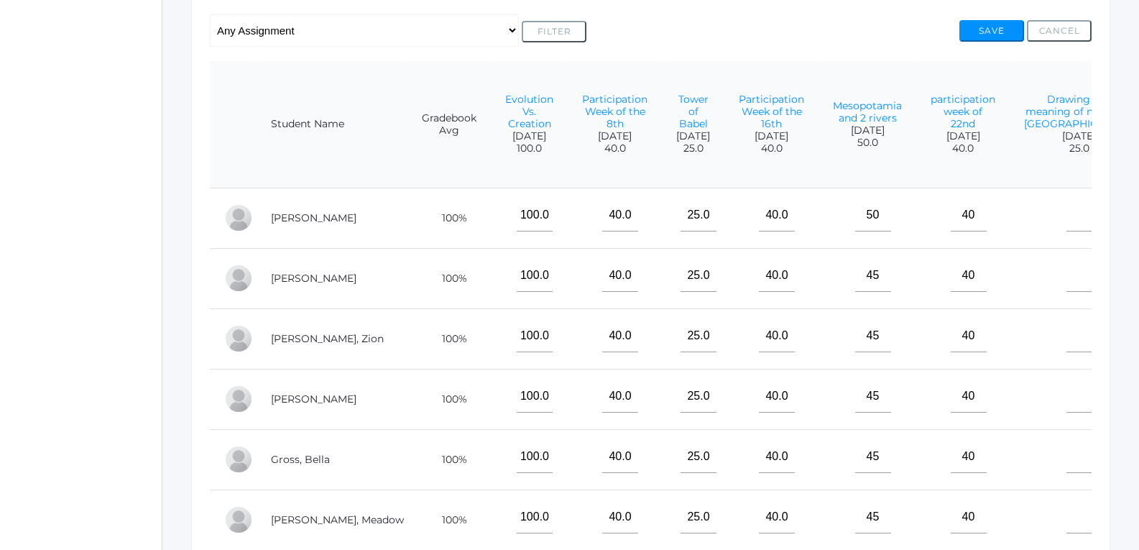
scroll to position [288, 0]
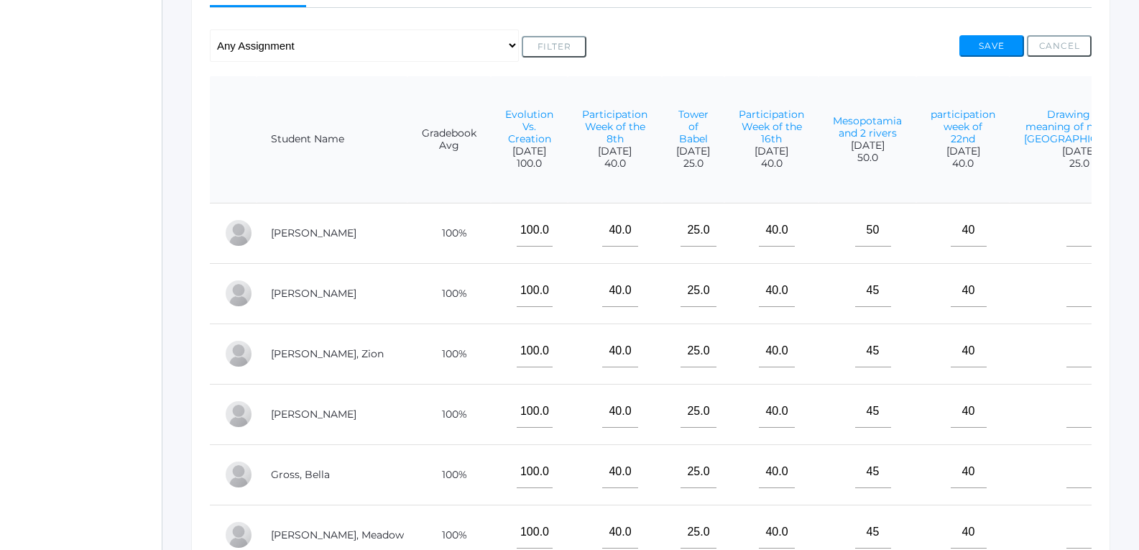
type input"] "40"
click at [1066, 246] on input"] "text" at bounding box center [1084, 230] width 36 height 32
type input"] "25"
click at [1066, 307] on input"] "text" at bounding box center [1084, 290] width 36 height 32
type input"] "25"
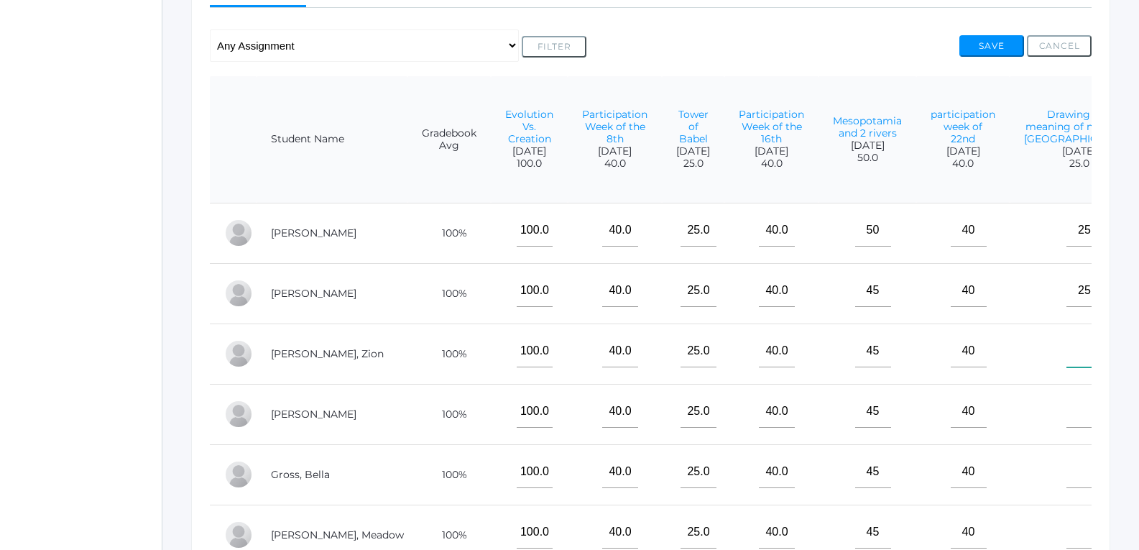
click at [1066, 365] on input"] "text" at bounding box center [1084, 351] width 36 height 32
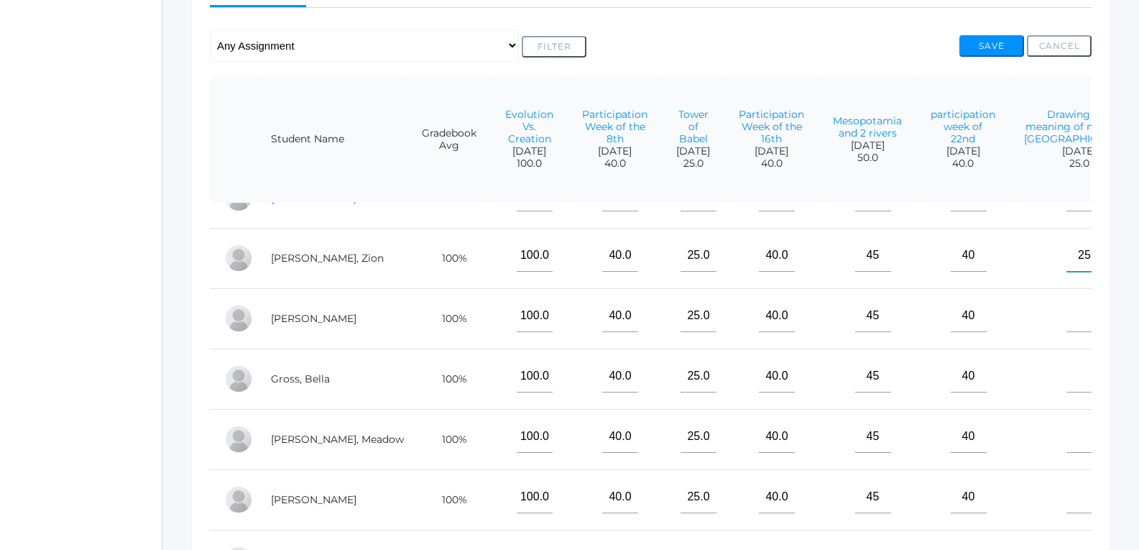
scroll to position [131, 0]
type input"] "25"
click at [1066, 318] on input"] "text" at bounding box center [1084, 316] width 36 height 32
type input"] "25"
click at [1066, 374] on input"] "text" at bounding box center [1084, 376] width 36 height 32
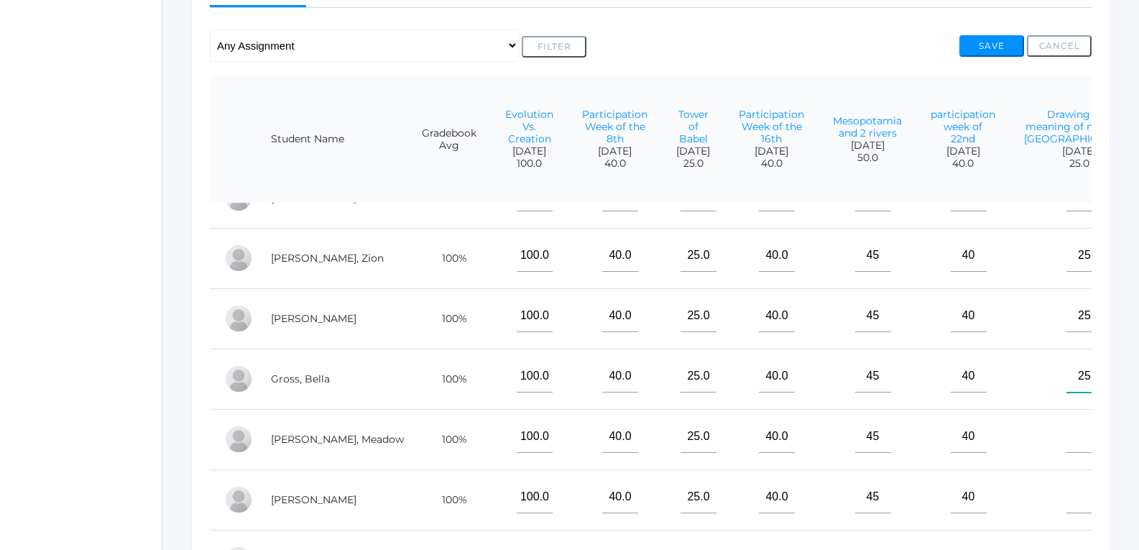
scroll to position [360, 0]
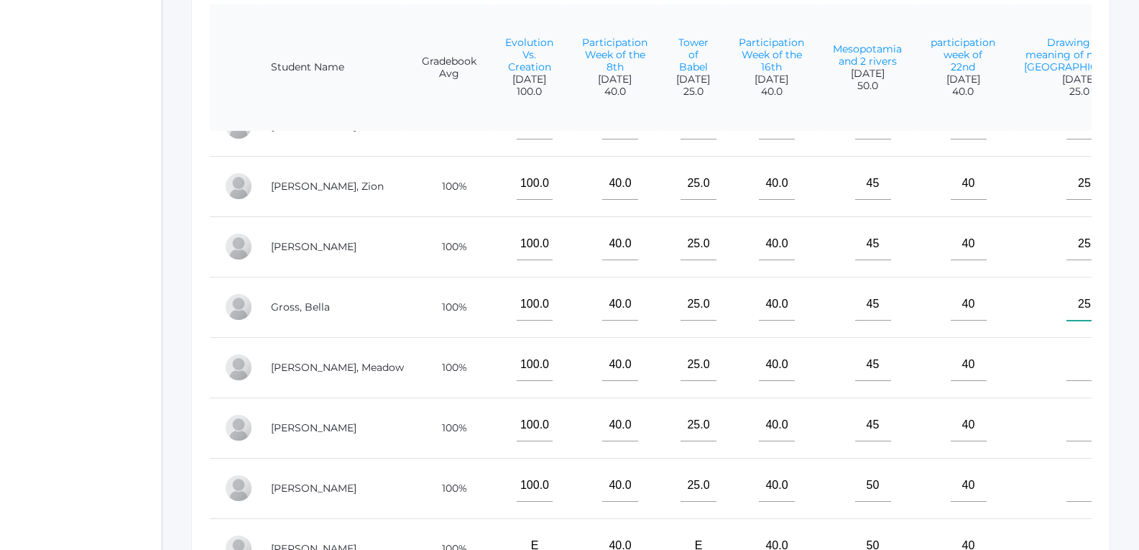
type input"] "25"
click at [1066, 358] on input"] "text" at bounding box center [1084, 364] width 36 height 32
type input"] "25"
click at [1066, 409] on input"] "text" at bounding box center [1084, 425] width 36 height 32
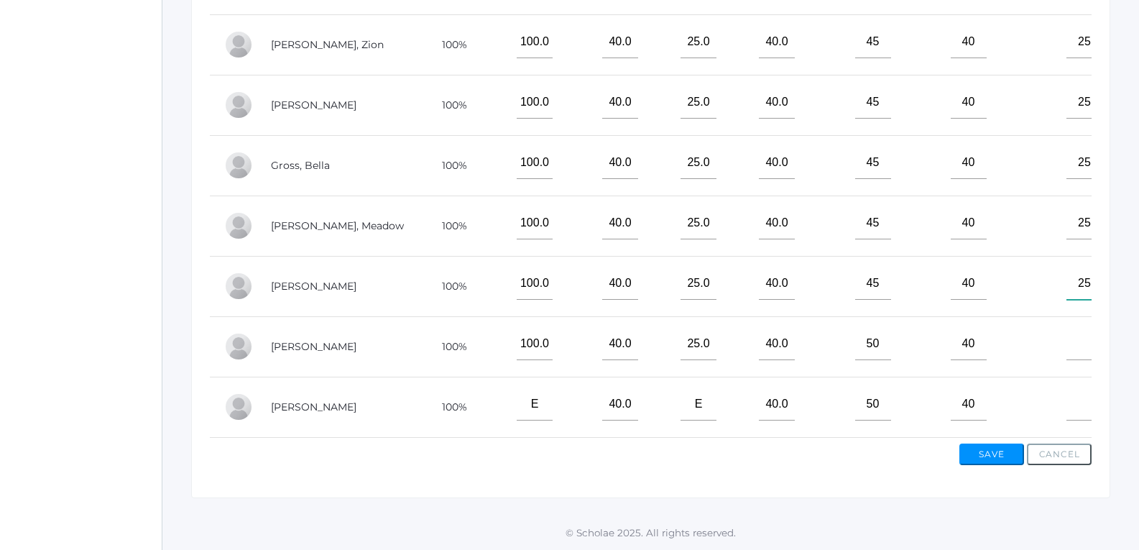
scroll to position [504, 0]
type input"] "25"
click at [1066, 335] on input"] "text" at bounding box center [1084, 344] width 36 height 32
type input"] "25"
click at [1066, 388] on input"] "text" at bounding box center [1084, 404] width 36 height 32
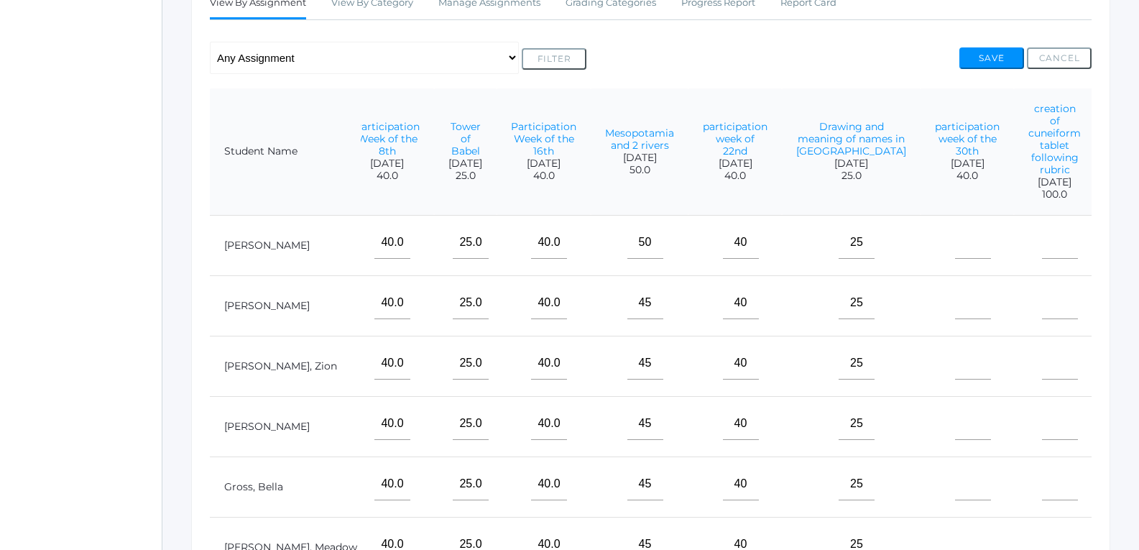
scroll to position [144, 0]
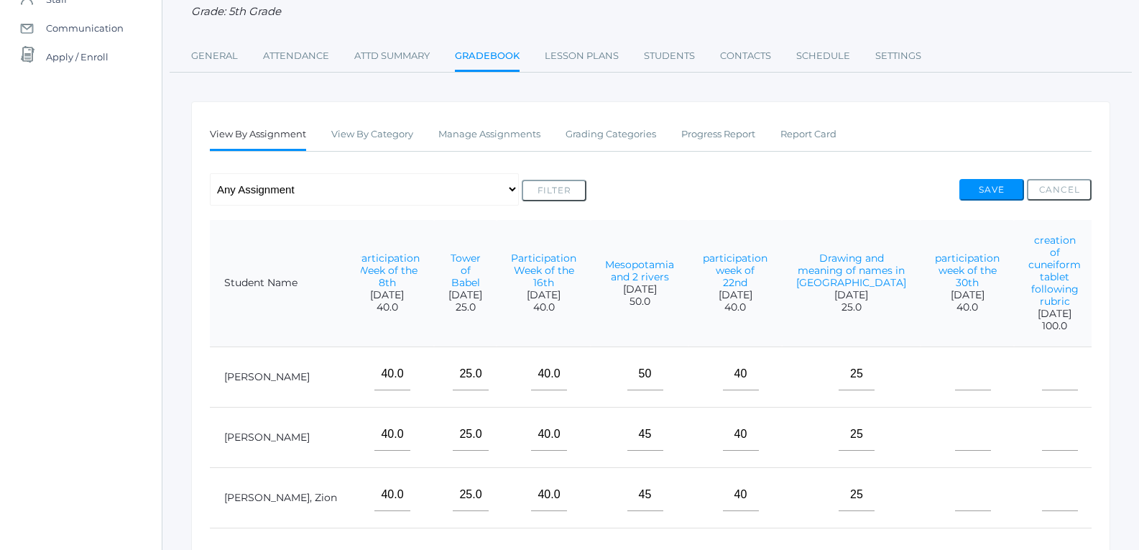
type input"] "25"
click at [955, 386] on input"] "text" at bounding box center [973, 374] width 36 height 32
type input"] "40"
click at [920, 467] on td at bounding box center [966, 437] width 93 height 60
click at [955, 450] on input"] "text" at bounding box center [973, 434] width 36 height 32
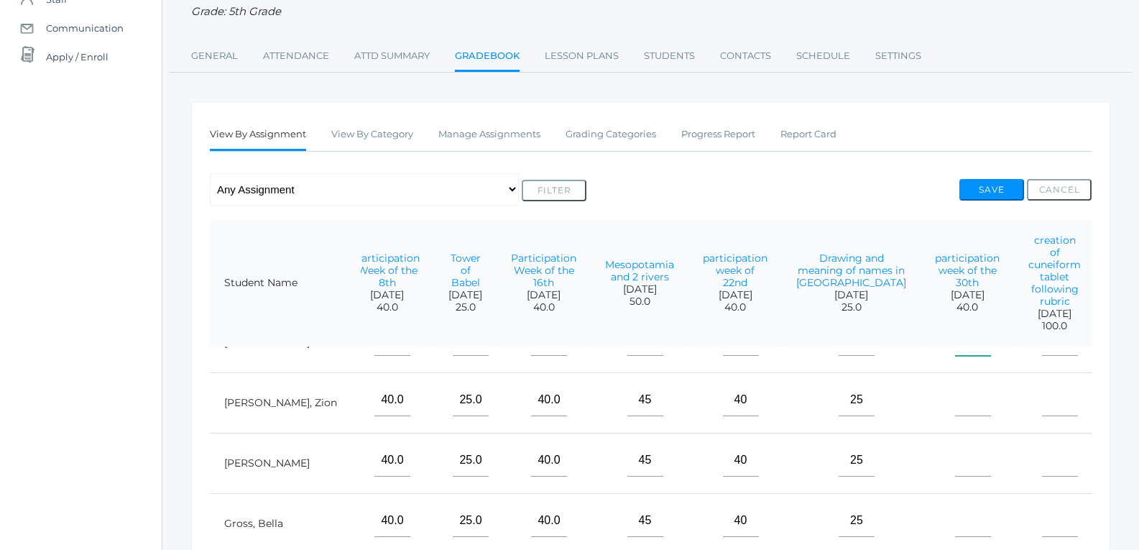
scroll to position [131, 228]
type input"] "40"
click at [955, 392] on input"] "text" at bounding box center [973, 399] width 36 height 32
type input"] "40"
click at [955, 450] on input"] "text" at bounding box center [973, 459] width 36 height 32
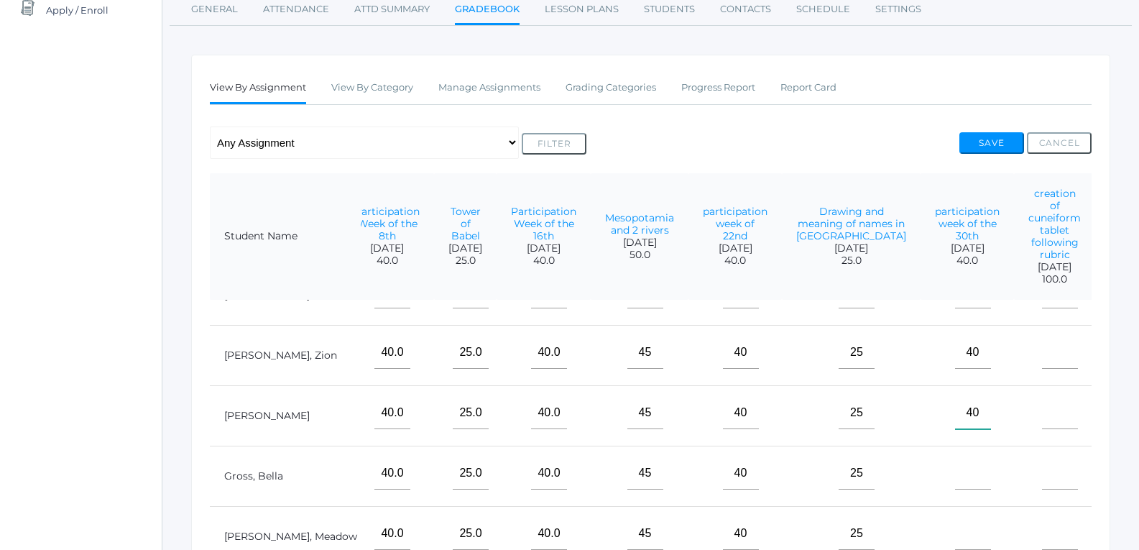
scroll to position [216, 0]
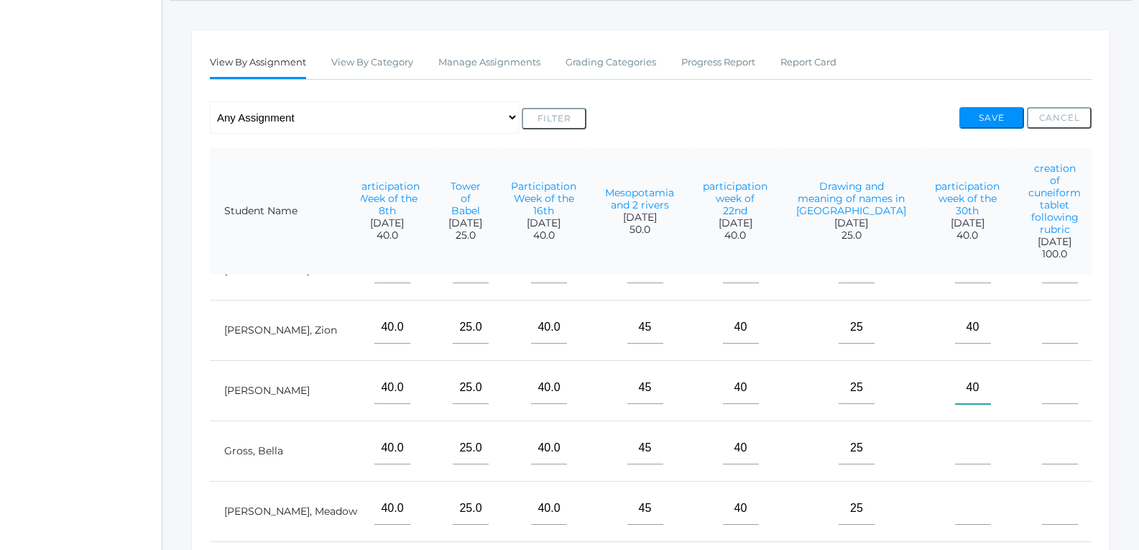
type input"] "40"
click at [955, 432] on input"] "text" at bounding box center [973, 448] width 36 height 32
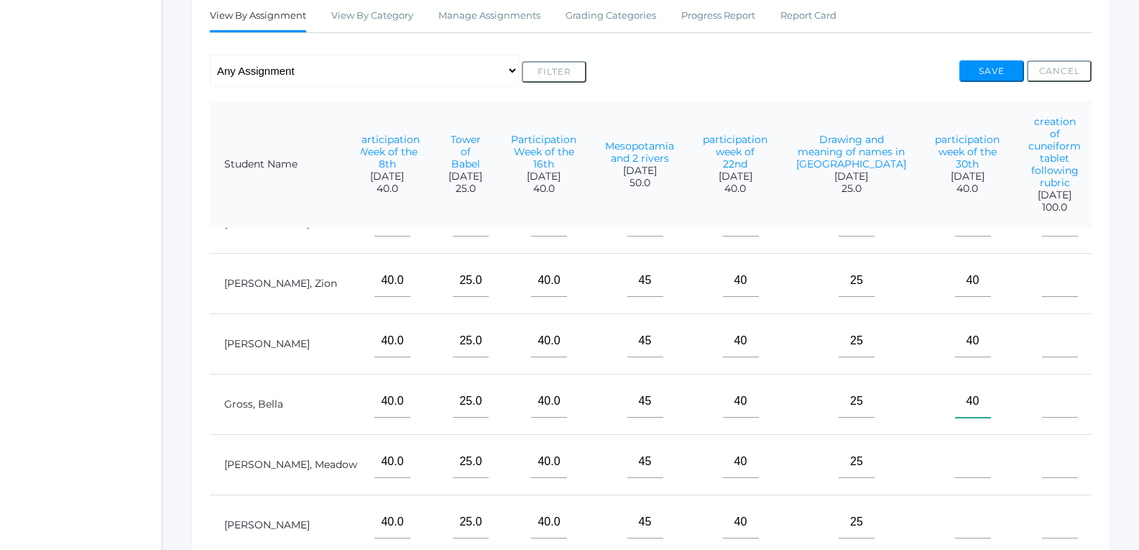
scroll to position [288, 0]
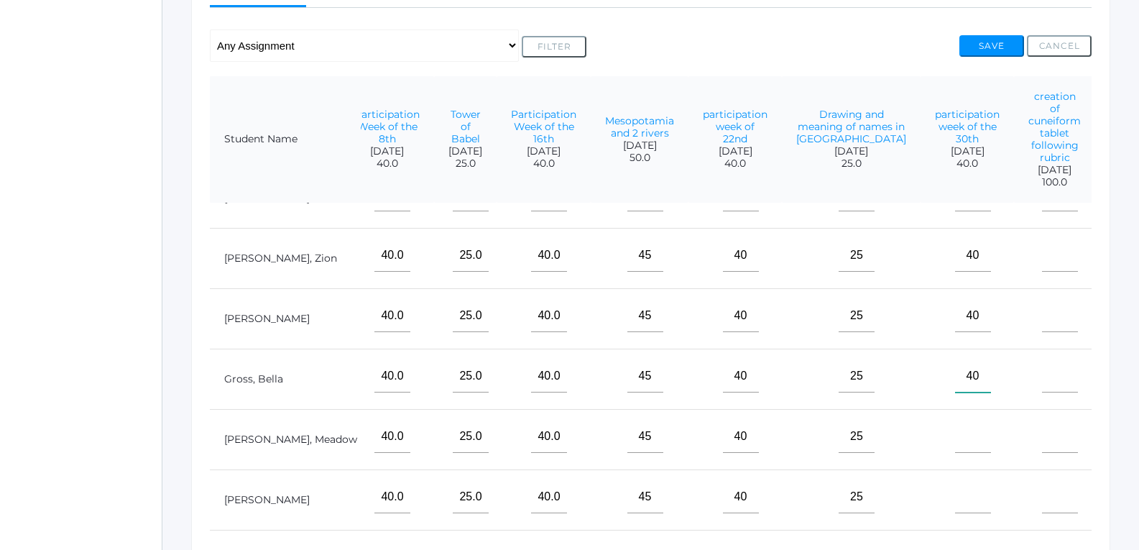
type input"] "40"
click at [955, 437] on input"] "text" at bounding box center [973, 436] width 36 height 32
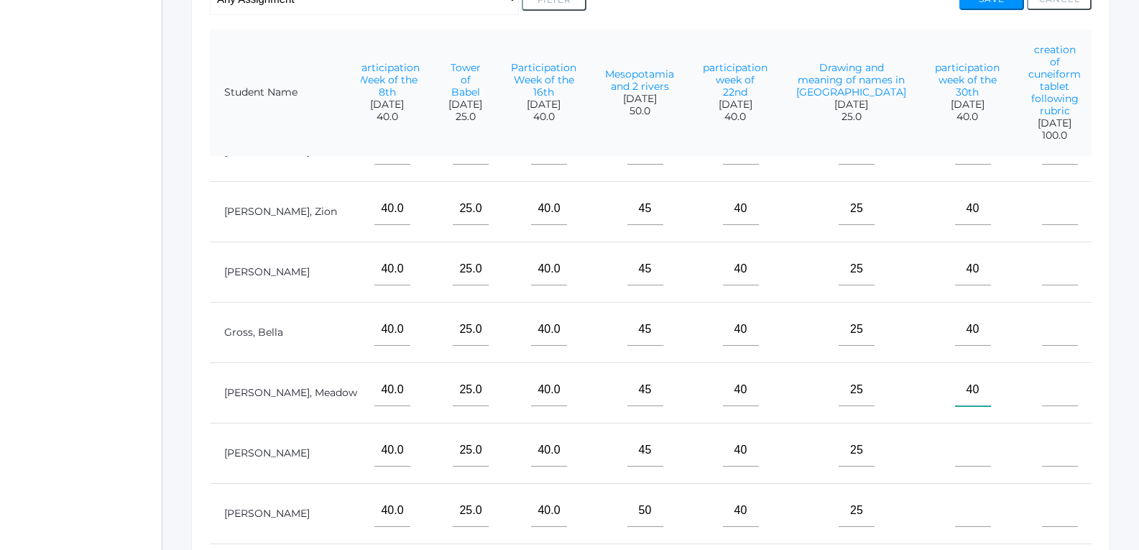
scroll to position [360, 0]
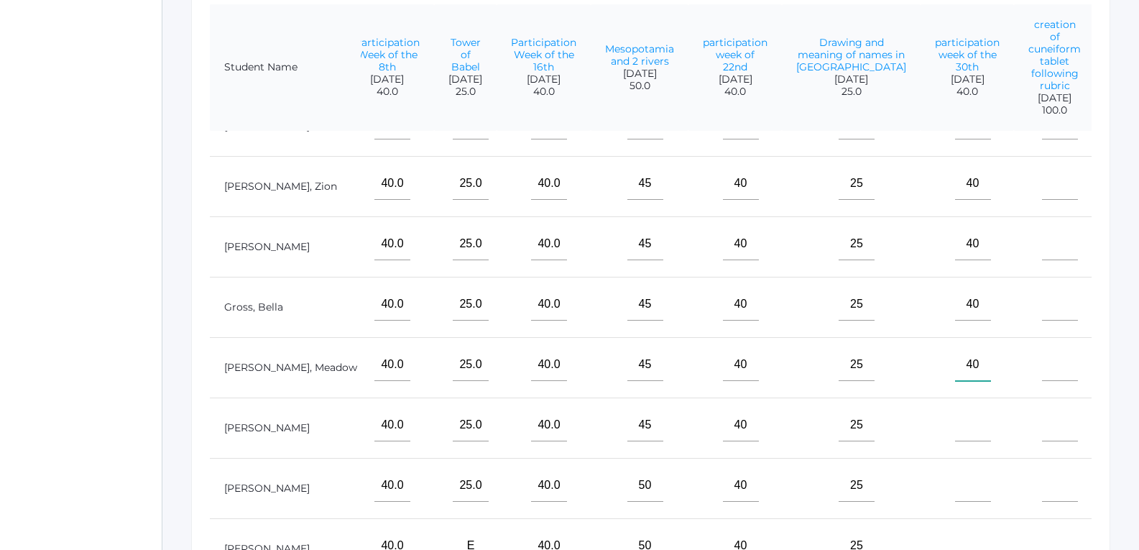
type input"] "40"
click at [955, 414] on input"] "text" at bounding box center [973, 425] width 36 height 32
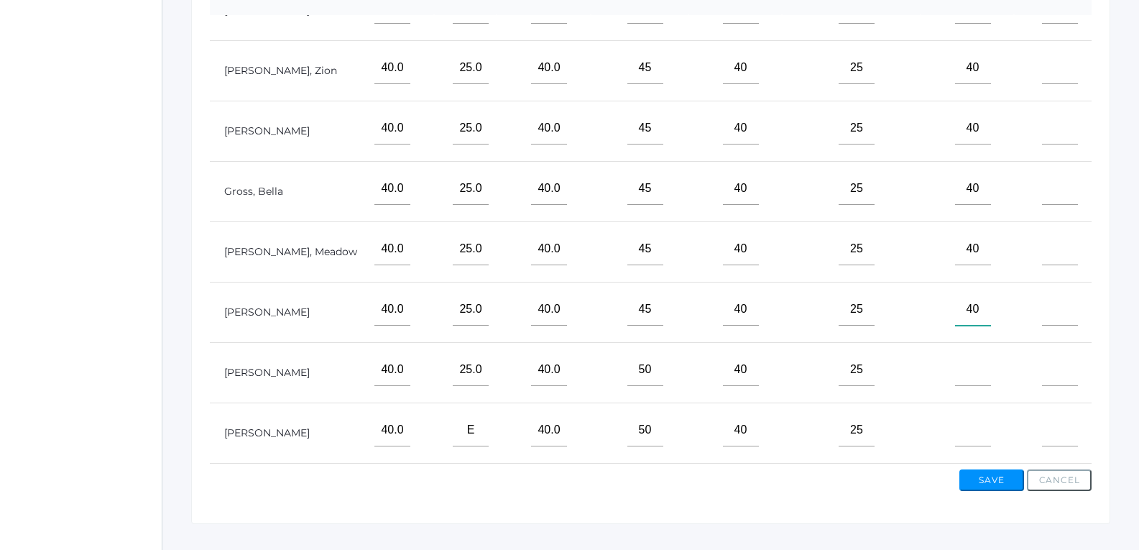
scroll to position [504, 0]
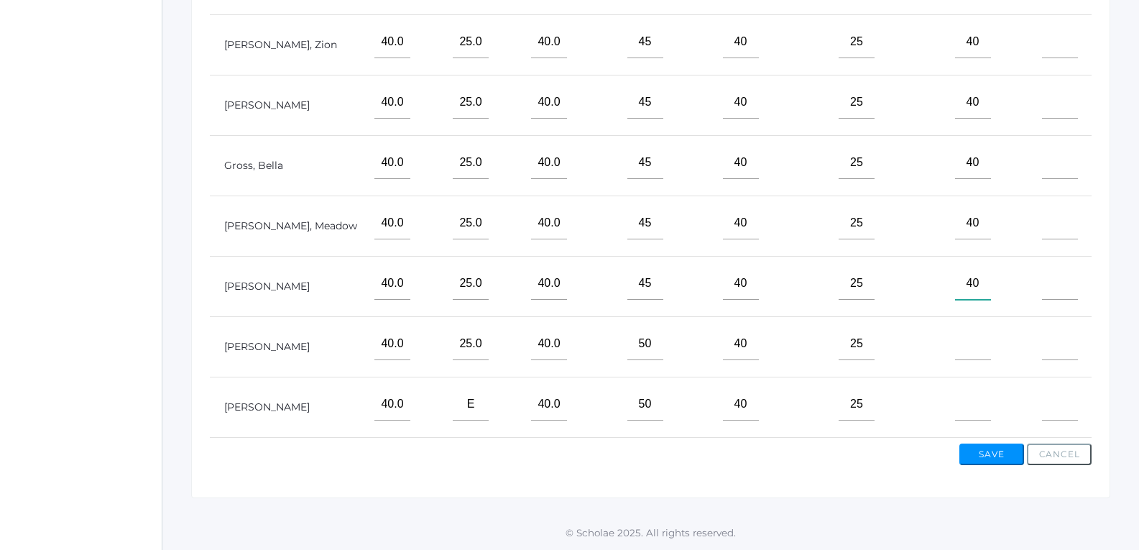
type input"] "40"
click at [955, 329] on input"] "text" at bounding box center [973, 344] width 36 height 32
type input"] "40"
click at [955, 402] on input"] "text" at bounding box center [973, 404] width 36 height 32
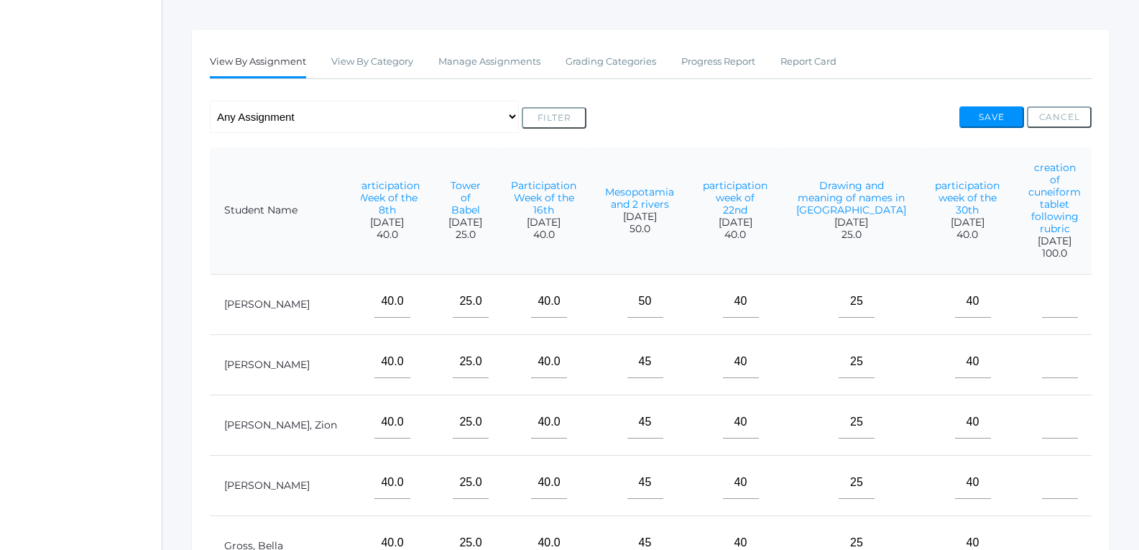
scroll to position [216, 0]
type input"] "40"
click at [1042, 318] on input"] "text" at bounding box center [1060, 302] width 36 height 32
type input"] "E"
click at [1124, 318] on input"] "text" at bounding box center [1142, 302] width 36 height 32
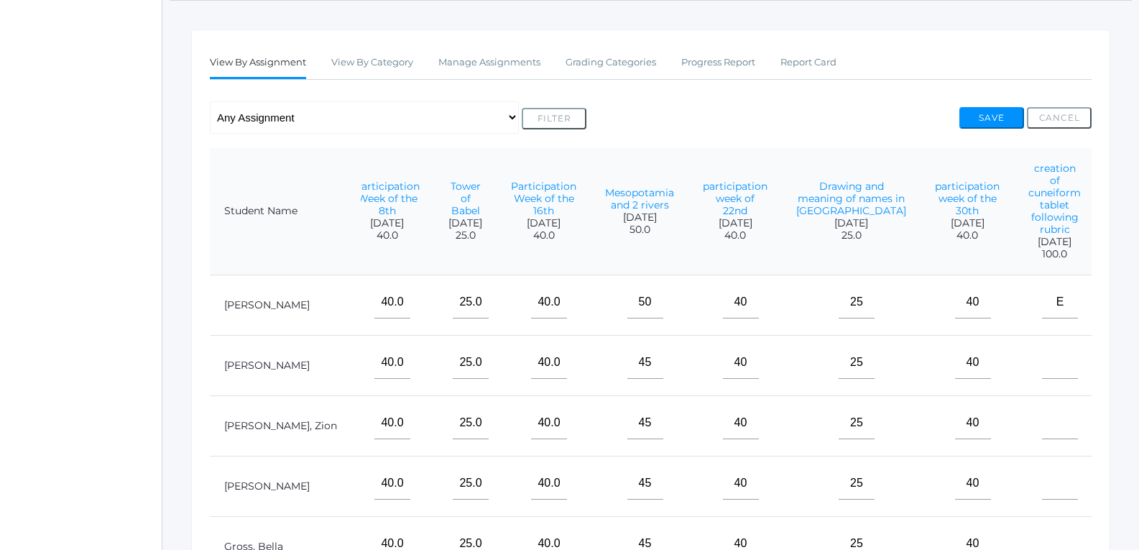
type input"] "E"
click at [1042, 379] on input"] "text" at bounding box center [1060, 362] width 36 height 32
click at [1124, 379] on input"] "text" at bounding box center [1142, 362] width 36 height 32
type input"] "20"
click at [1124, 439] on input"] "text" at bounding box center [1142, 423] width 36 height 32
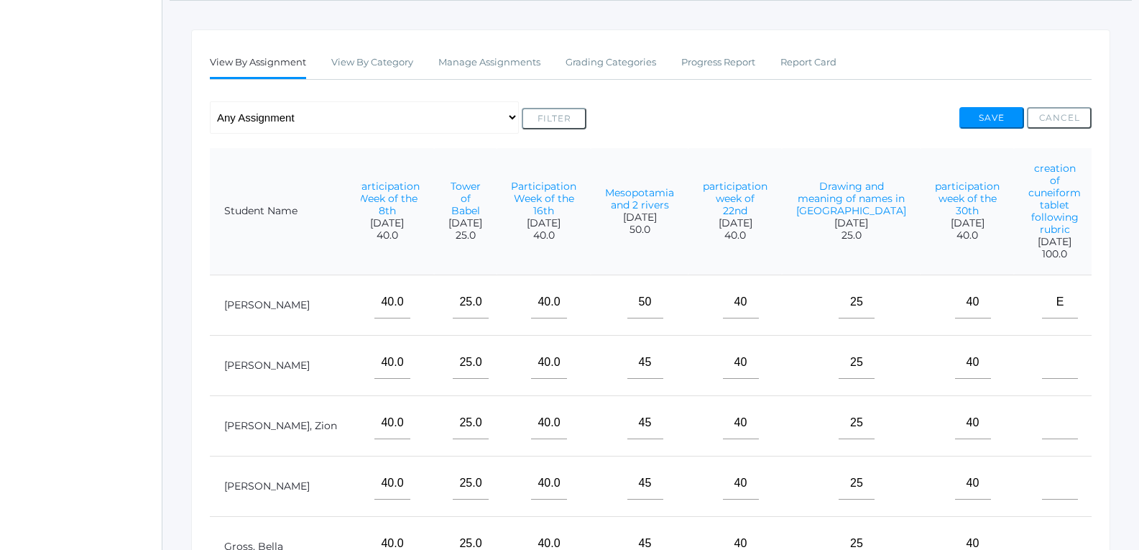
type input"] "25"
click at [1124, 499] on input"] "text" at bounding box center [1142, 483] width 36 height 32
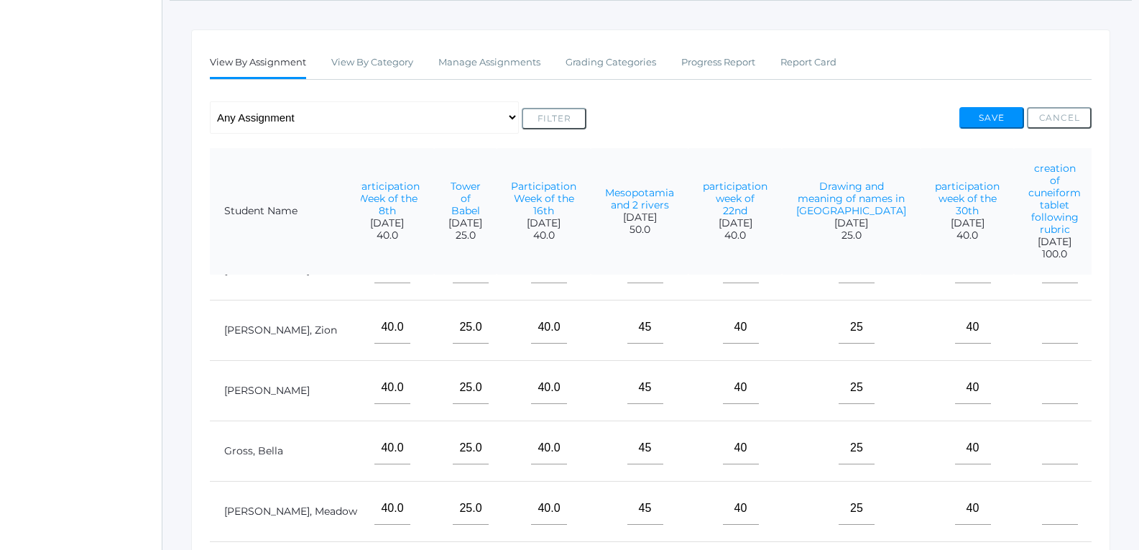
scroll to position [131, 228]
type input"] "25"
click at [1124, 437] on input"] "text" at bounding box center [1142, 448] width 36 height 32
type input"] "20"
click at [1124, 500] on input"] "text" at bounding box center [1142, 508] width 36 height 32
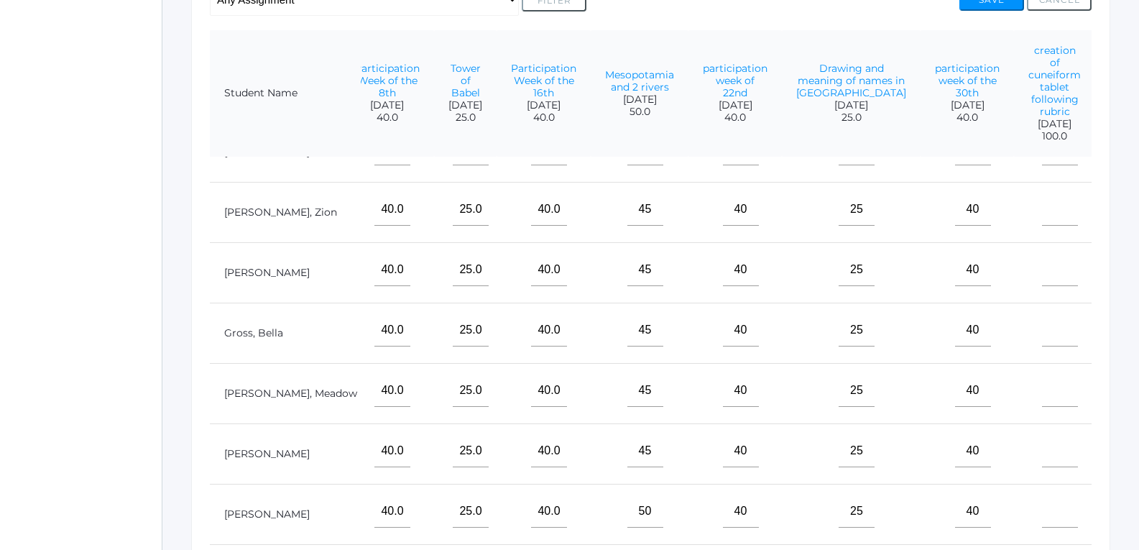
scroll to position [360, 0]
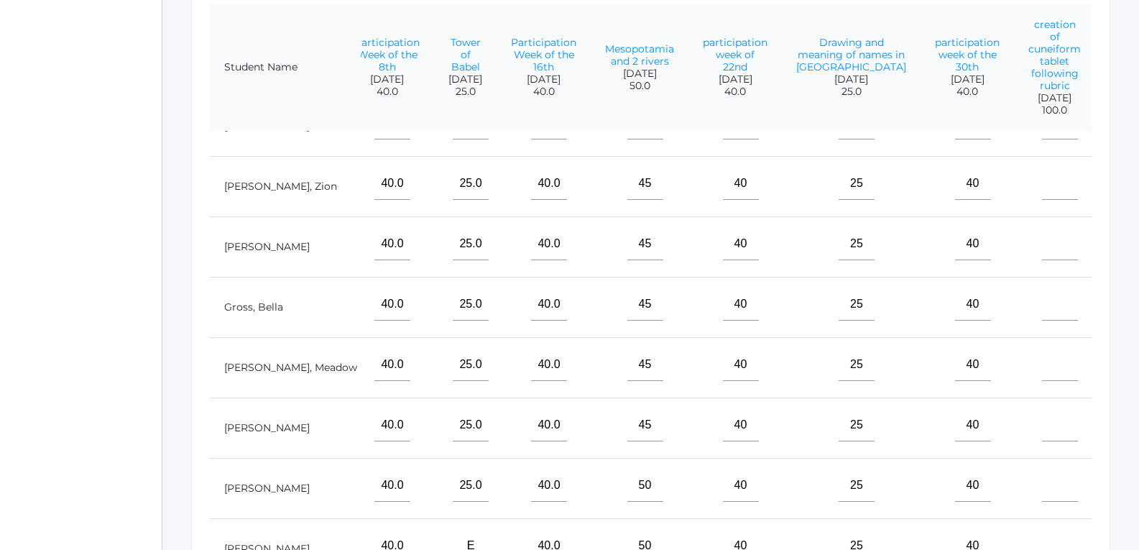
type input"] "20"
click at [1124, 413] on input"] "text" at bounding box center [1142, 425] width 36 height 32
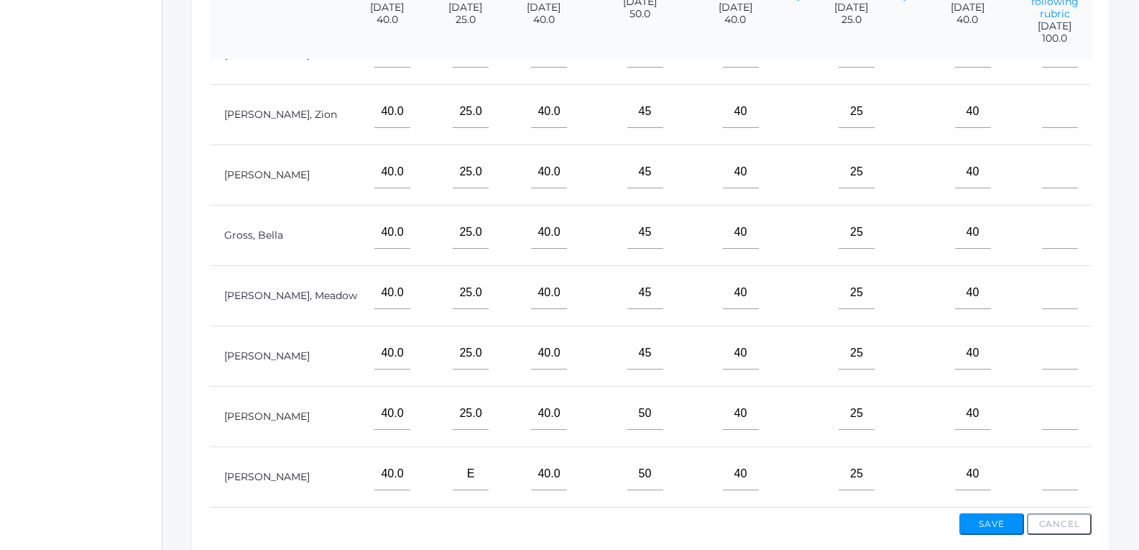
type input"] "25"
click at [1124, 408] on input"] "text" at bounding box center [1142, 413] width 36 height 32
type input"] "E"
click at [1124, 463] on input"] "text" at bounding box center [1142, 474] width 36 height 32
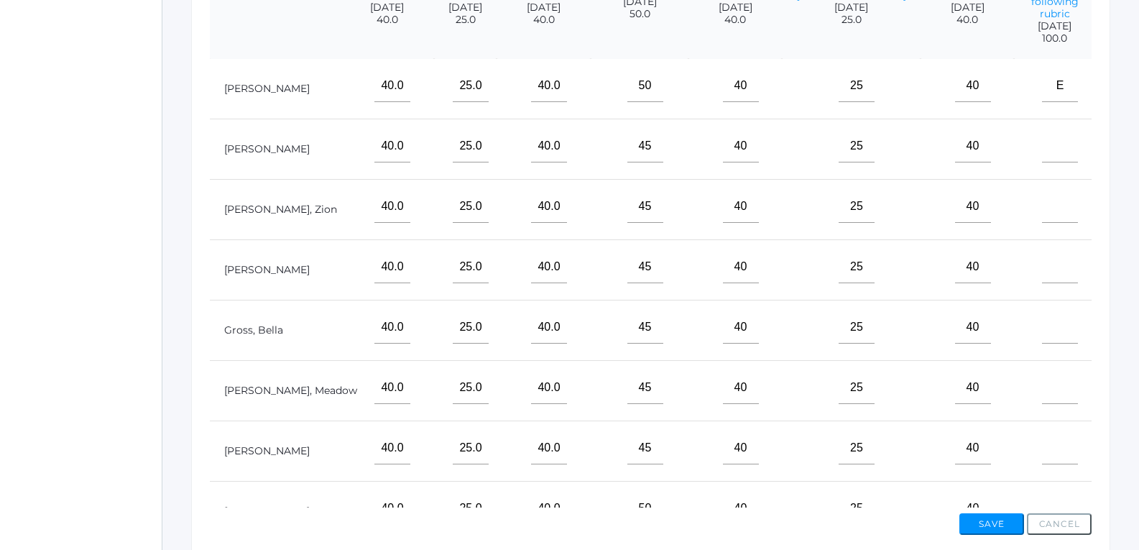
scroll to position [0, 228]
type input"] "25"
click at [1042, 163] on input"] "text" at bounding box center [1060, 147] width 36 height 32
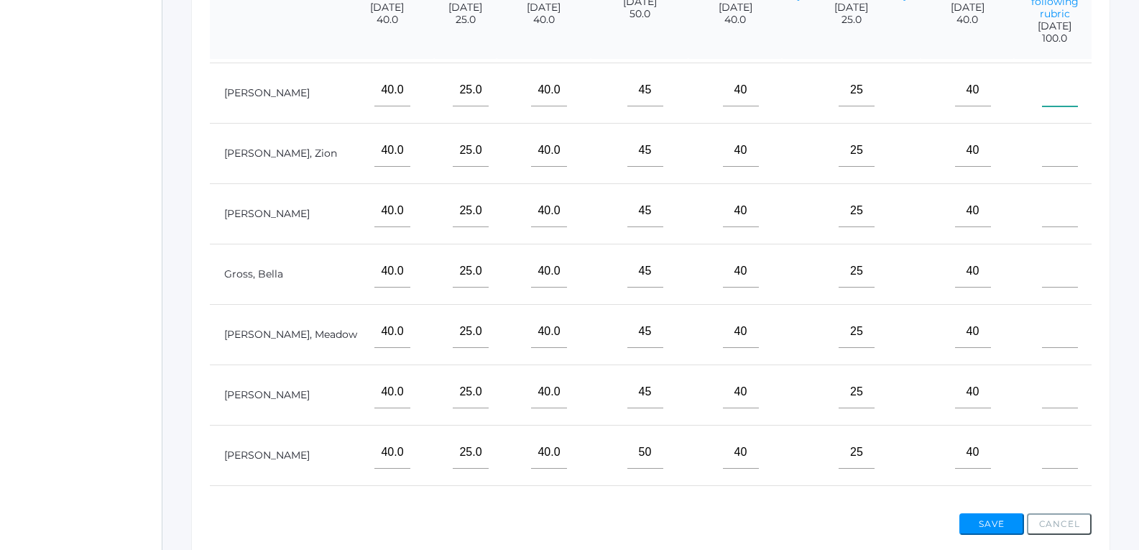
scroll to position [131, 228]
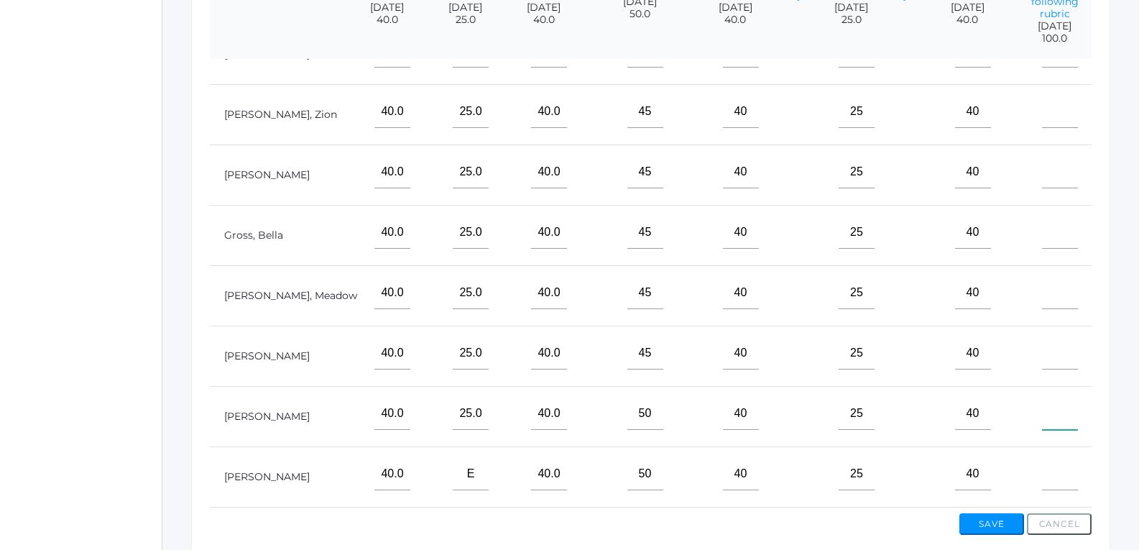
click at [1042, 408] on input"] "text" at bounding box center [1060, 413] width 36 height 32
type input"] "E"
click at [1042, 458] on input"] "text" at bounding box center [1060, 474] width 36 height 32
type input"] "100"
click at [1042, 350] on input"] "text" at bounding box center [1060, 353] width 36 height 32
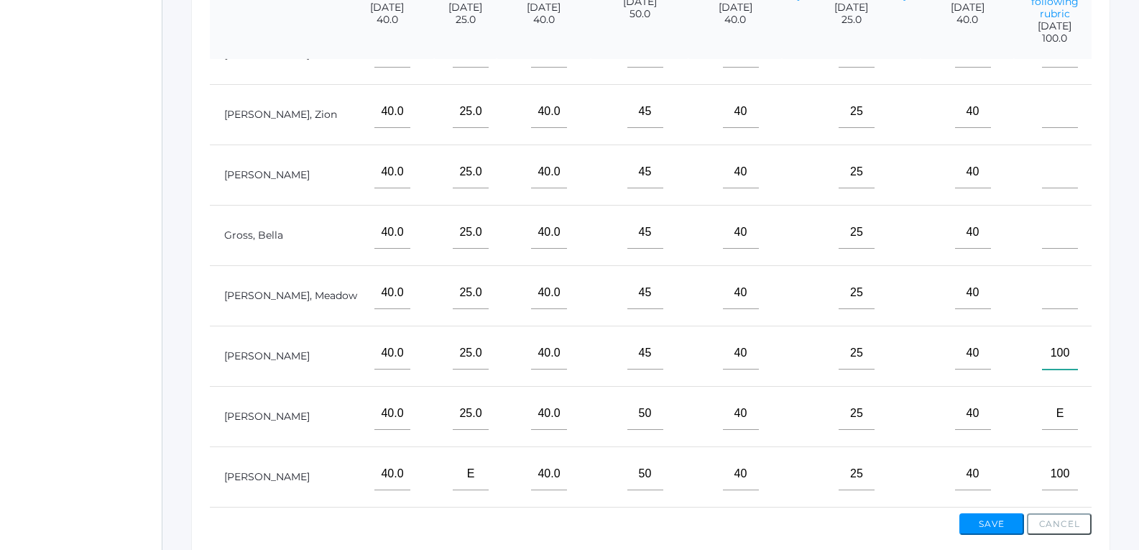
type input"] "100"
click at [1042, 278] on input"] "text" at bounding box center [1060, 293] width 36 height 32
type input"] "100"
click at [1042, 229] on input"] "text" at bounding box center [1060, 232] width 36 height 32
type input"] "100"
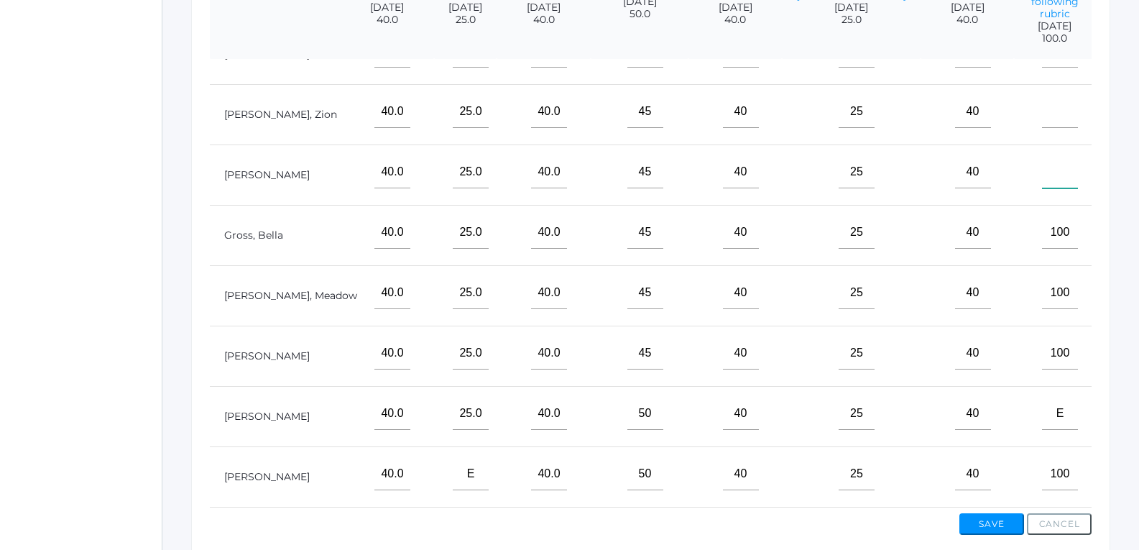
click at [1042, 156] on input"] "text" at bounding box center [1060, 172] width 36 height 32
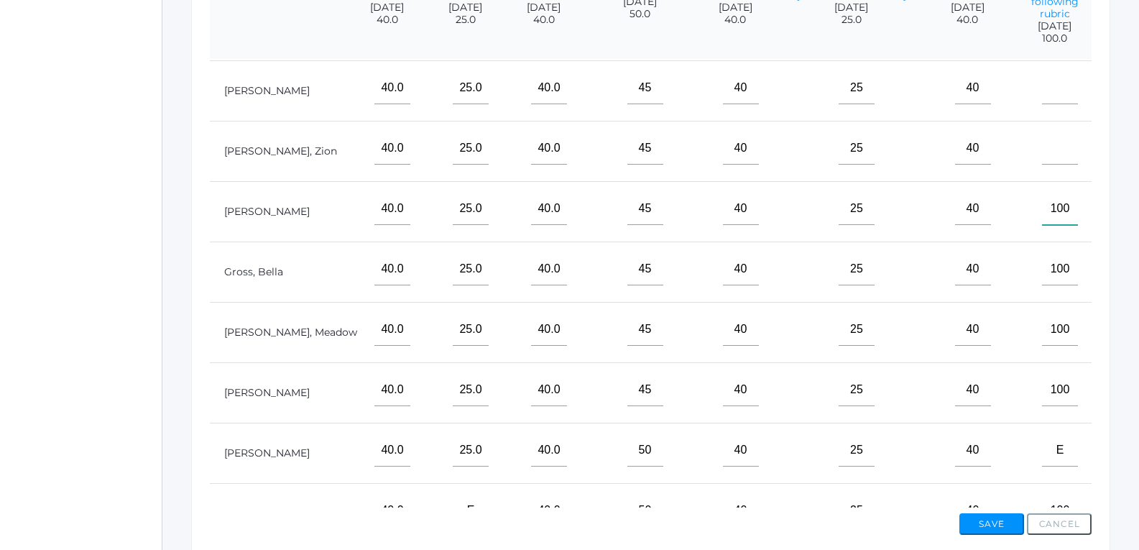
type input"] "100"
click at [1042, 165] on input"] "text" at bounding box center [1060, 148] width 36 height 32
type input"] "100"
click at [1042, 163] on input"] "text" at bounding box center [1060, 147] width 36 height 32
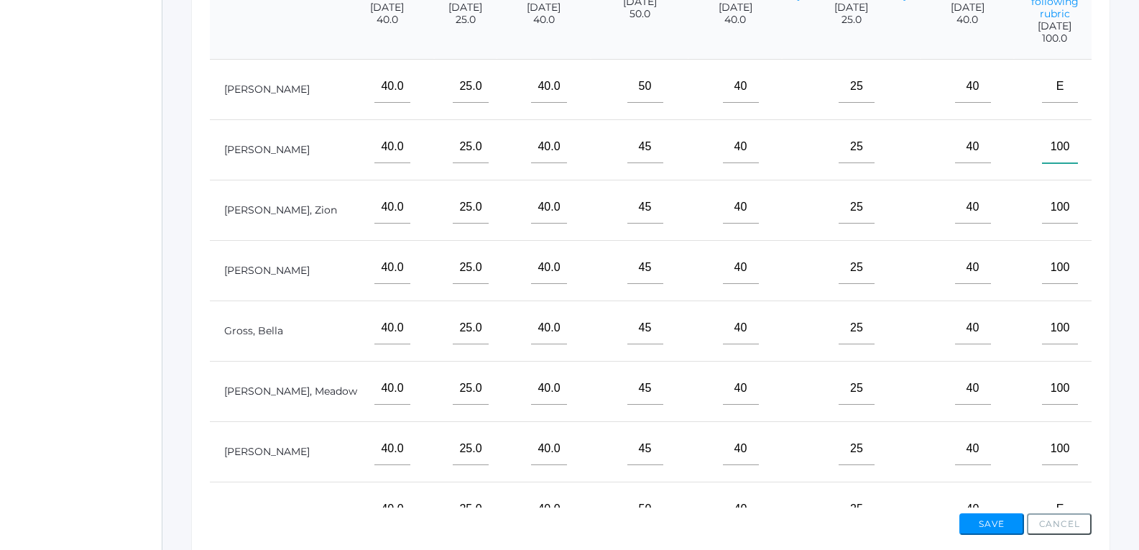
type input"] "100"
click at [1014, 353] on td "100" at bounding box center [1054, 330] width 81 height 60
click at [1042, 344] on input"] "100" at bounding box center [1060, 328] width 36 height 32
type input"] "1"
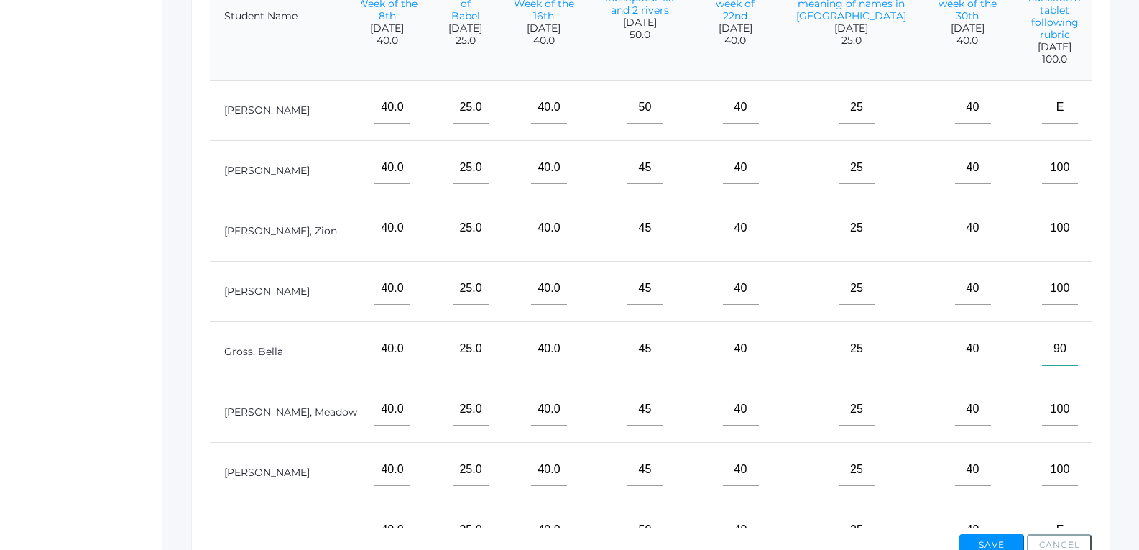
scroll to position [504, 0]
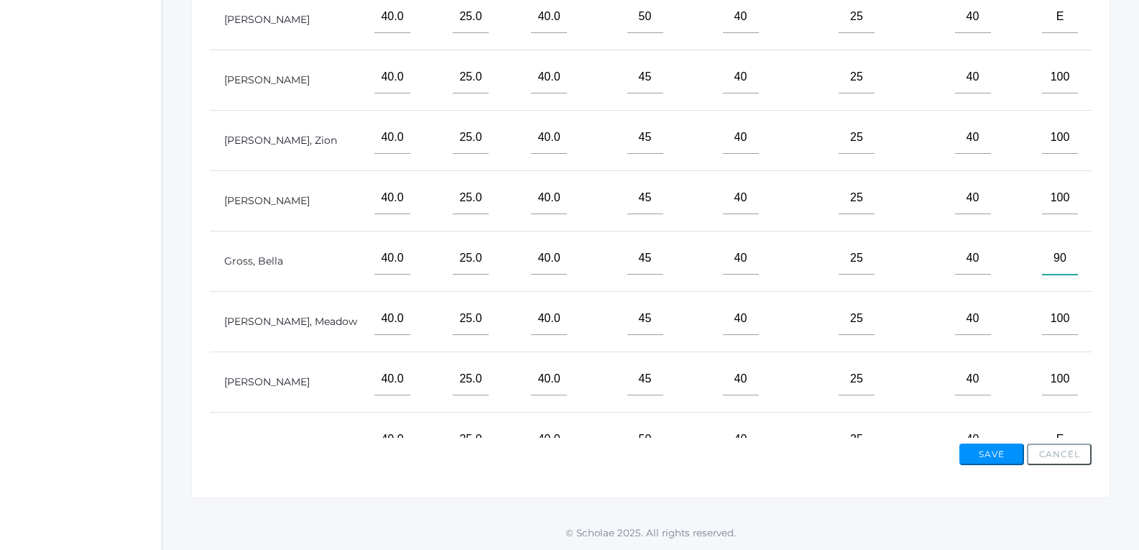
type input"] "90"
click at [1042, 214] on input"] "100" at bounding box center [1060, 198] width 36 height 32
type input"] "1"
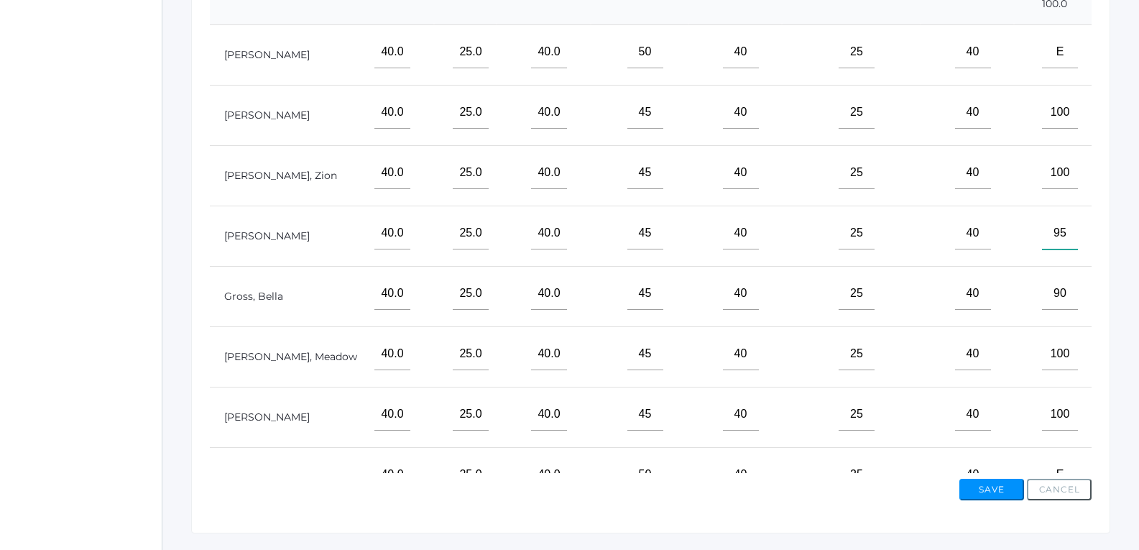
scroll to position [432, 0]
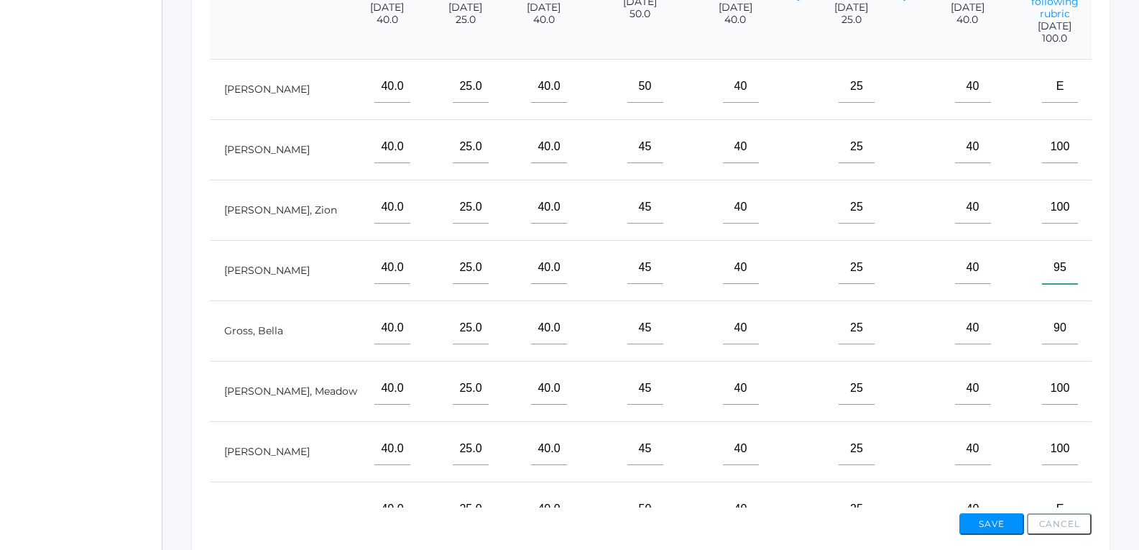
type input"] "95"
click at [1042, 163] on input"] "100" at bounding box center [1060, 147] width 36 height 32
type input"] "1"
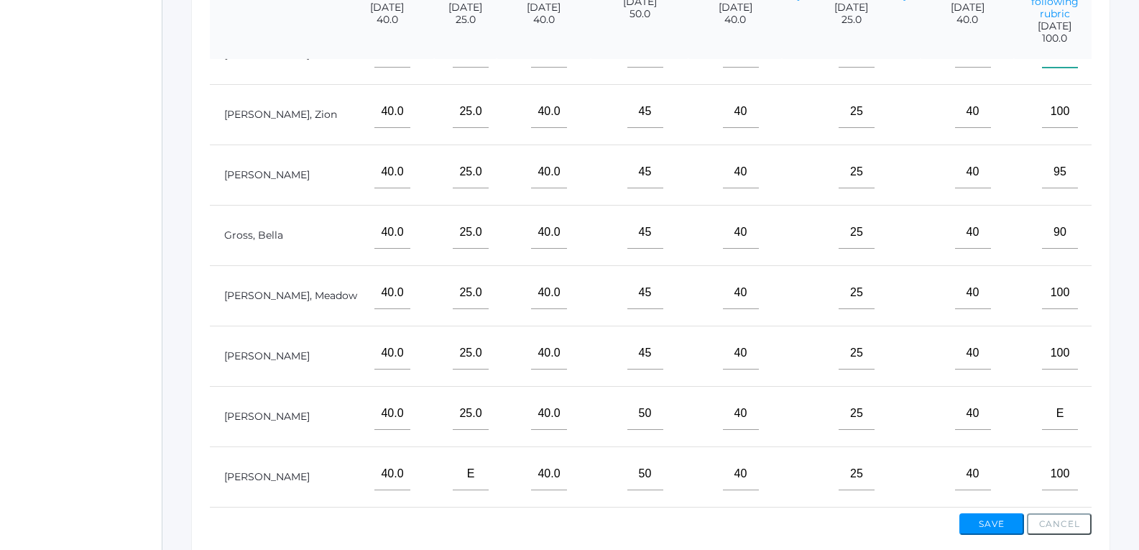
scroll to position [131, 228]
type input"] "95"
click at [993, 521] on button "Save" at bounding box center [991, 524] width 65 height 22
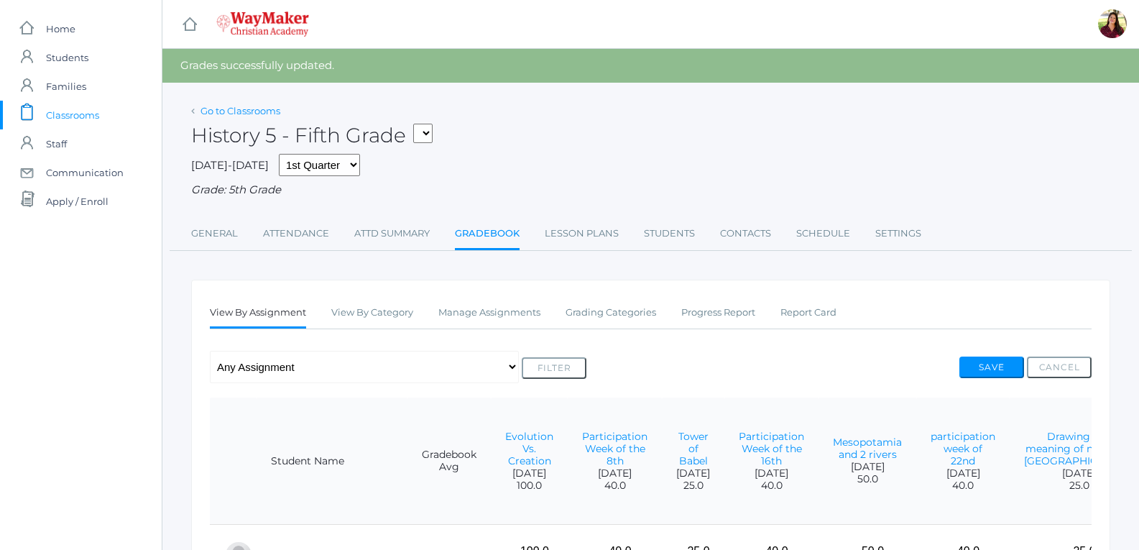
click at [229, 106] on link "Go to Classrooms" at bounding box center [240, 110] width 80 height 11
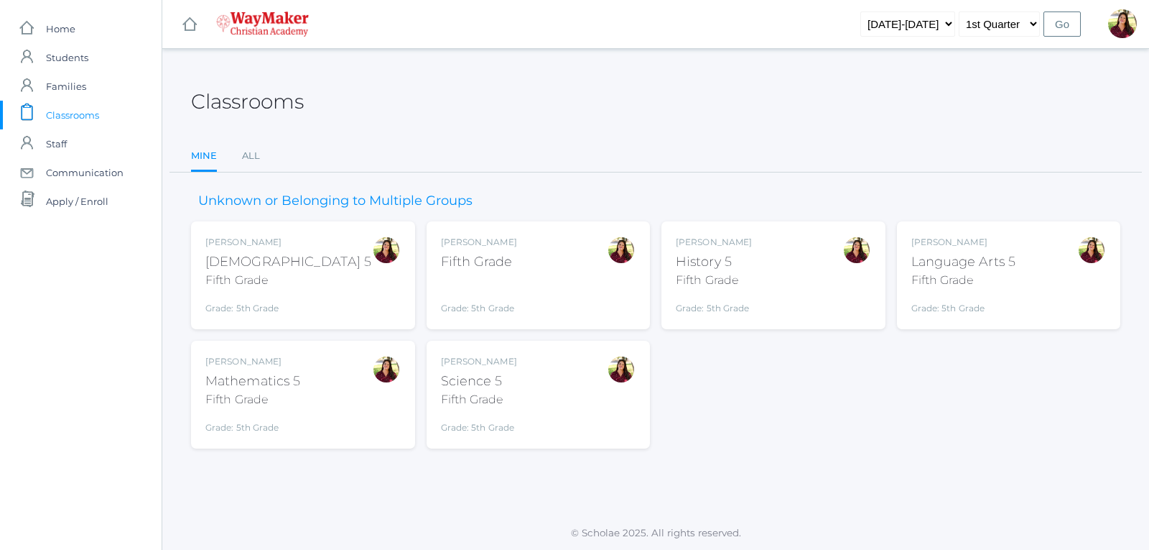
click at [488, 386] on div "Science 5" at bounding box center [479, 380] width 76 height 19
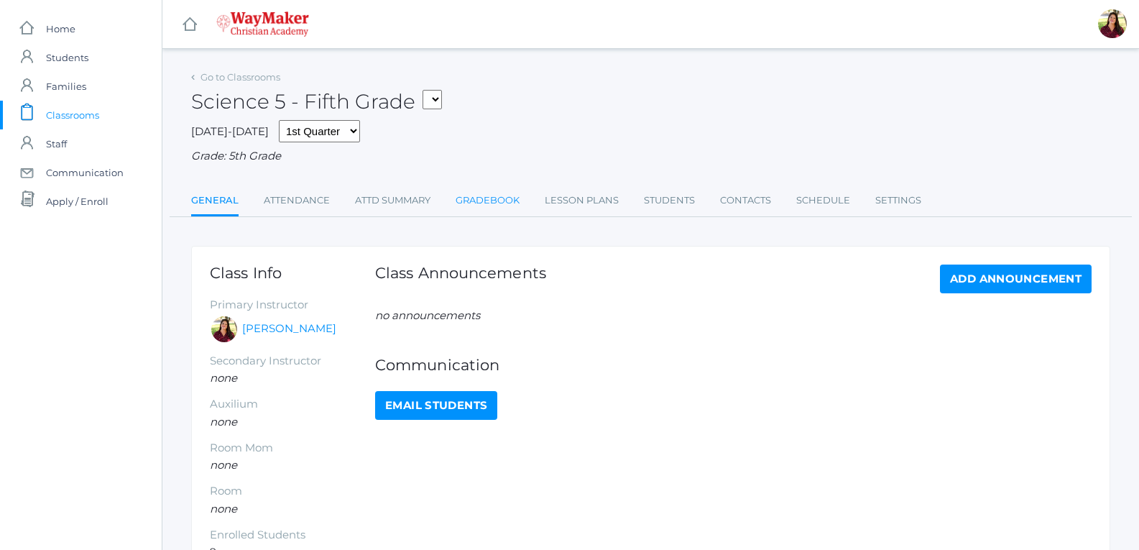
click at [477, 197] on link "Gradebook" at bounding box center [487, 200] width 64 height 29
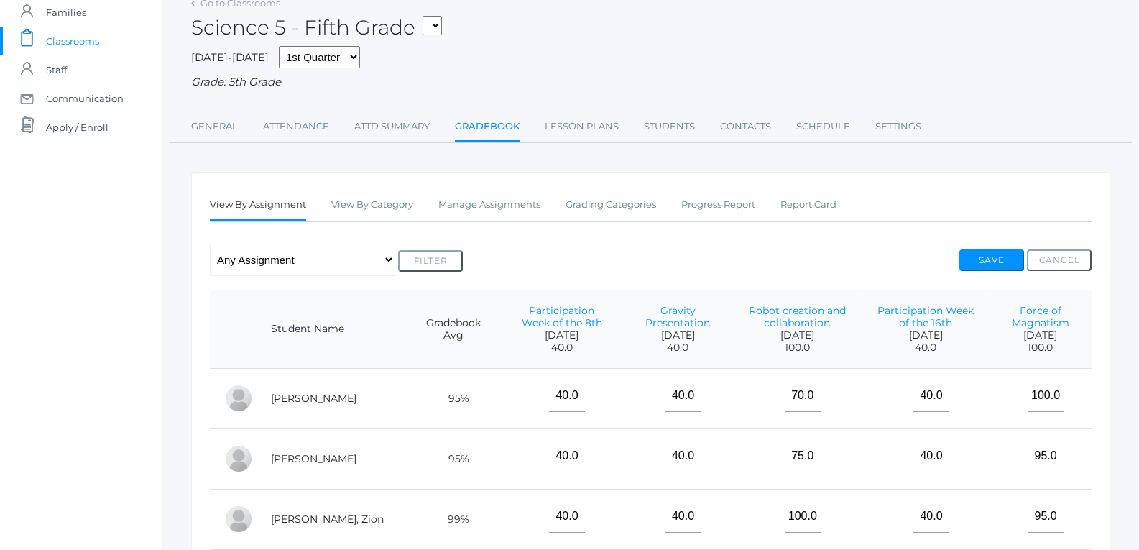
scroll to position [73, 0]
click at [454, 215] on link "Manage Assignments" at bounding box center [489, 206] width 102 height 29
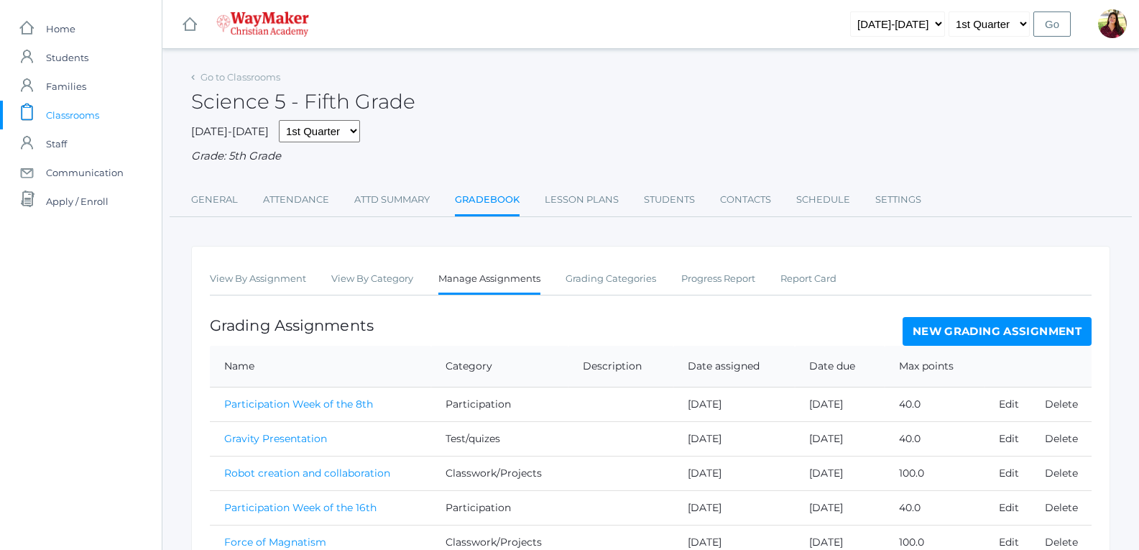
click at [981, 328] on link "New Grading Assignment" at bounding box center [996, 331] width 189 height 29
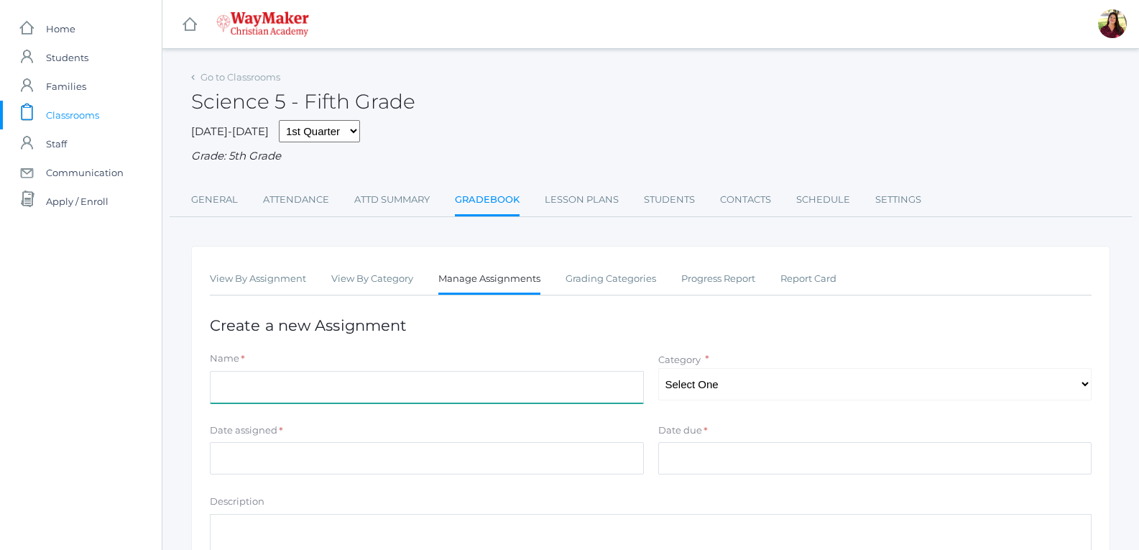
click at [601, 384] on input "Name" at bounding box center [427, 387] width 434 height 32
type input "participation week of 22nd"
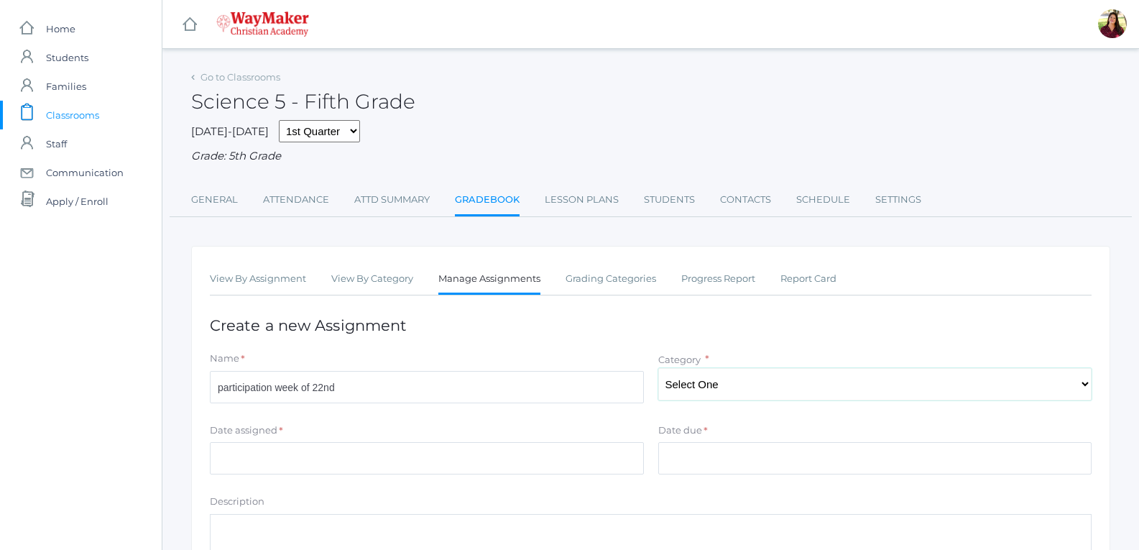
click at [682, 381] on select "Select One Participation Test/quizes Classwork/Projects" at bounding box center [875, 384] width 434 height 32
select select "1149"
click at [658, 369] on select "Select One Participation Test/quizes Classwork/Projects" at bounding box center [875, 384] width 434 height 32
click at [499, 459] on input "Date assigned" at bounding box center [427, 458] width 434 height 32
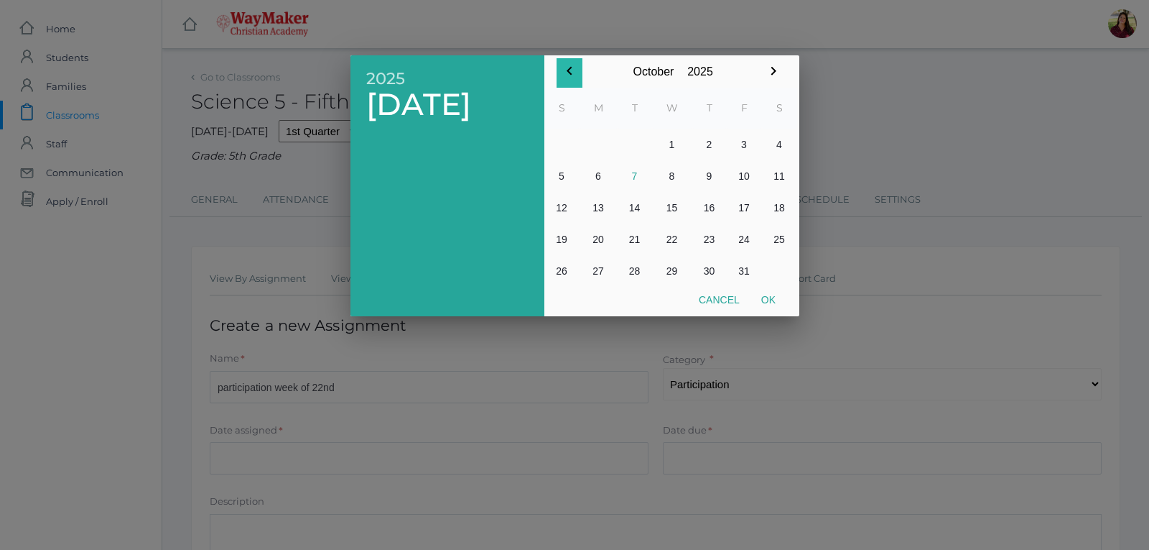
click at [569, 70] on icon "button" at bounding box center [569, 71] width 5 height 9
click at [598, 241] on button "22" at bounding box center [599, 239] width 38 height 32
click at [769, 304] on button "Ok" at bounding box center [769, 300] width 36 height 26
type input "[DATE]"
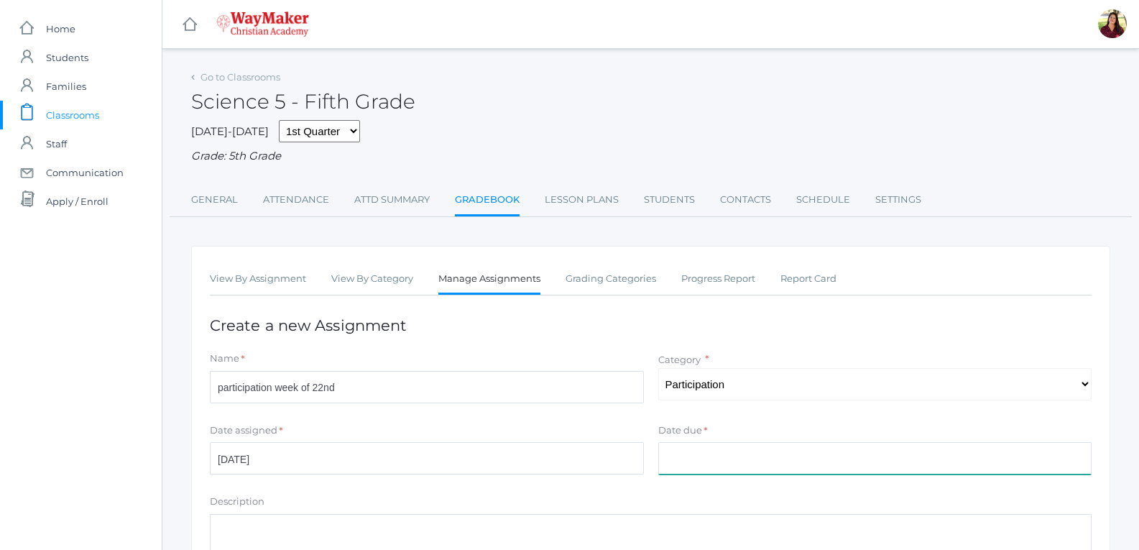
click at [705, 465] on input "Date due" at bounding box center [875, 458] width 434 height 32
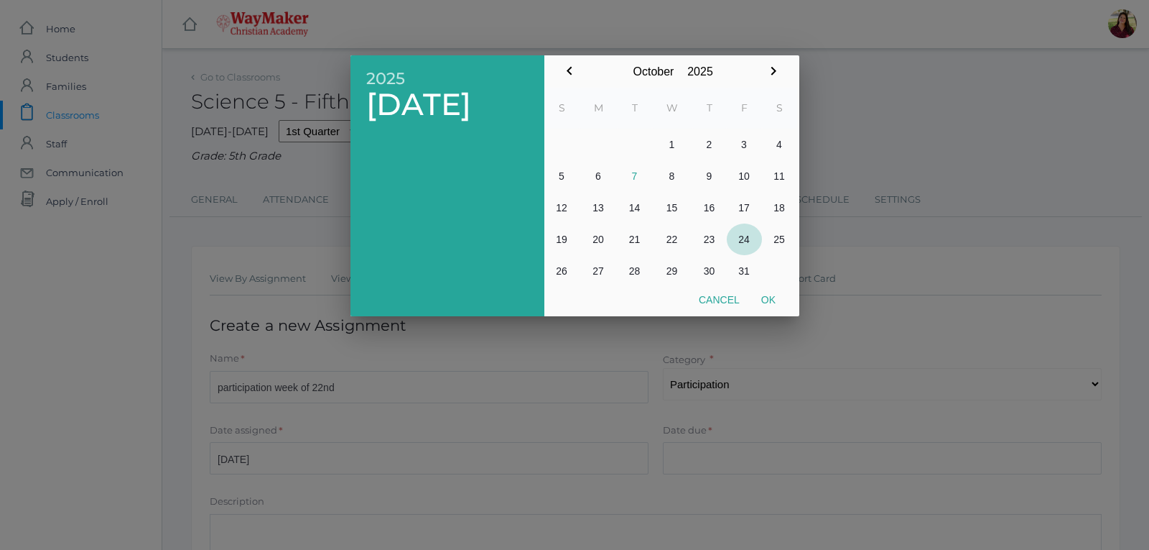
click at [742, 238] on button "24" at bounding box center [744, 239] width 35 height 32
click at [761, 296] on button "Ok" at bounding box center [769, 300] width 36 height 26
type input "[DATE]"
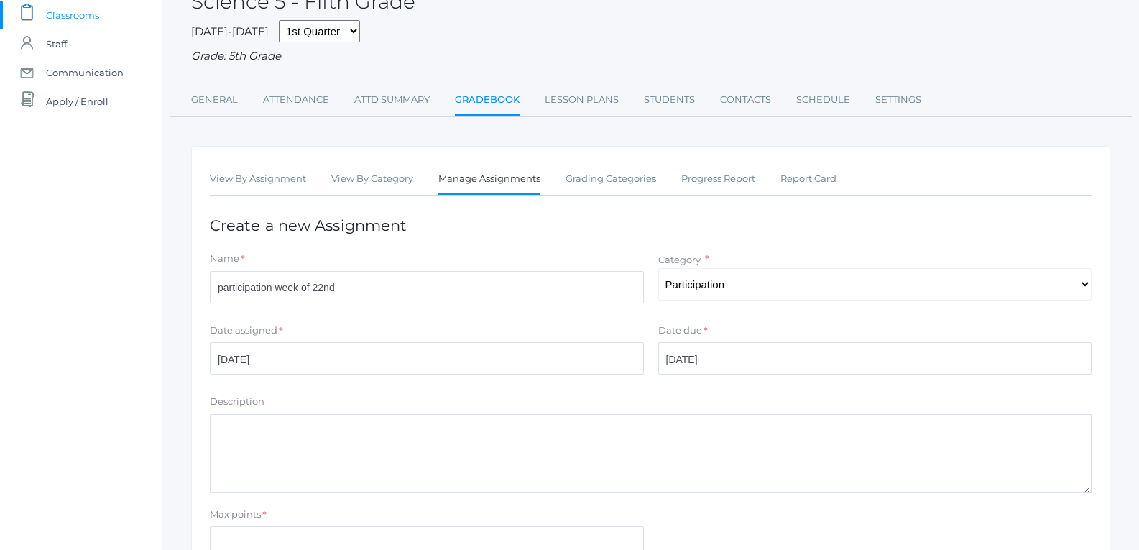
scroll to position [216, 0]
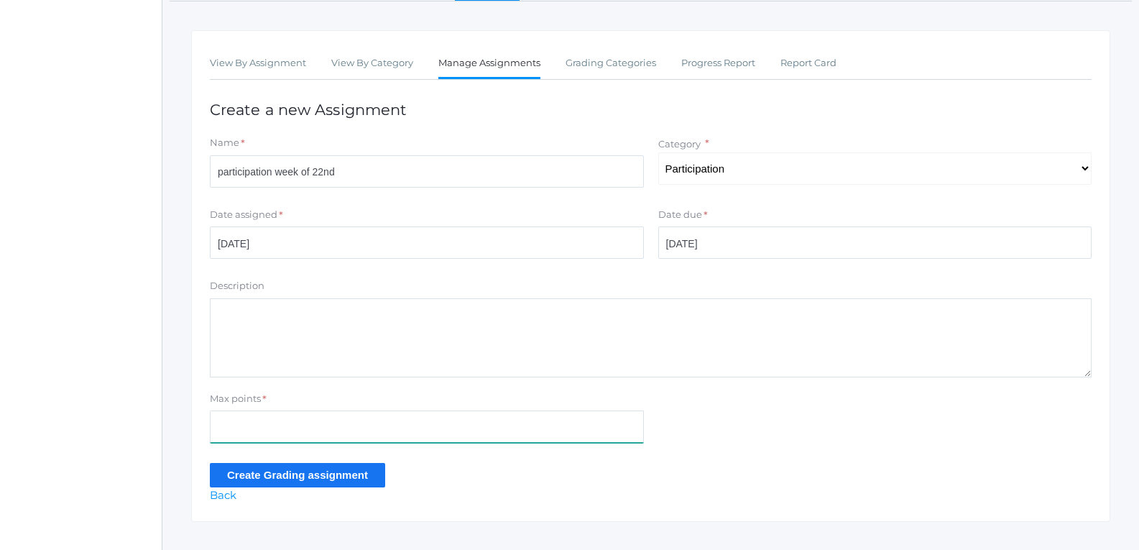
click at [511, 422] on input "Max points" at bounding box center [427, 426] width 434 height 32
type input "40"
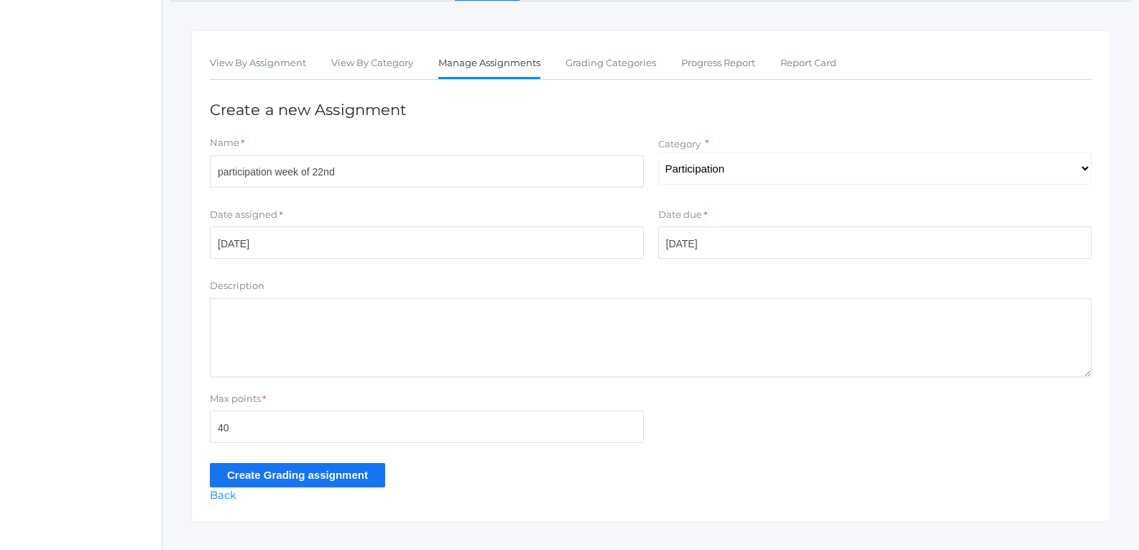
click at [259, 472] on input "Create Grading assignment" at bounding box center [297, 475] width 175 height 24
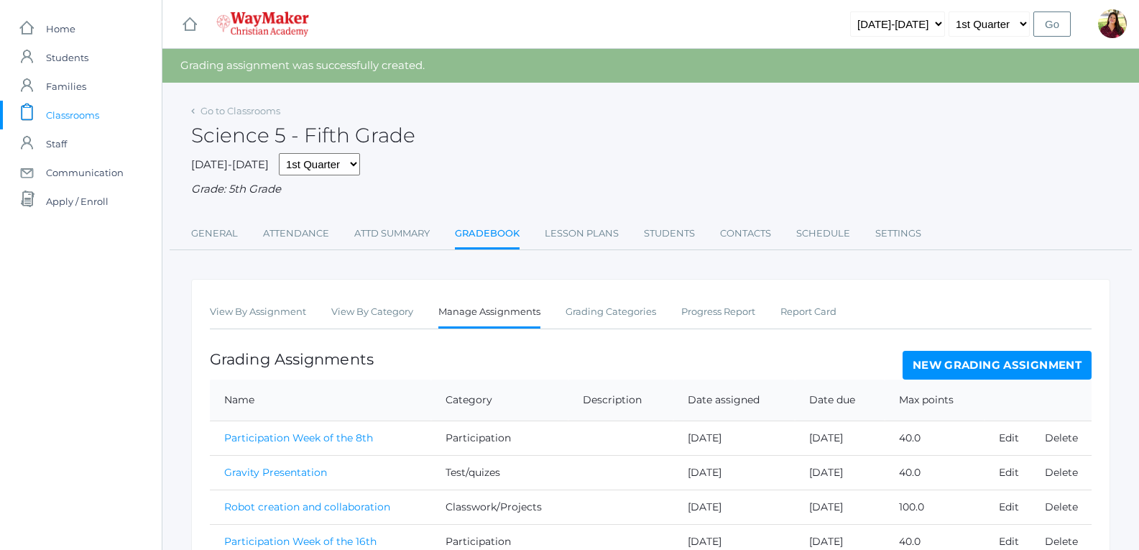
click at [954, 364] on link "New Grading Assignment" at bounding box center [996, 365] width 189 height 29
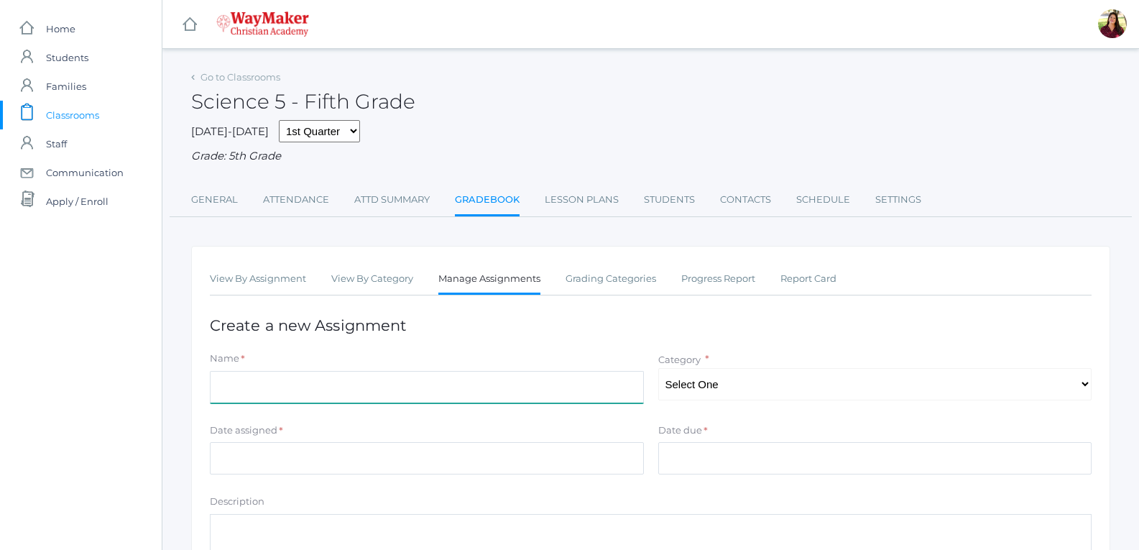
click at [555, 395] on input "Name" at bounding box center [427, 387] width 434 height 32
type input "participation week of the 30th"
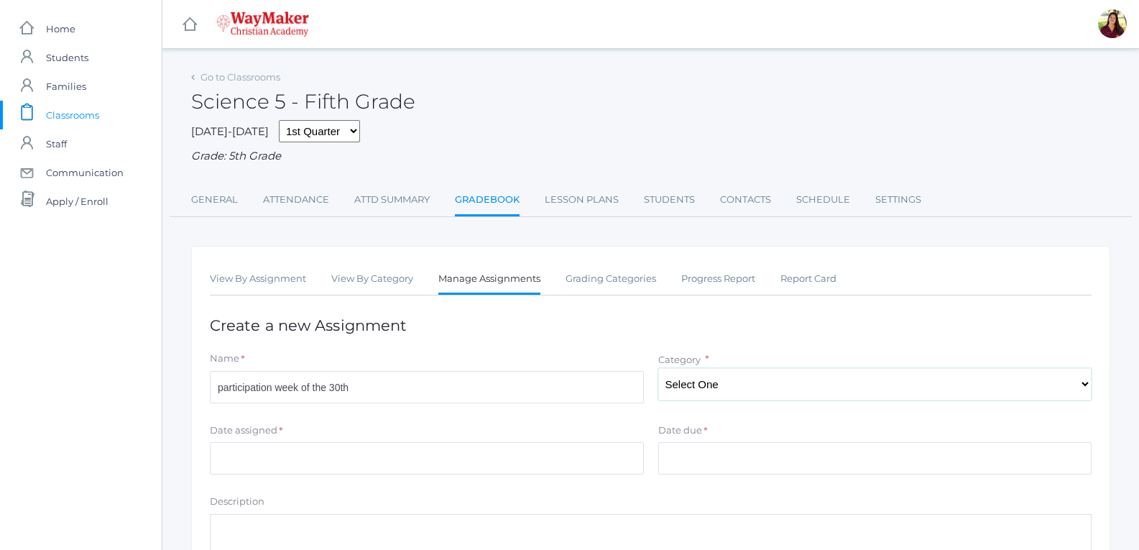
click at [888, 385] on select "Select One Participation Test/quizes Classwork/Projects" at bounding box center [875, 384] width 434 height 32
select select "1149"
click at [658, 369] on select "Select One Participation Test/quizes Classwork/Projects" at bounding box center [875, 384] width 434 height 32
click at [575, 452] on input "Date assigned" at bounding box center [427, 458] width 434 height 32
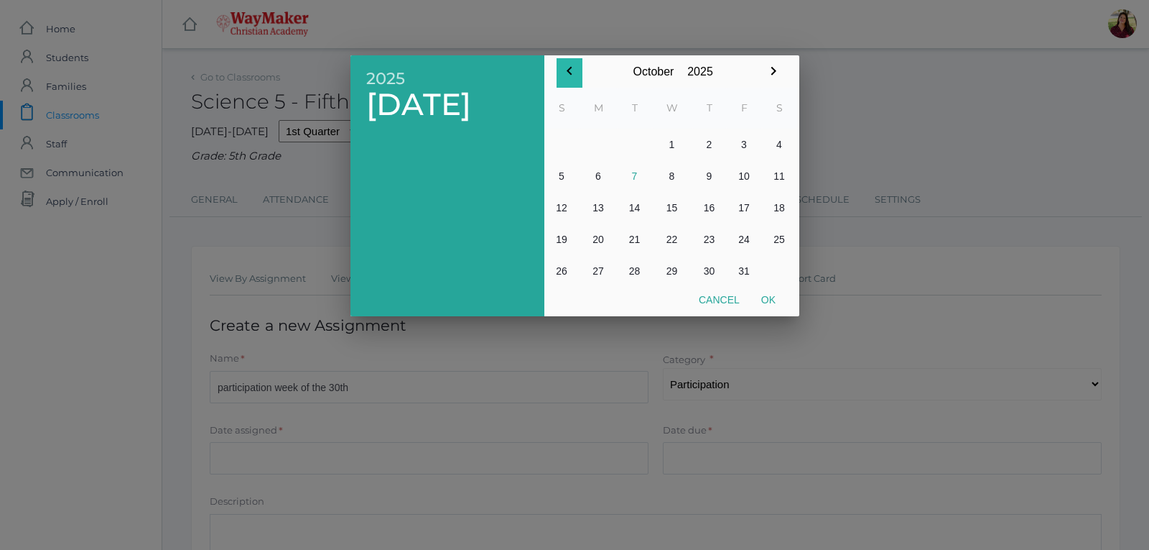
click at [569, 69] on icon "button" at bounding box center [569, 71] width 5 height 9
click at [635, 269] on button "30" at bounding box center [635, 271] width 34 height 32
click at [769, 290] on button "Ok" at bounding box center [769, 300] width 36 height 26
type input "2025-09-30"
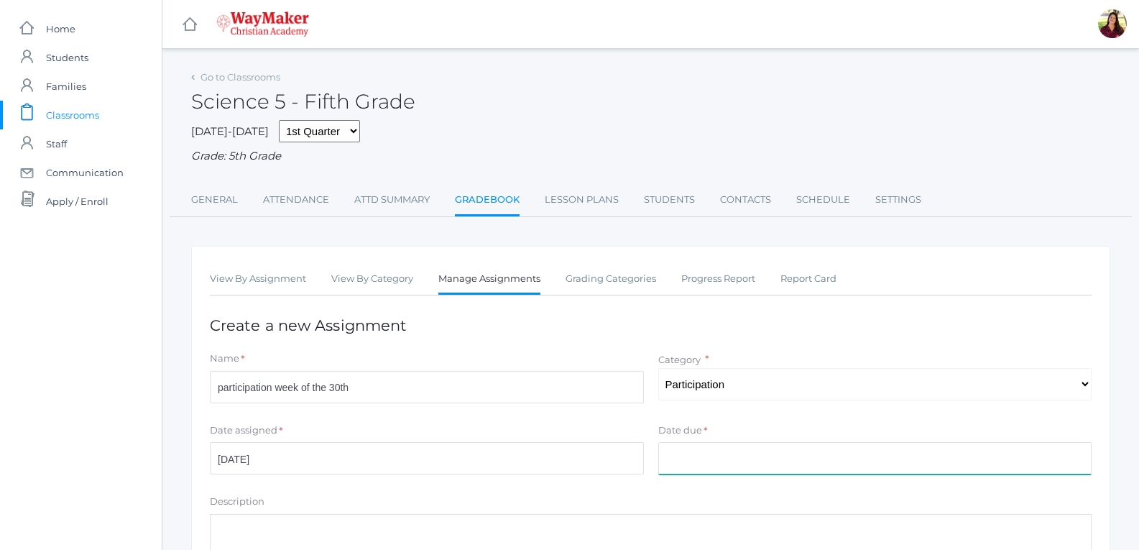
click at [717, 462] on input "Date due" at bounding box center [875, 458] width 434 height 32
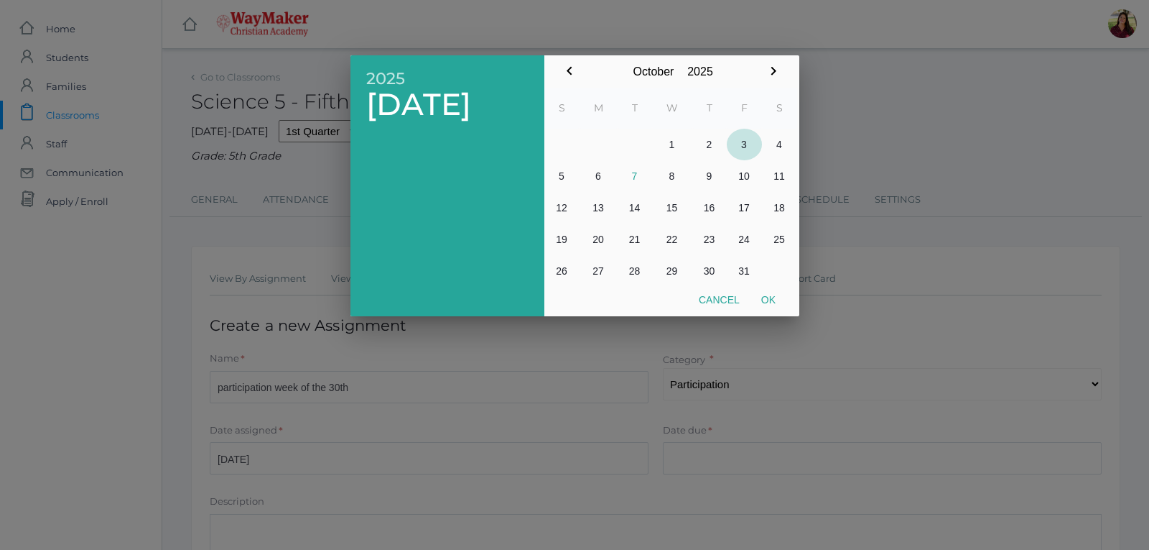
click at [744, 140] on button "3" at bounding box center [744, 145] width 35 height 32
click at [767, 304] on button "Ok" at bounding box center [769, 300] width 36 height 26
type input "[DATE]"
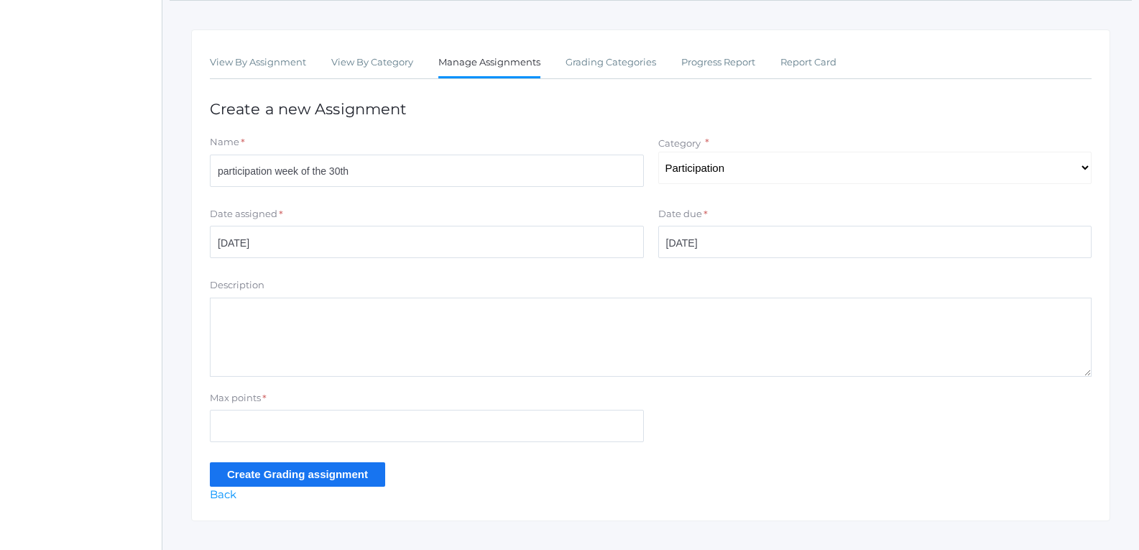
scroll to position [241, 0]
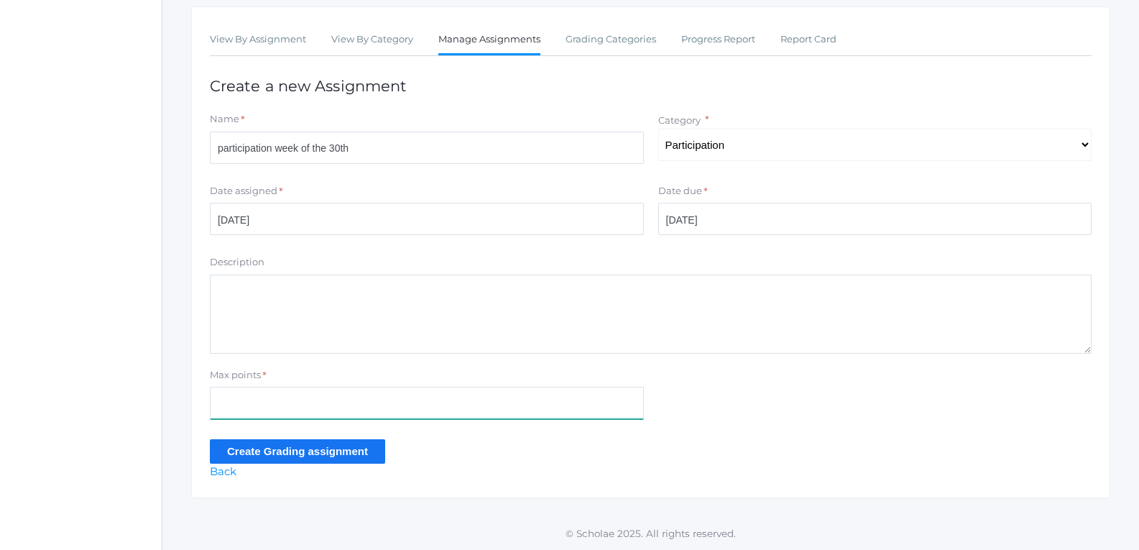
click at [562, 415] on input "Max points" at bounding box center [427, 402] width 434 height 32
type input "40"
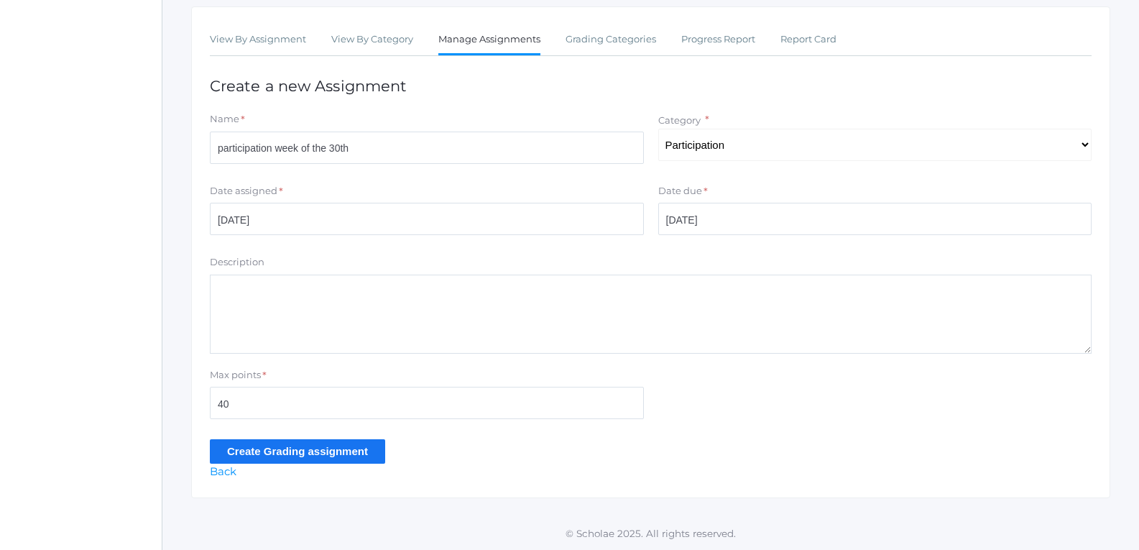
click at [358, 445] on input "Create Grading assignment" at bounding box center [297, 451] width 175 height 24
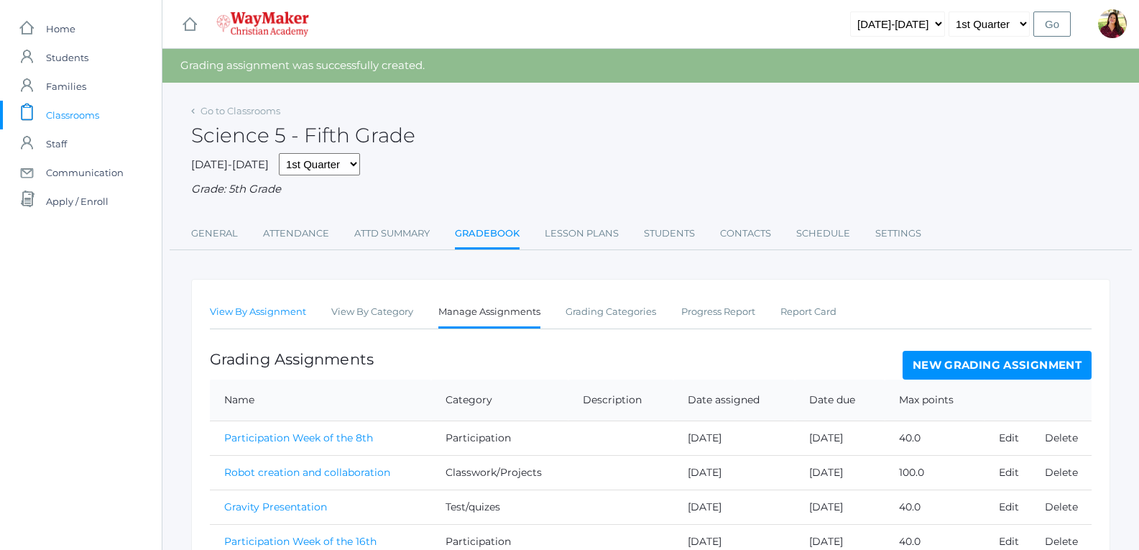
click at [264, 303] on link "View By Assignment" at bounding box center [258, 311] width 96 height 29
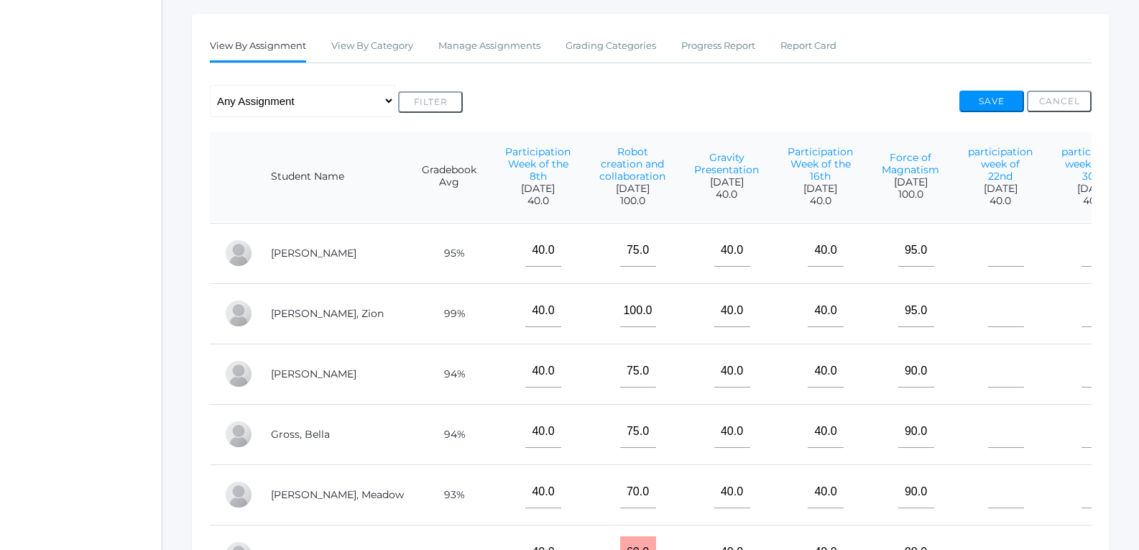
scroll to position [216, 0]
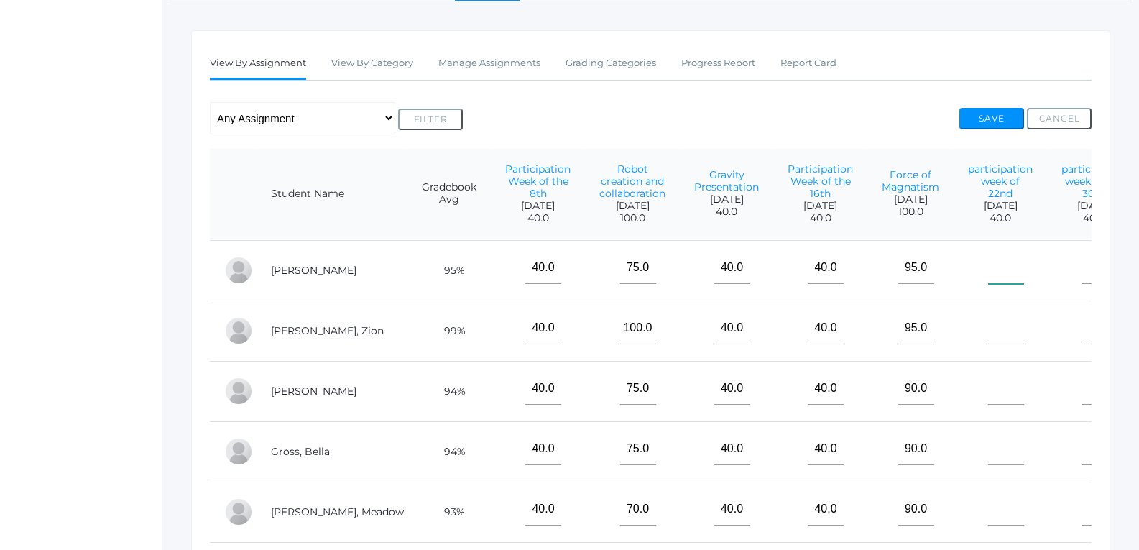
click at [988, 254] on input"] "text" at bounding box center [1006, 267] width 36 height 32
type input"] "40"
click at [1081, 257] on input"] "text" at bounding box center [1099, 267] width 36 height 32
type input"] "40"
click at [988, 323] on input"] "text" at bounding box center [1006, 328] width 36 height 32
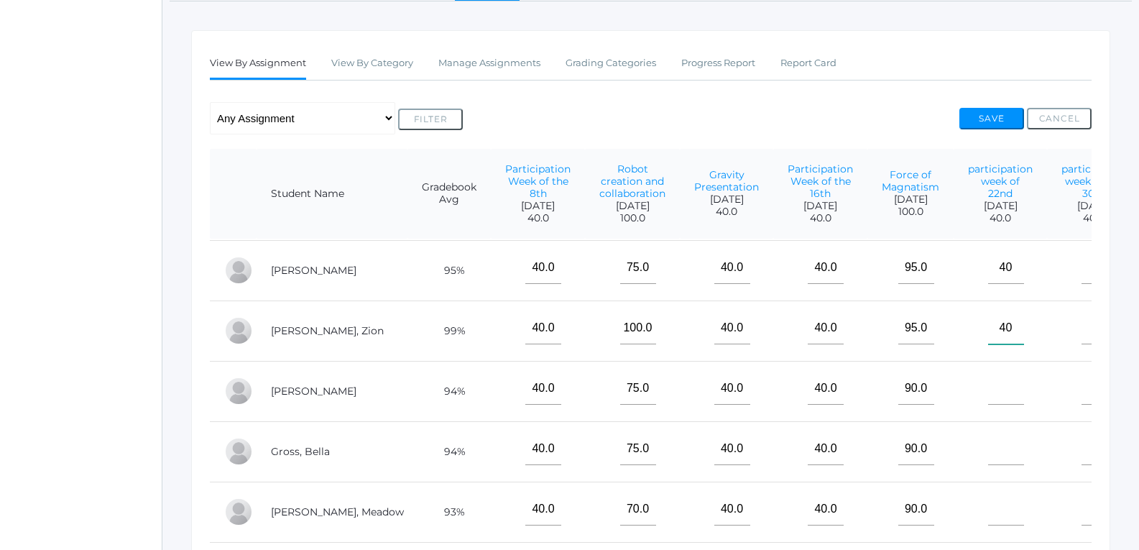
type input"] "40"
click at [1081, 320] on input"] "text" at bounding box center [1099, 328] width 36 height 32
type input"] "40"
click at [988, 374] on input"] "text" at bounding box center [1006, 388] width 36 height 32
type input"] "40"
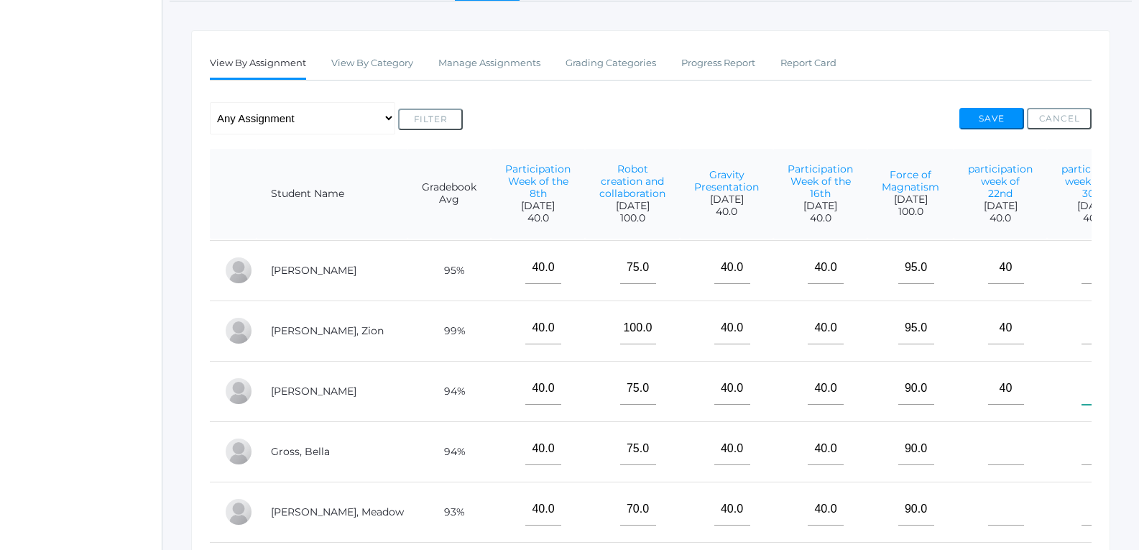
click at [1081, 373] on input"] "text" at bounding box center [1099, 388] width 36 height 32
type input"] "40"
click at [988, 448] on input"] "4" at bounding box center [1006, 448] width 36 height 32
type input"] "40"
click at [1081, 442] on input"] "text" at bounding box center [1099, 448] width 36 height 32
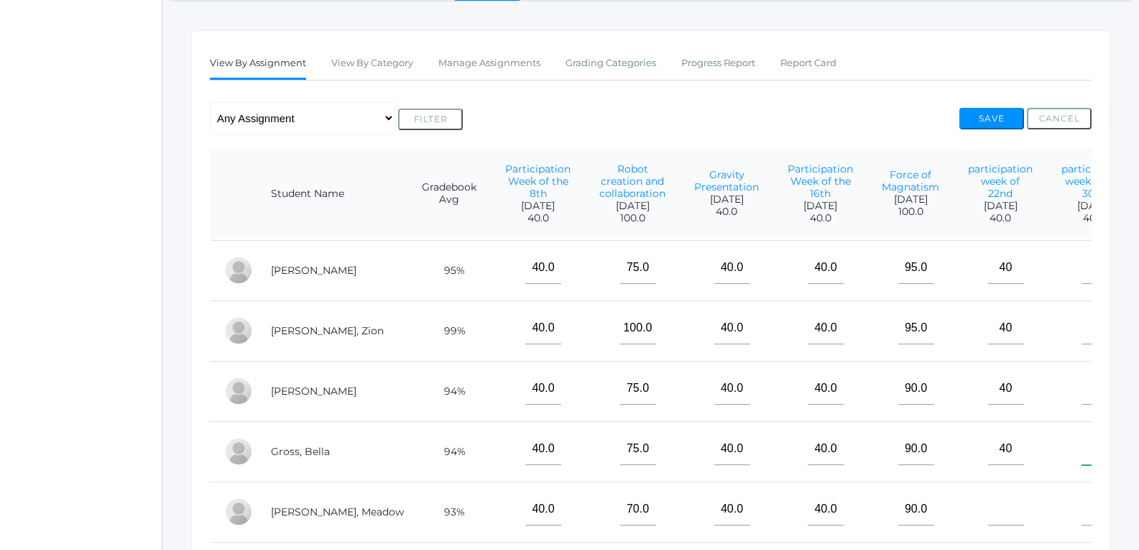
type input"] "40"
click at [988, 499] on input"] "text" at bounding box center [1006, 509] width 36 height 32
type input"] "40"
click at [1081, 505] on input"] "text" at bounding box center [1099, 509] width 36 height 32
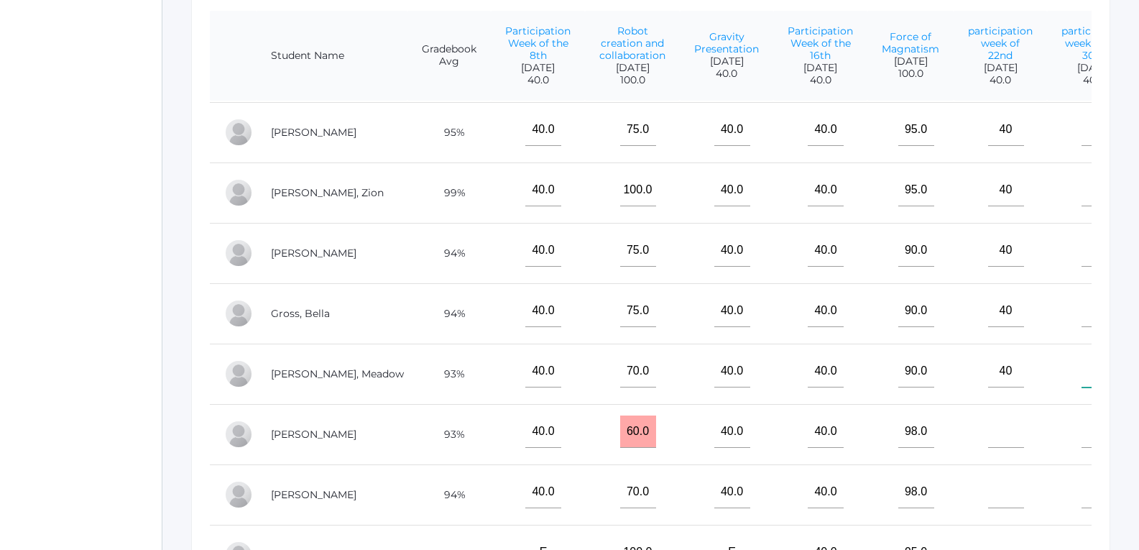
scroll to position [359, 0]
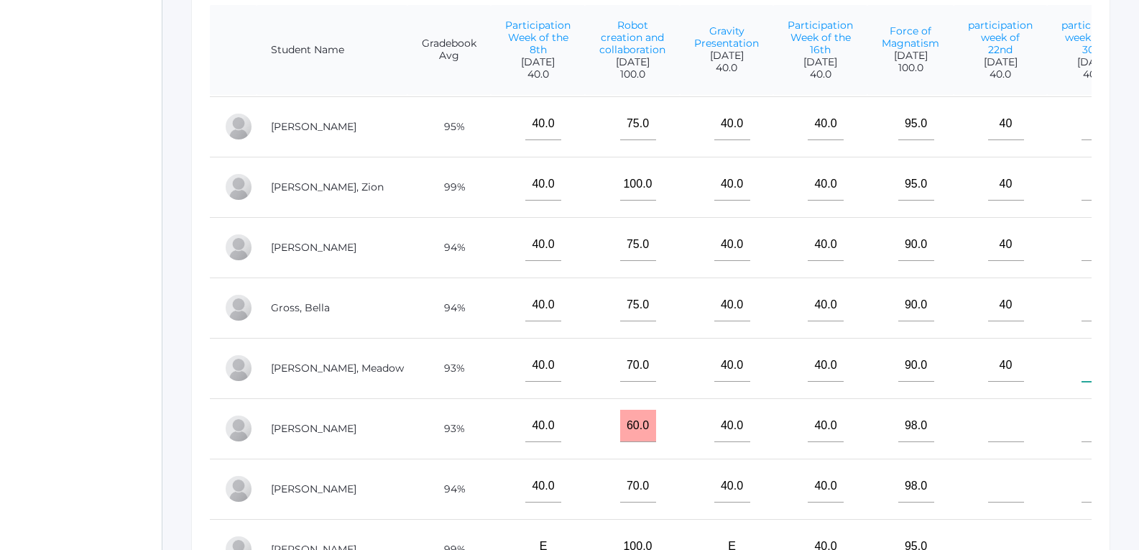
type input"] "40"
click at [988, 416] on input"] "text" at bounding box center [1006, 425] width 36 height 32
type input"] "40"
click at [1081, 409] on input"] "text" at bounding box center [1099, 425] width 36 height 32
type input"] "40"
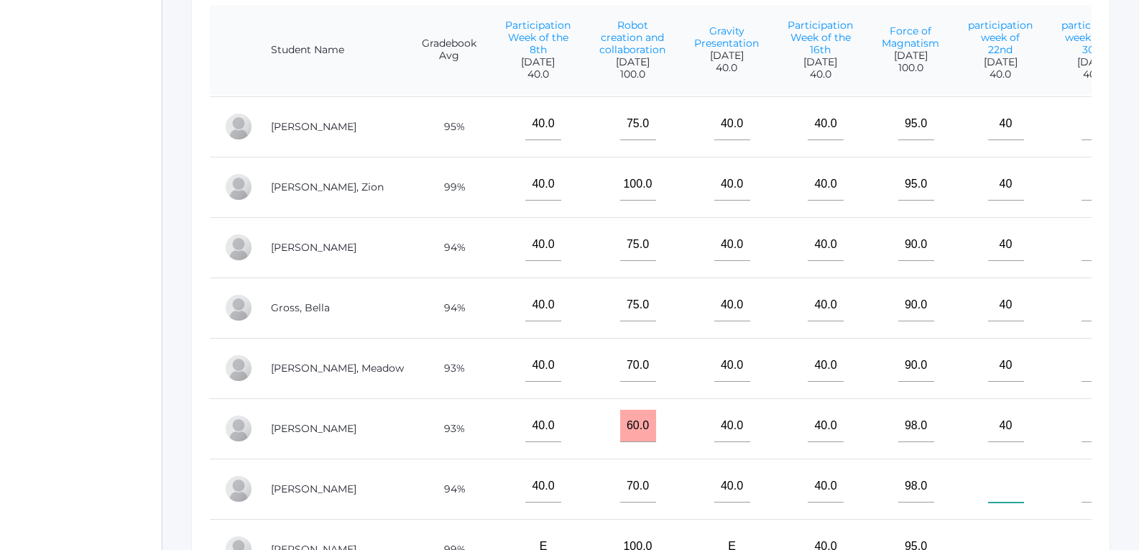
click at [988, 483] on input"] "text" at bounding box center [1006, 486] width 36 height 32
type input"] "40"
click at [1081, 491] on input"] "text" at bounding box center [1099, 486] width 36 height 32
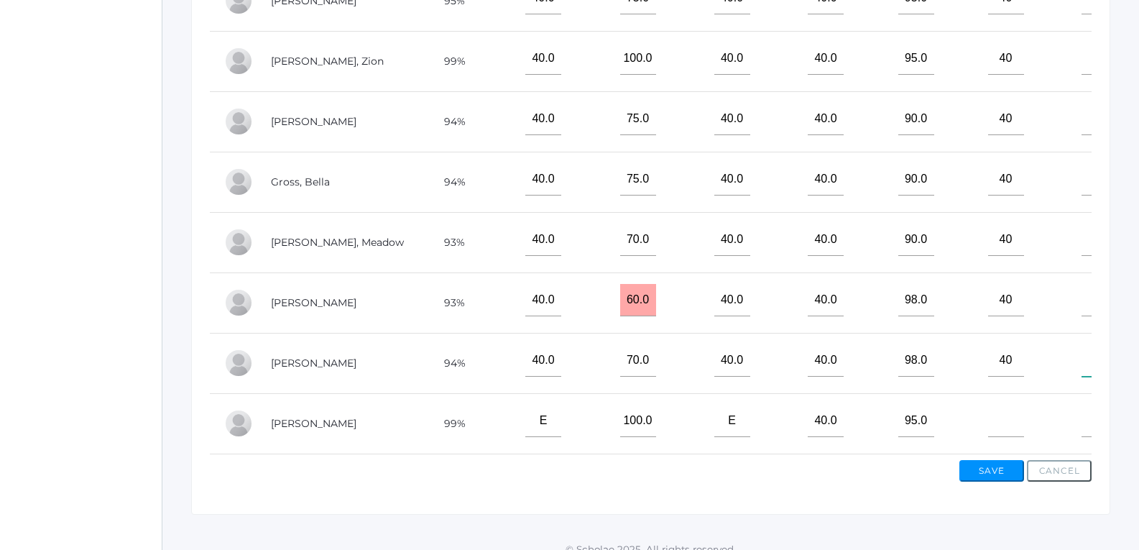
scroll to position [504, 0]
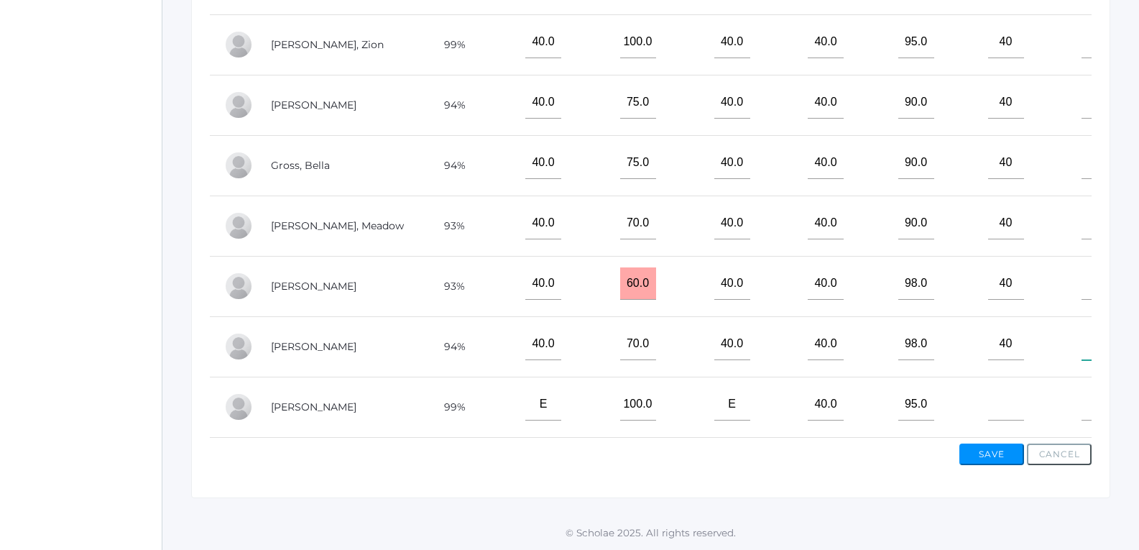
type input"] "40"
click at [988, 388] on input"] "text" at bounding box center [1006, 404] width 36 height 32
type input"] "40"
click at [1081, 388] on input"] "text" at bounding box center [1099, 404] width 36 height 32
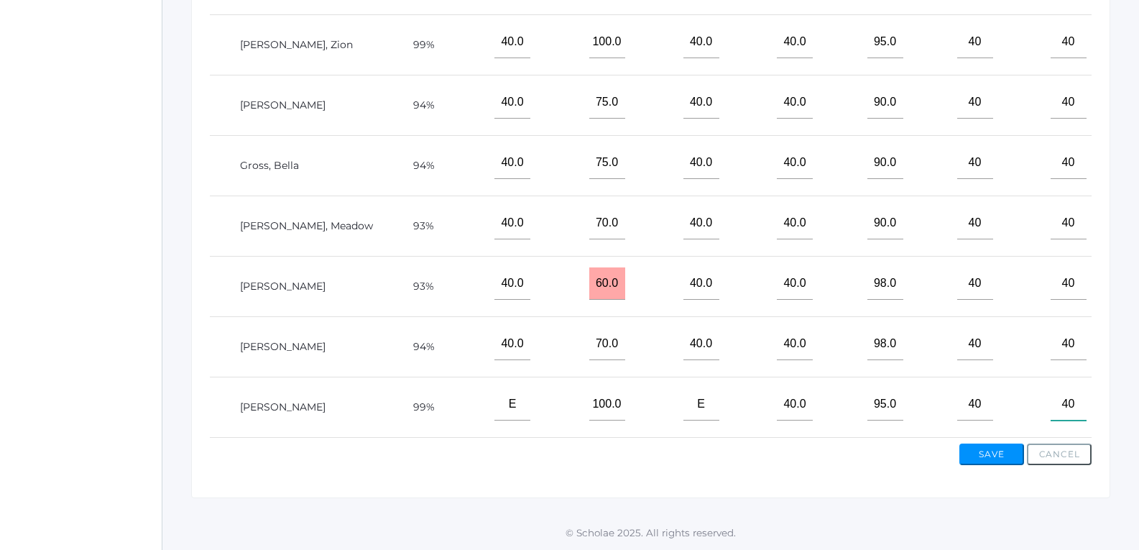
scroll to position [70, 31]
type input"] "40"
click at [993, 453] on button "Save" at bounding box center [991, 454] width 65 height 22
